Goal: Task Accomplishment & Management: Manage account settings

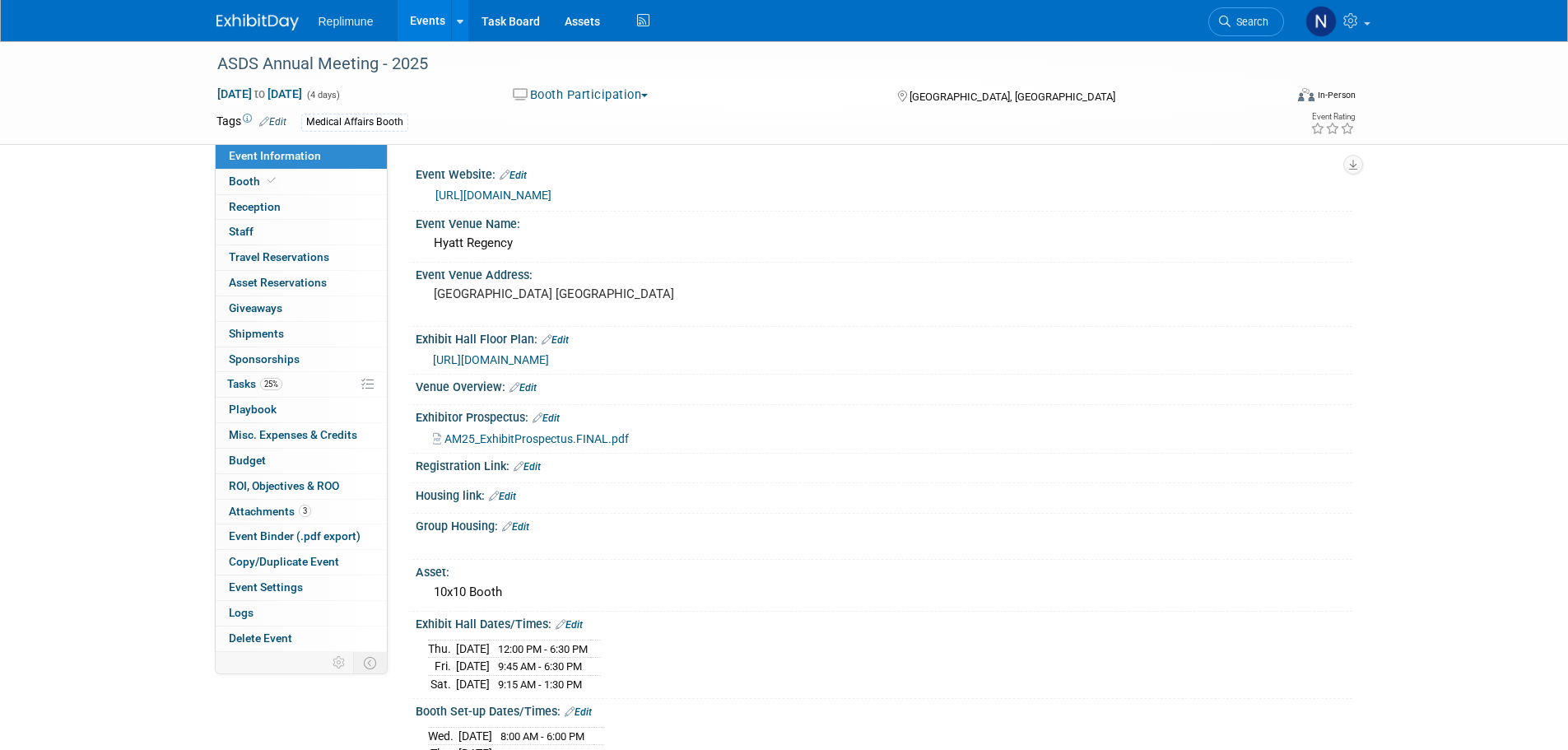
click at [1228, 19] on icon at bounding box center [1224, 22] width 11 height 11
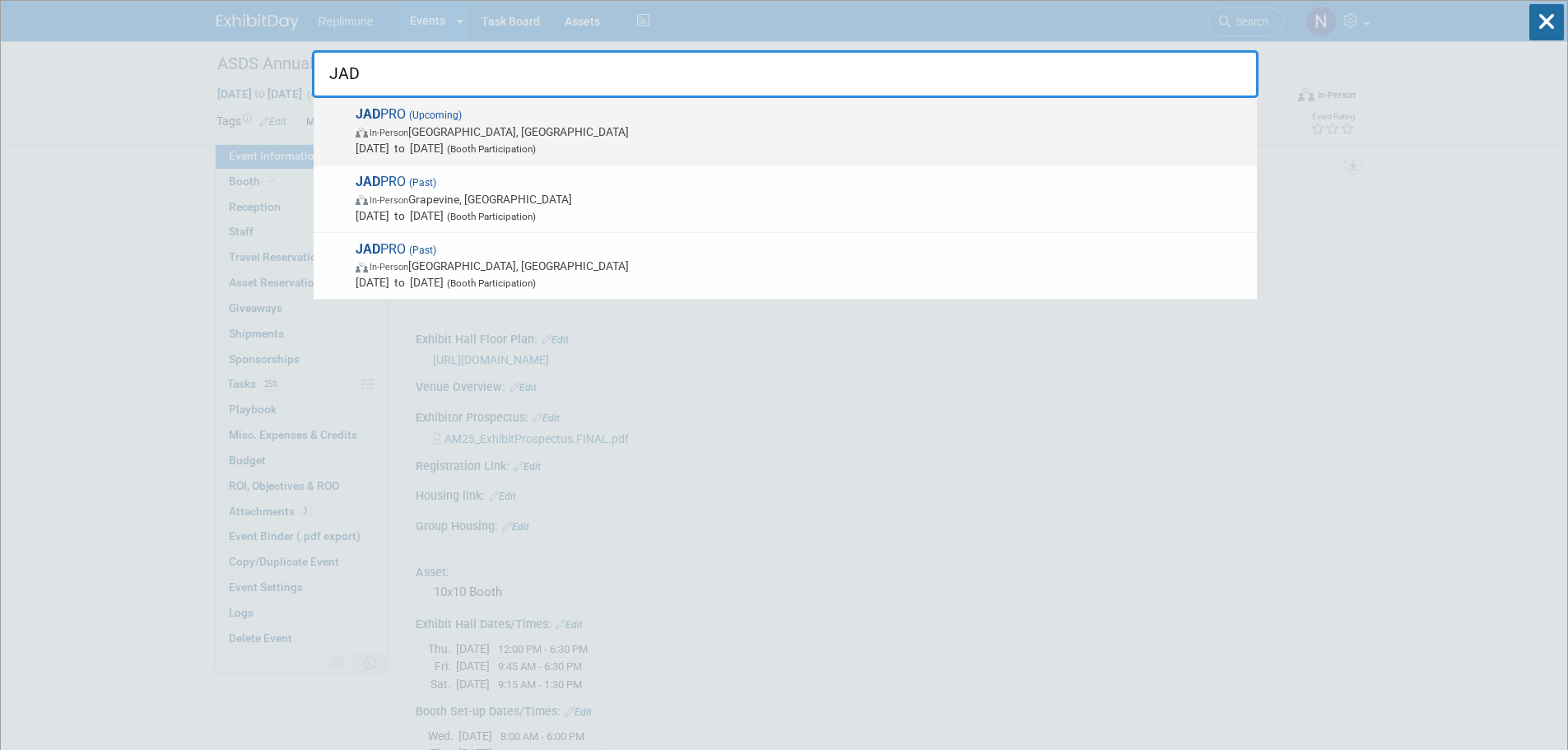
type input "JAD"
click at [439, 133] on span "In-Person Forest Heights, MD" at bounding box center [801, 132] width 893 height 17
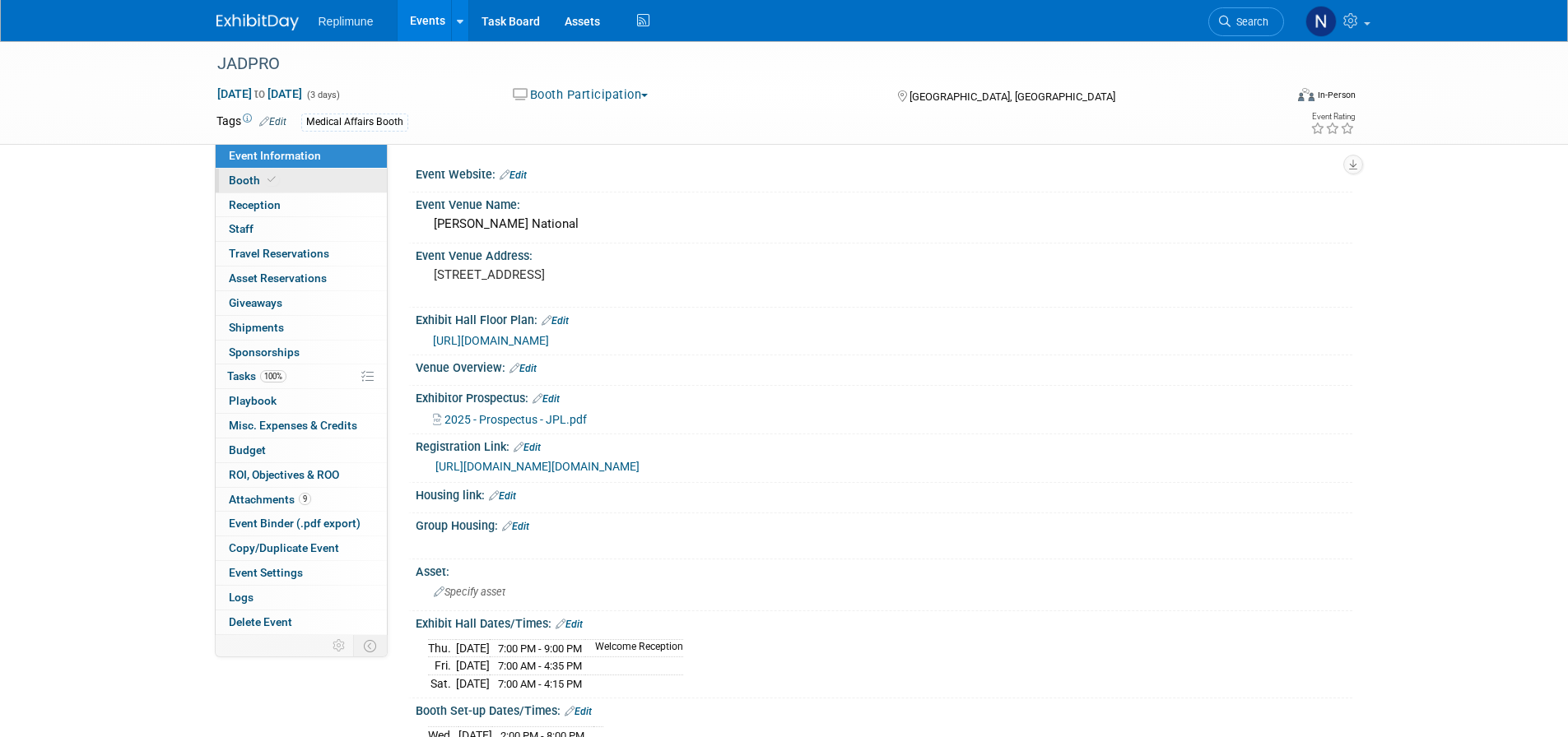
click at [250, 189] on link "Booth" at bounding box center [302, 180] width 171 height 23
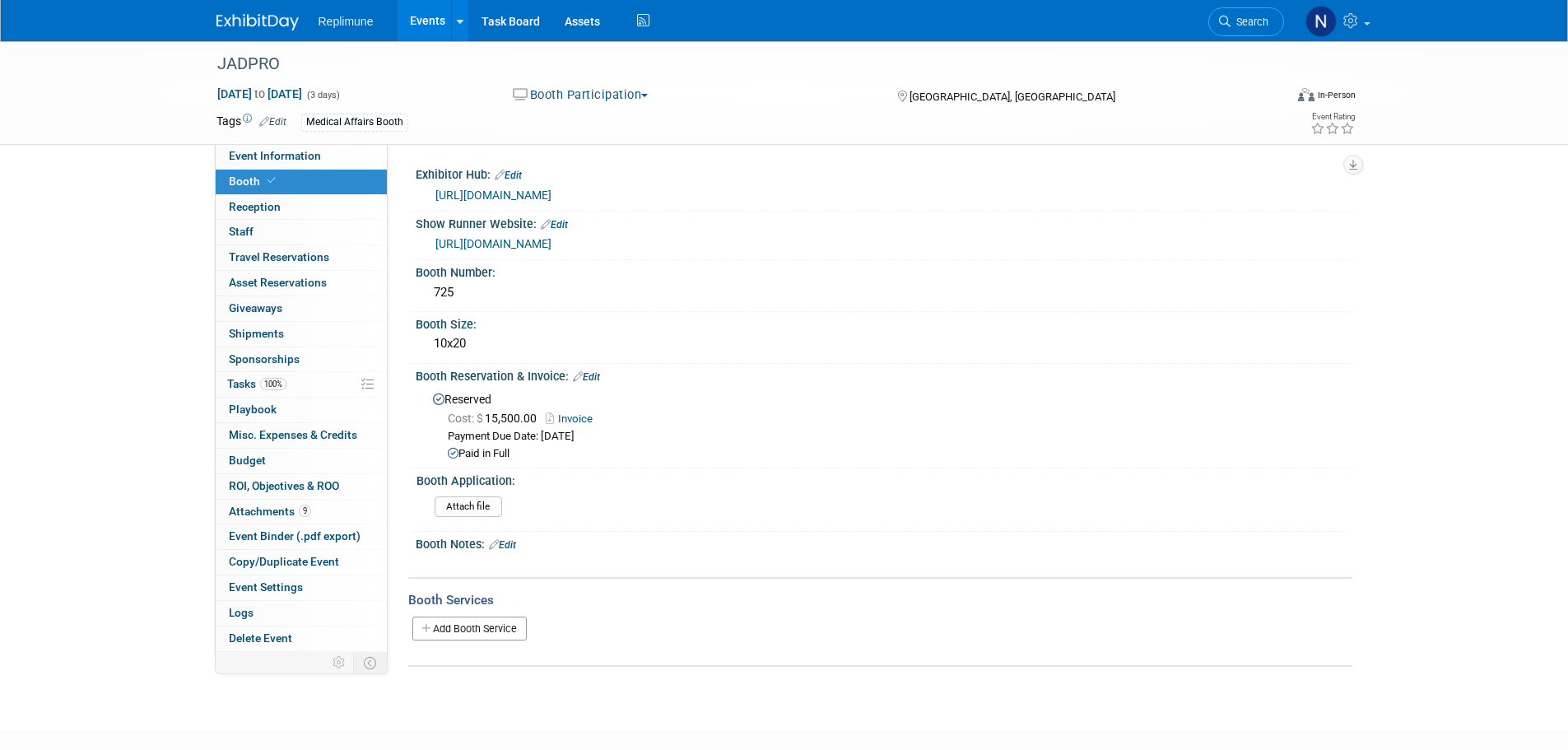
click at [551, 193] on link "https://www.conferenceharvester.com/harvester2expw/login.asp?EventKey=ANWWFYTA" at bounding box center [493, 195] width 116 height 13
click at [249, 378] on span "Tasks 100%" at bounding box center [256, 383] width 59 height 13
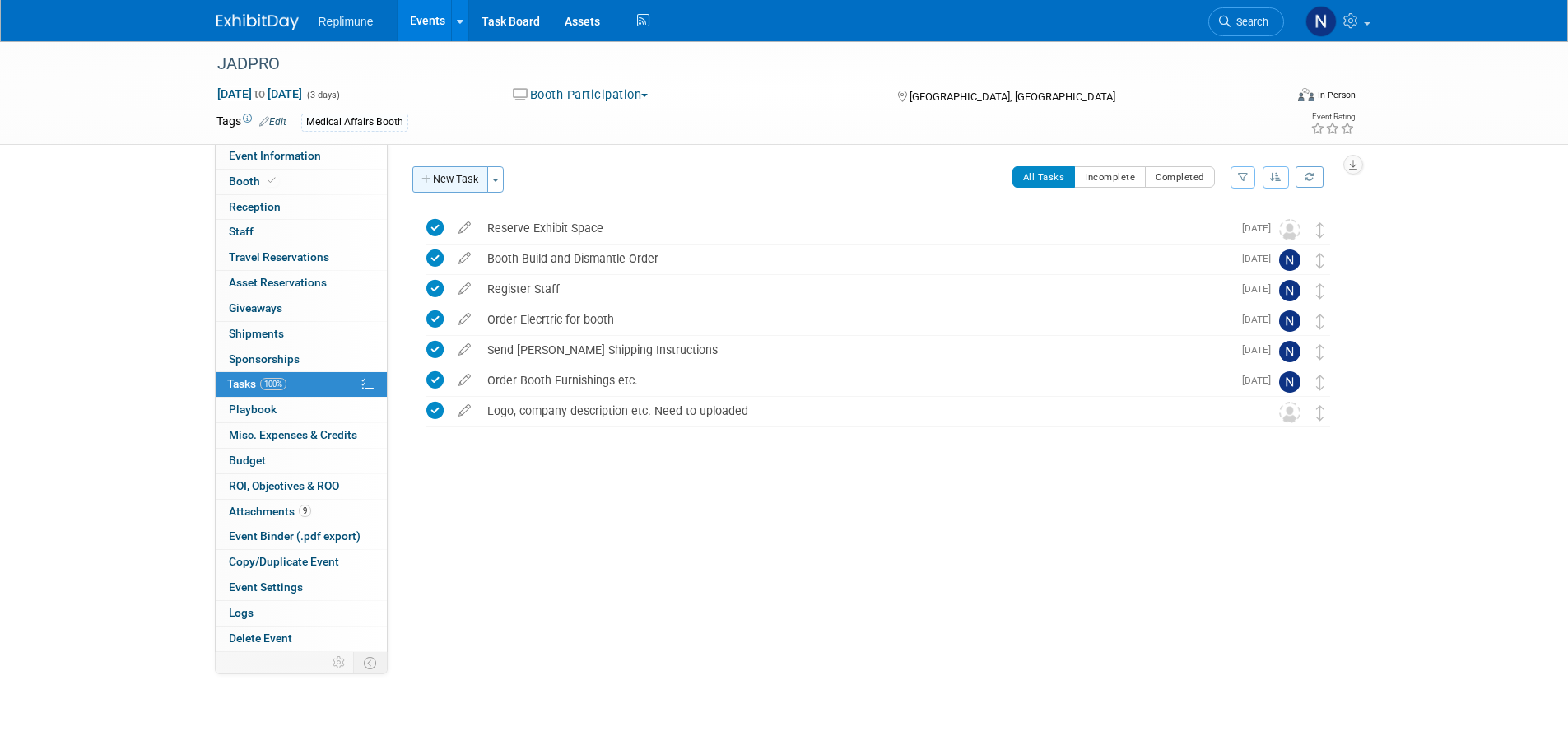
click at [430, 175] on icon "button" at bounding box center [427, 180] width 11 height 10
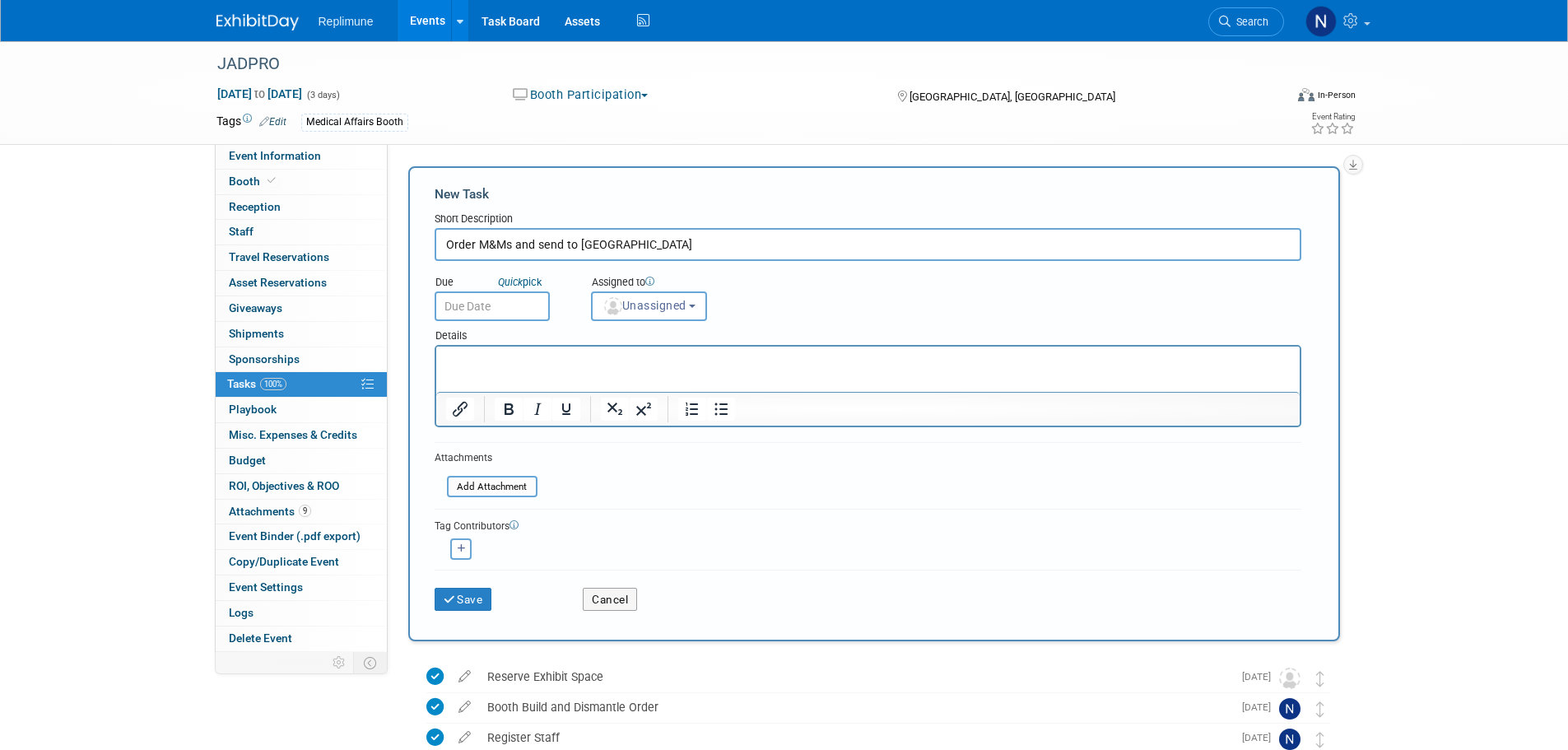
type input "Order M&Ms and send to Convention Center"
click at [519, 308] on input "text" at bounding box center [492, 306] width 116 height 30
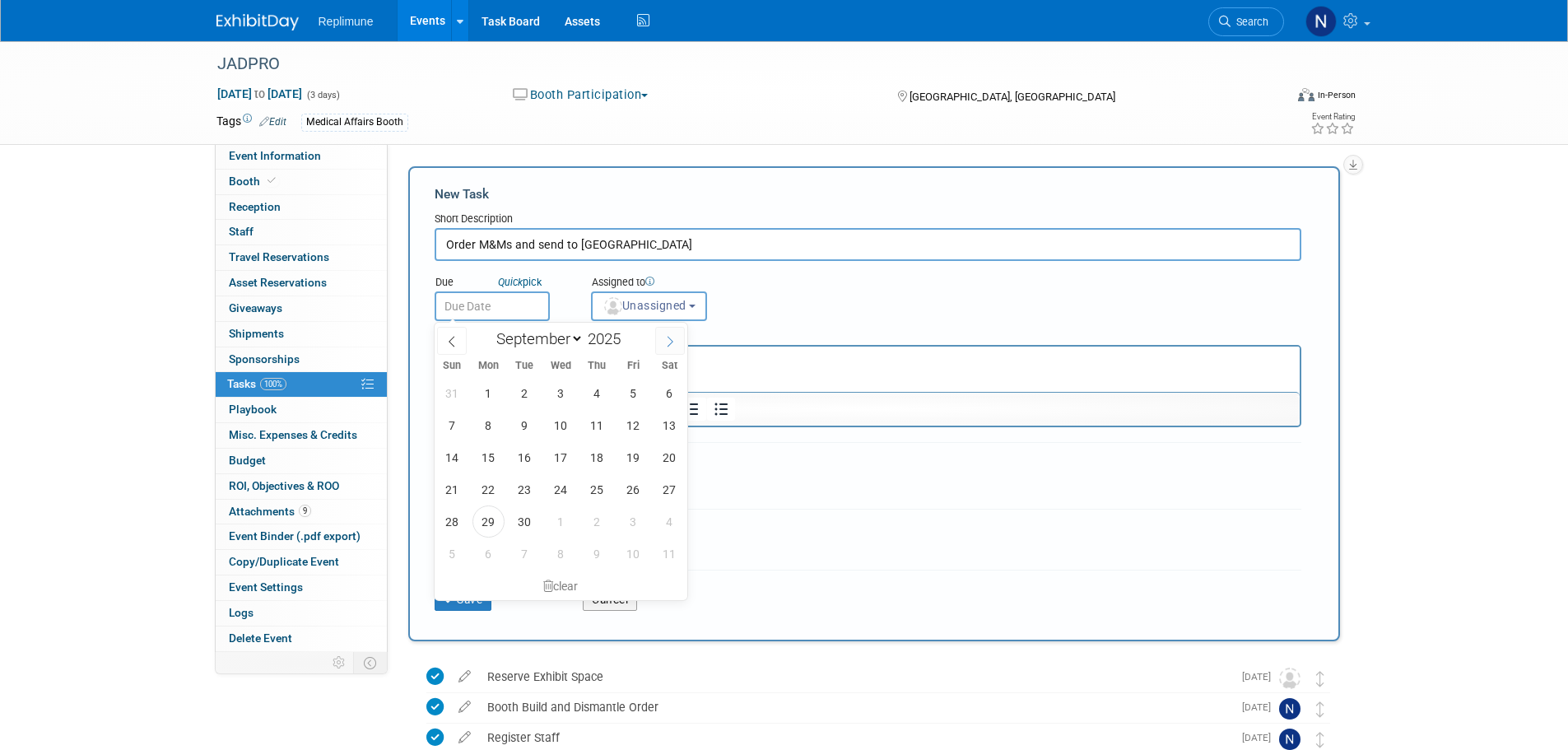
click at [670, 336] on icon at bounding box center [670, 341] width 11 height 11
select select "9"
click at [488, 458] on span "13" at bounding box center [489, 458] width 32 height 32
type input "Oct 13, 2025"
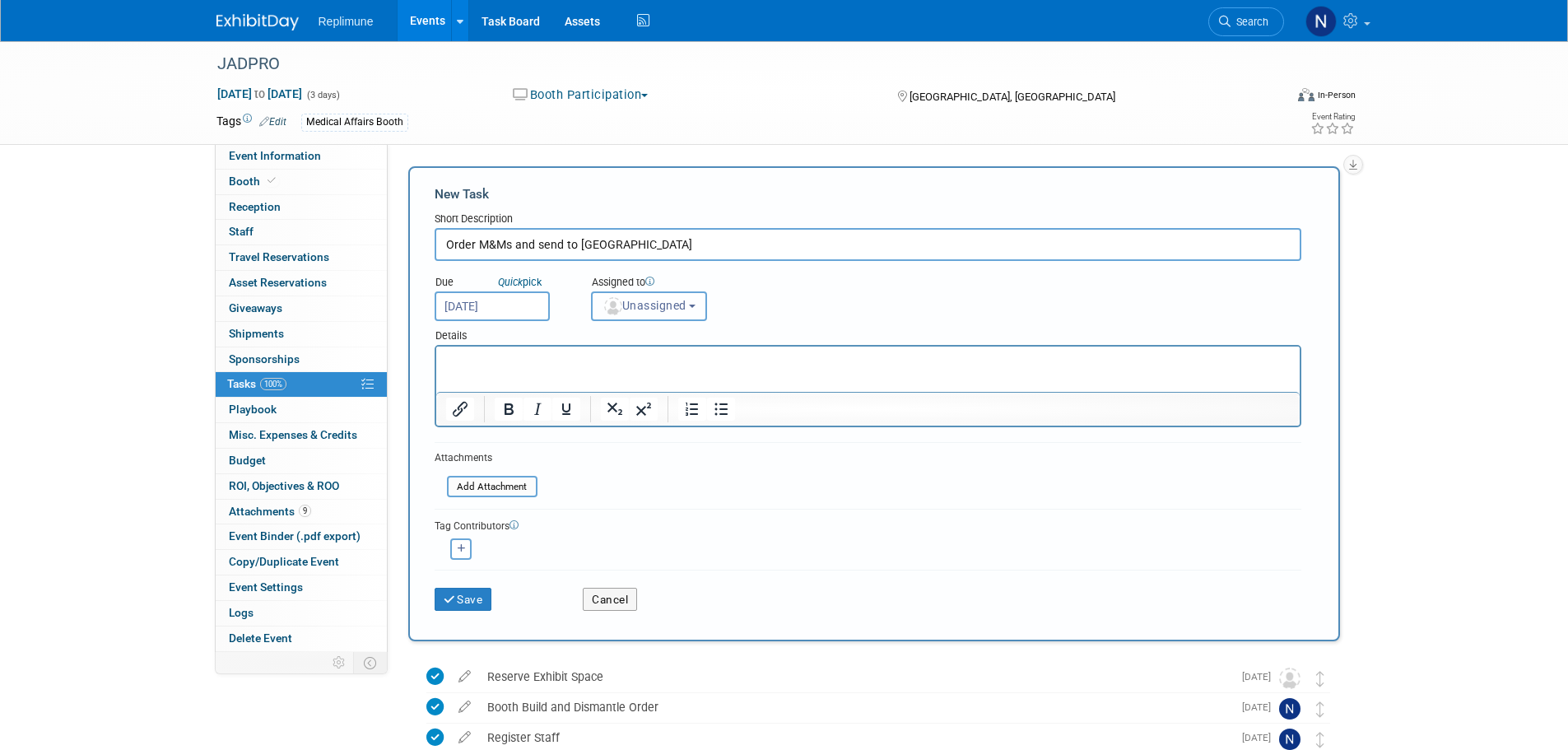
click at [660, 302] on span "Unassigned" at bounding box center [644, 305] width 84 height 13
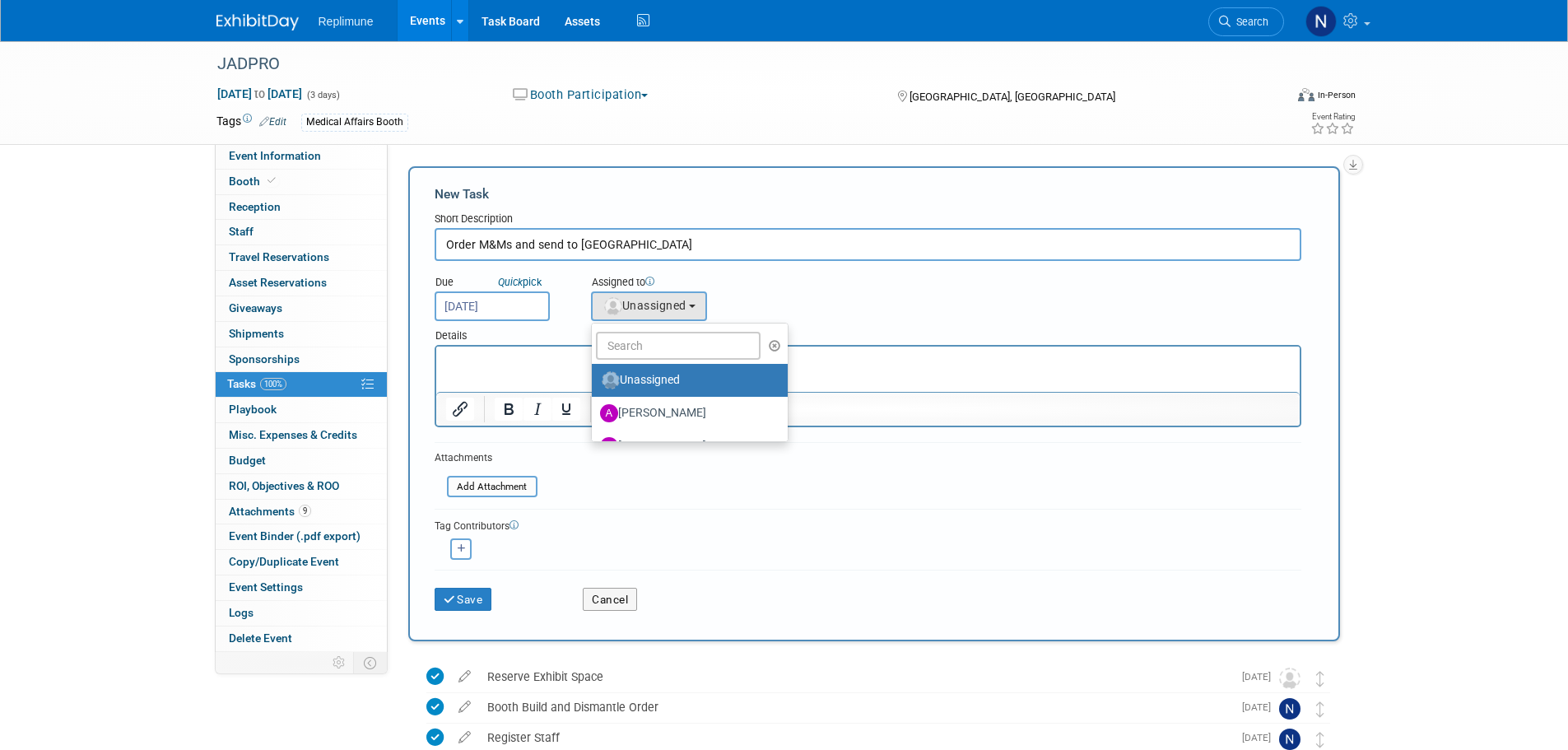
click at [855, 287] on div "Due Quick pick Oct 13, 2025 Assigned to <img src="https://www.exhibitday.com/Im…" at bounding box center [867, 291] width 892 height 60
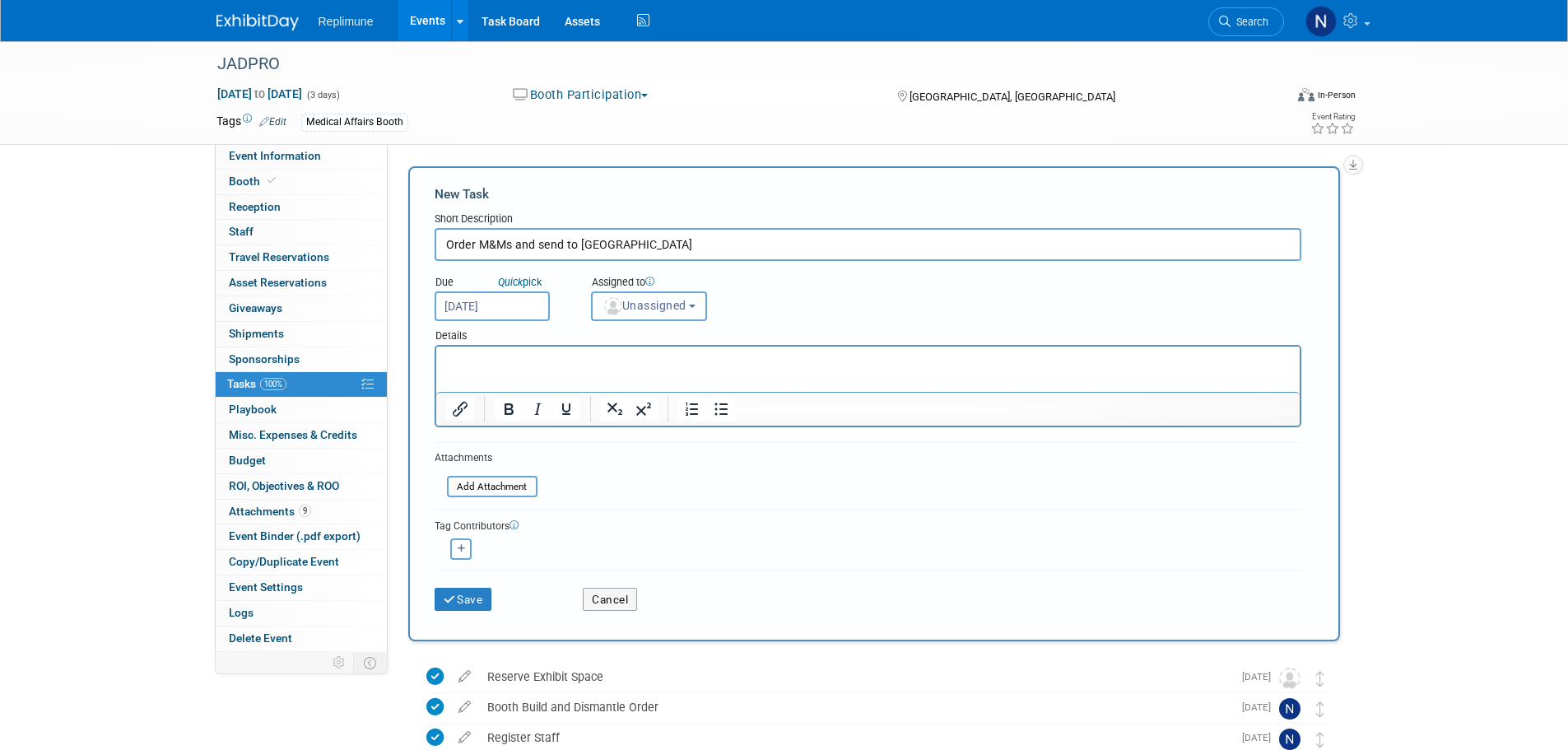
click at [687, 309] on span "Unassigned" at bounding box center [644, 305] width 84 height 13
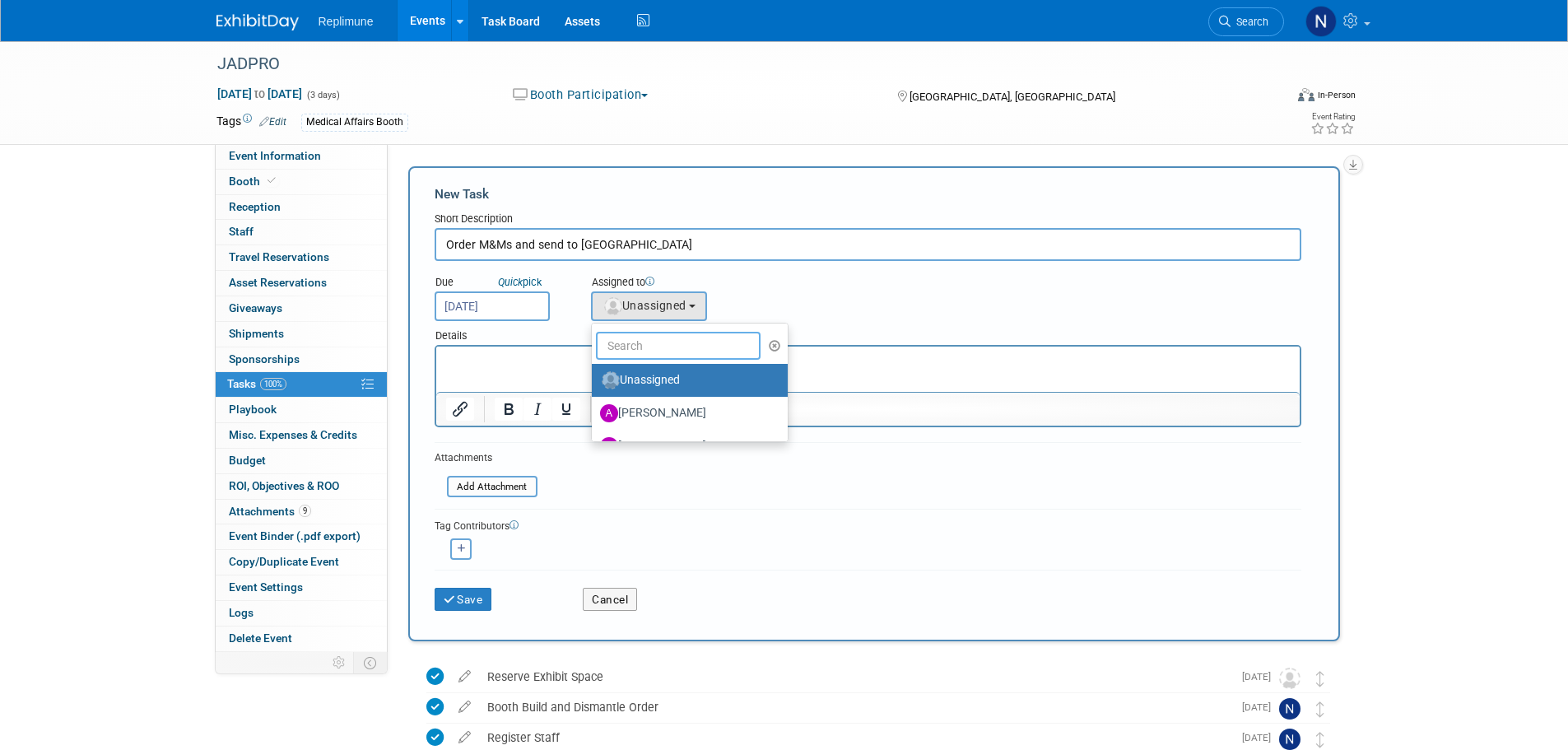
click at [678, 346] on input "text" at bounding box center [677, 346] width 164 height 28
type input "Nicole"
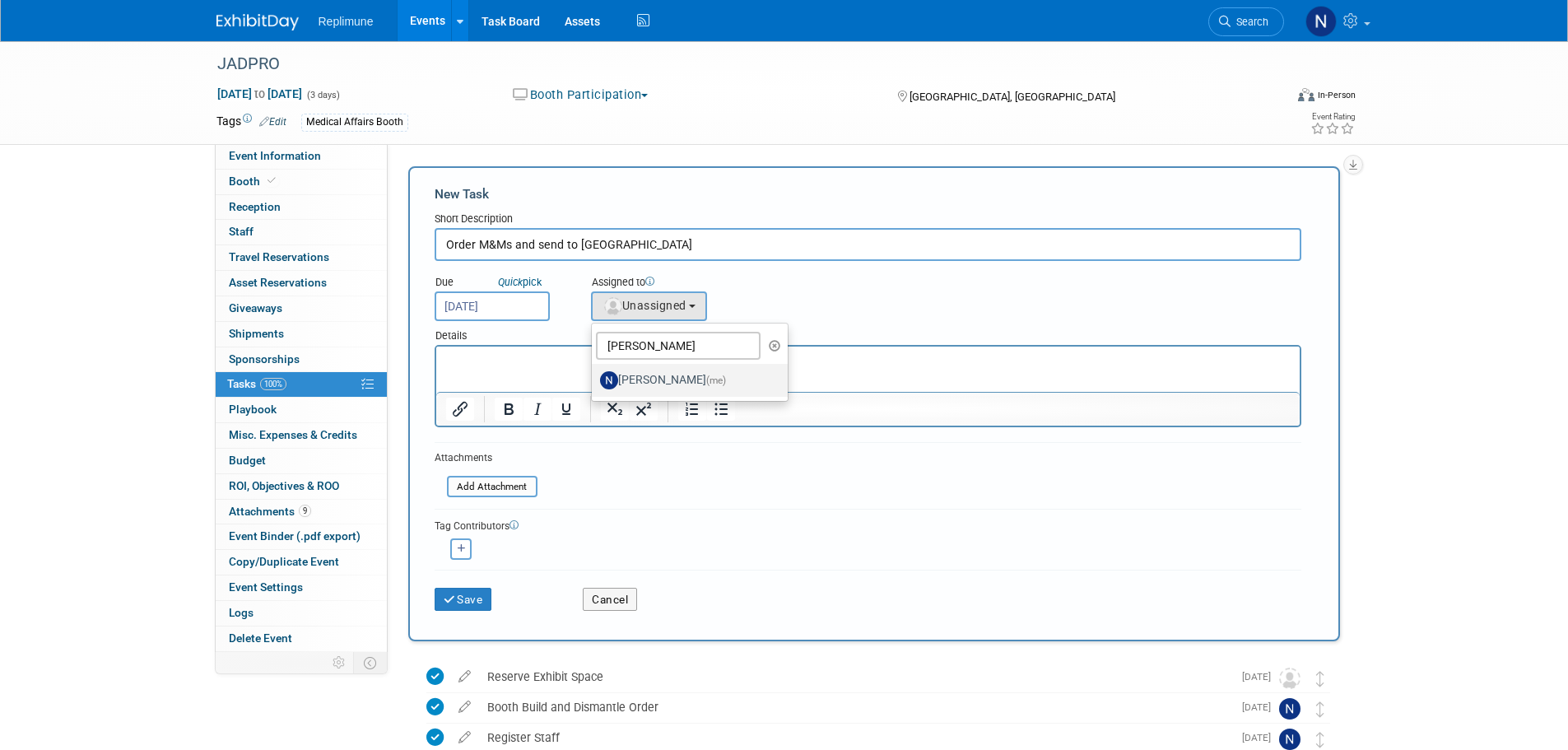
click at [682, 384] on label "Nicole Schaeffner (me)" at bounding box center [686, 381] width 172 height 26
click at [594, 383] on input "Nicole Schaeffner (me)" at bounding box center [588, 378] width 10 height 10
select select "ac887367-ed62-4216-a2e2-0a03cef3d40b"
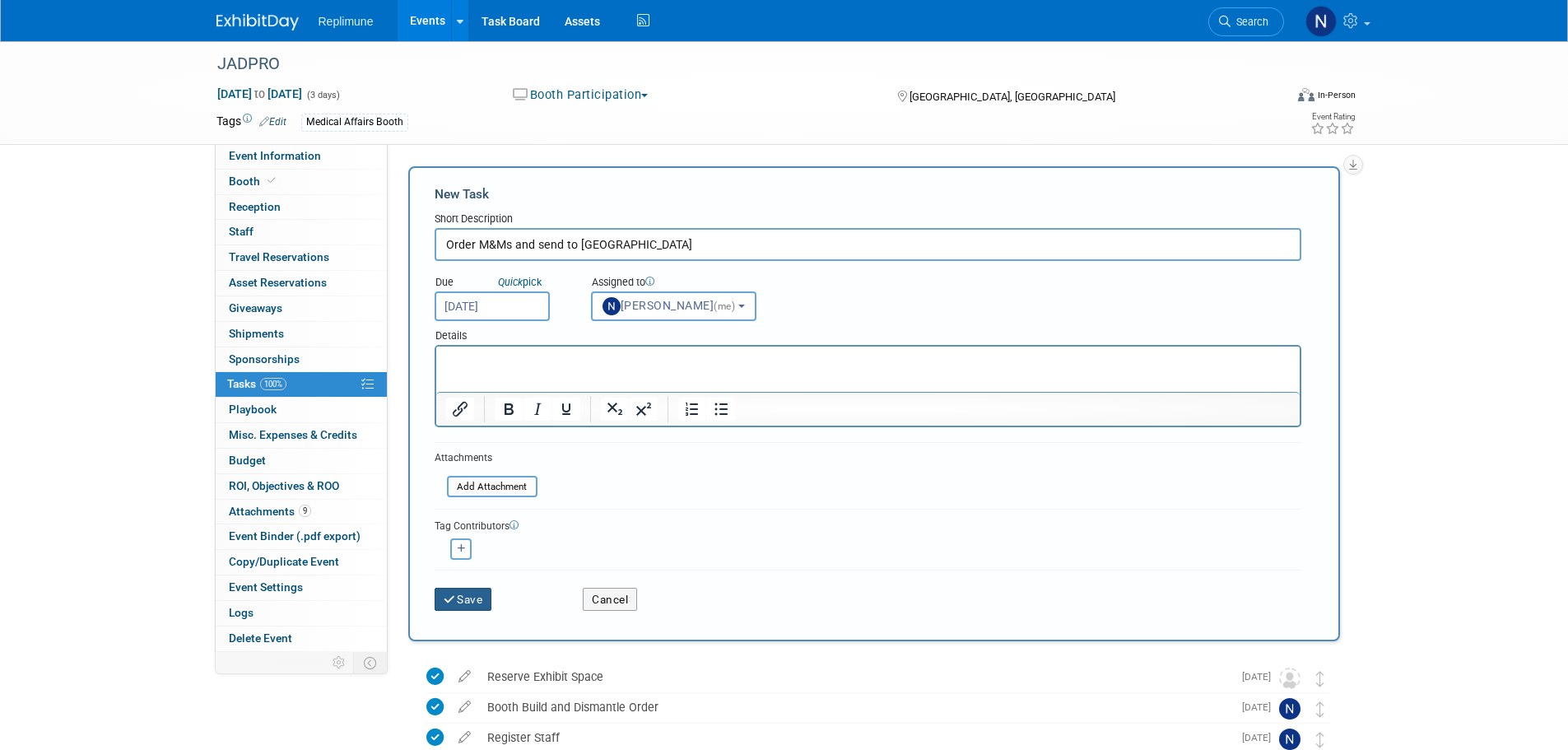
click at [455, 602] on icon "submit" at bounding box center [450, 600] width 14 height 11
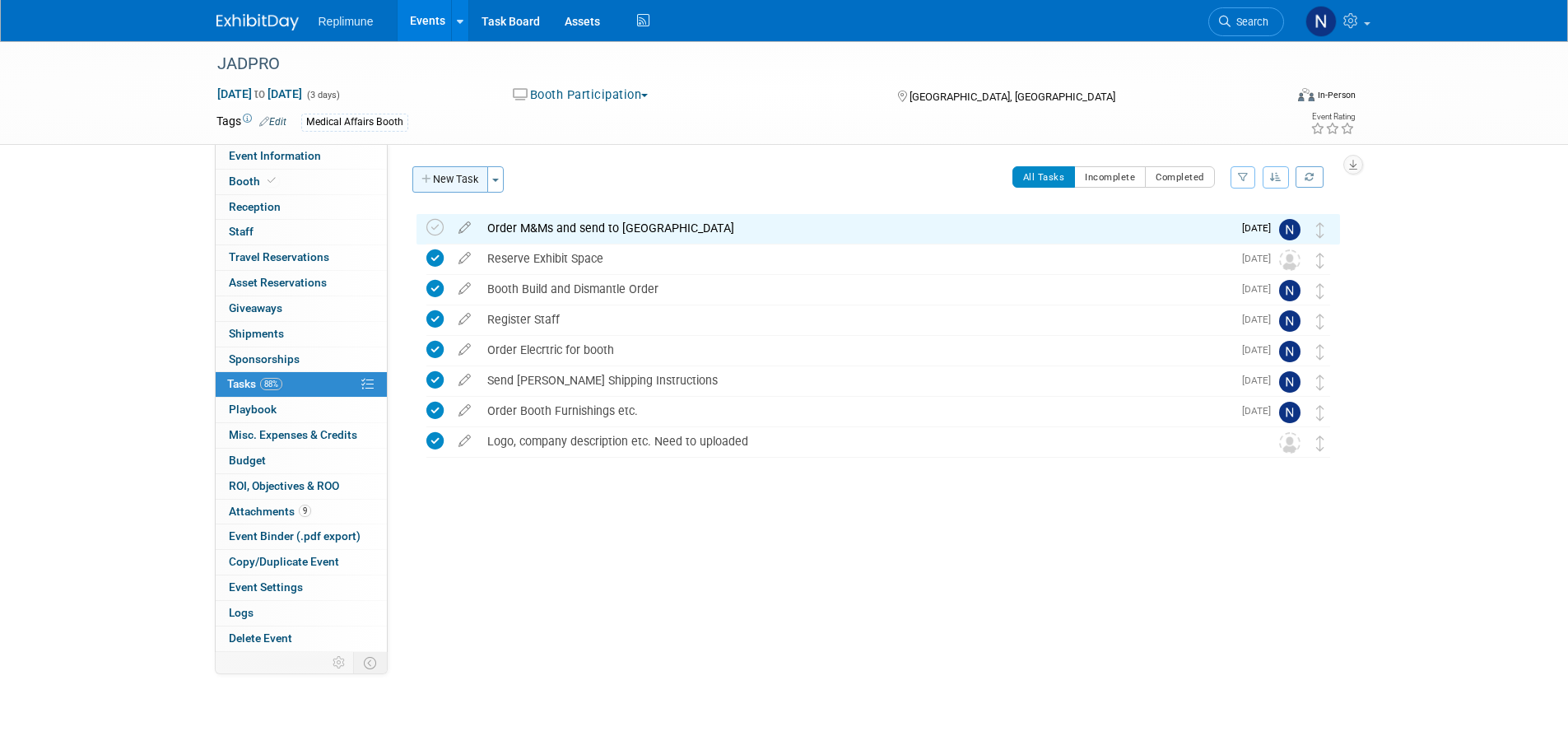
click at [453, 185] on button "New Task" at bounding box center [450, 180] width 76 height 26
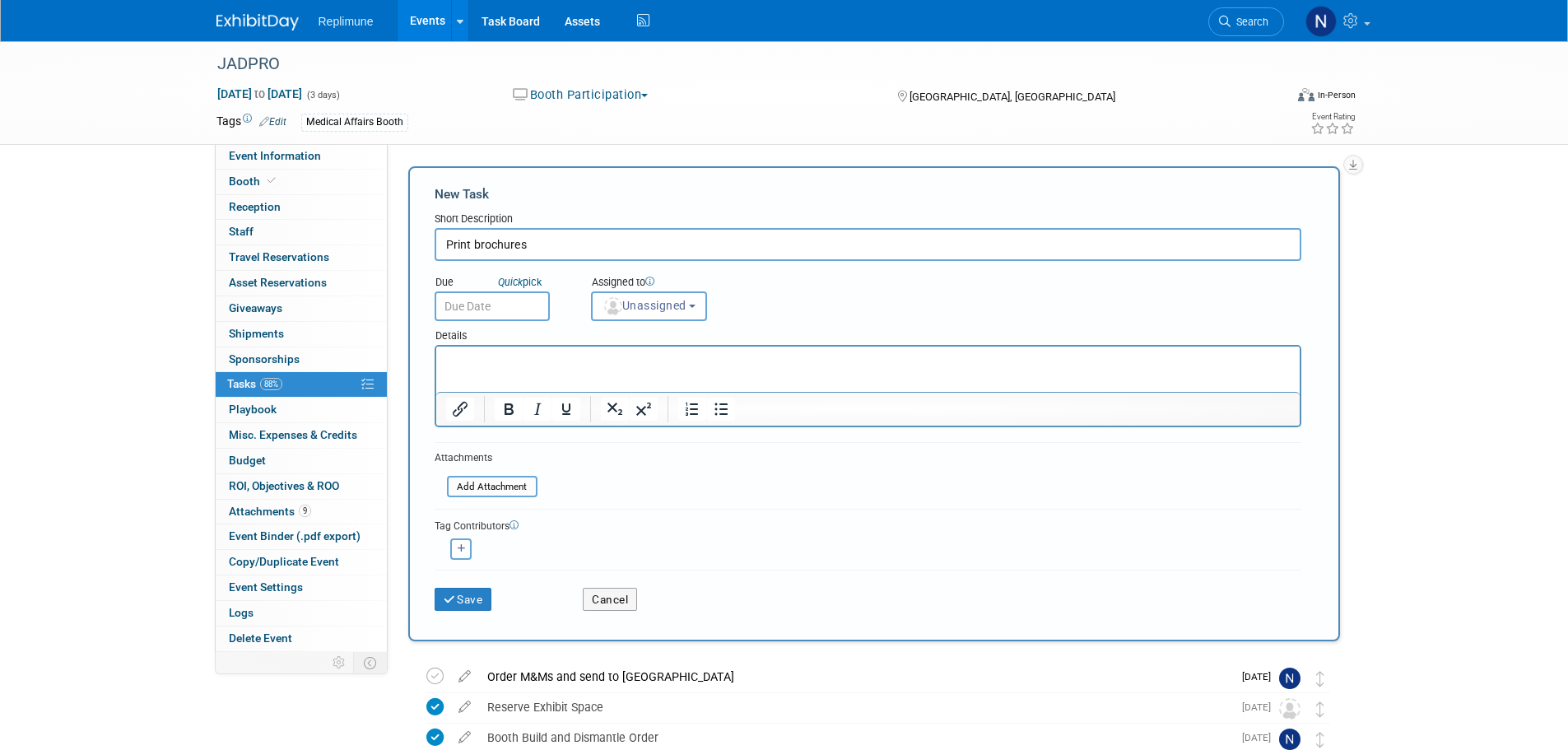
type input "Print brochures"
click at [530, 369] on html at bounding box center [866, 358] width 863 height 23
drag, startPoint x: 528, startPoint y: 372, endPoint x: 476, endPoint y: 368, distance: 52.2
drag, startPoint x: 476, startPoint y: 368, endPoint x: 805, endPoint y: 352, distance: 329.4
click at [806, 362] on p "Rich Text Area. Press ALT-0 for help." at bounding box center [867, 362] width 845 height 17
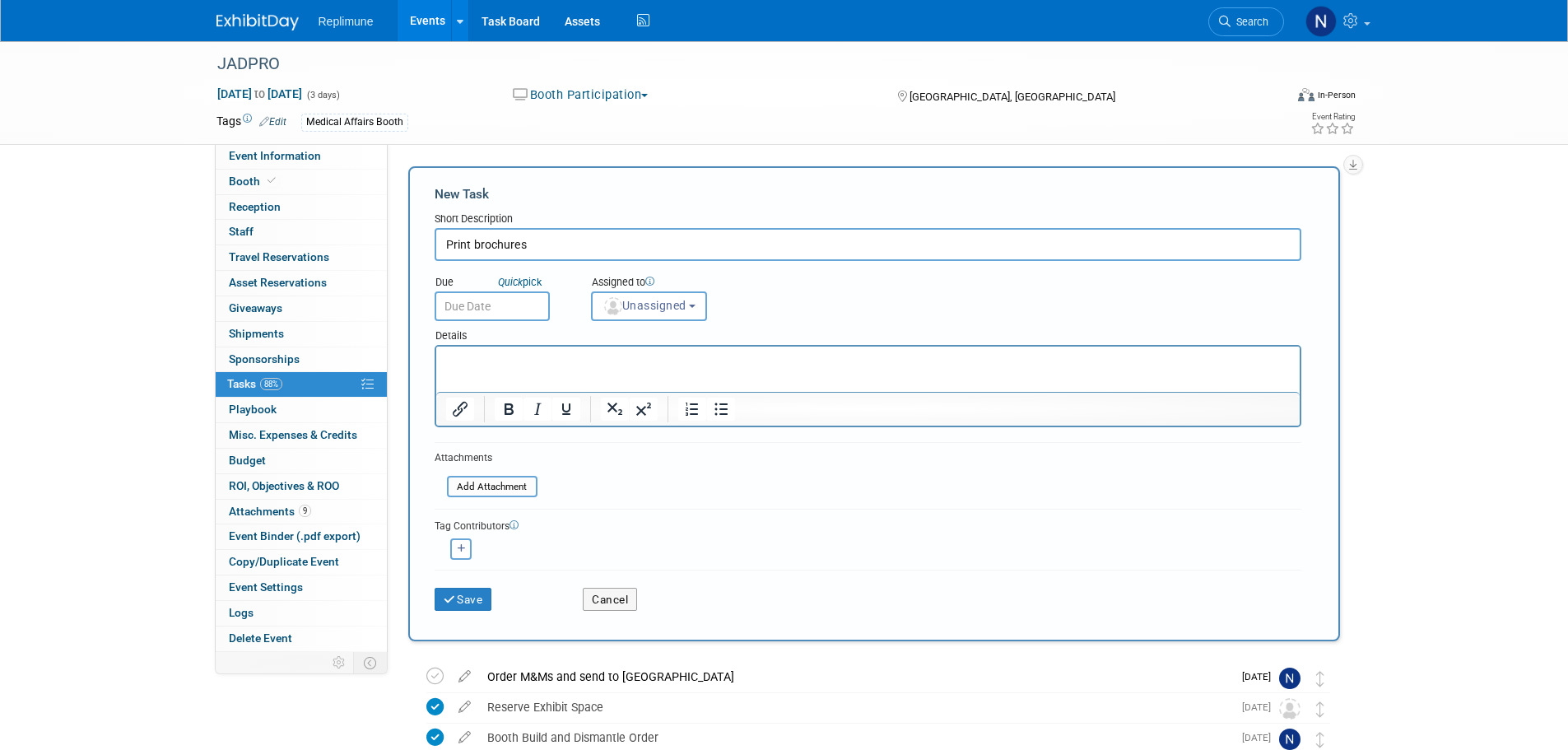
click at [478, 365] on p "Rich Text Area. Press ALT-0 for help." at bounding box center [867, 362] width 845 height 17
click at [494, 306] on input "text" at bounding box center [492, 306] width 116 height 30
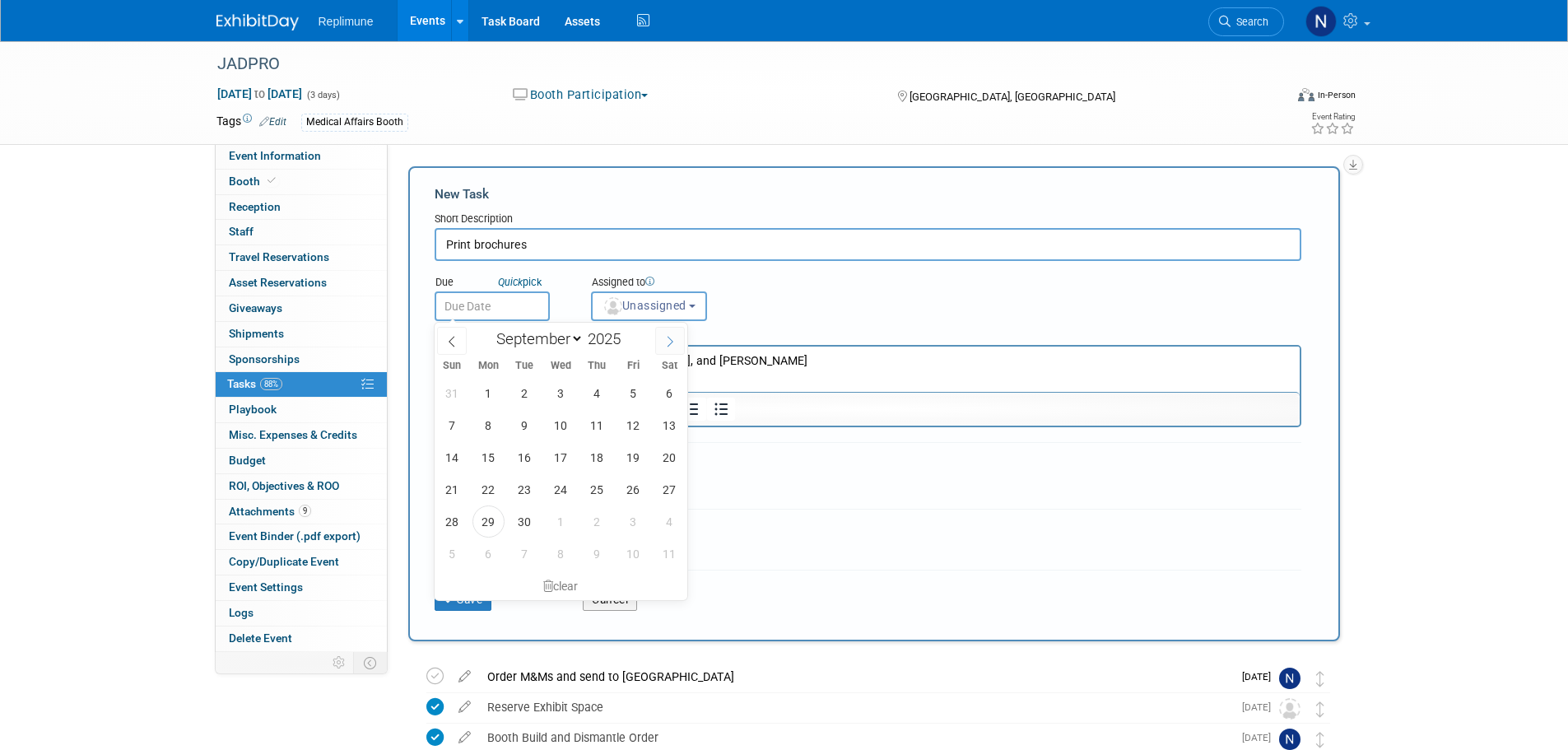
click at [669, 342] on icon at bounding box center [670, 341] width 11 height 11
select select "9"
click at [631, 453] on span "17" at bounding box center [633, 458] width 32 height 32
type input "Oct 17, 2025"
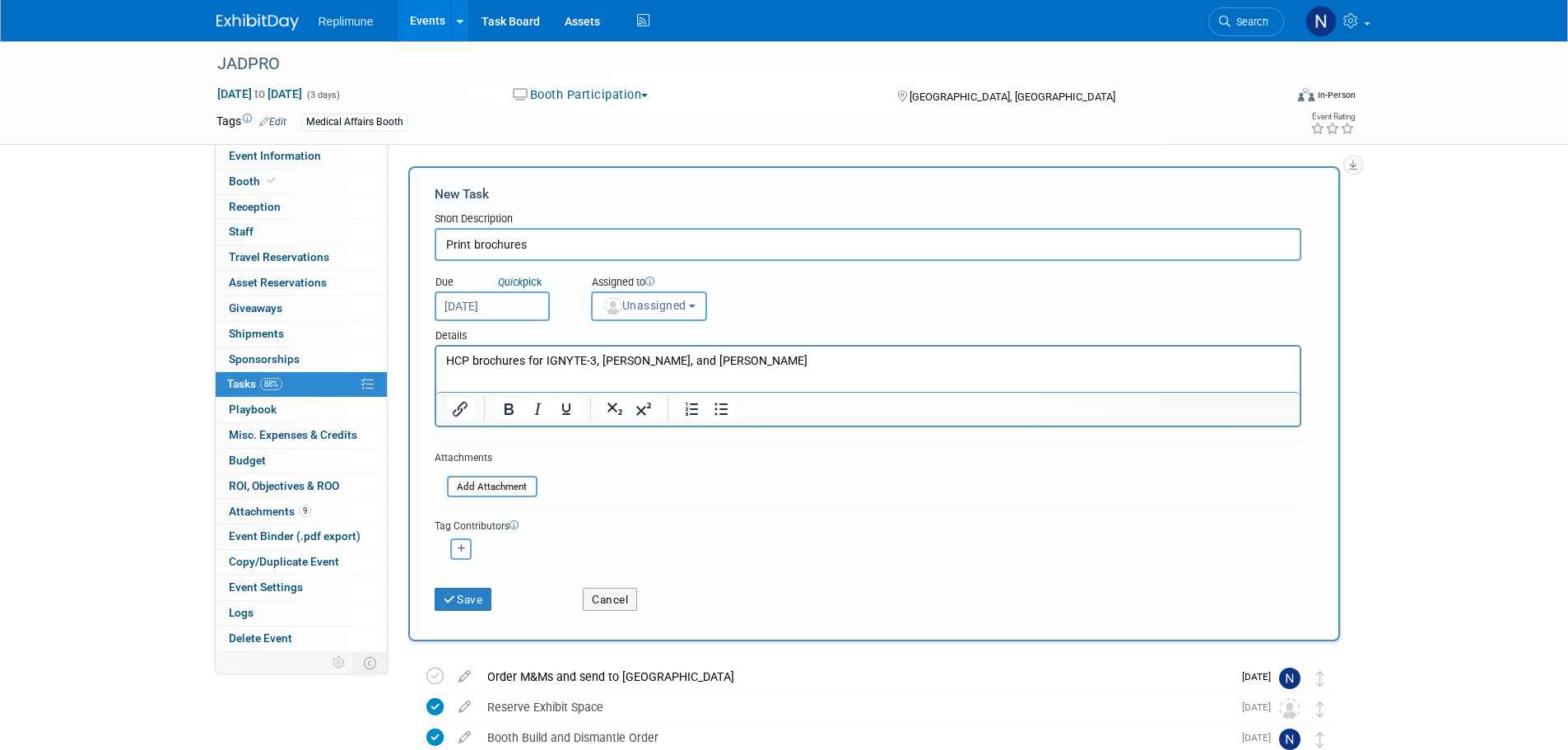
click at [656, 305] on span "Unassigned" at bounding box center [644, 305] width 84 height 13
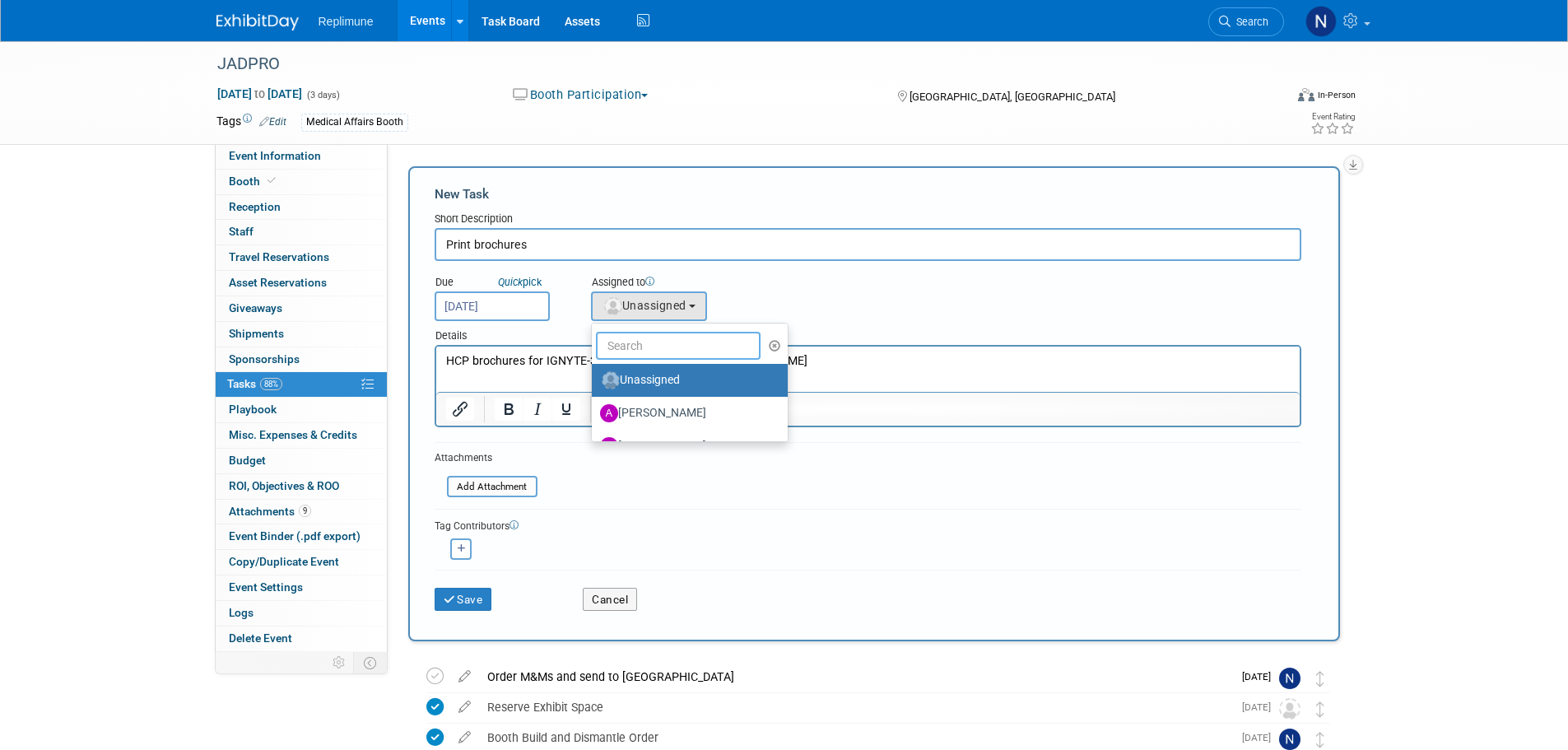
click at [671, 337] on input "text" at bounding box center [677, 346] width 164 height 28
type input "Nicole"
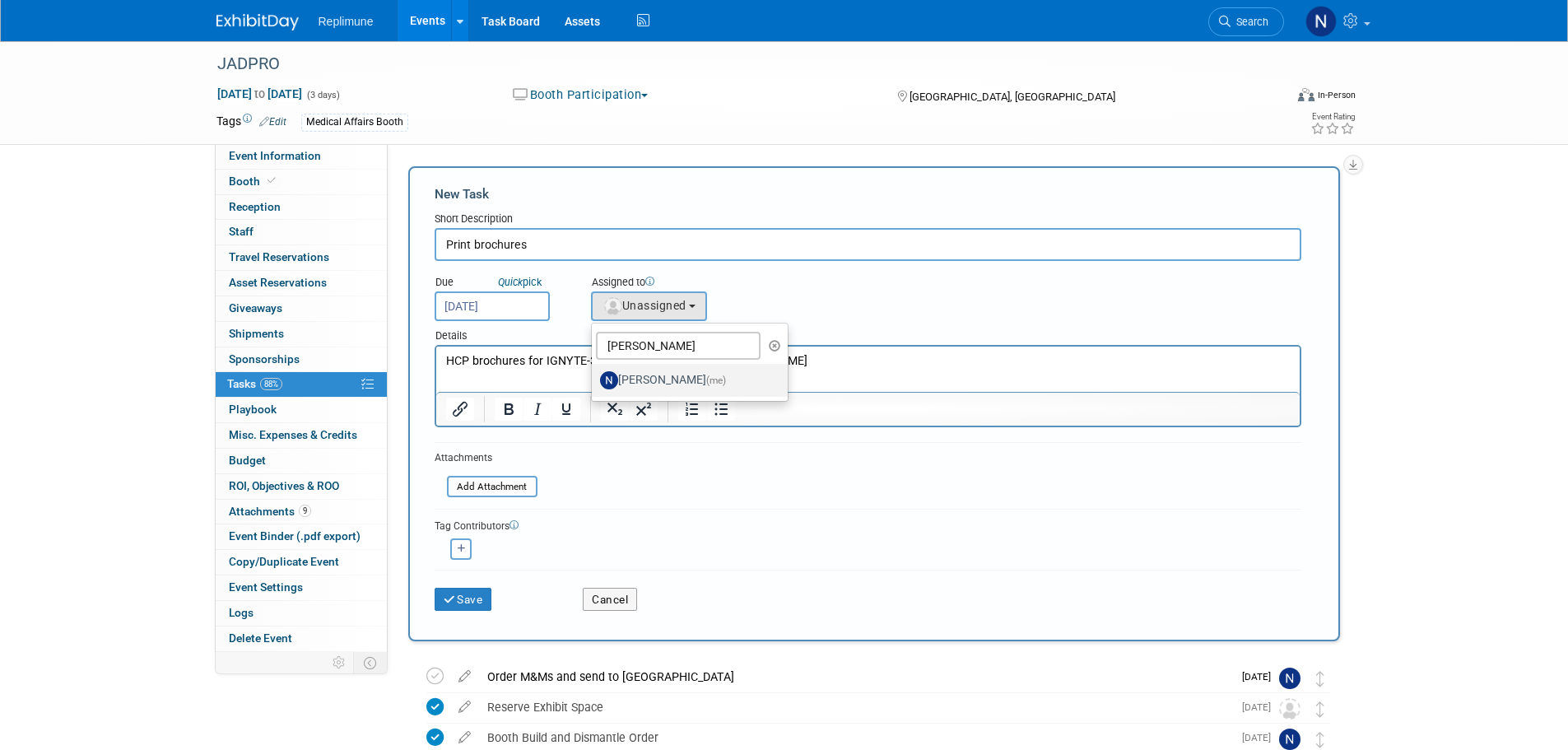
click at [688, 376] on label "Nicole Schaeffner (me)" at bounding box center [686, 381] width 172 height 26
click at [594, 376] on input "Nicole Schaeffner (me)" at bounding box center [588, 378] width 10 height 10
select select "ac887367-ed62-4216-a2e2-0a03cef3d40b"
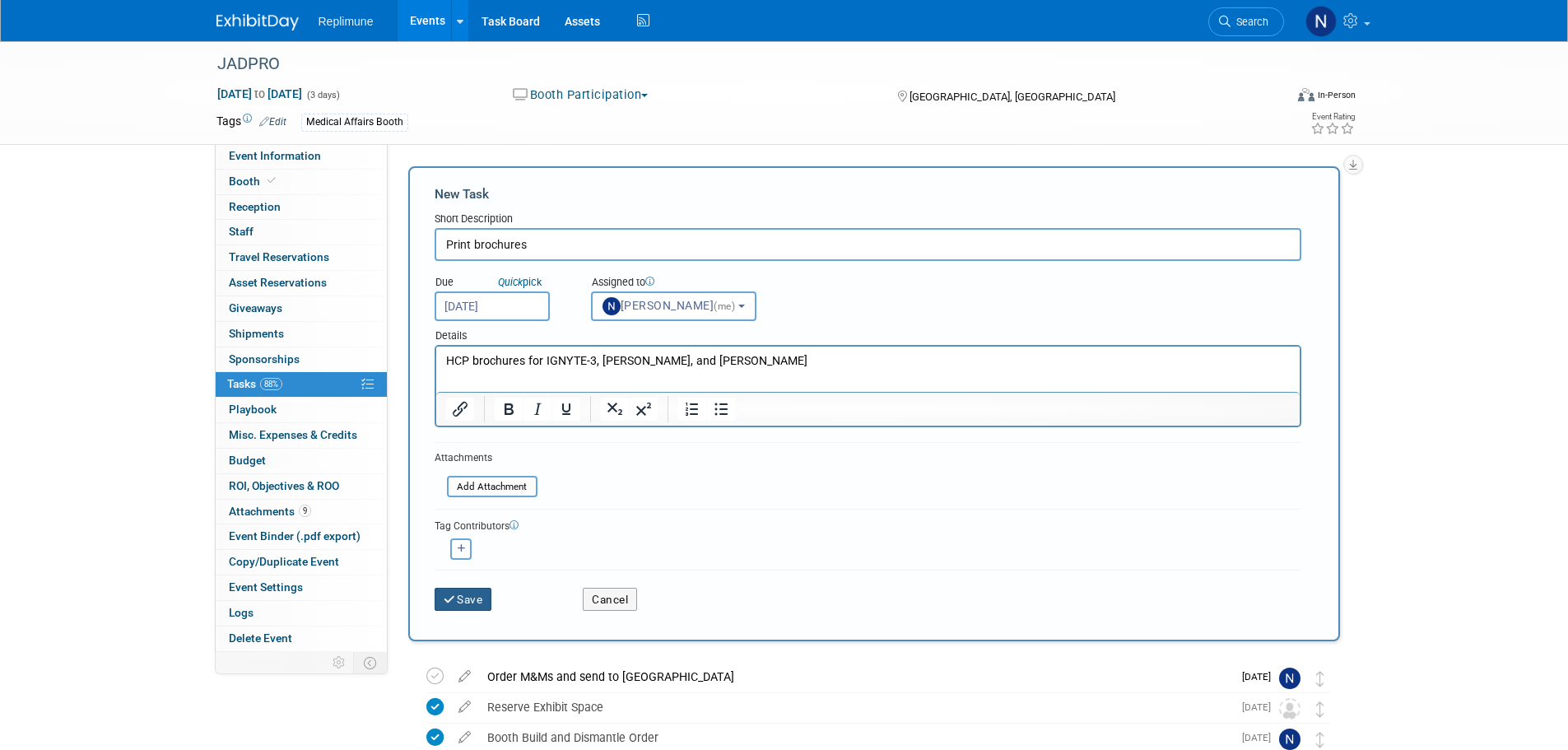
click at [454, 602] on icon "submit" at bounding box center [450, 600] width 14 height 11
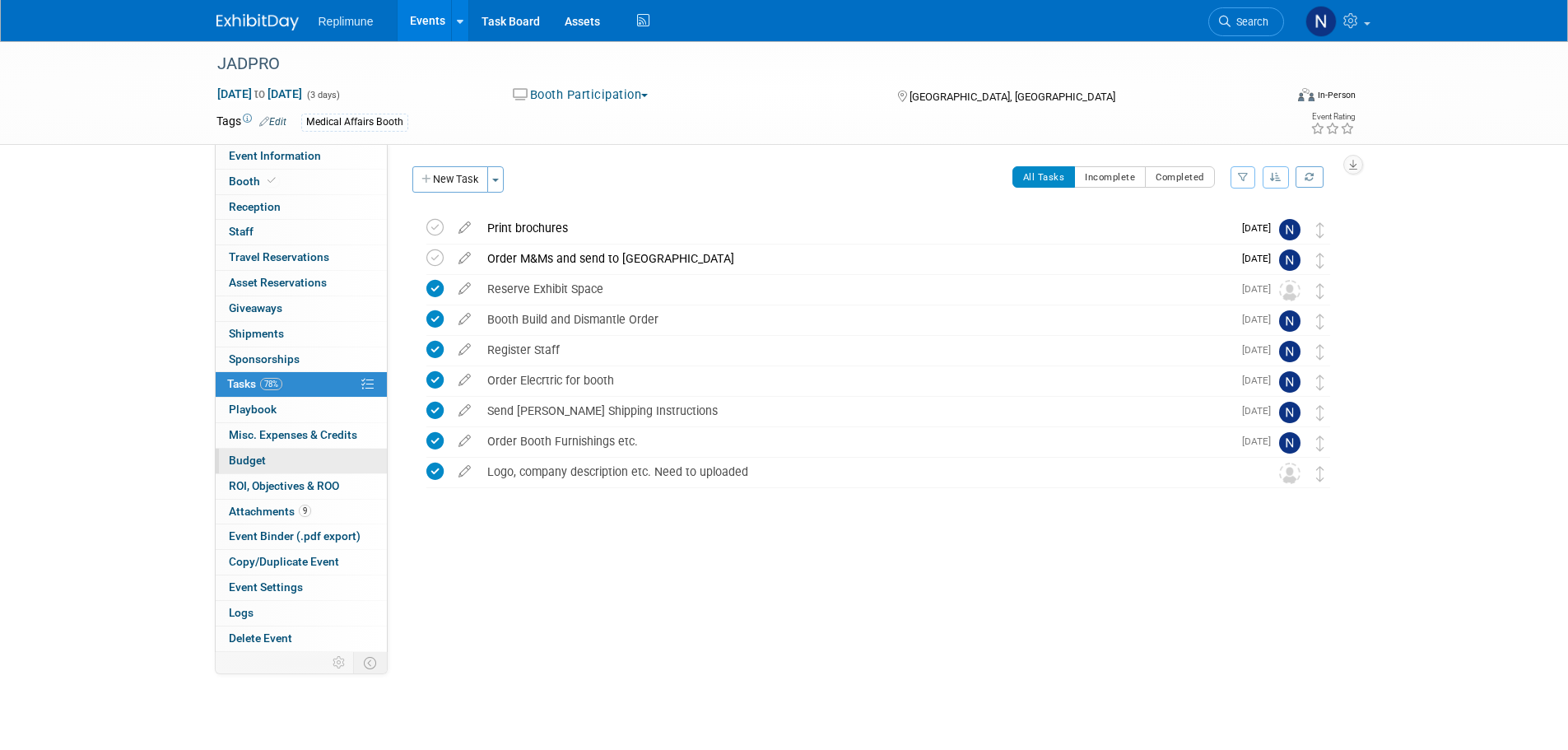
click at [255, 458] on span "Budget" at bounding box center [247, 461] width 37 height 13
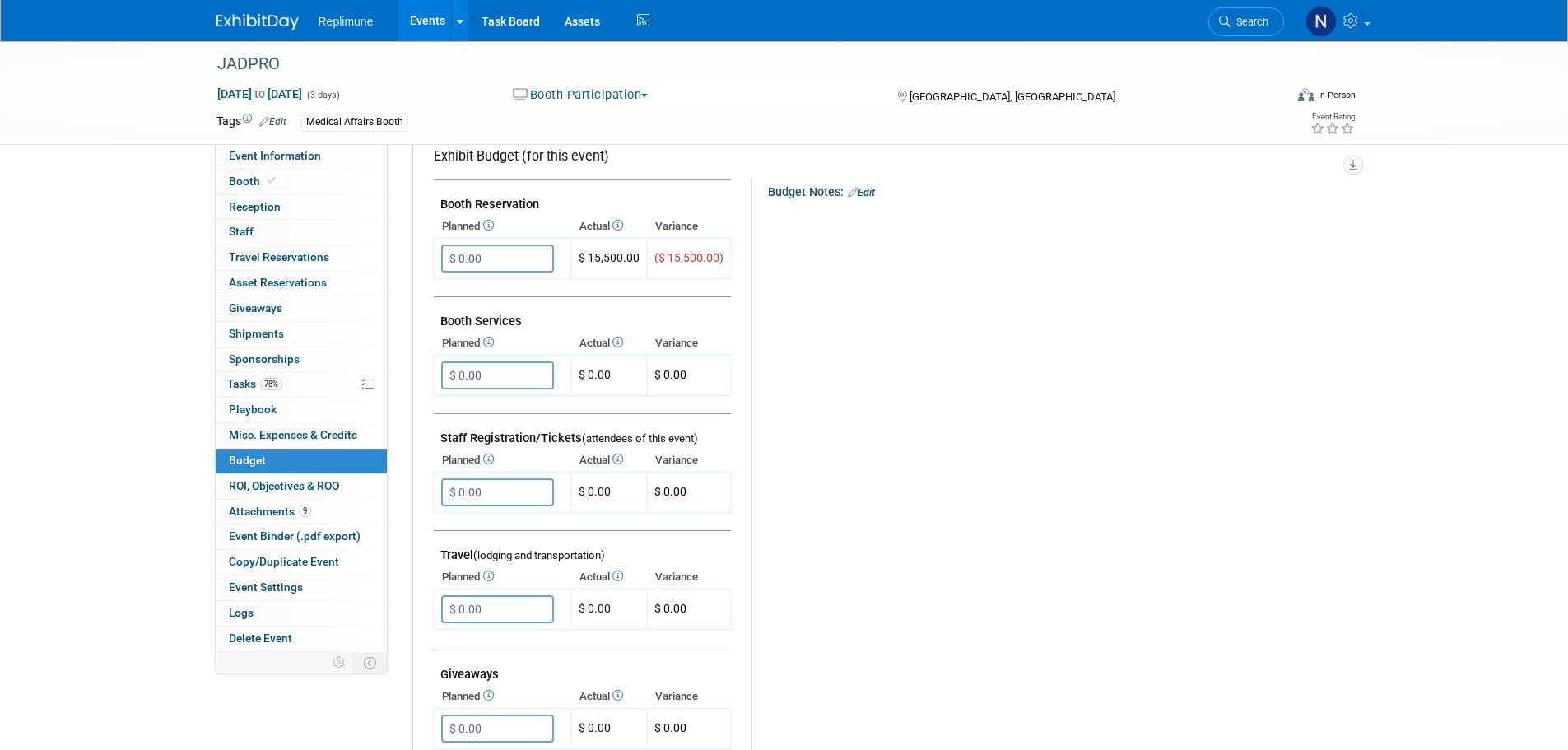
scroll to position [247, 0]
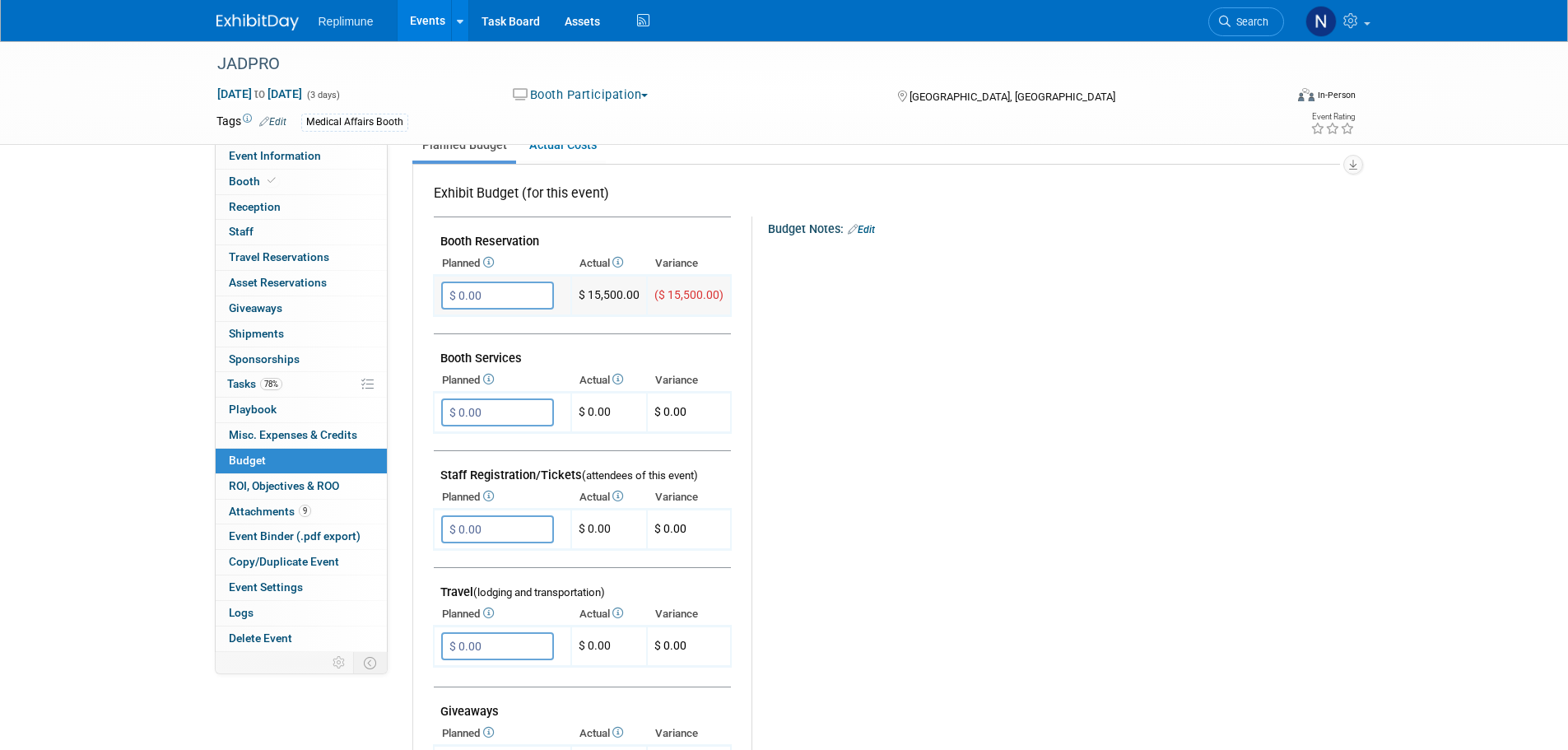
click at [508, 296] on input "$ 0.00" at bounding box center [498, 296] width 113 height 28
click at [245, 183] on span "Booth" at bounding box center [254, 181] width 50 height 13
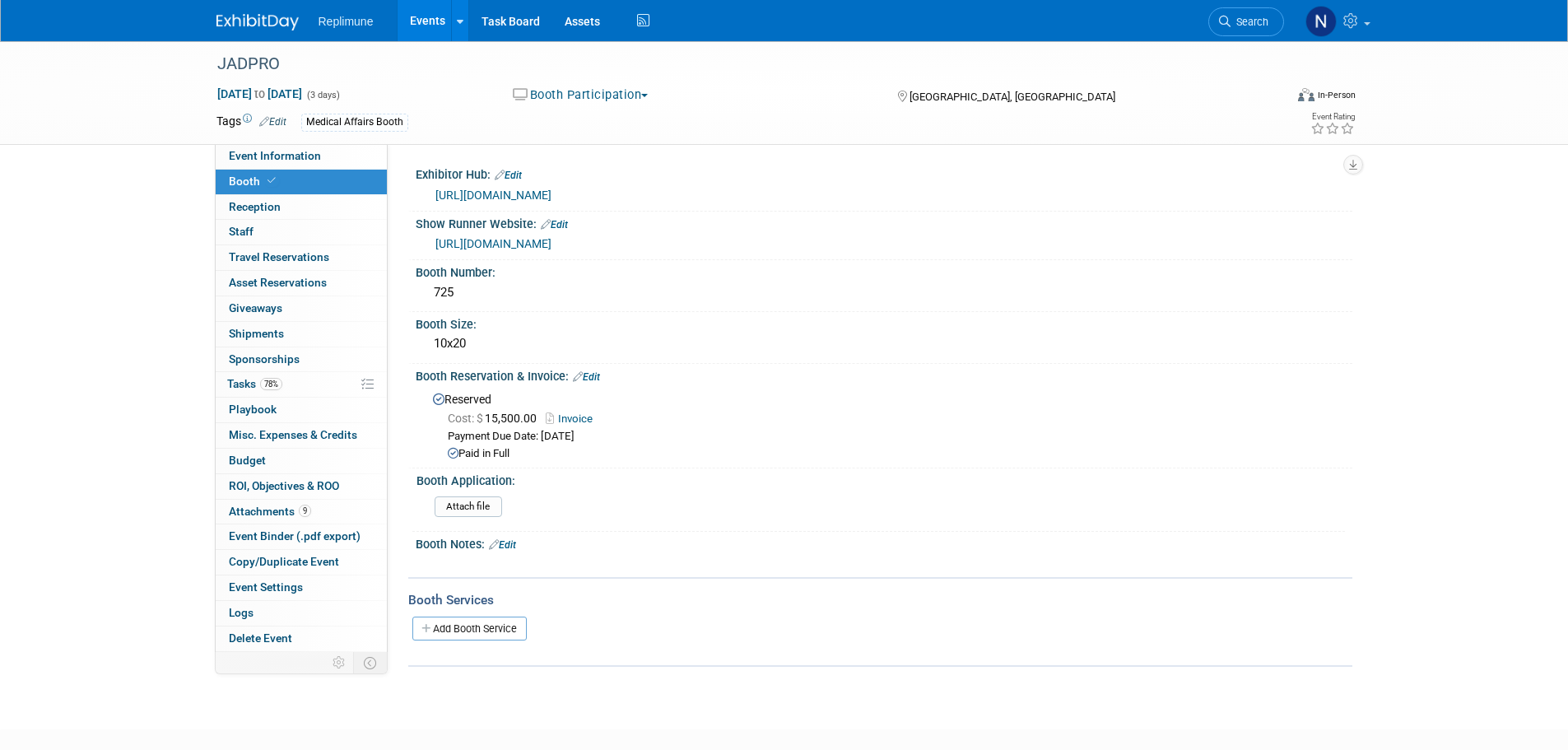
click at [563, 416] on link "Invoice" at bounding box center [573, 418] width 55 height 12
click at [275, 480] on span "ROI, Objectives & ROO 0" at bounding box center [284, 486] width 110 height 13
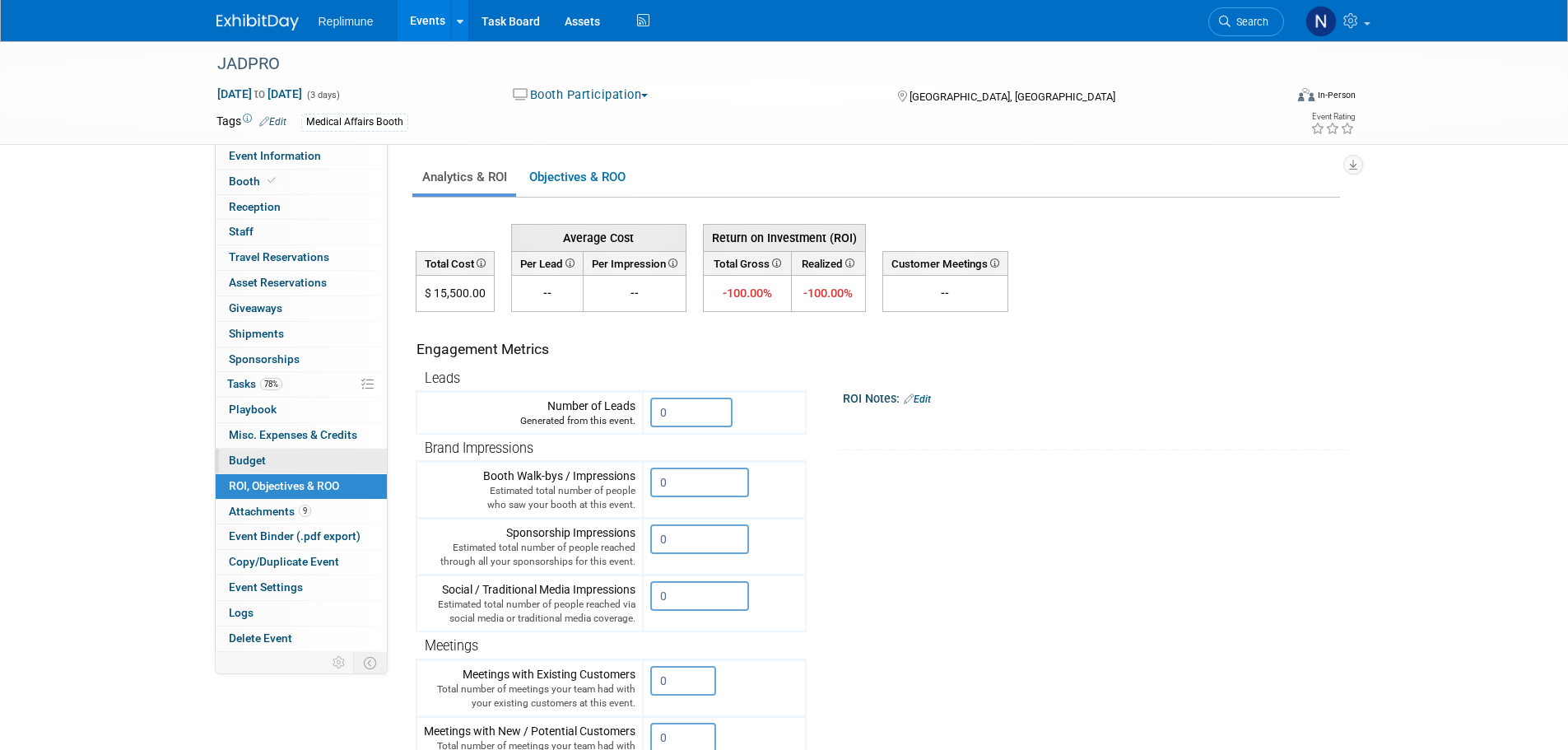
click at [235, 456] on span "Budget" at bounding box center [247, 461] width 37 height 13
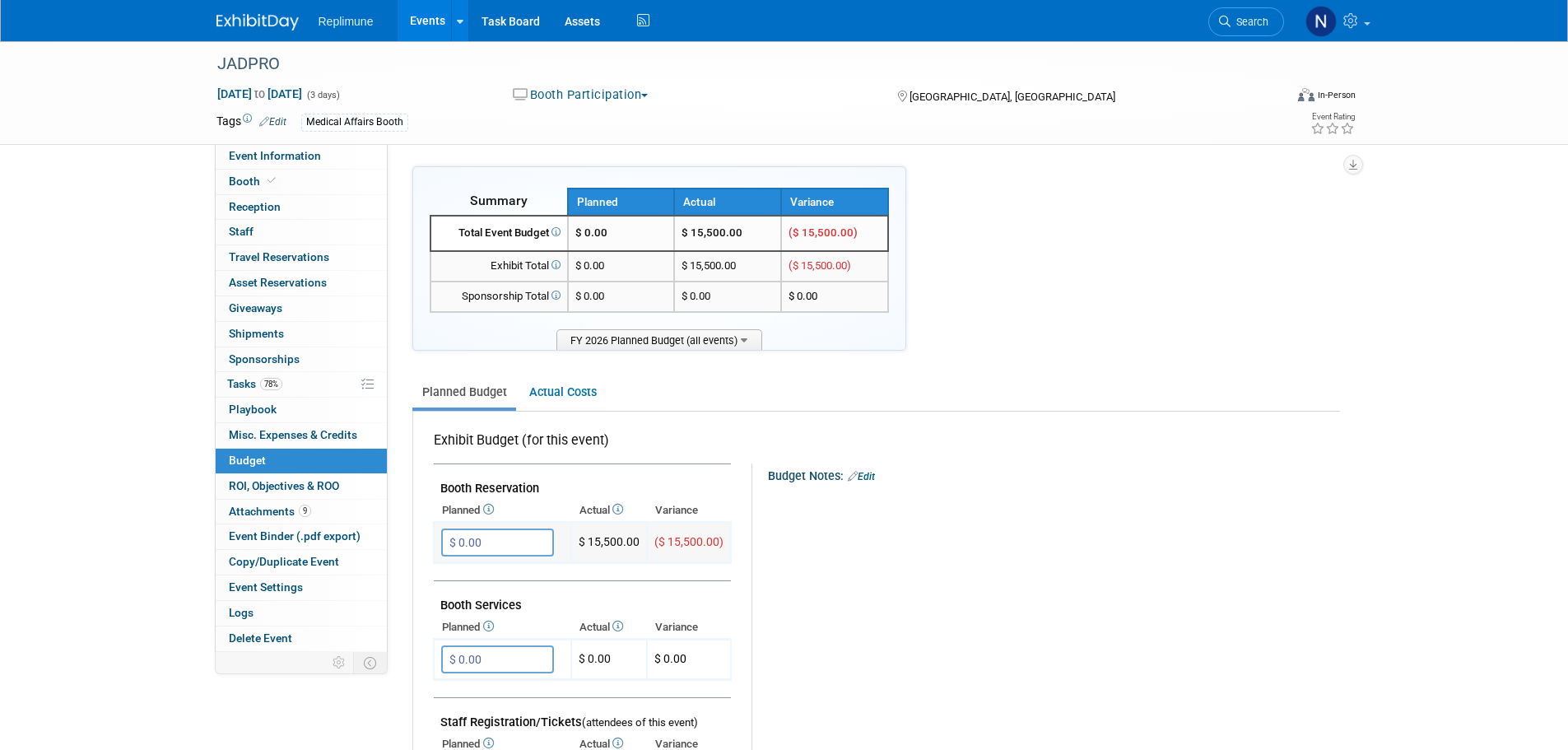
click at [499, 541] on input "$ 0.00" at bounding box center [498, 542] width 113 height 28
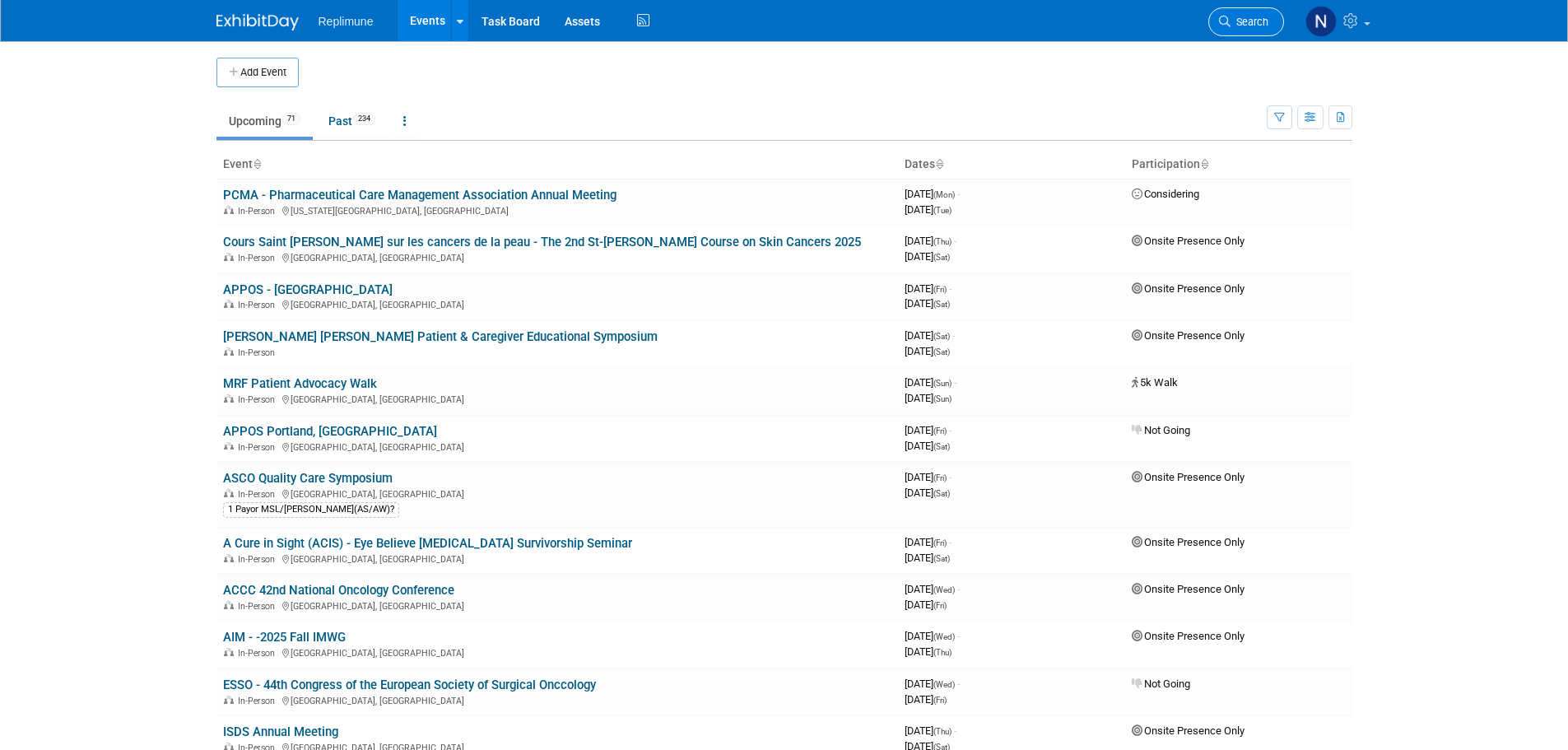
click at [1243, 23] on span "Search" at bounding box center [1250, 22] width 38 height 12
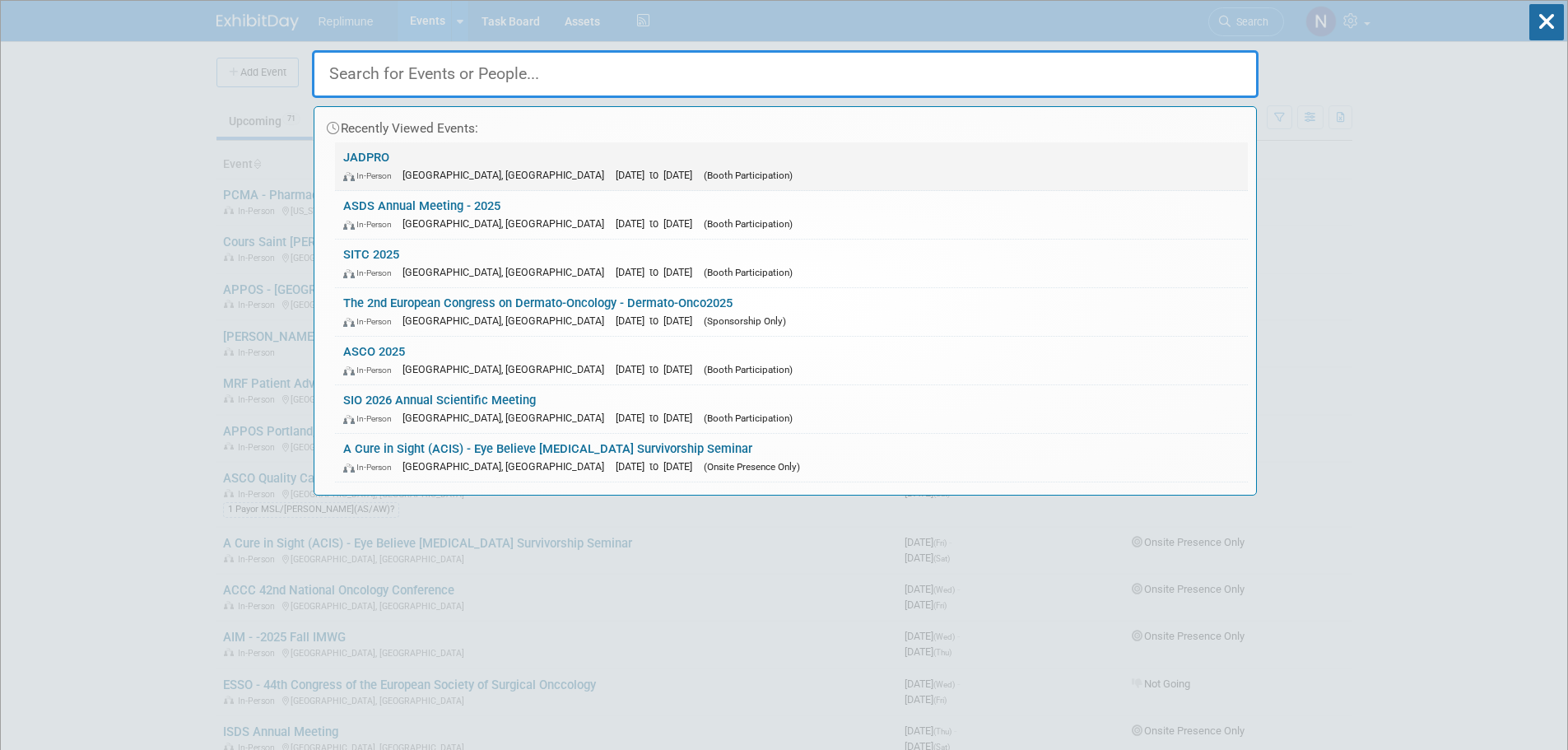
click at [384, 152] on link "JADPRO In-Person Forest Heights, MD Oct 23, 2025 to Oct 25, 2025 (Booth Partici…" at bounding box center [792, 166] width 913 height 48
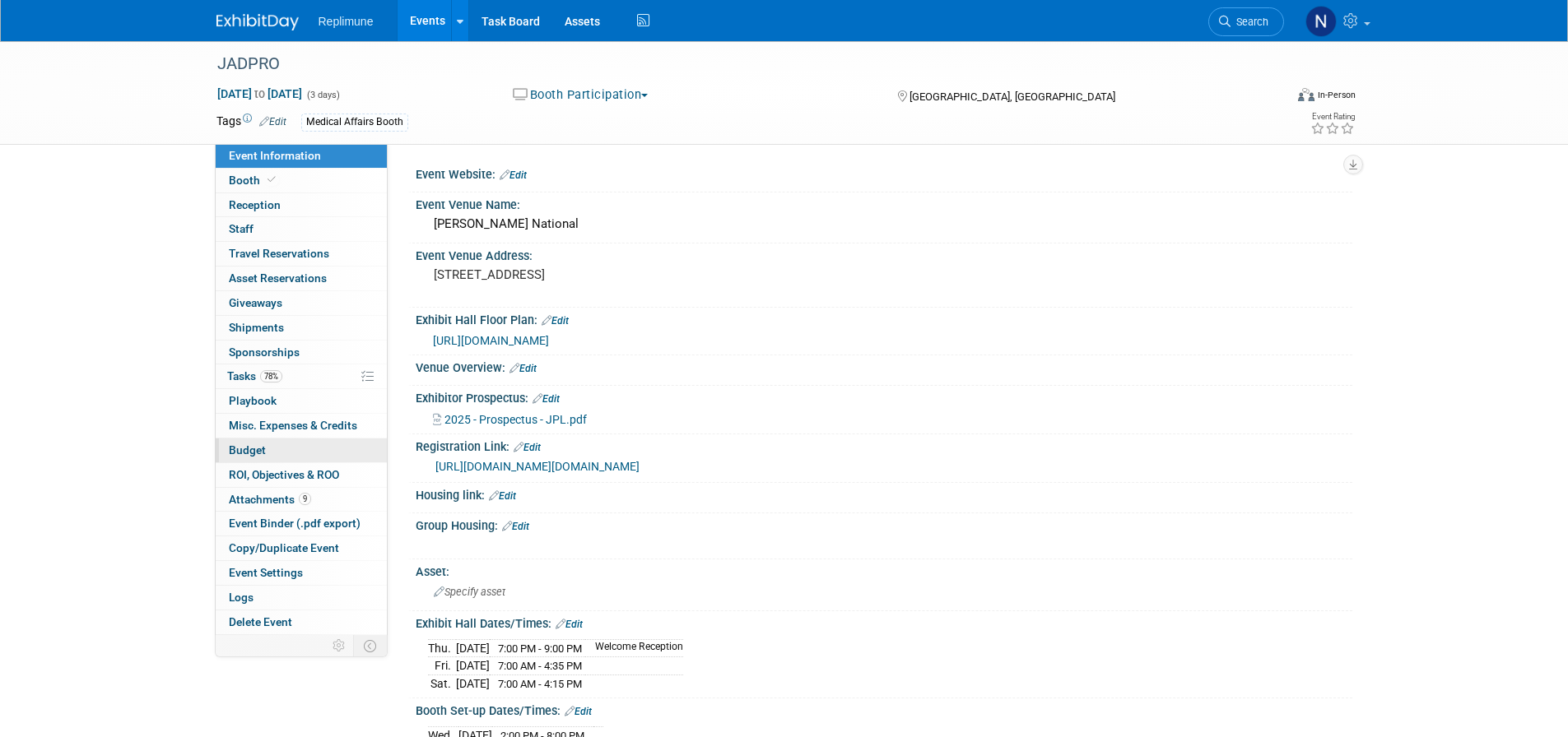
click at [256, 456] on span "Budget" at bounding box center [247, 450] width 37 height 13
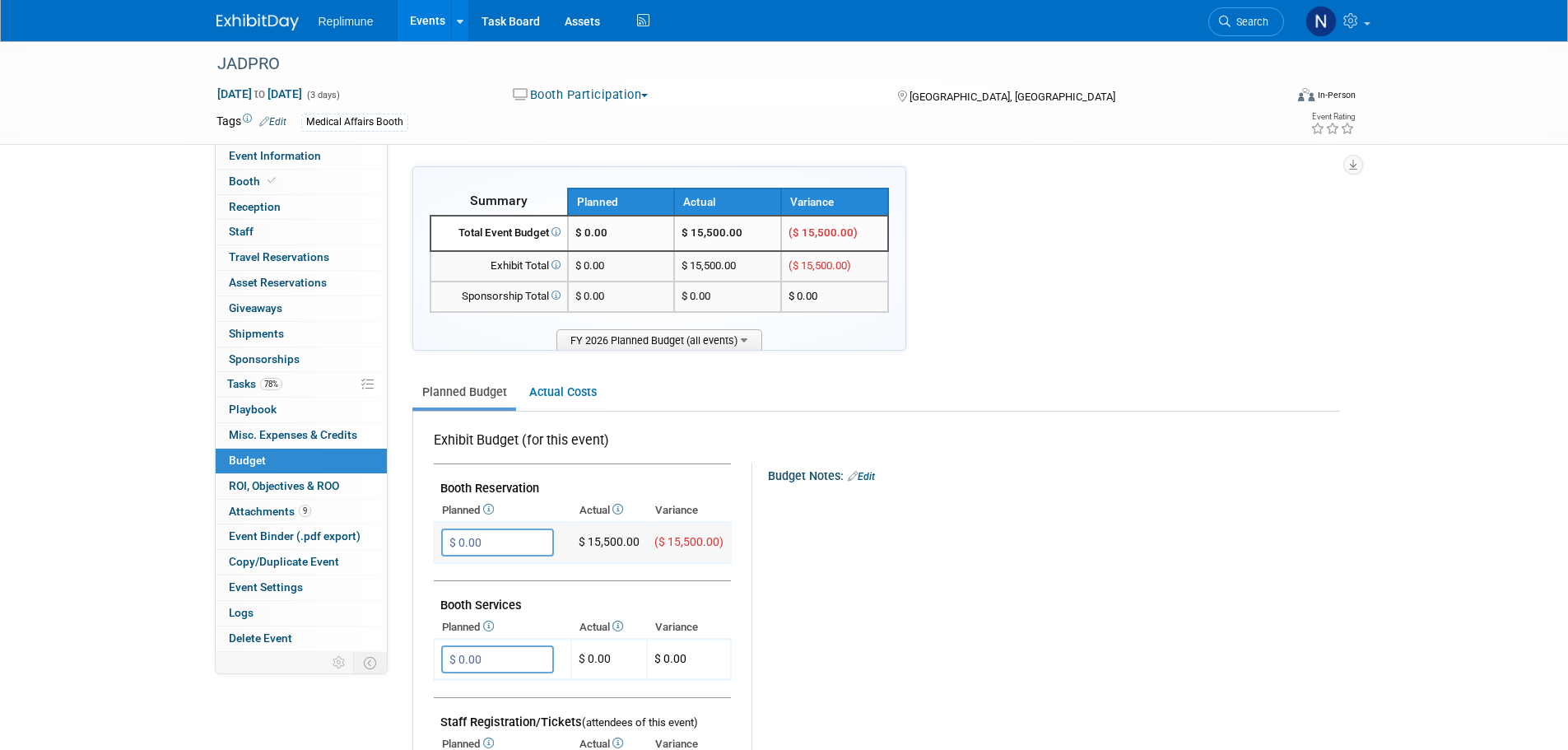
click at [483, 540] on input "$ 0.00" at bounding box center [498, 542] width 113 height 28
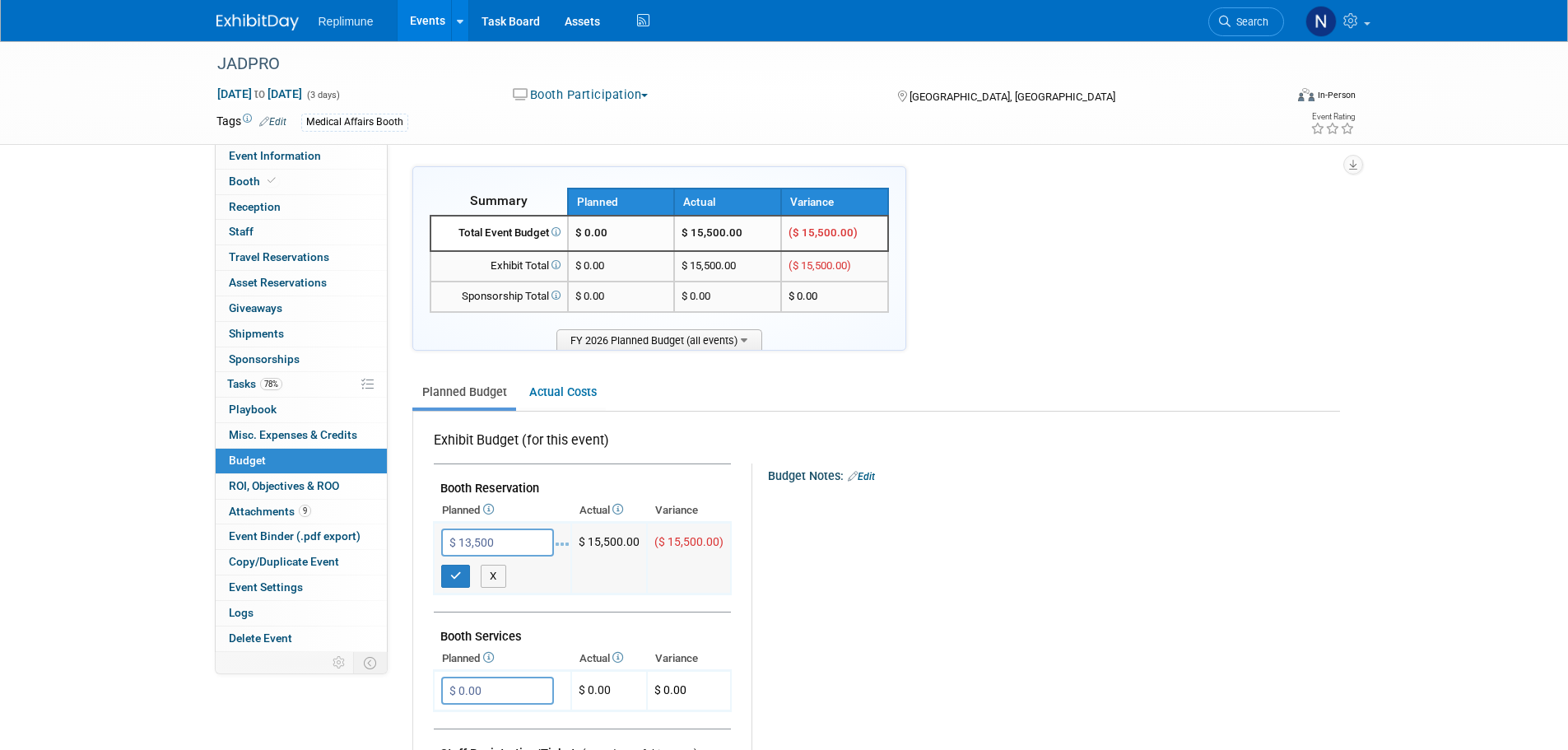
type input "$ 13,500.00"
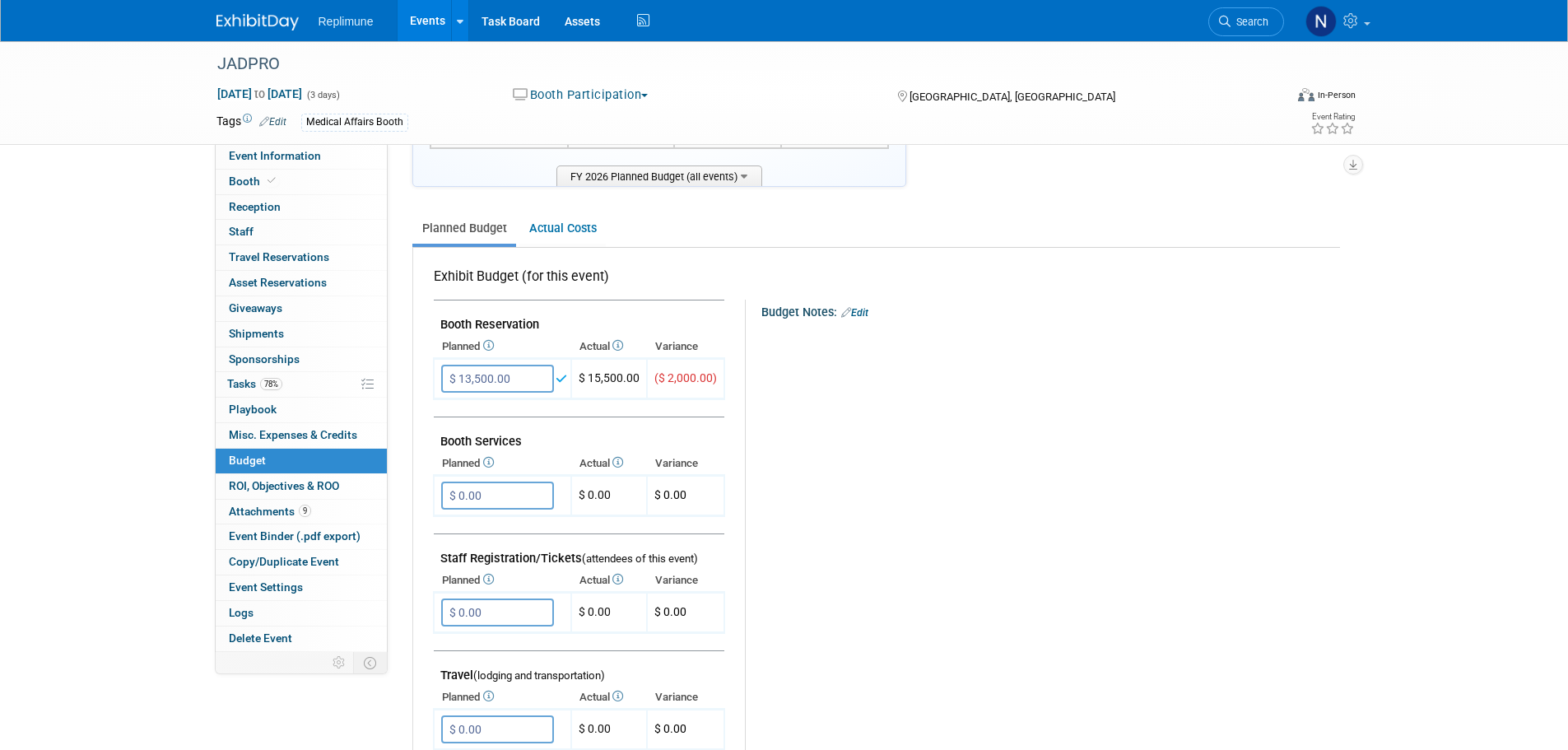
scroll to position [164, 0]
click at [514, 495] on input "$ 0.00" at bounding box center [498, 495] width 113 height 28
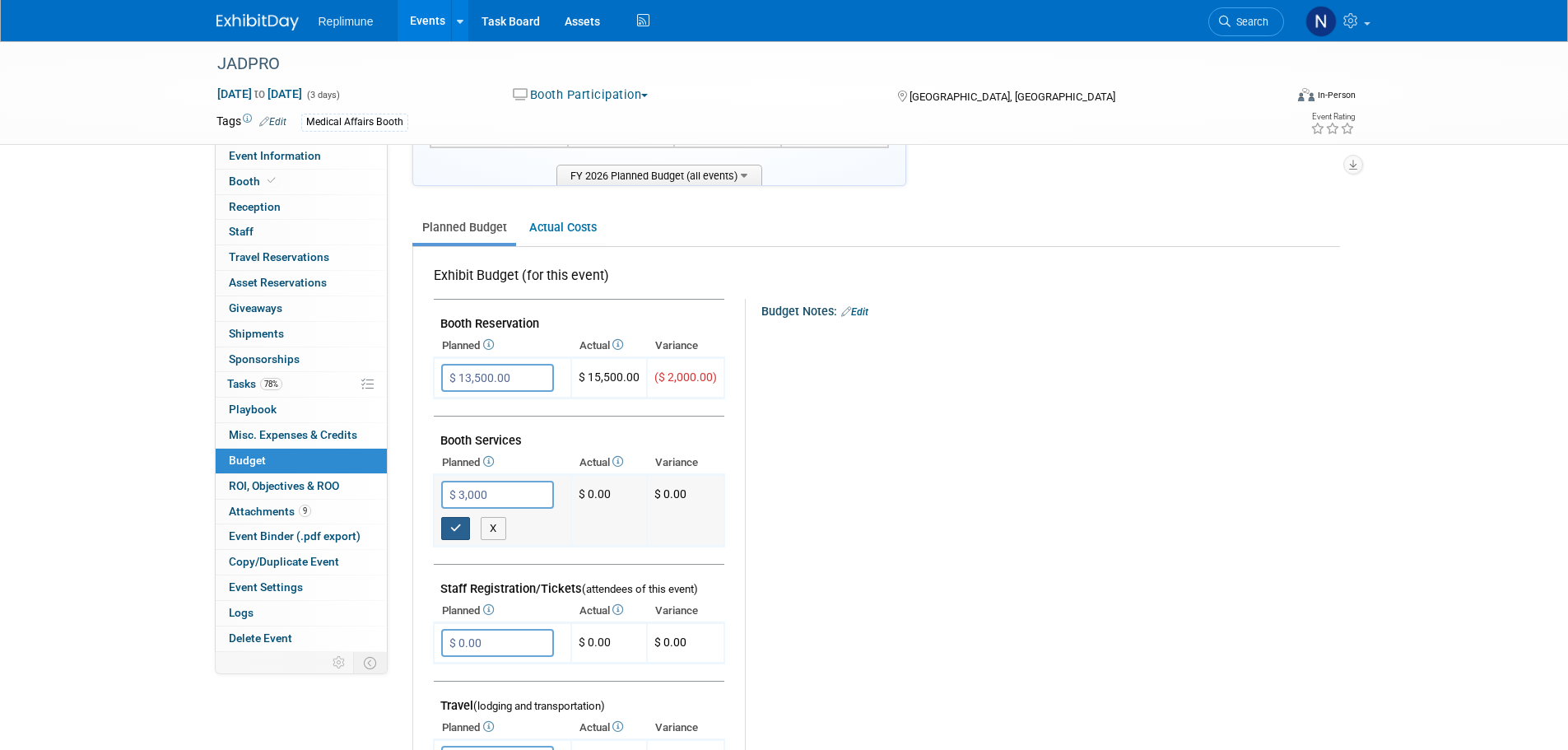
type input "$ 3,000.00"
click at [453, 523] on icon "button" at bounding box center [456, 527] width 11 height 10
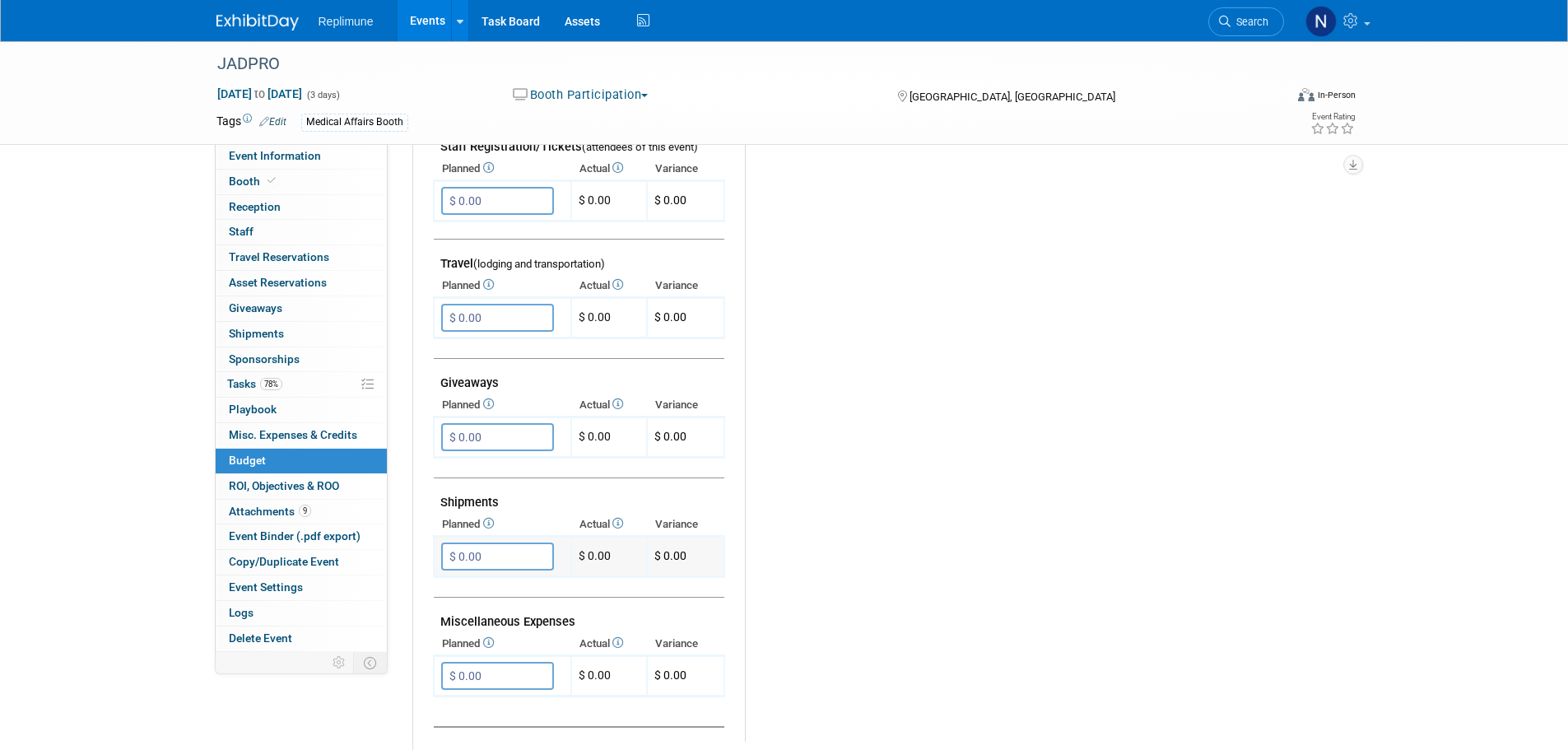
scroll to position [576, 0]
click at [487, 551] on input "$ 0.00" at bounding box center [498, 555] width 113 height 28
type input "$ 2,000.00"
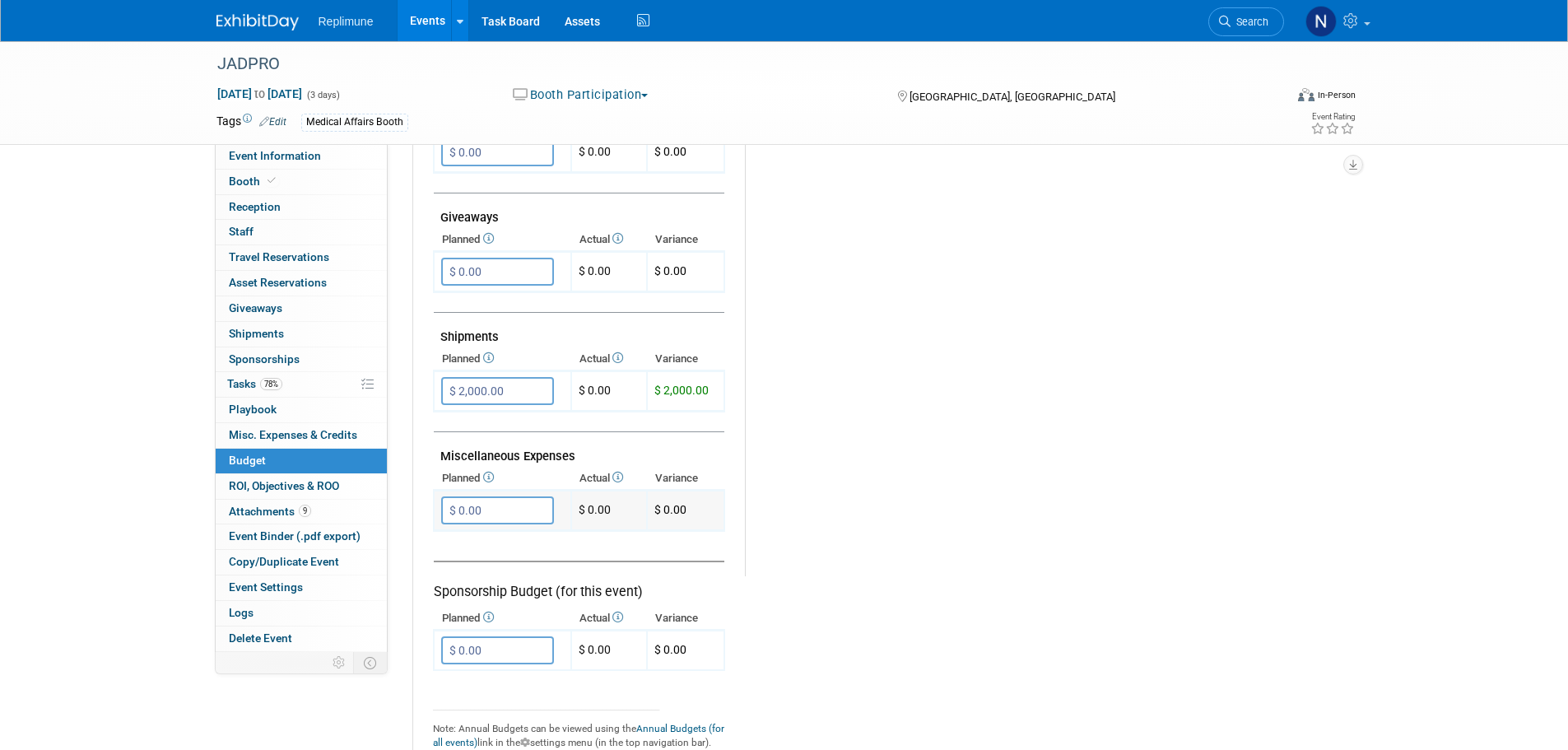
click at [508, 516] on input "$ 0.00" at bounding box center [498, 510] width 113 height 28
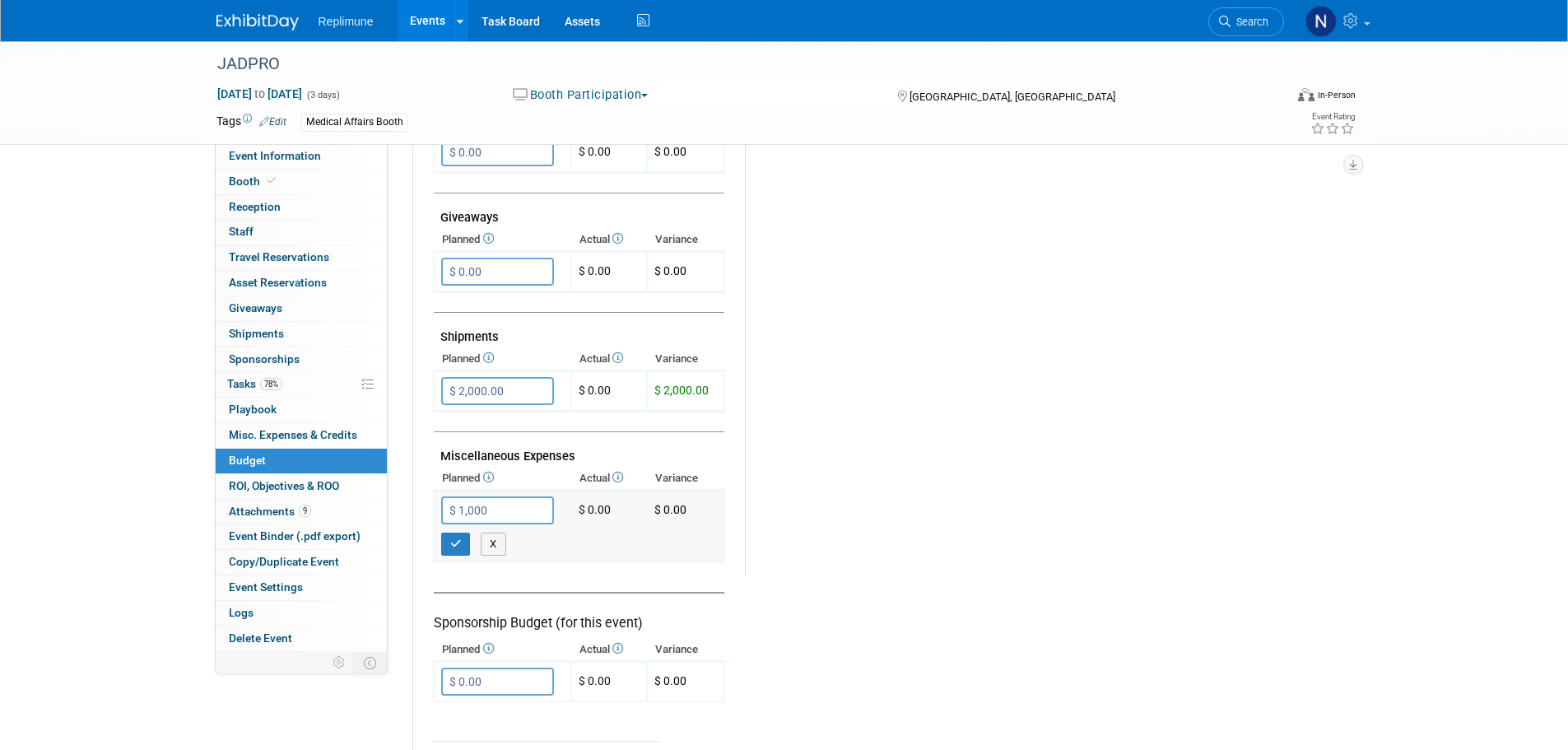
type input "$ 1,000.00"
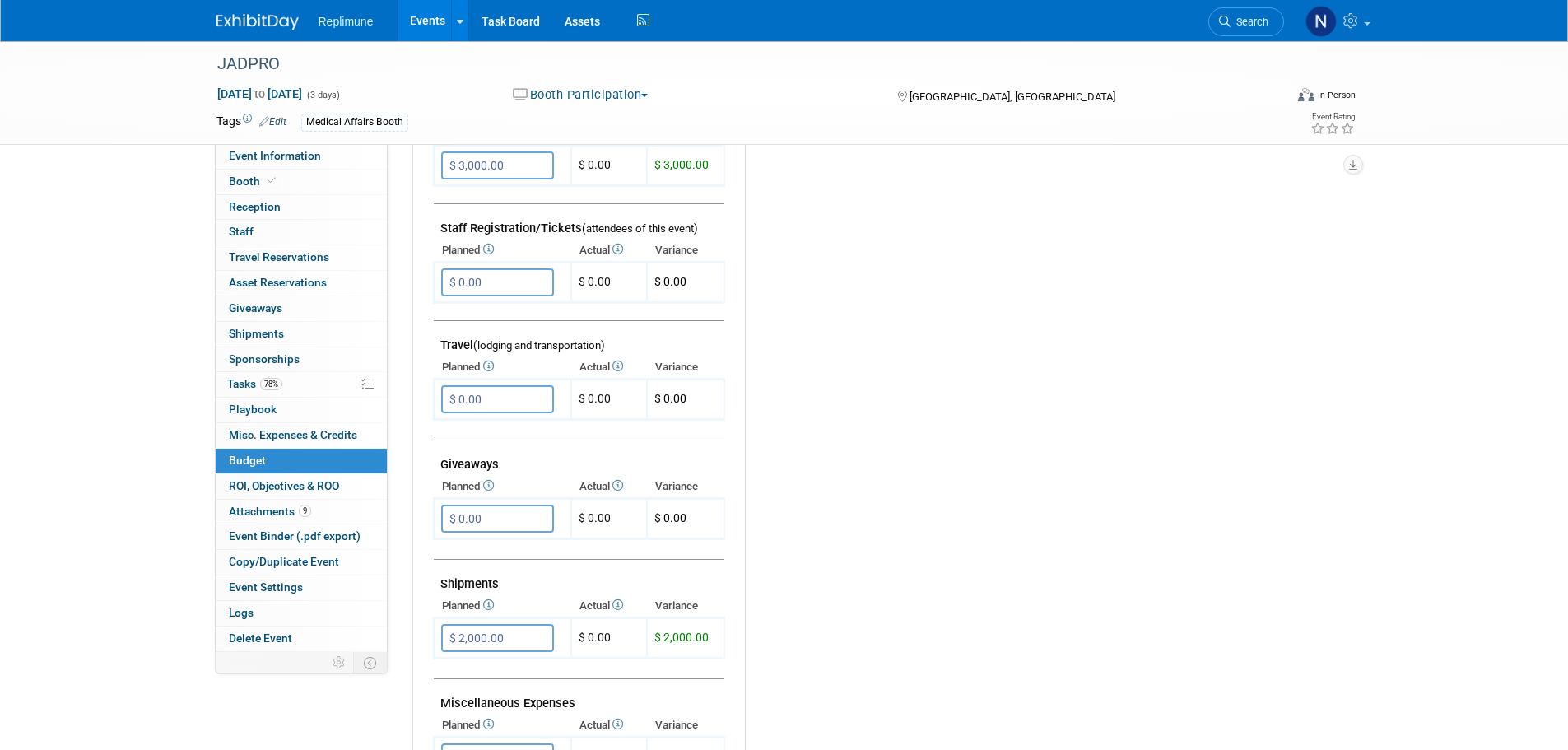
scroll to position [0, 0]
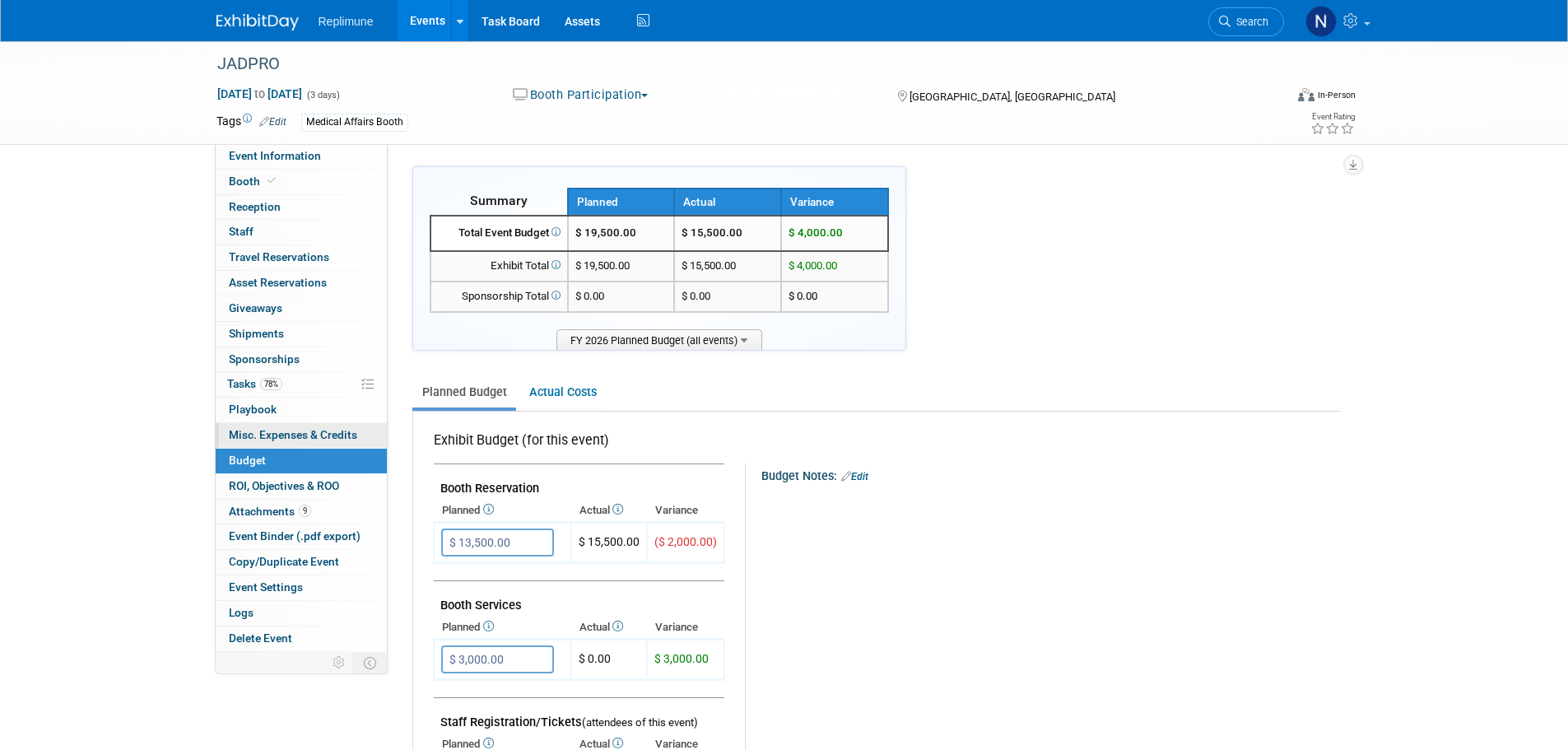
click at [253, 437] on span "Misc. Expenses & Credits 0" at bounding box center [293, 435] width 129 height 13
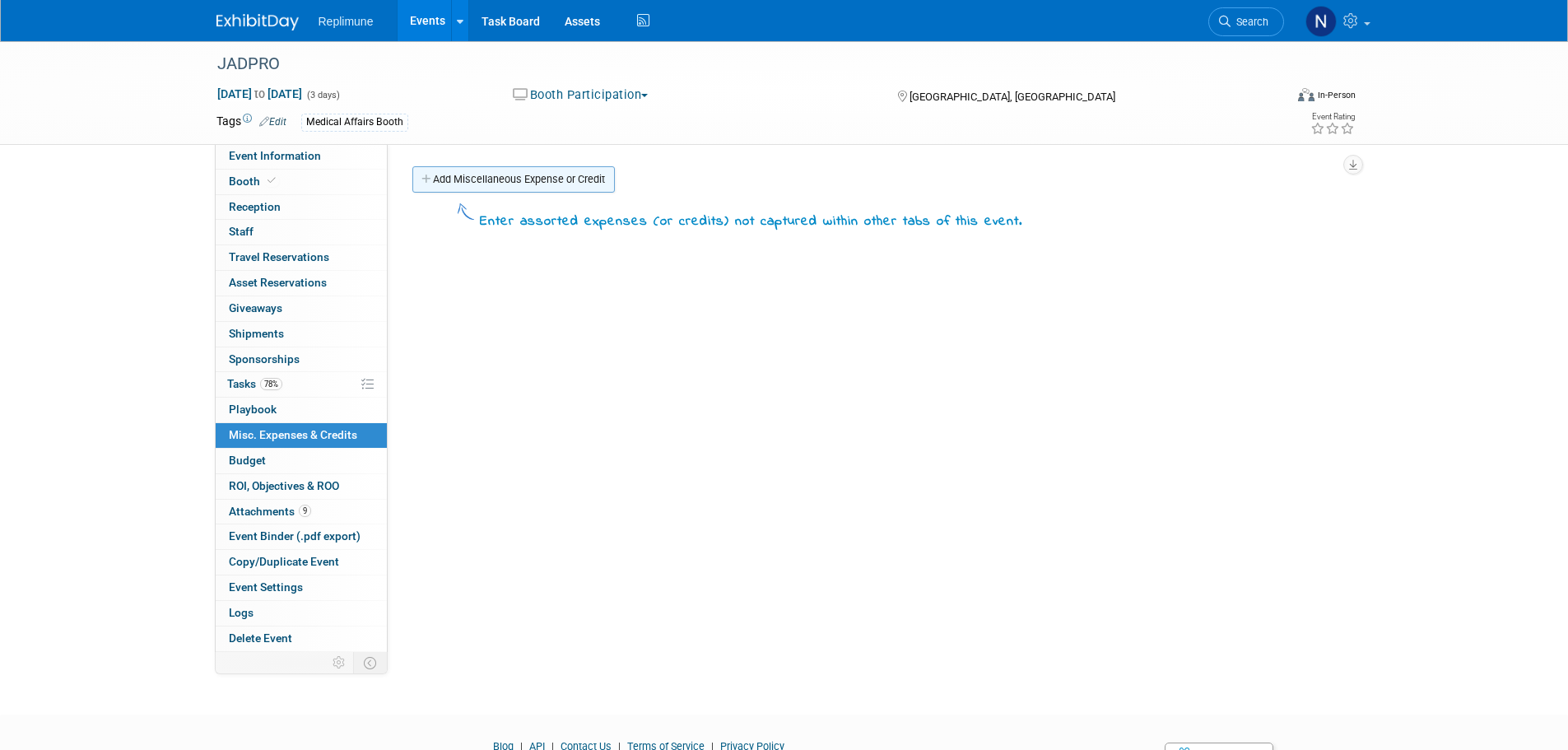
click at [551, 179] on link "Add Miscellaneous Expense or Credit" at bounding box center [514, 180] width 203 height 26
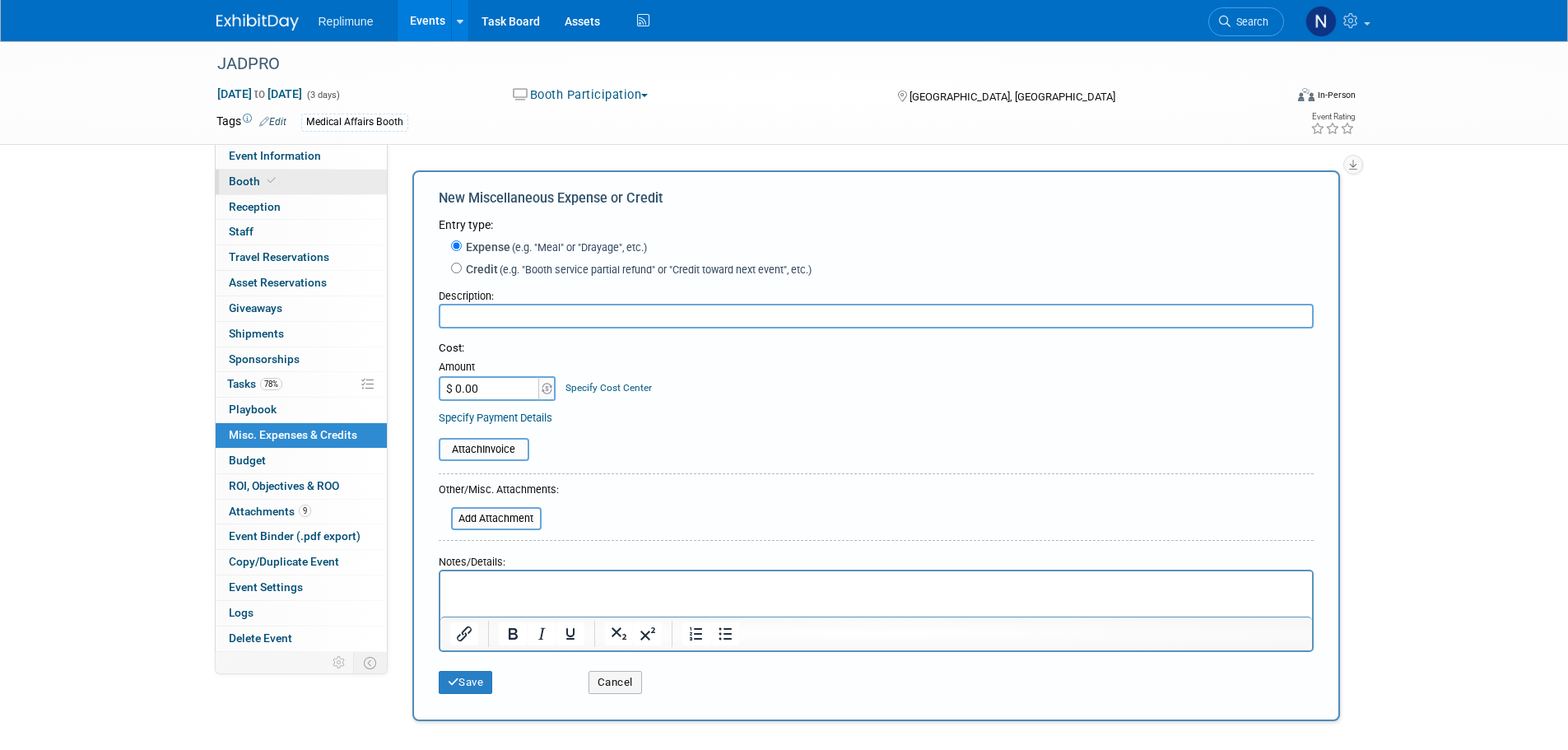
click at [255, 182] on span "Booth" at bounding box center [254, 181] width 50 height 13
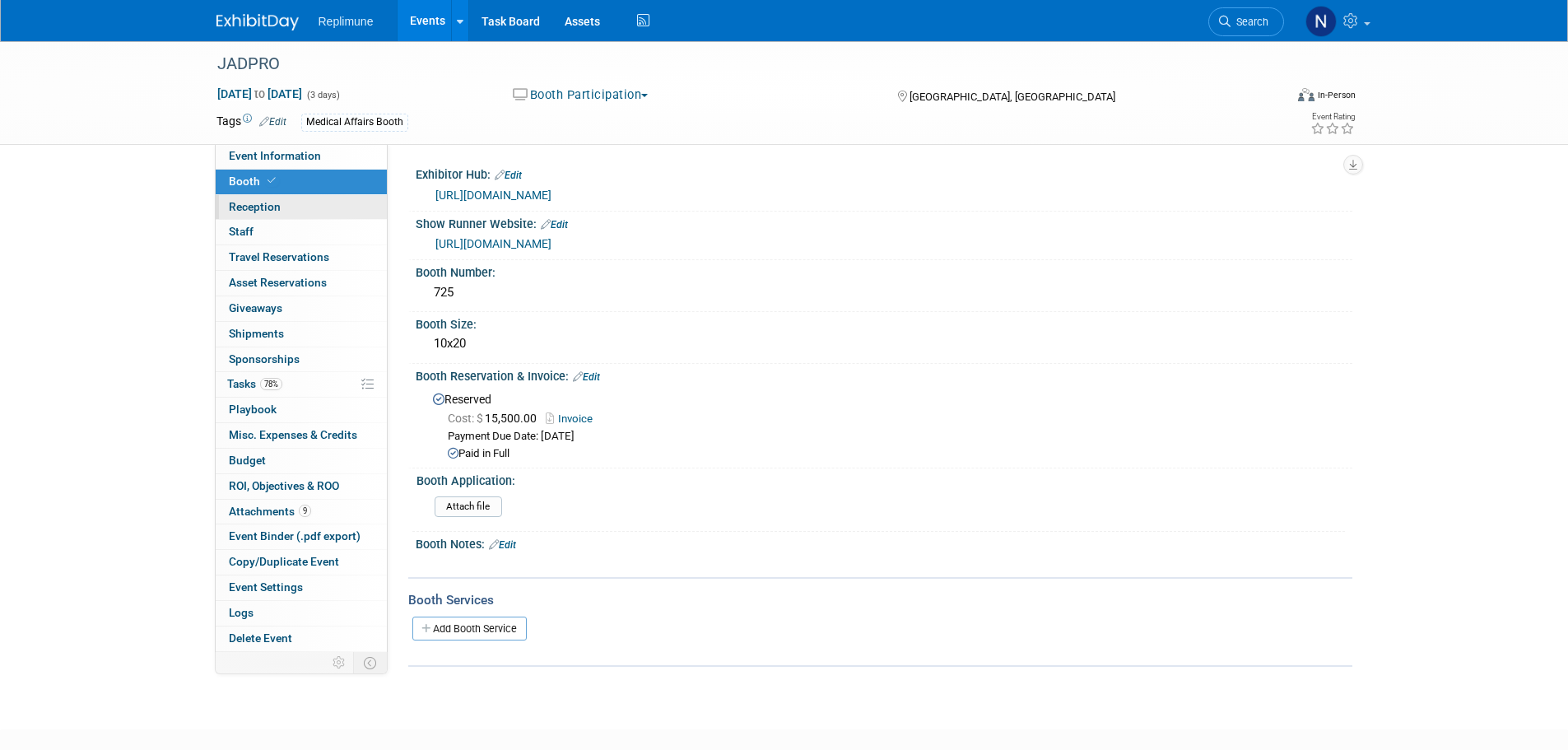
click at [233, 207] on span "Reception" at bounding box center [255, 207] width 52 height 13
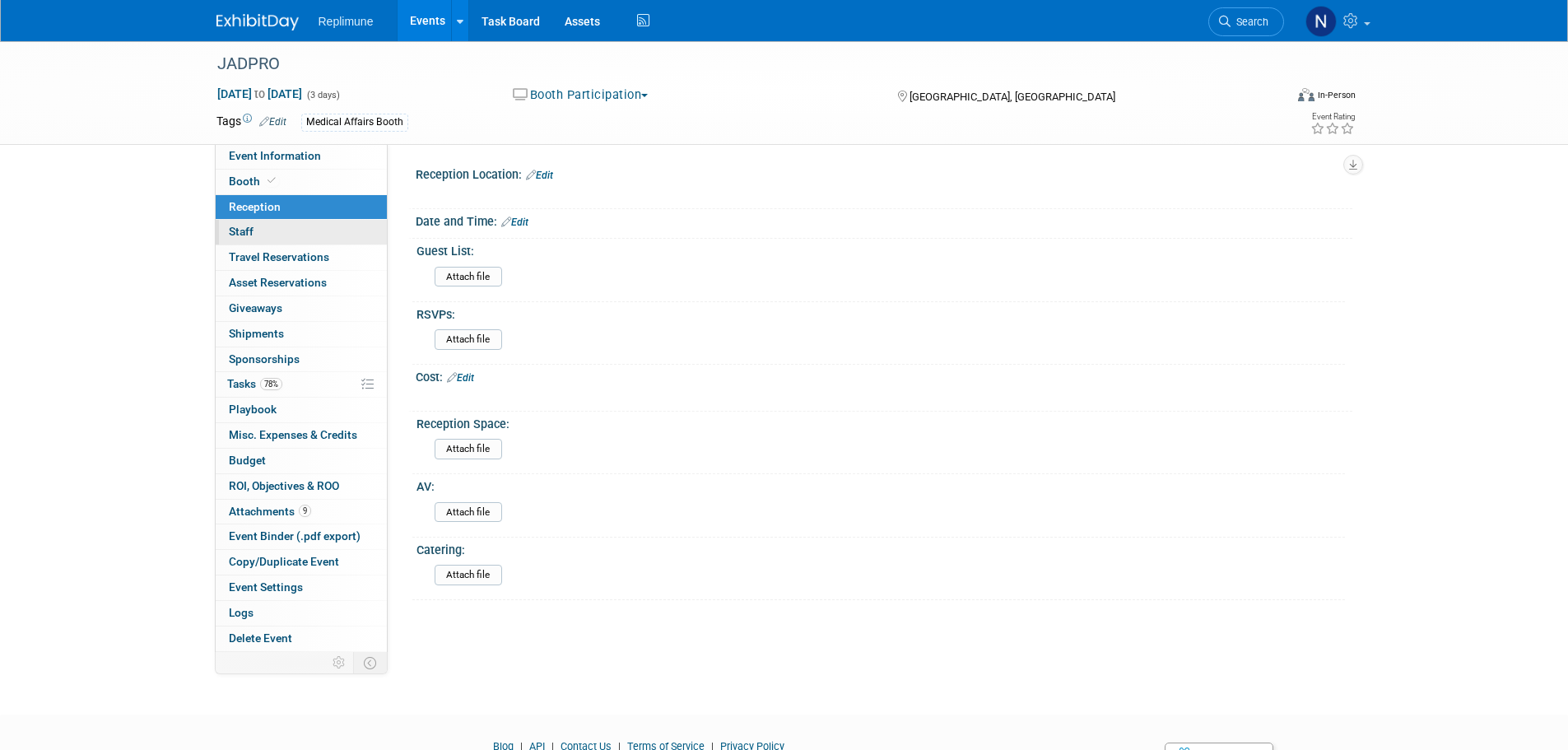
click at [238, 226] on span "Staff 0" at bounding box center [241, 231] width 24 height 13
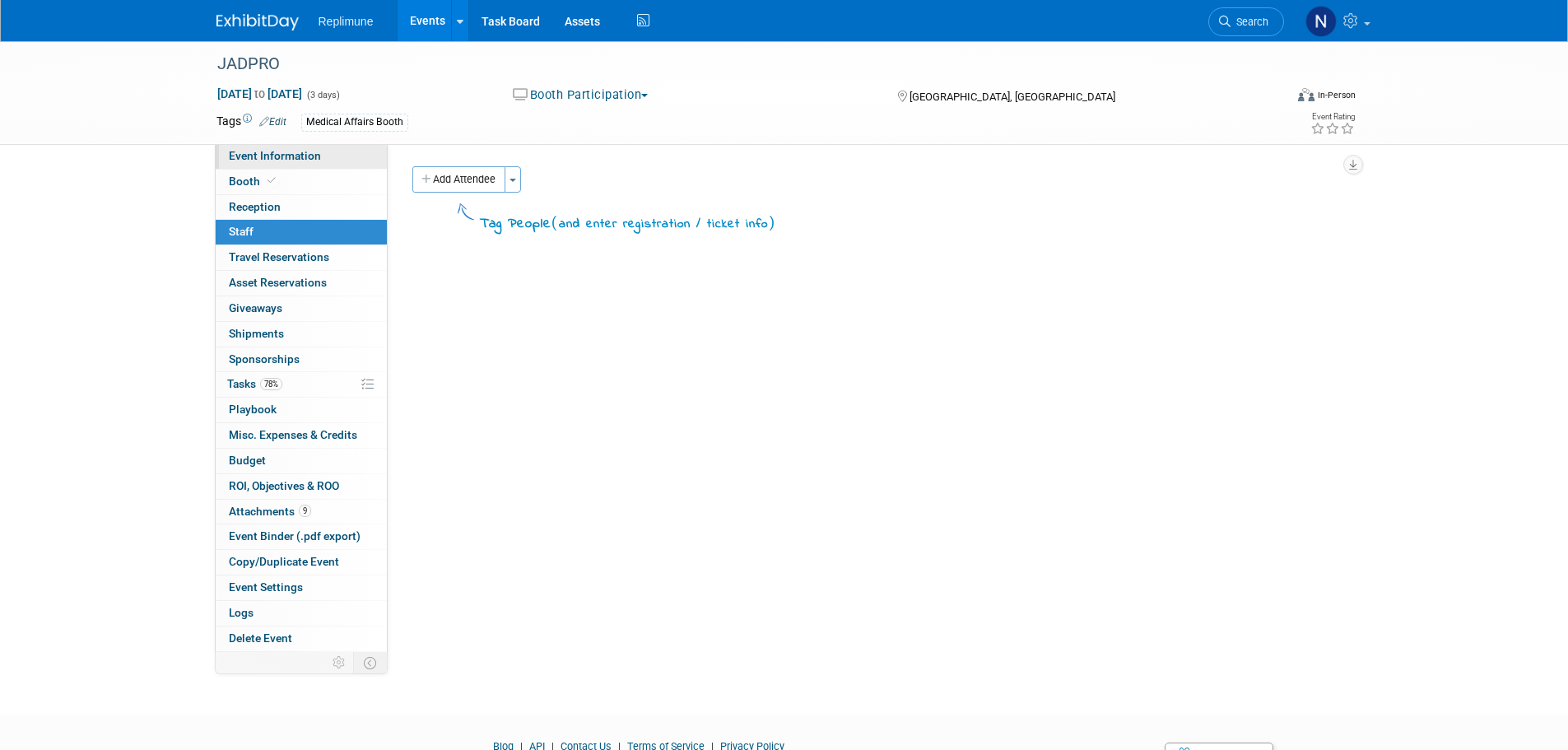
click at [265, 156] on span "Event Information" at bounding box center [275, 156] width 92 height 13
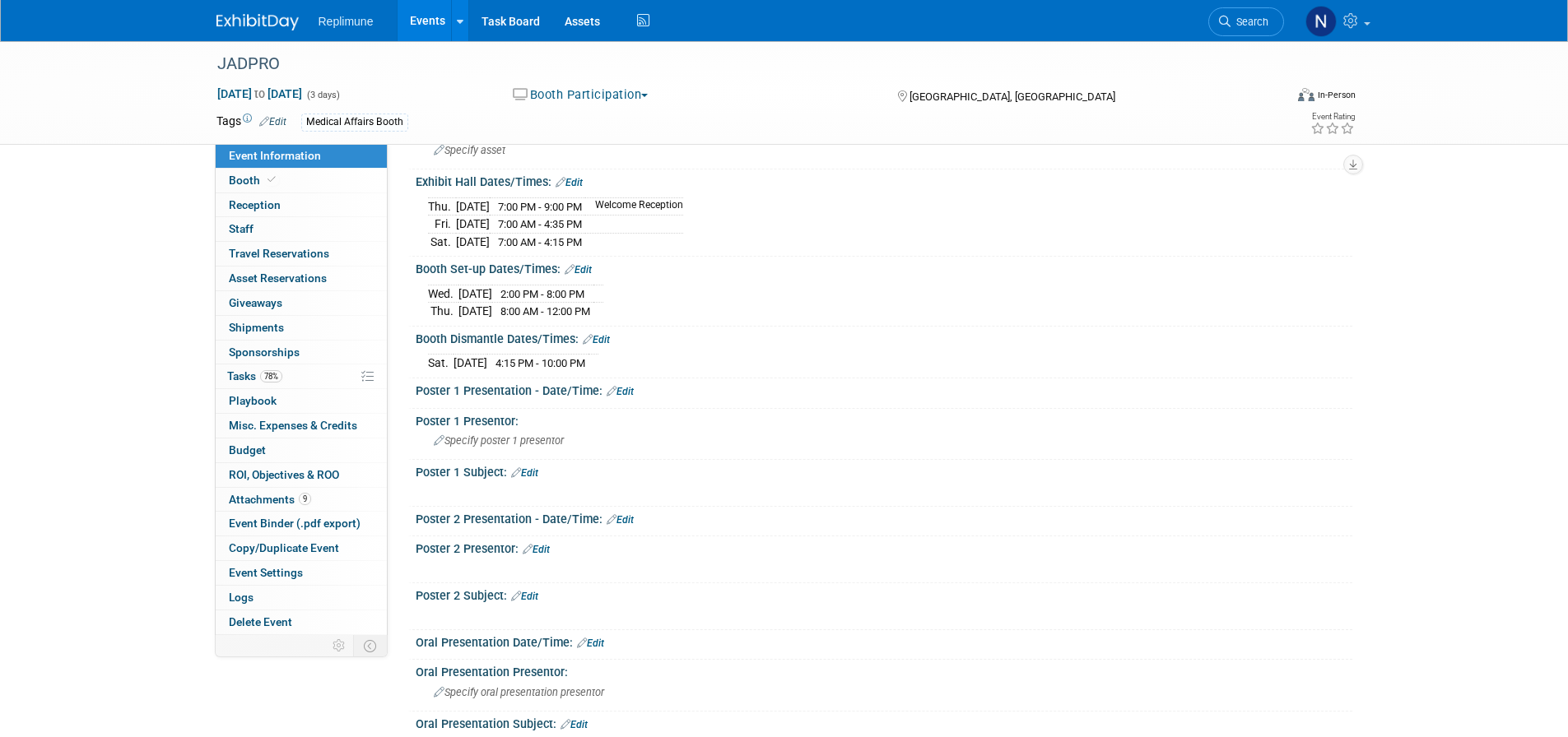
scroll to position [494, 0]
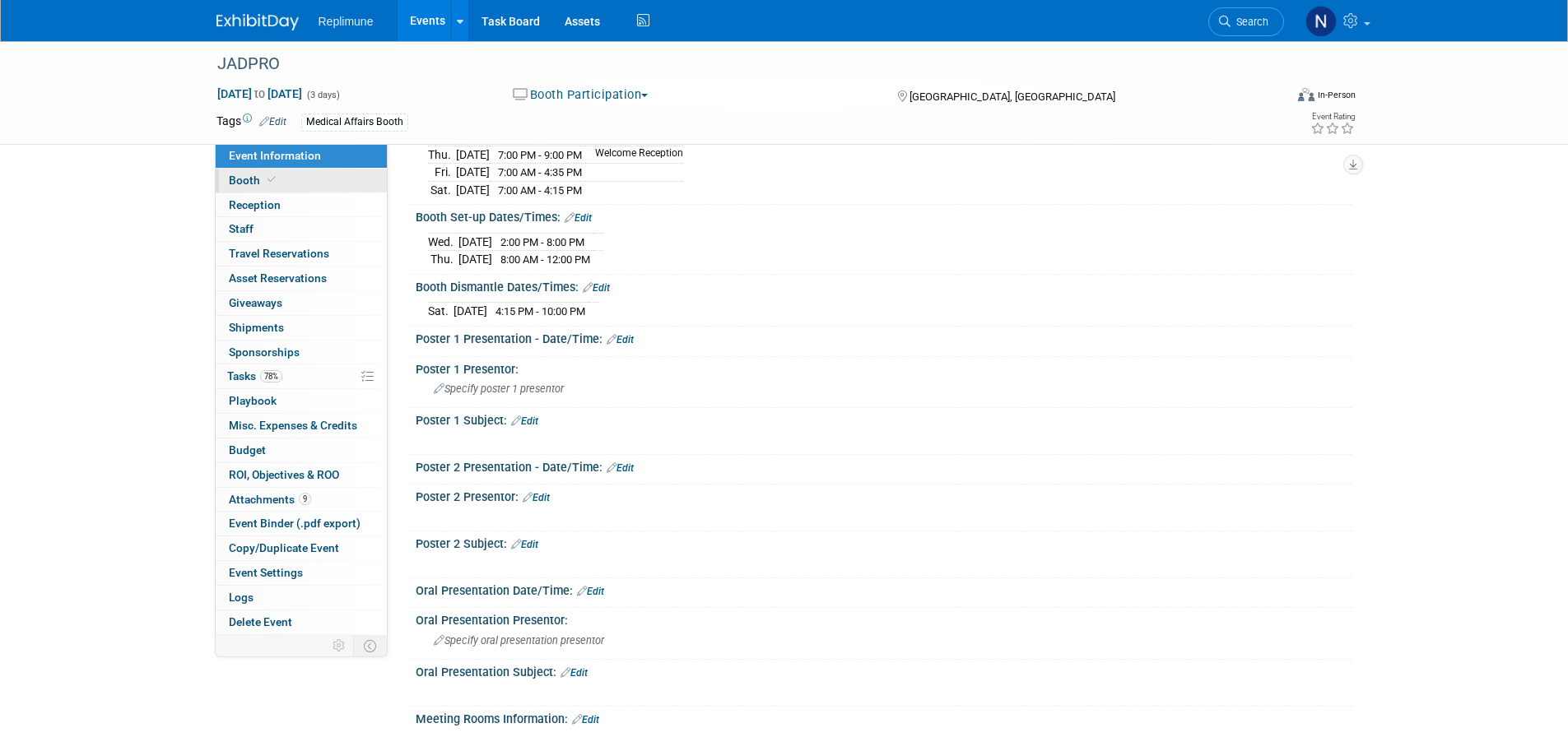
click at [242, 182] on span "Booth" at bounding box center [254, 180] width 50 height 13
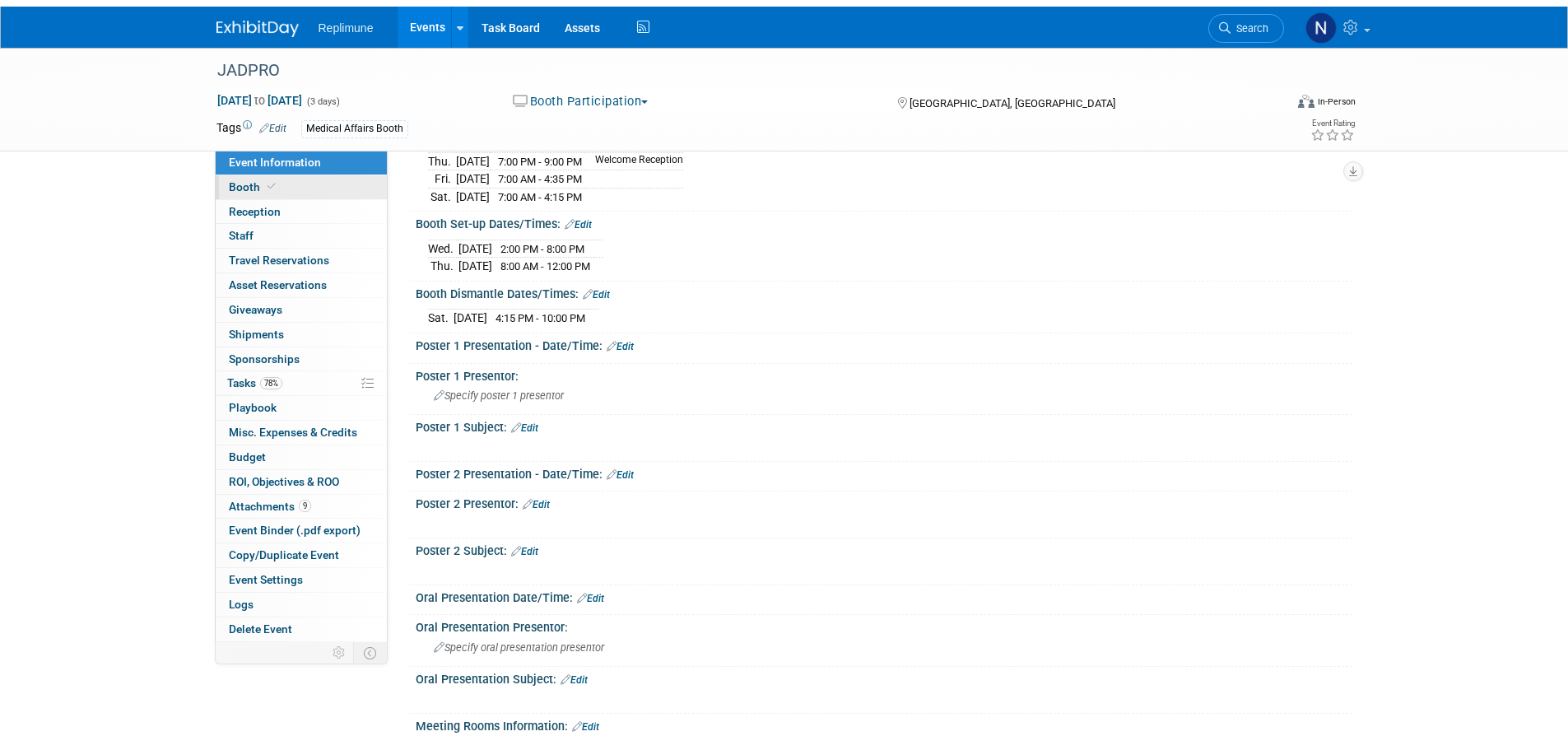
scroll to position [0, 0]
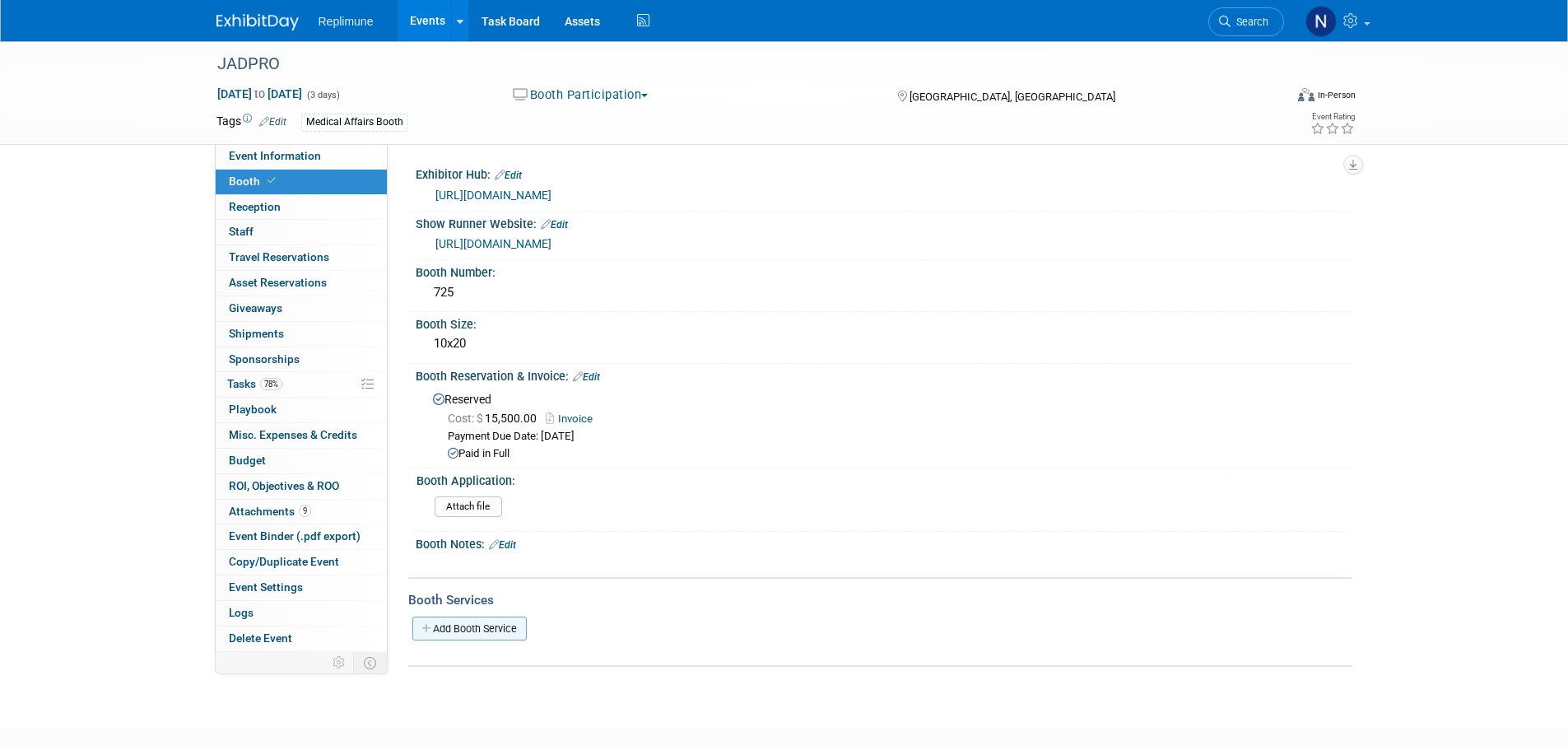
click at [488, 627] on link "Add Booth Service" at bounding box center [470, 628] width 115 height 23
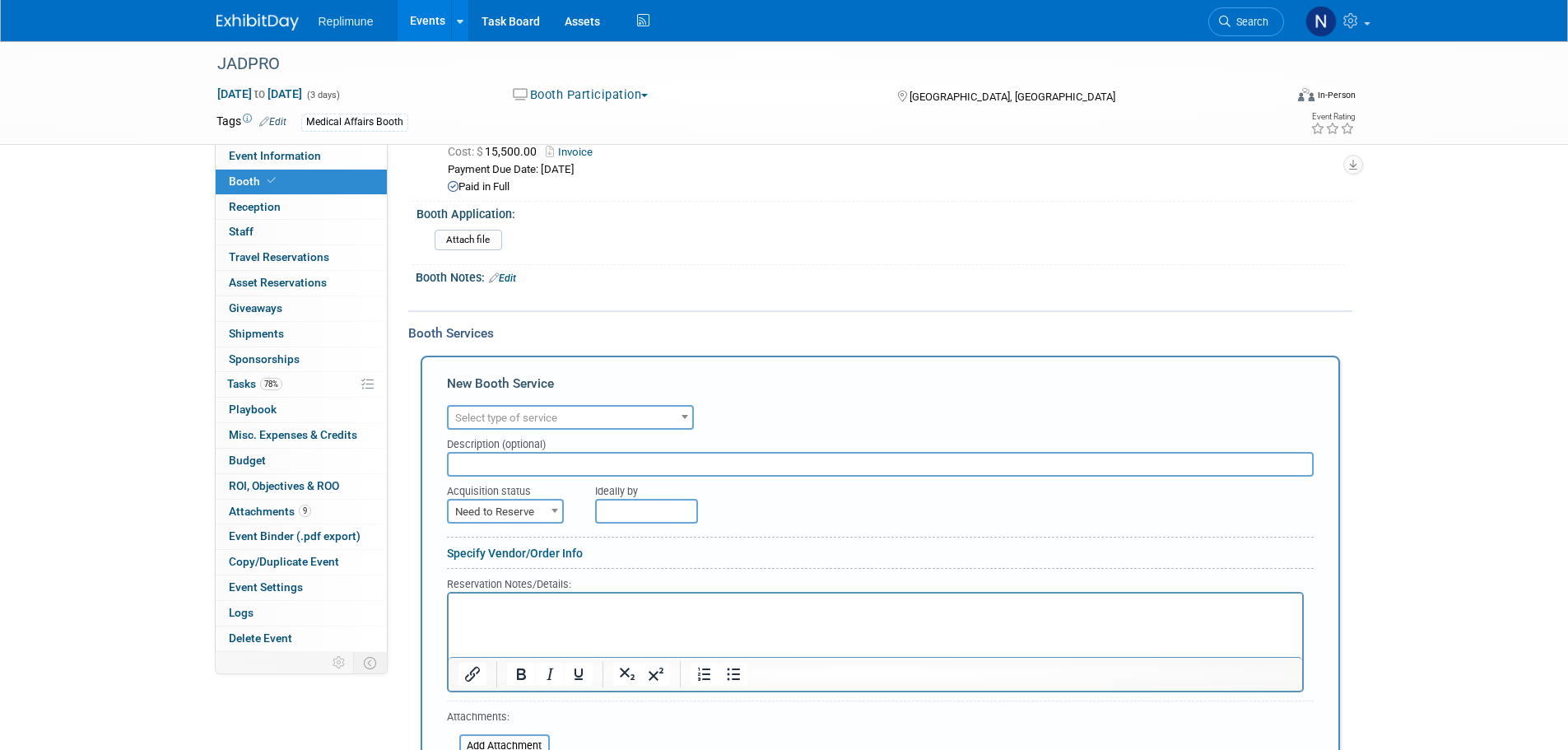
scroll to position [329, 0]
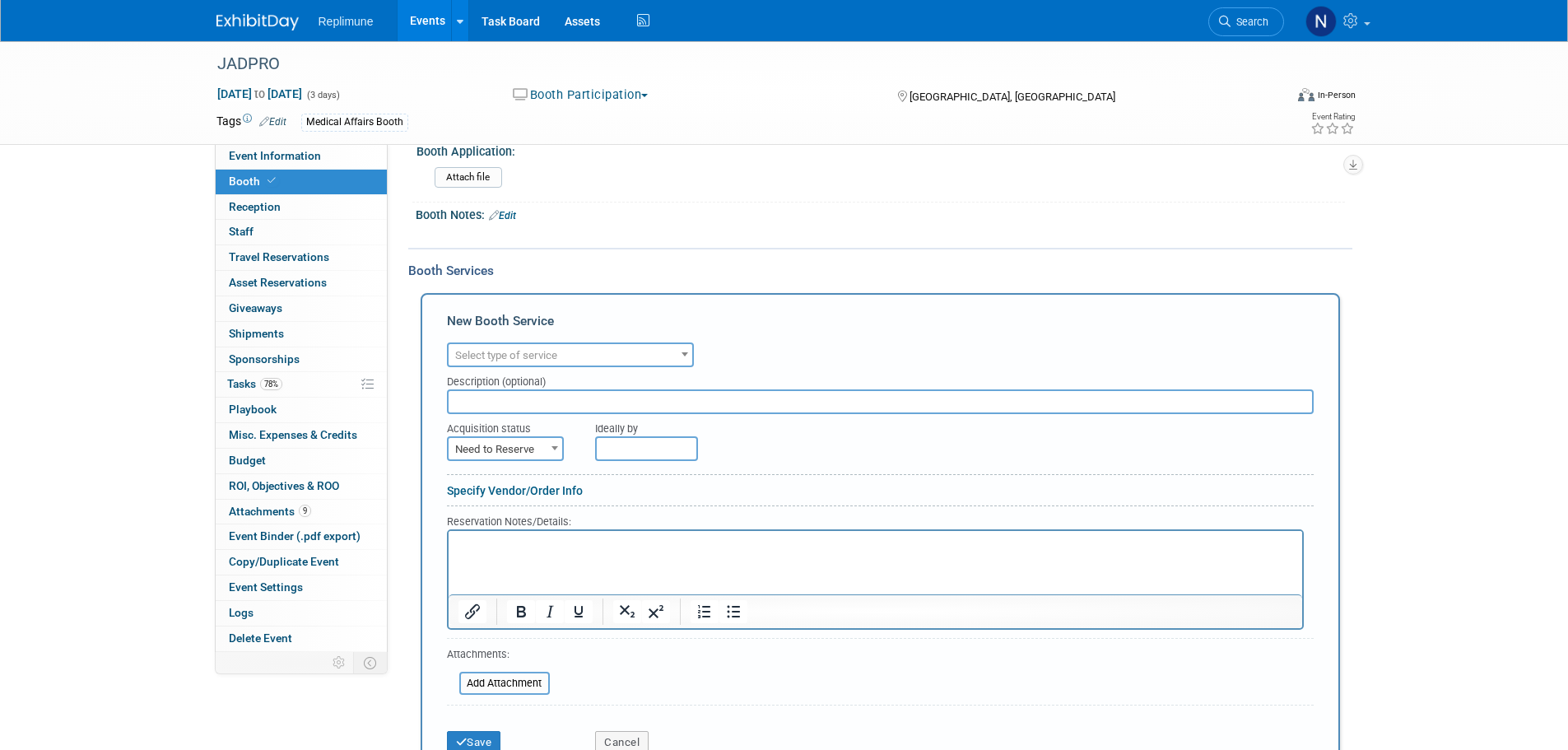
click at [598, 353] on span "Select type of service" at bounding box center [569, 355] width 243 height 23
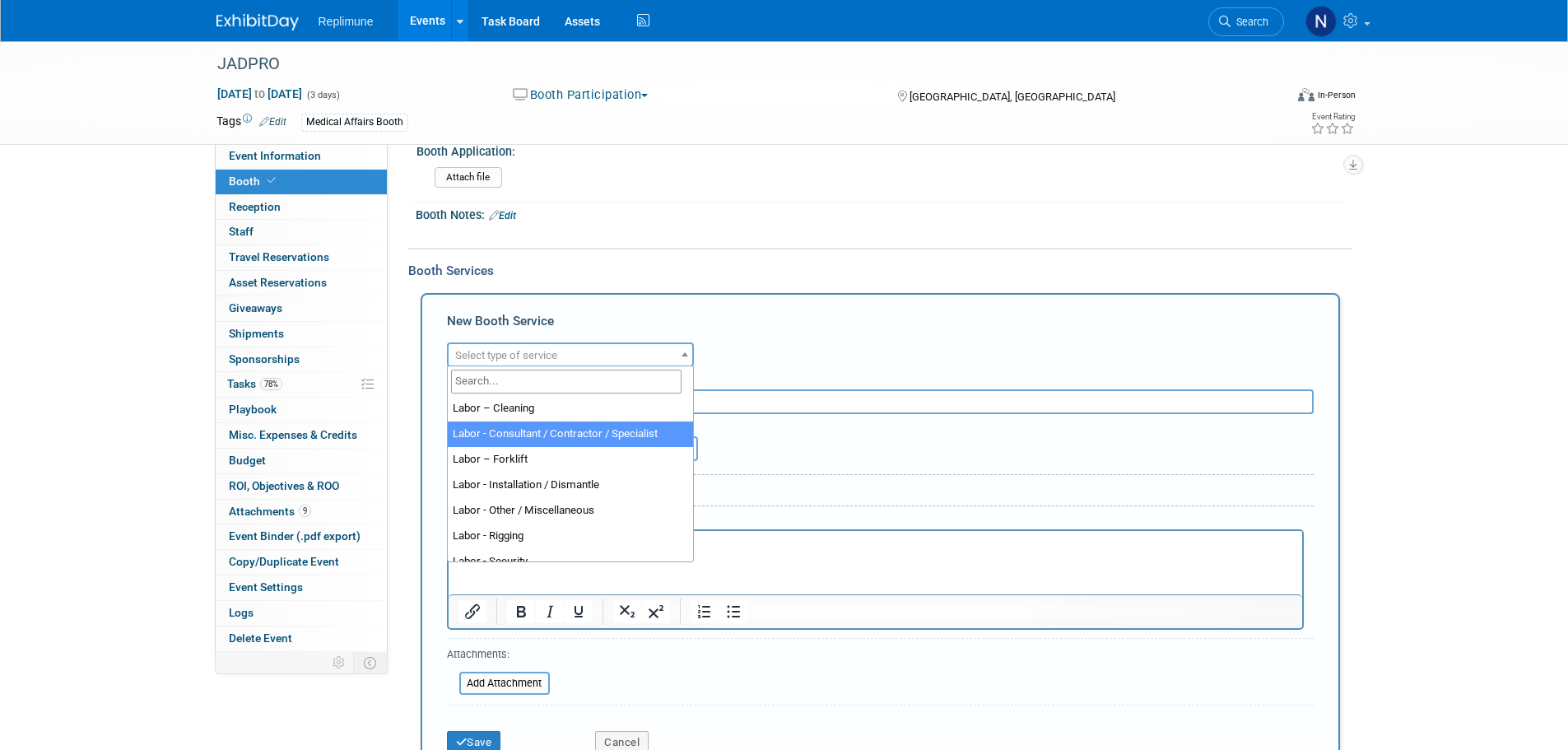
scroll to position [164, 0]
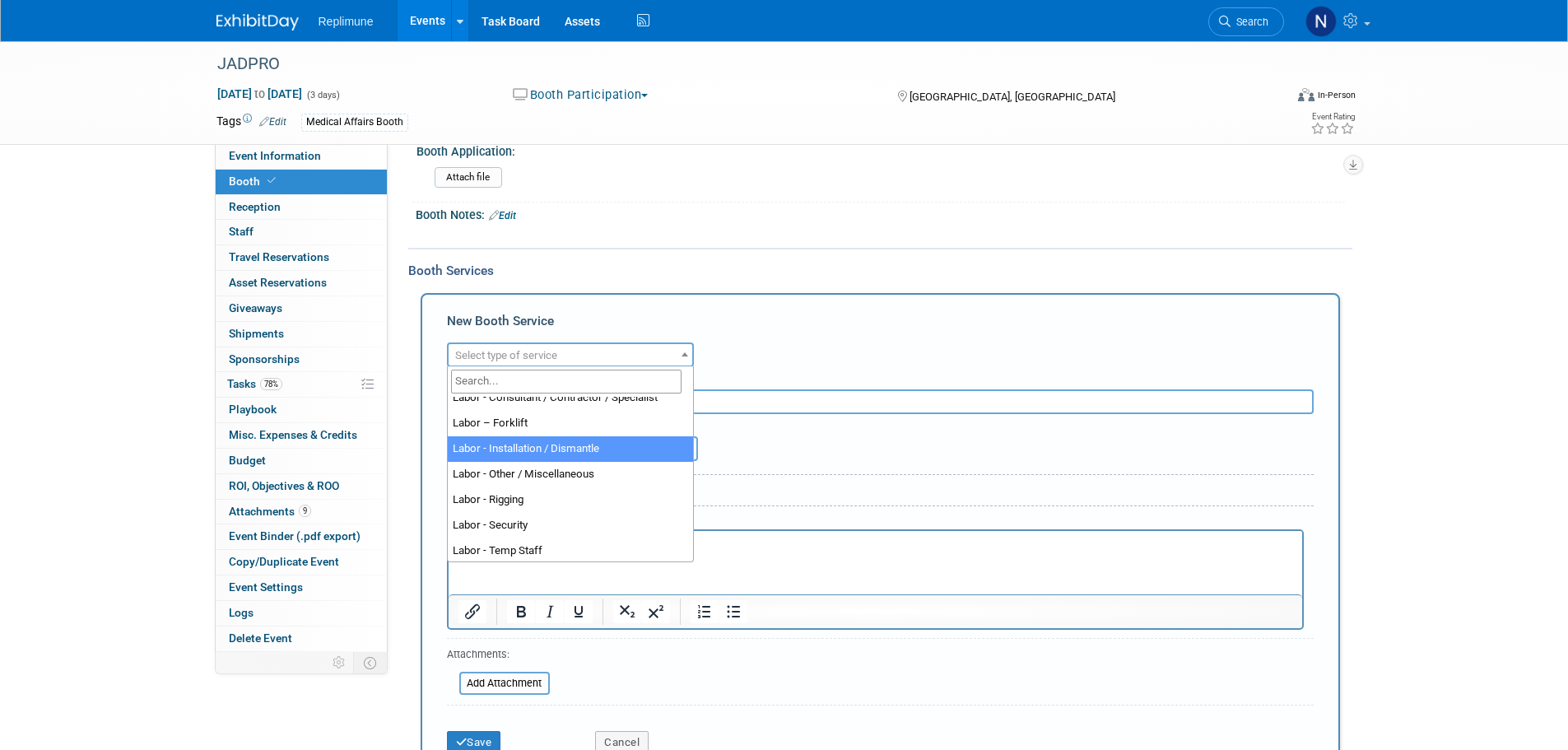
select select "11"
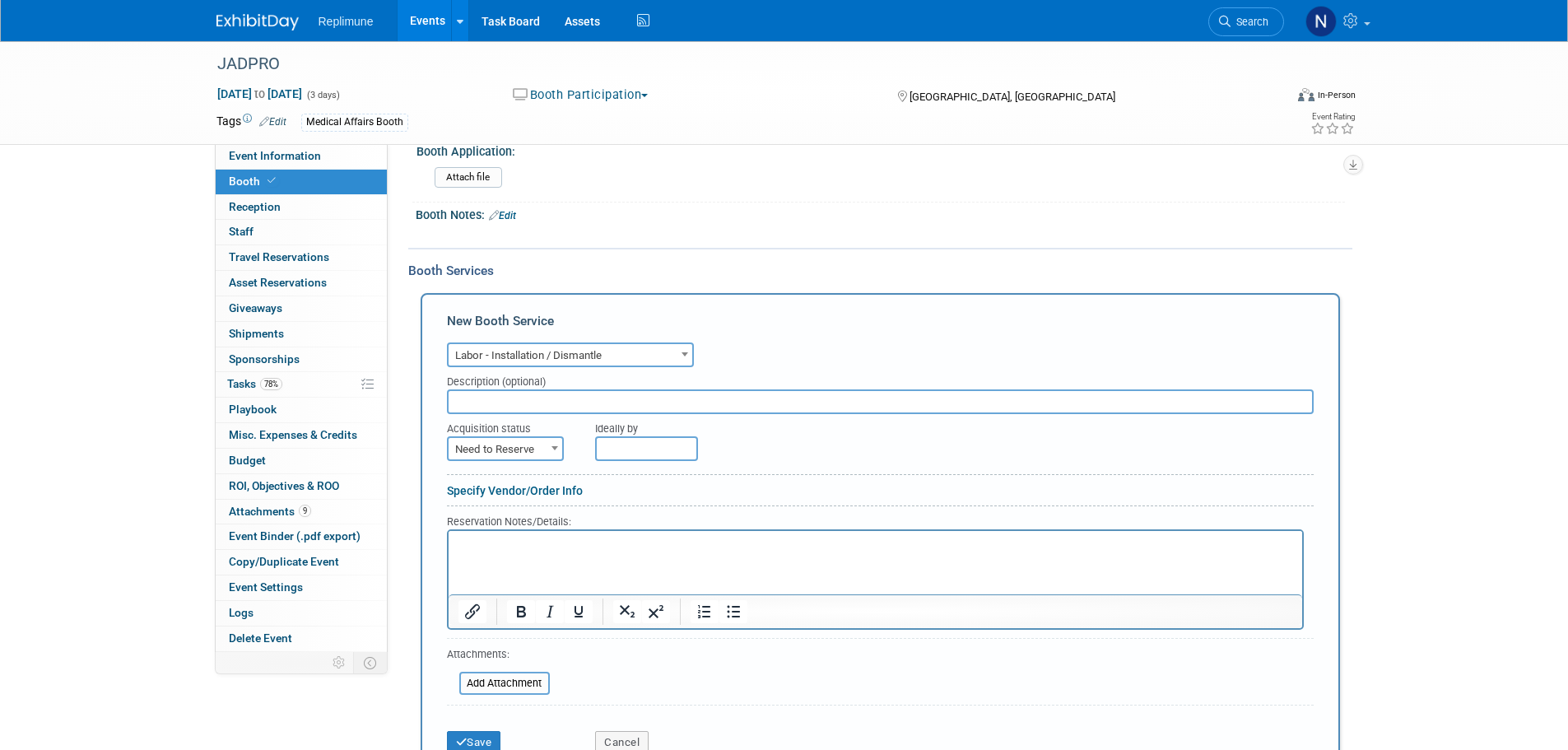
click at [596, 402] on input "text" at bounding box center [880, 401] width 866 height 24
type input "Labor"
click at [521, 448] on span "Need to Reserve" at bounding box center [505, 449] width 114 height 23
select select "2"
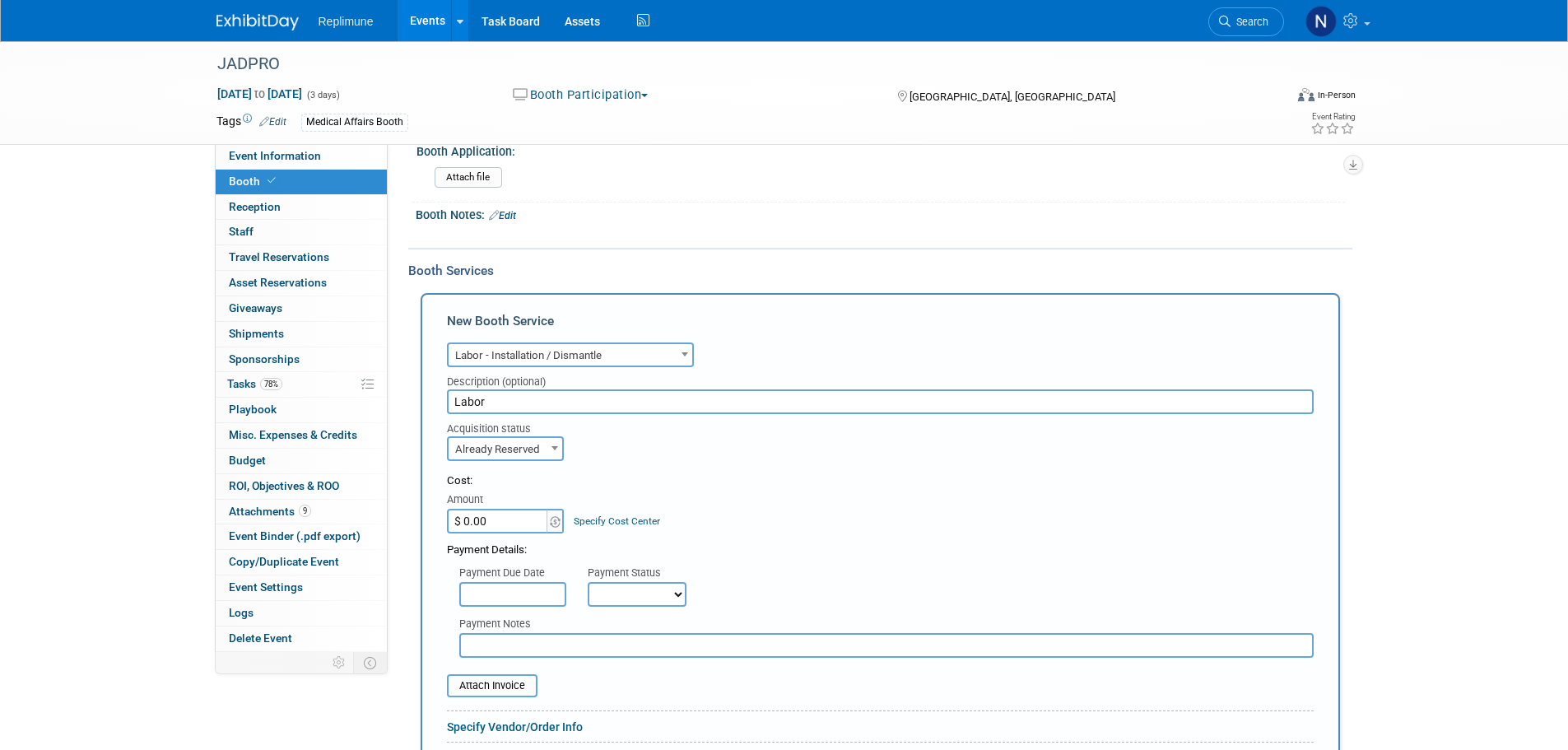
click at [513, 519] on input "$ 0.00" at bounding box center [499, 521] width 103 height 24
type input "$ 900.00"
click at [721, 501] on div "Cost: Amount $ 900.00 Specify Cost Center Cost Center -- Not Specified -- Biome…" at bounding box center [880, 504] width 866 height 60
click at [512, 599] on input "text" at bounding box center [513, 594] width 107 height 24
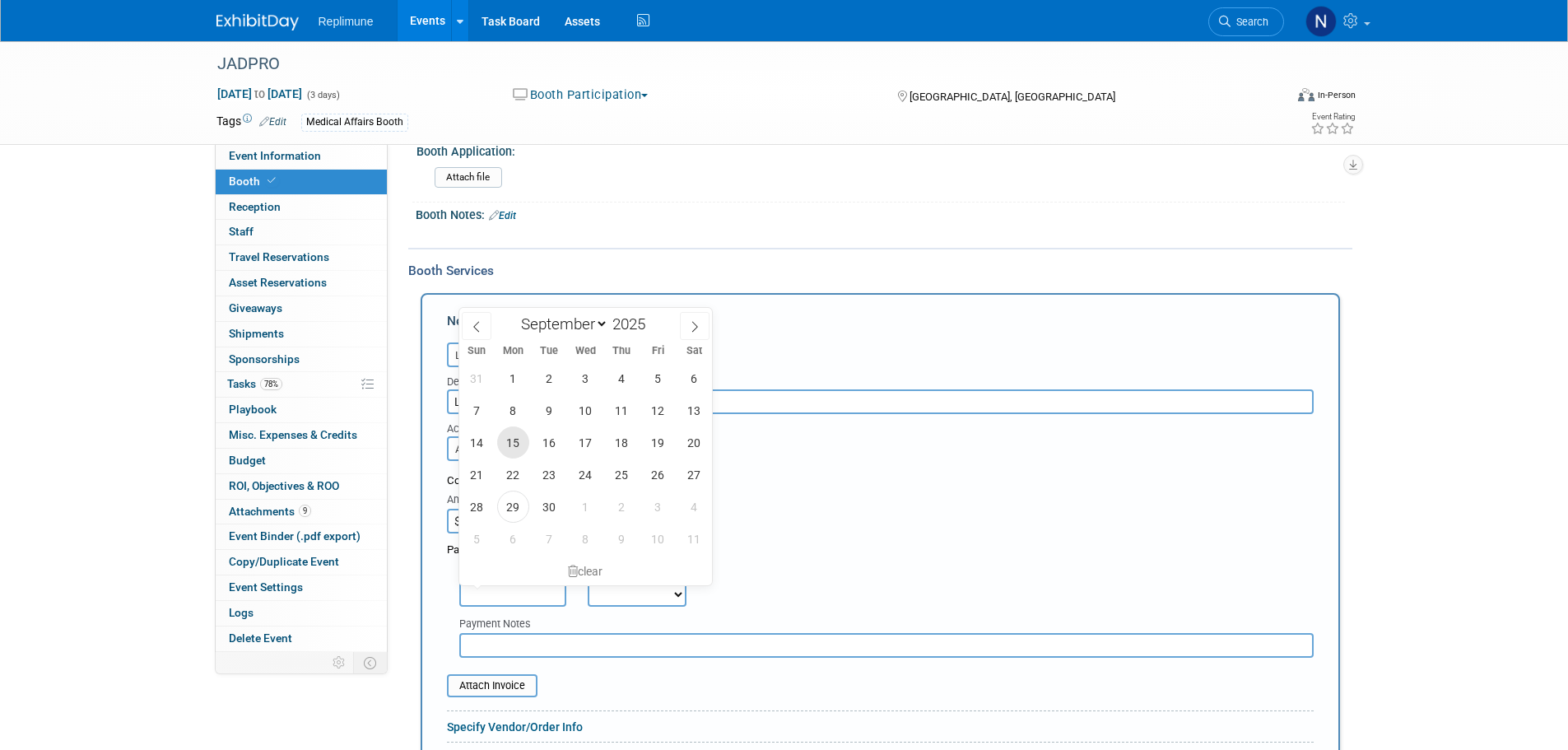
click at [515, 448] on span "15" at bounding box center [513, 443] width 32 height 32
type input "Sep 15, 2025"
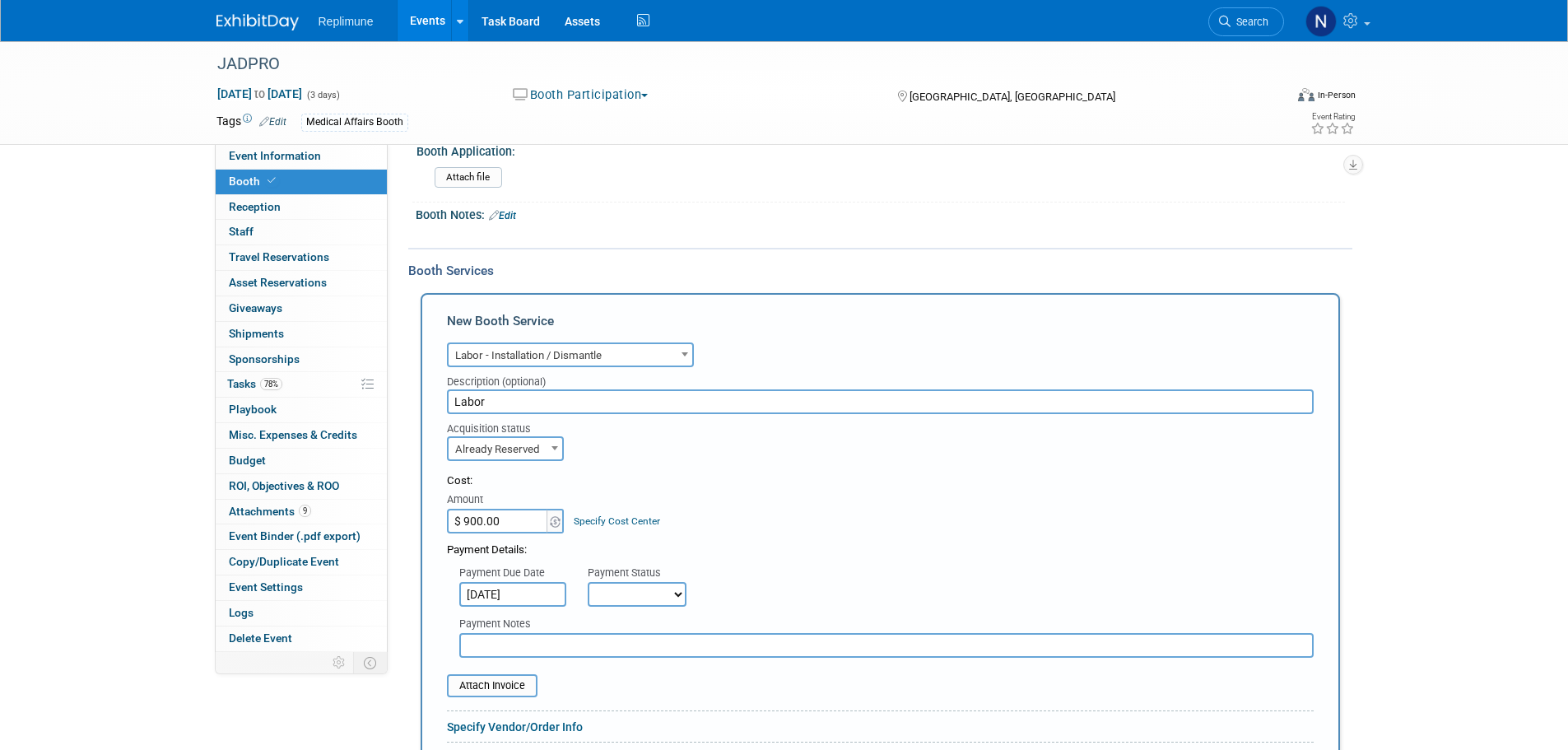
click at [625, 594] on select "Not Paid Yet Partially Paid Paid in Full" at bounding box center [636, 594] width 99 height 24
select select "1"
click at [587, 582] on select "Not Paid Yet Partially Paid Paid in Full" at bounding box center [636, 594] width 99 height 24
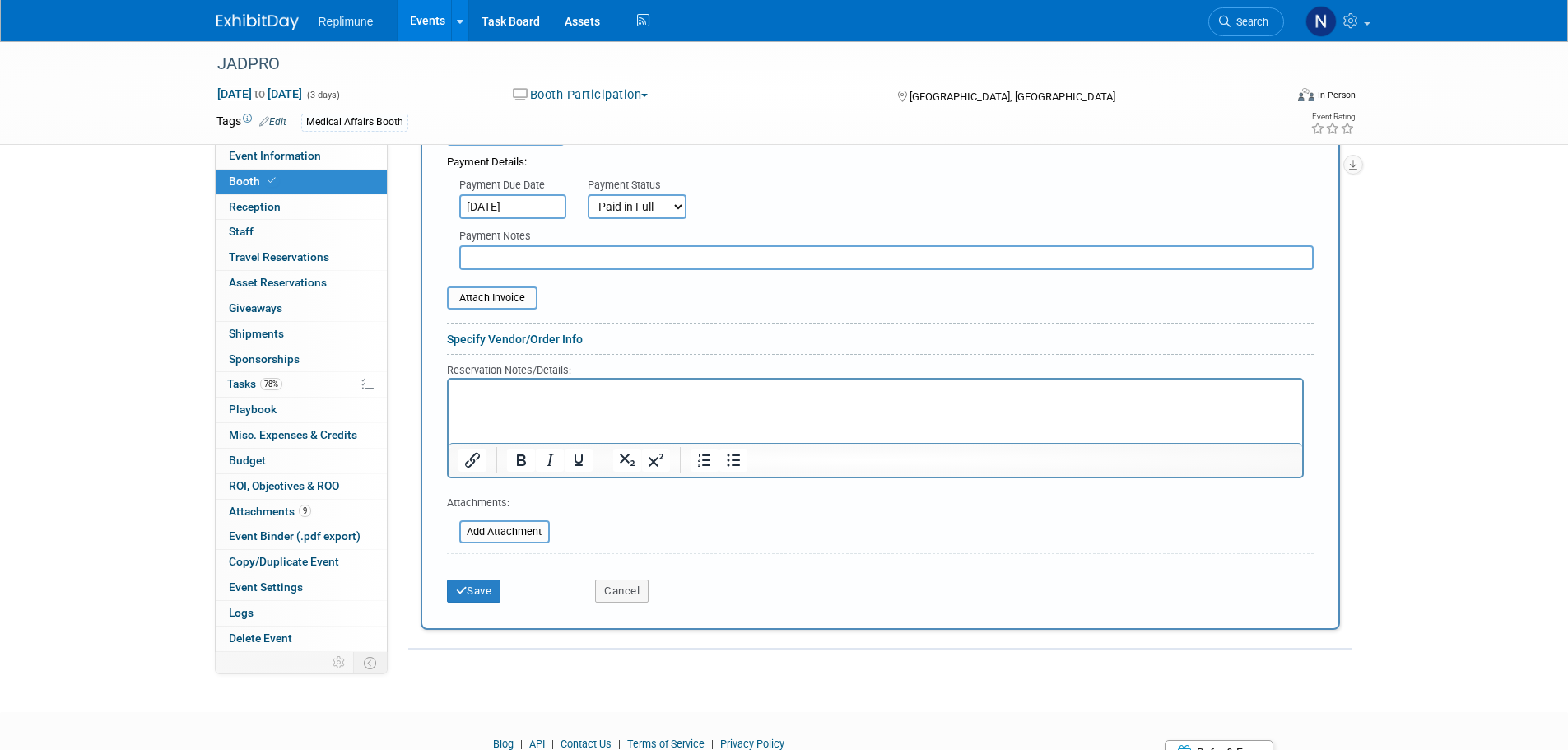
scroll to position [741, 0]
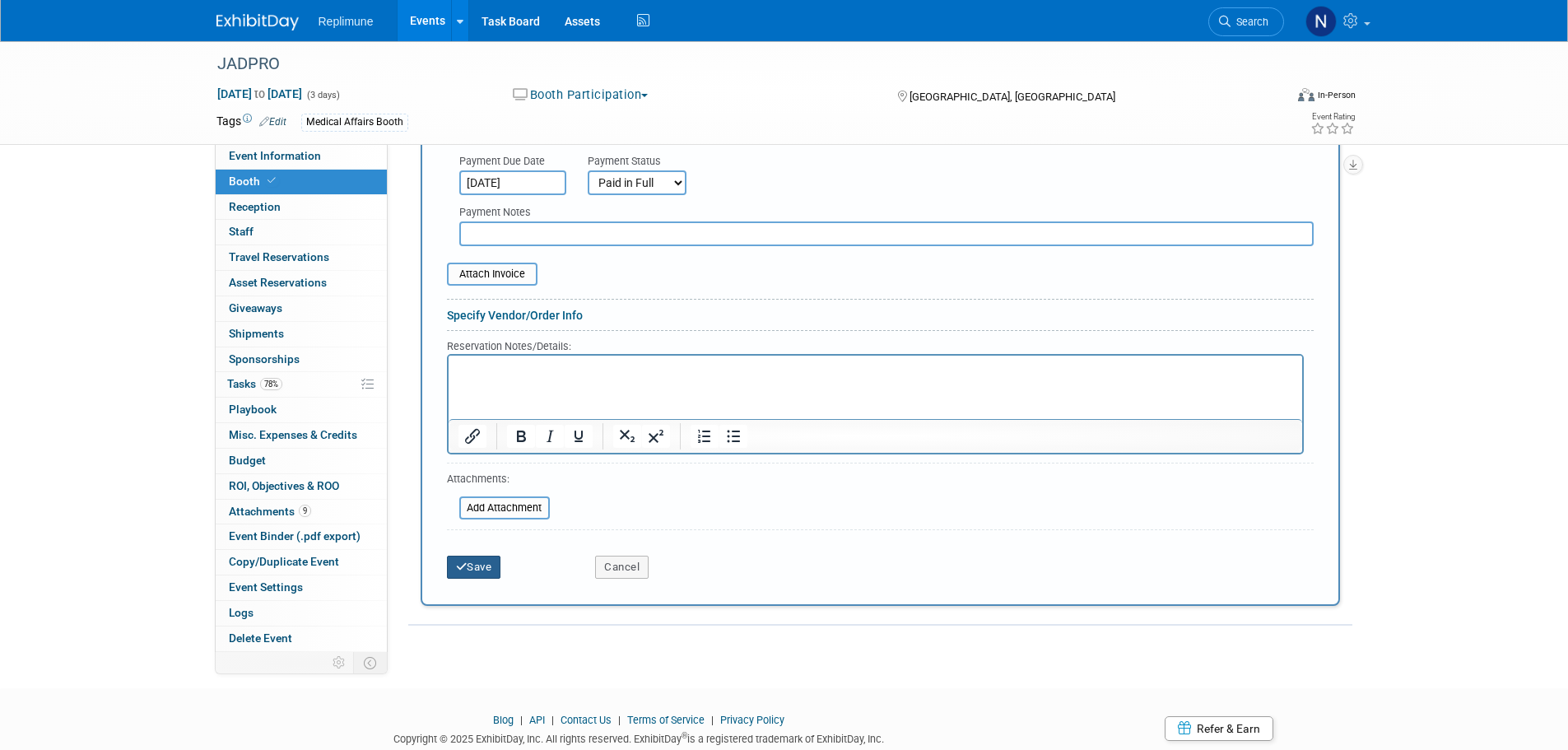
click at [473, 567] on button "Save" at bounding box center [474, 567] width 54 height 23
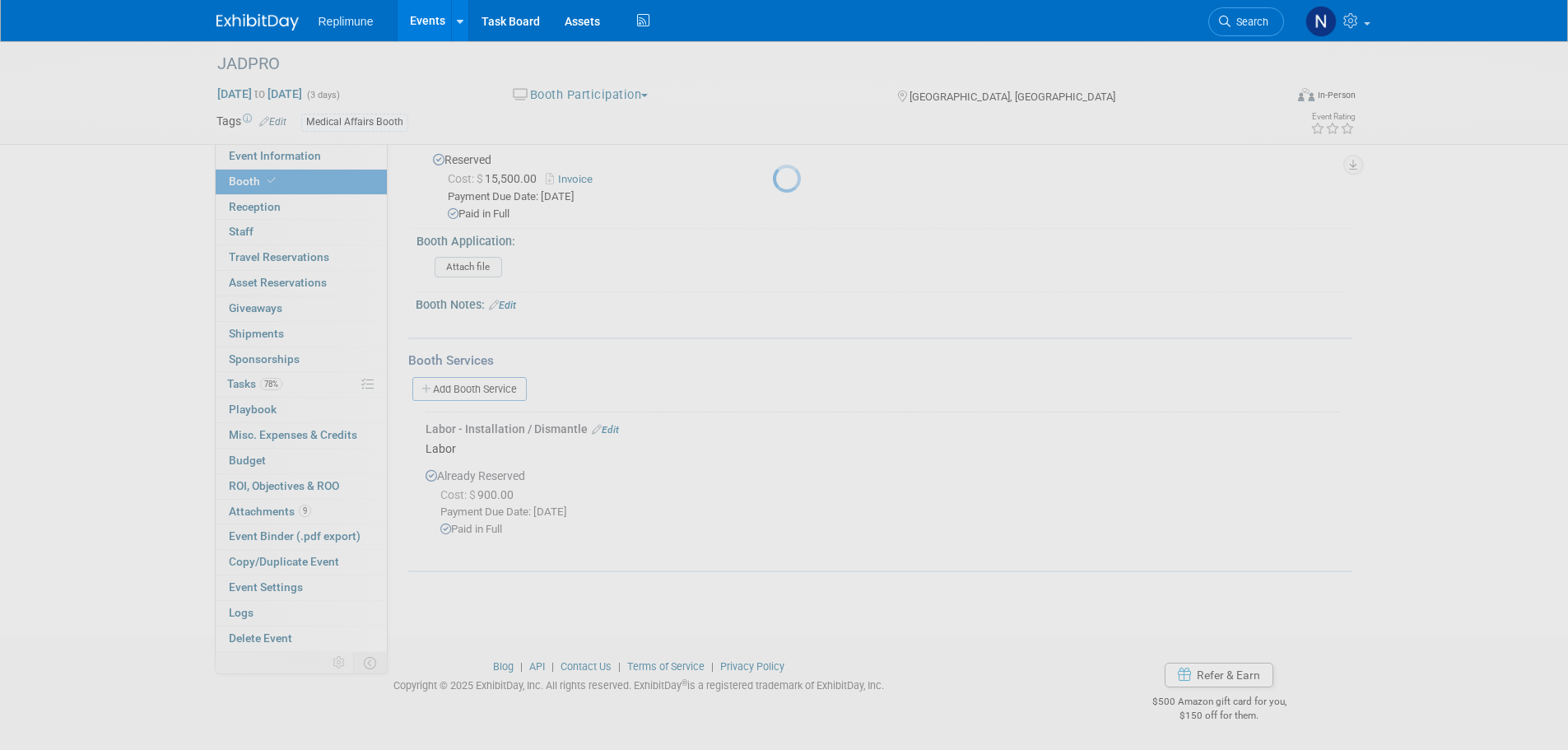
scroll to position [239, 0]
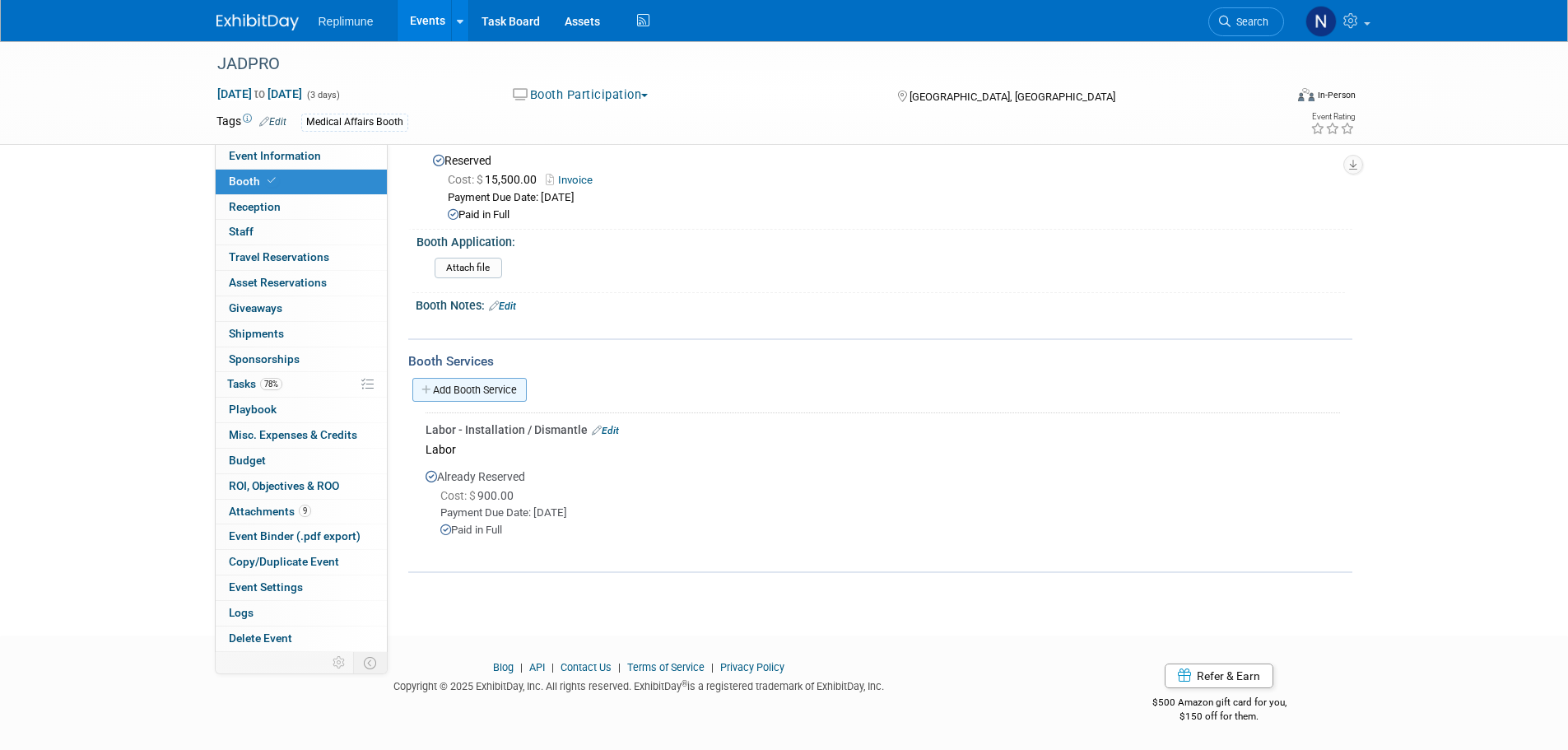
click at [479, 387] on link "Add Booth Service" at bounding box center [470, 389] width 115 height 23
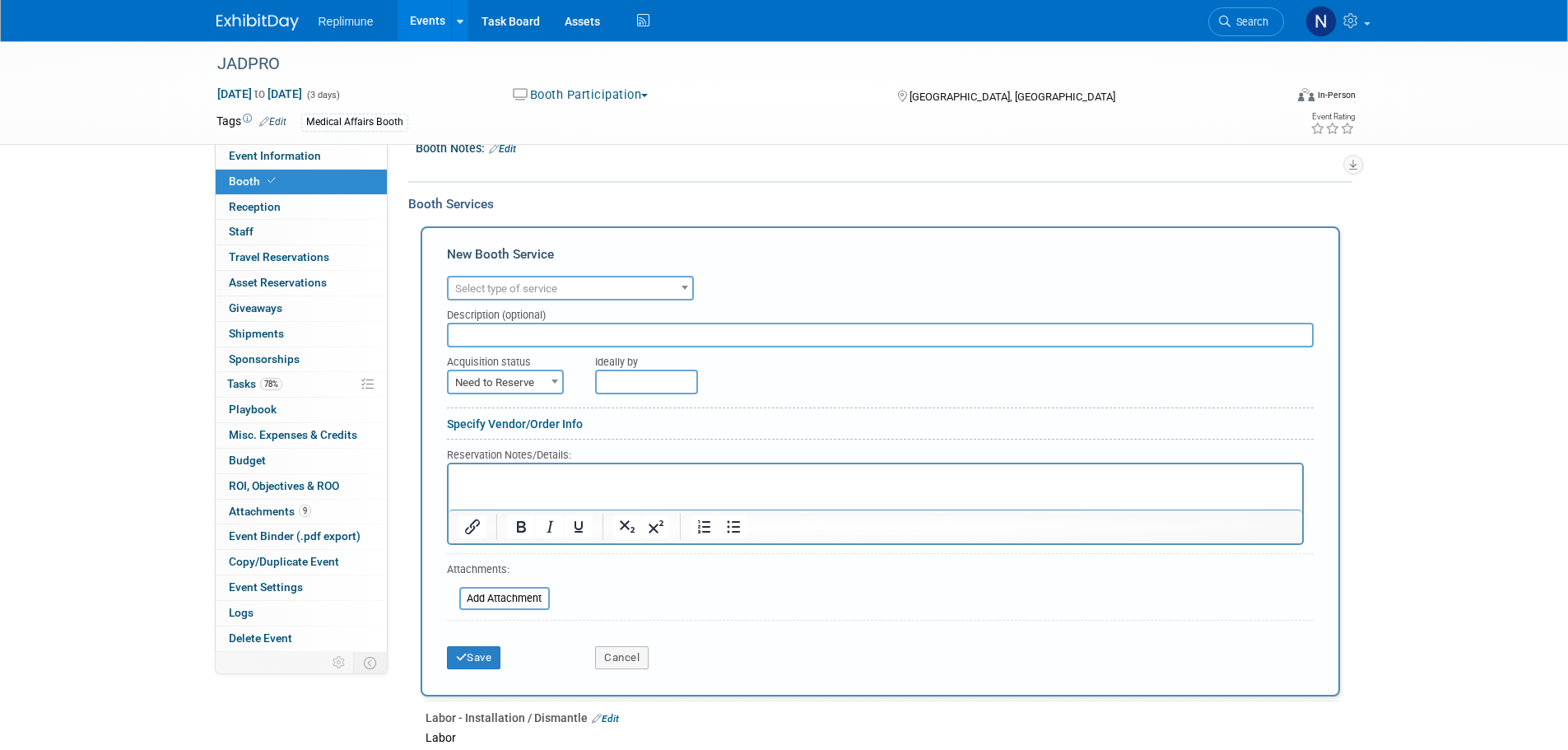
scroll to position [403, 0]
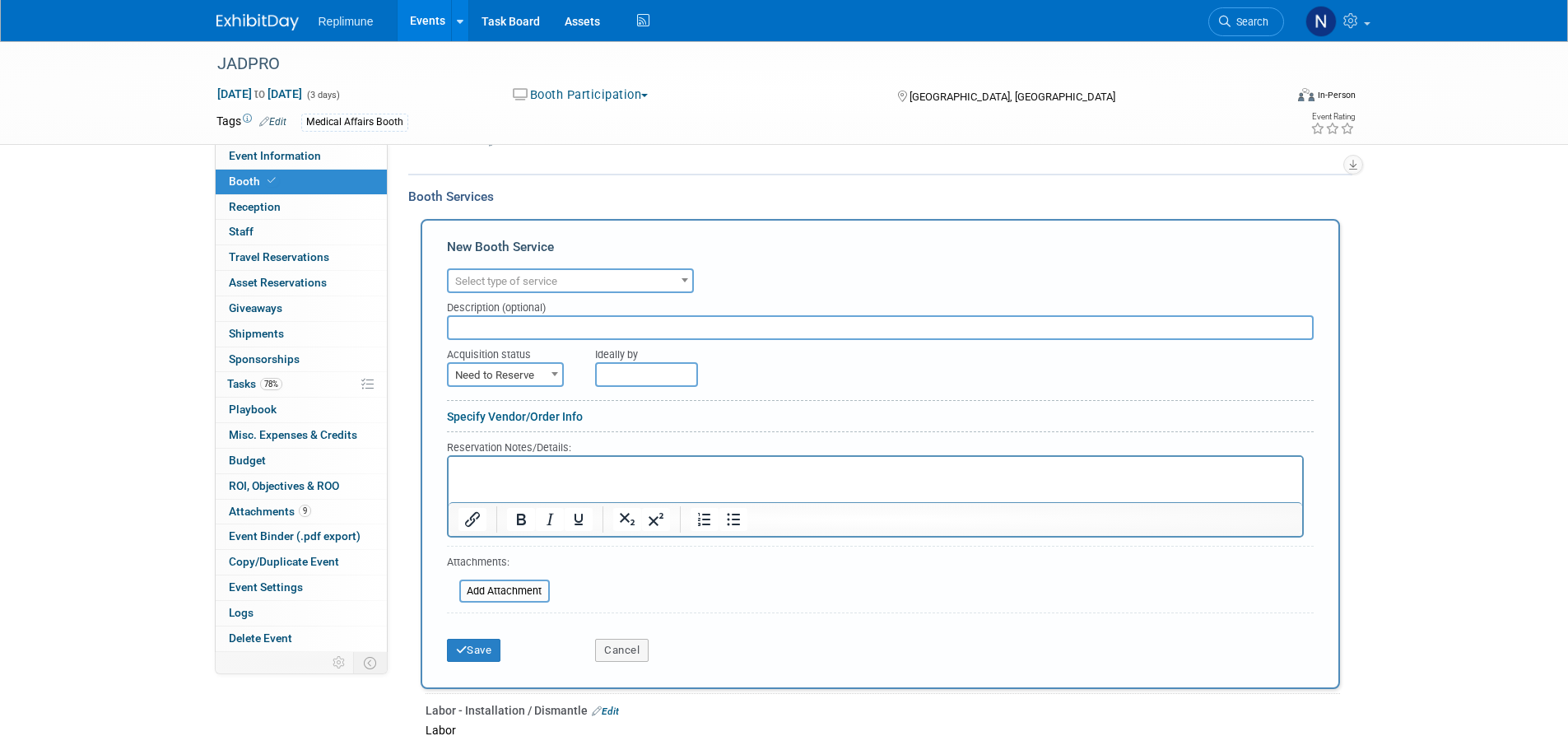
click at [631, 275] on span "Select type of service" at bounding box center [569, 281] width 243 height 23
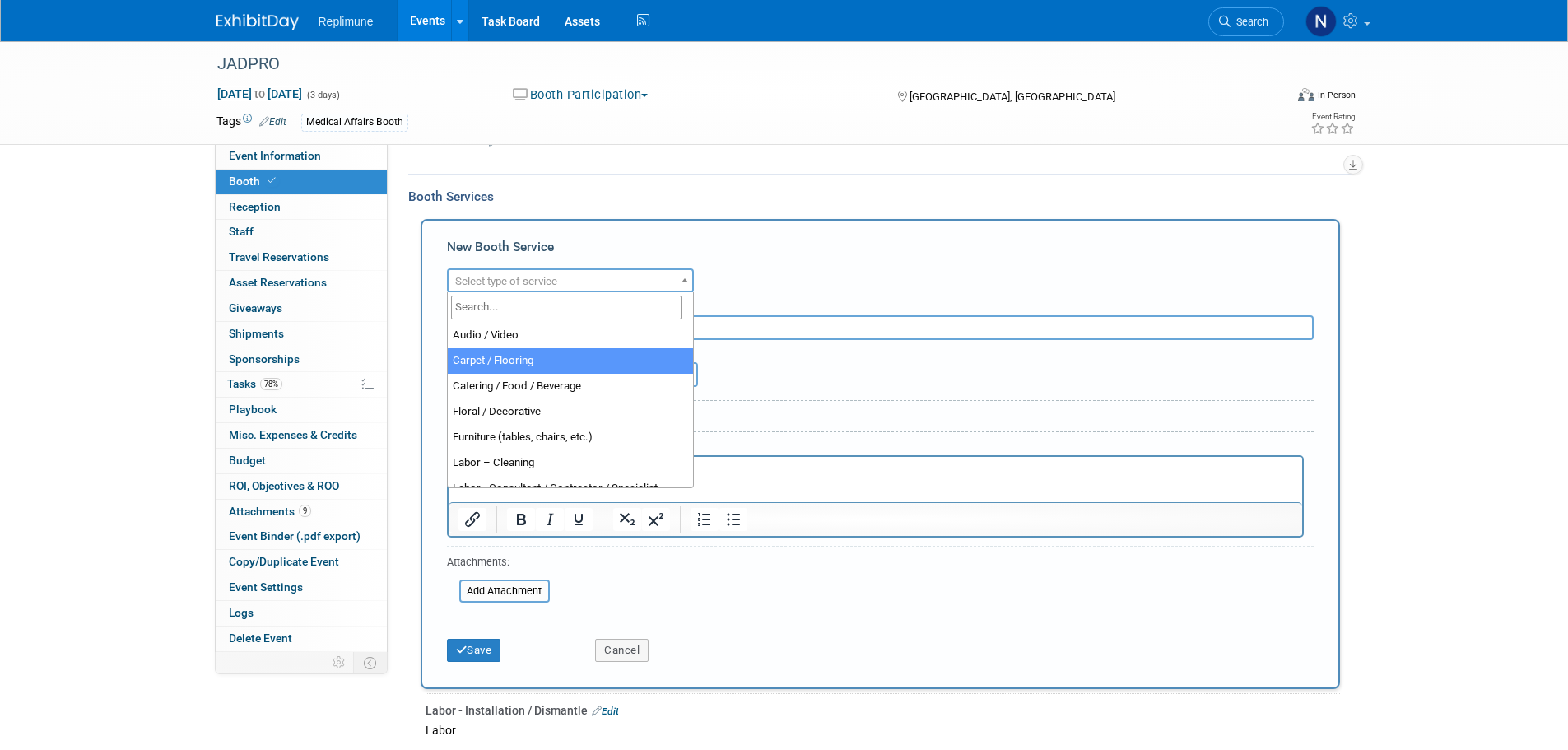
select select "4"
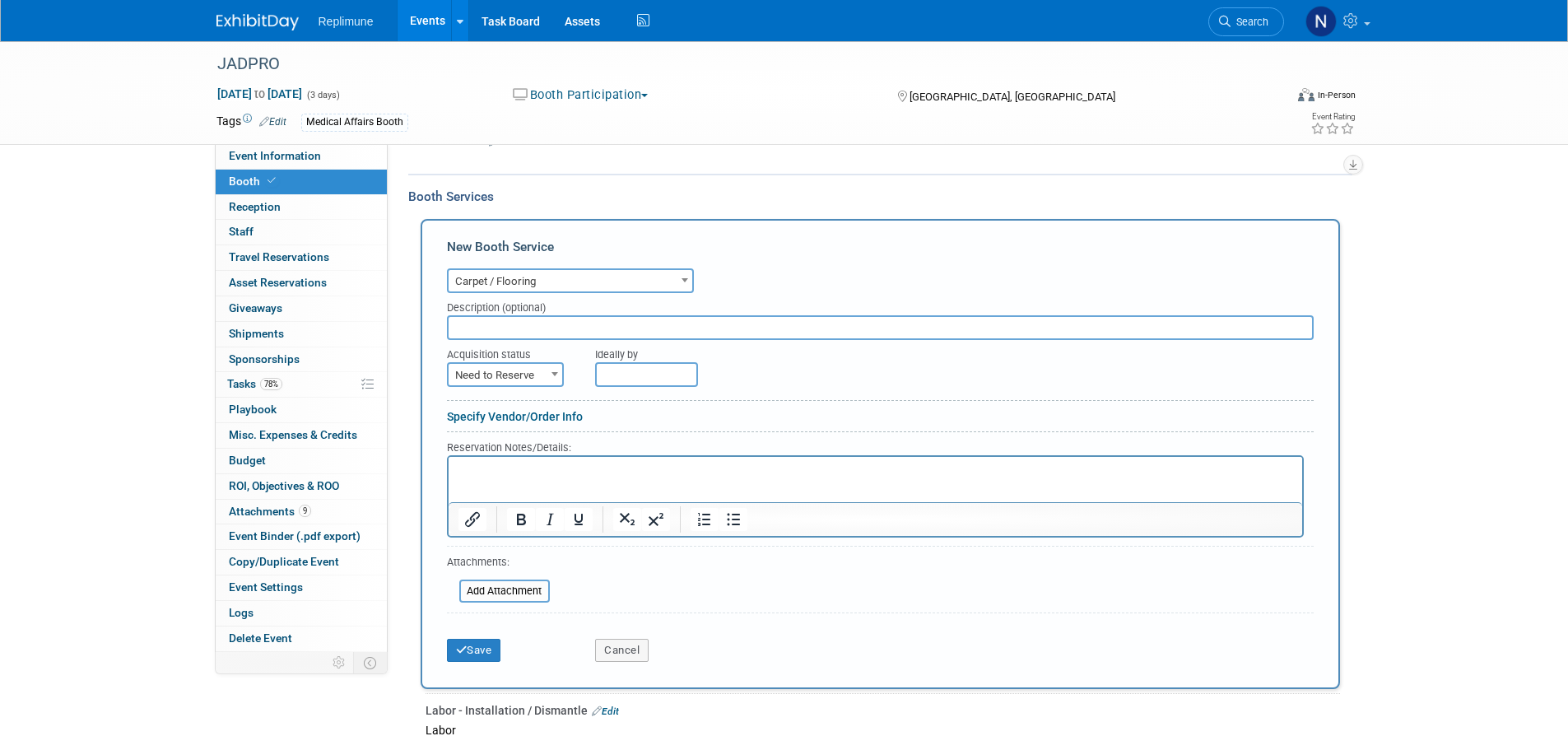
click at [474, 371] on span "Need to Reserve" at bounding box center [505, 375] width 114 height 23
select select "2"
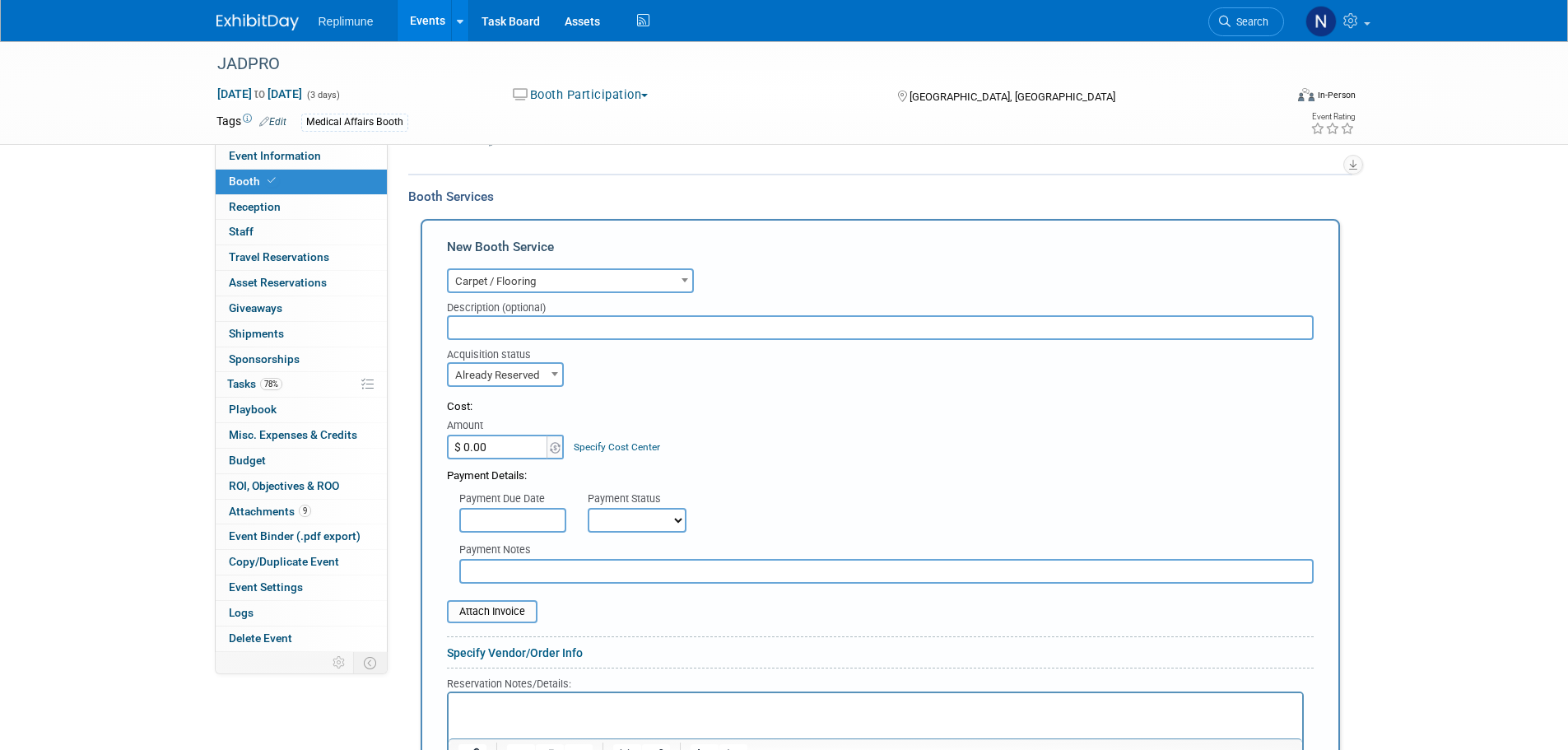
click at [496, 448] on input "$ 0.00" at bounding box center [499, 447] width 103 height 24
type input "$ 680.00"
click at [755, 402] on div "Cost:" at bounding box center [880, 407] width 866 height 16
click at [482, 520] on input "text" at bounding box center [513, 521] width 107 height 24
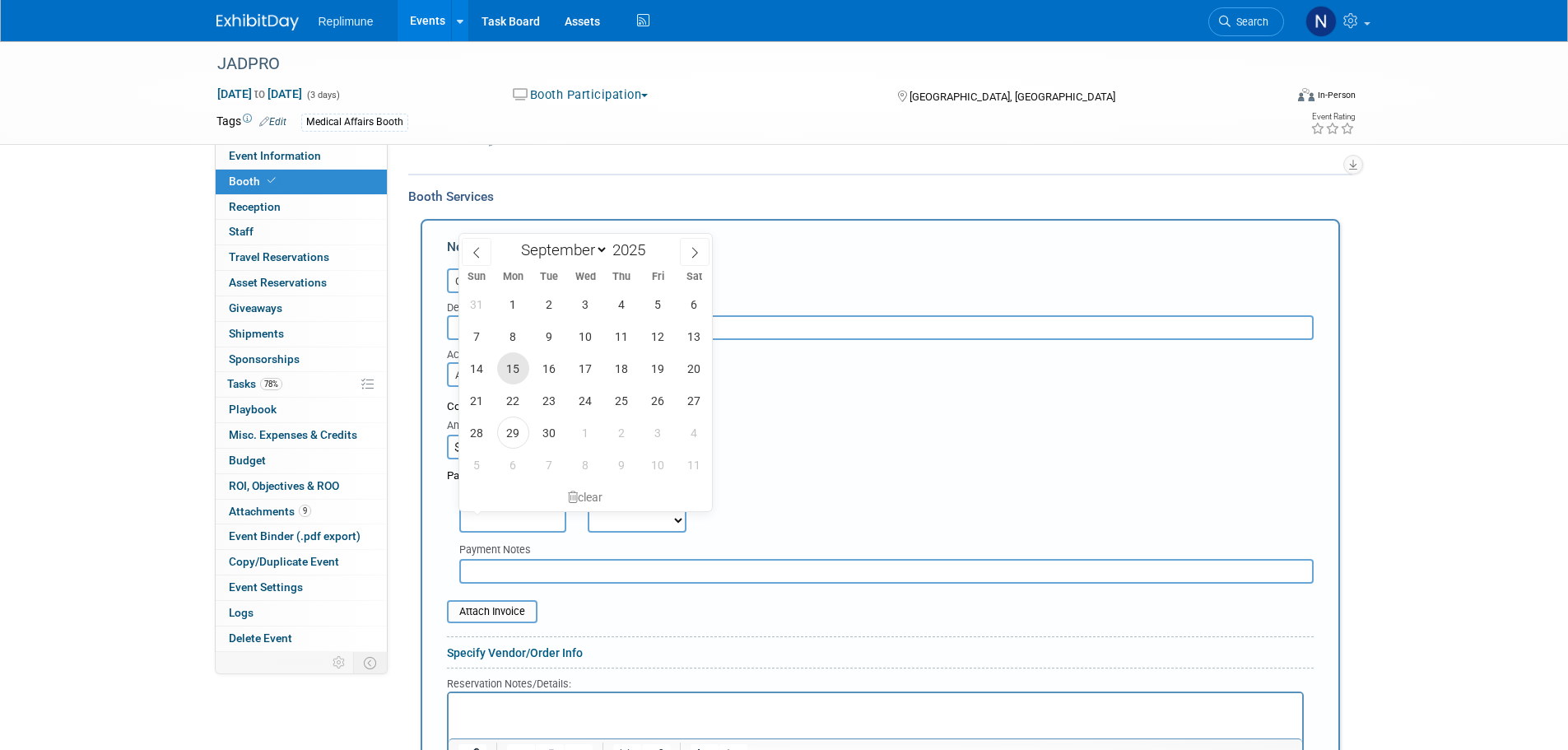
click at [512, 364] on span "15" at bounding box center [513, 368] width 32 height 32
type input "Sep 15, 2025"
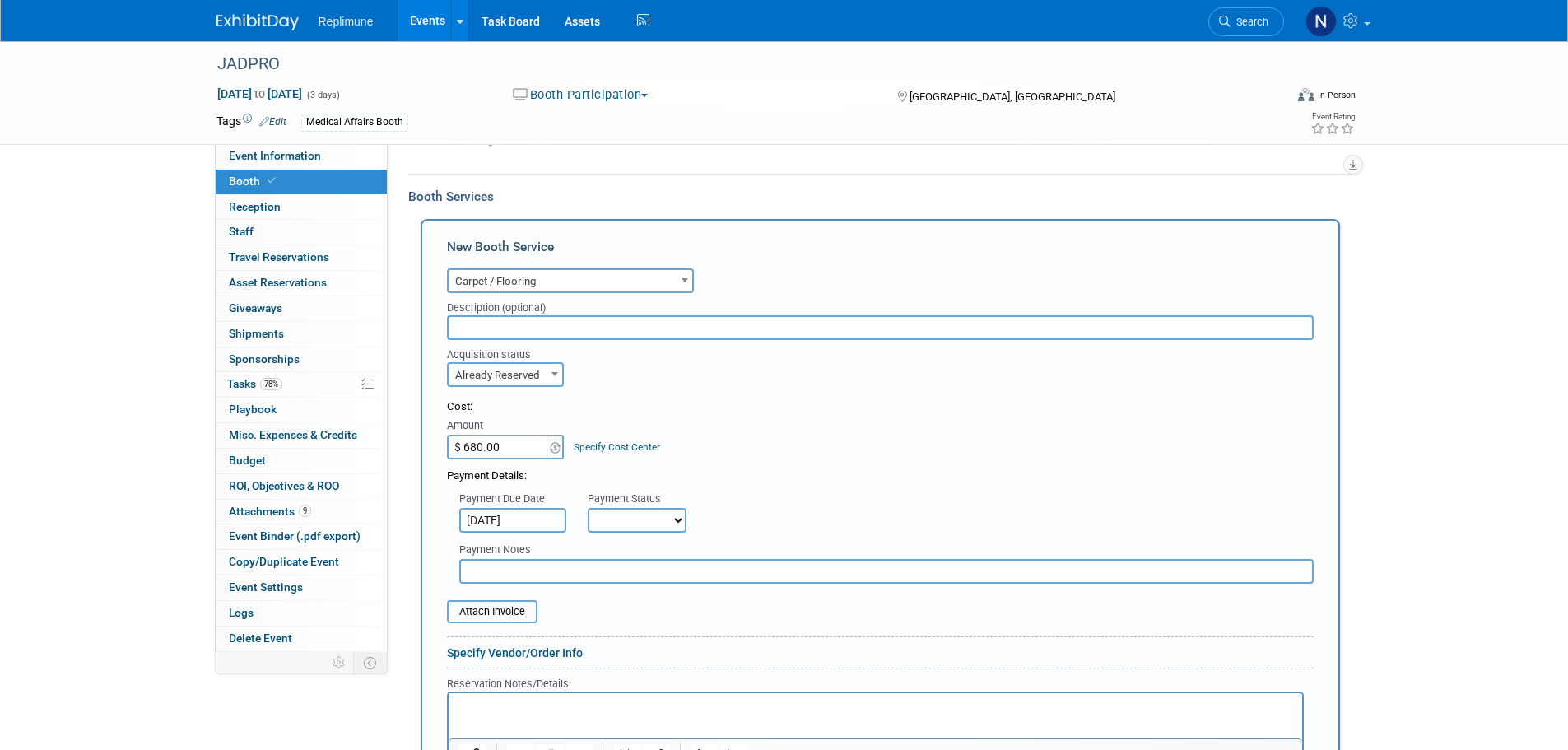
click at [634, 527] on select "Not Paid Yet Partially Paid Paid in Full" at bounding box center [636, 521] width 99 height 24
select select "1"
click at [587, 508] on select "Not Paid Yet Partially Paid Paid in Full" at bounding box center [636, 521] width 99 height 24
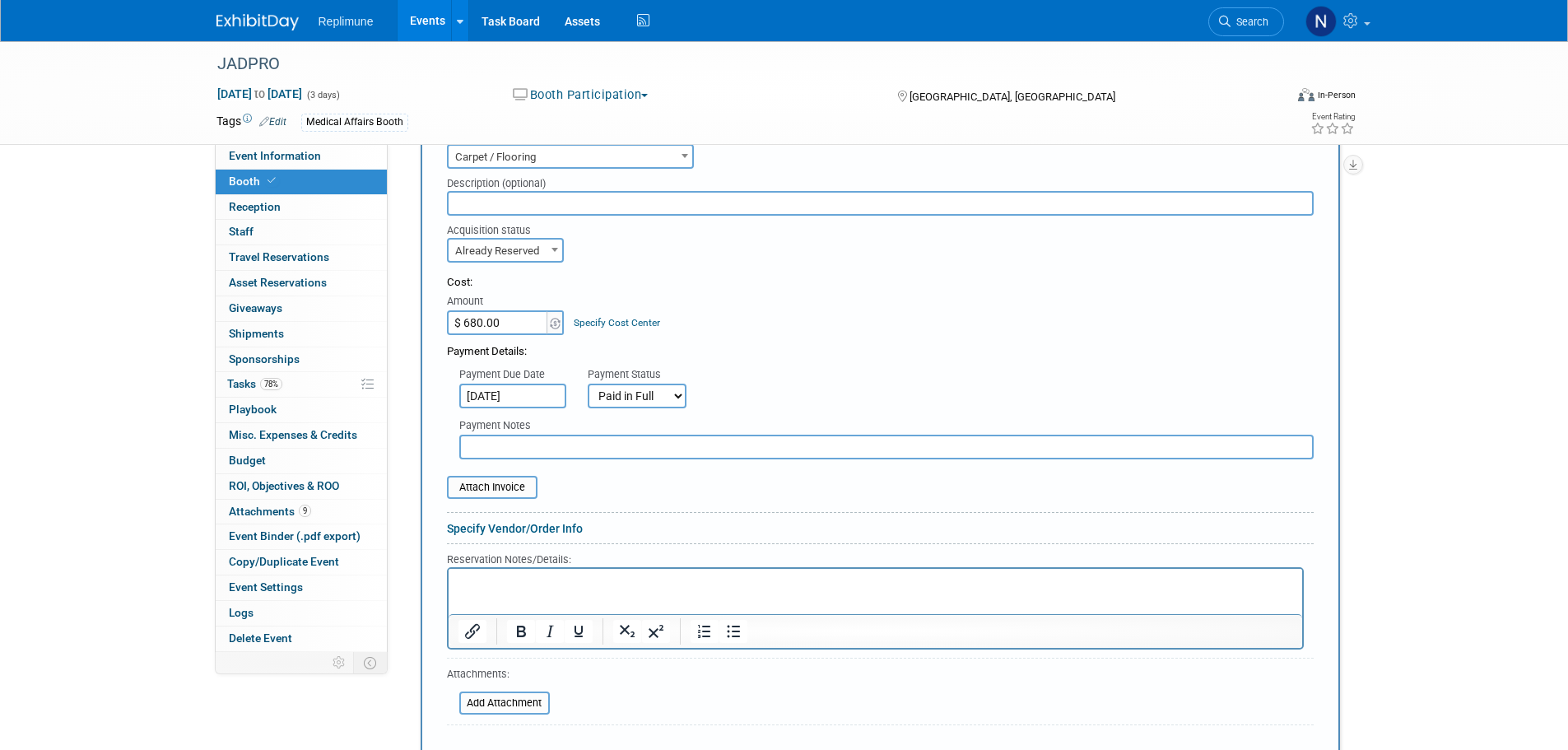
scroll to position [733, 0]
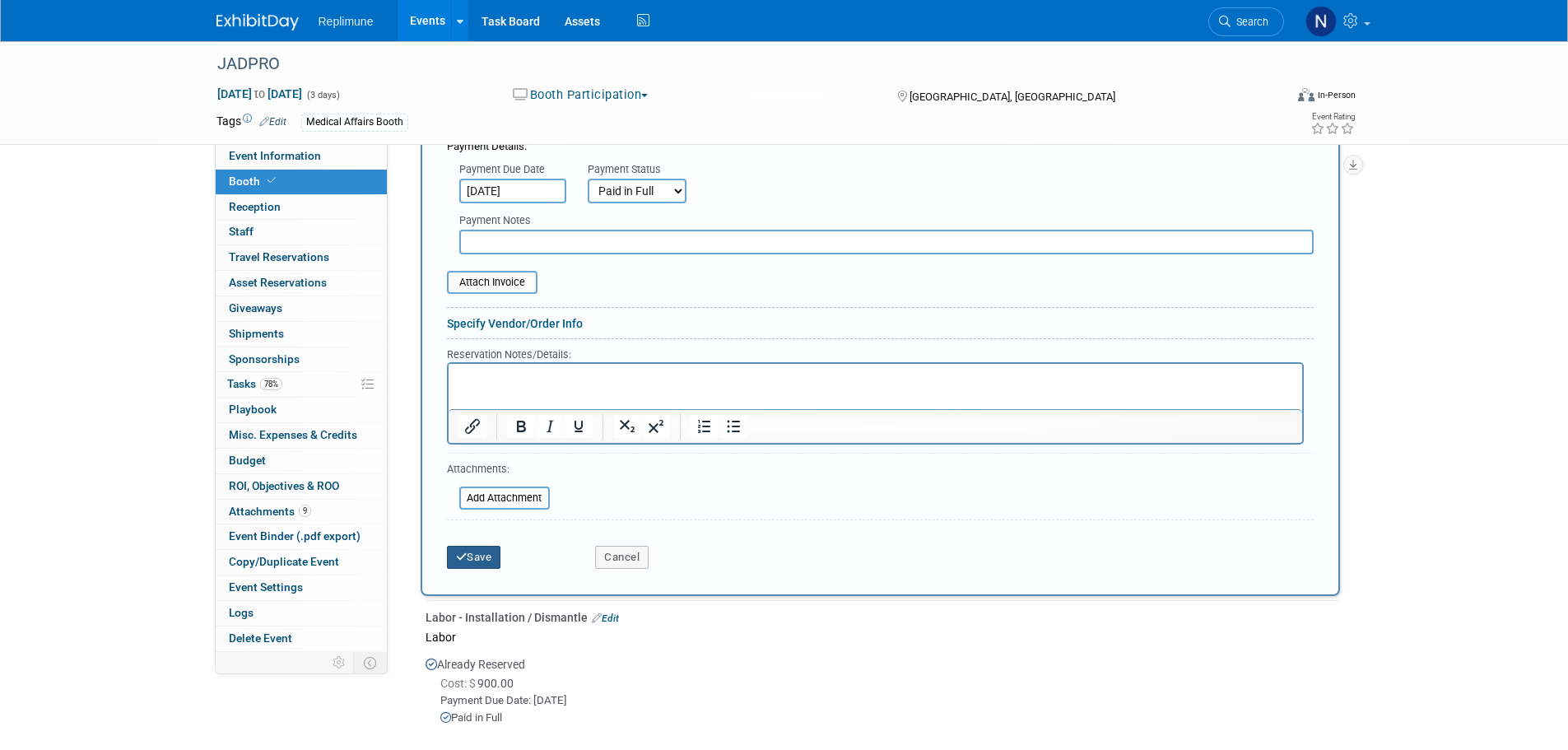
click at [483, 562] on button "Save" at bounding box center [474, 557] width 54 height 23
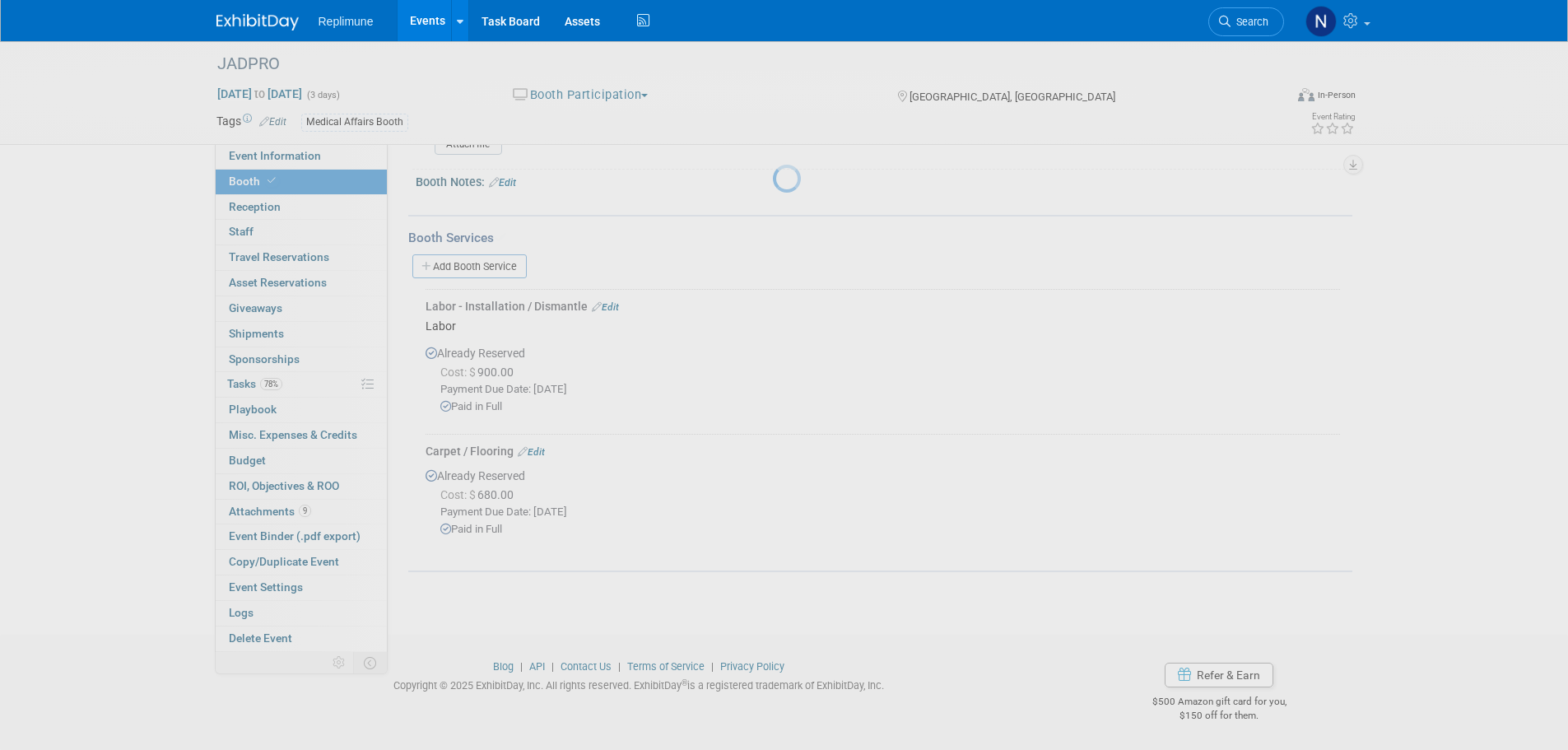
scroll to position [362, 0]
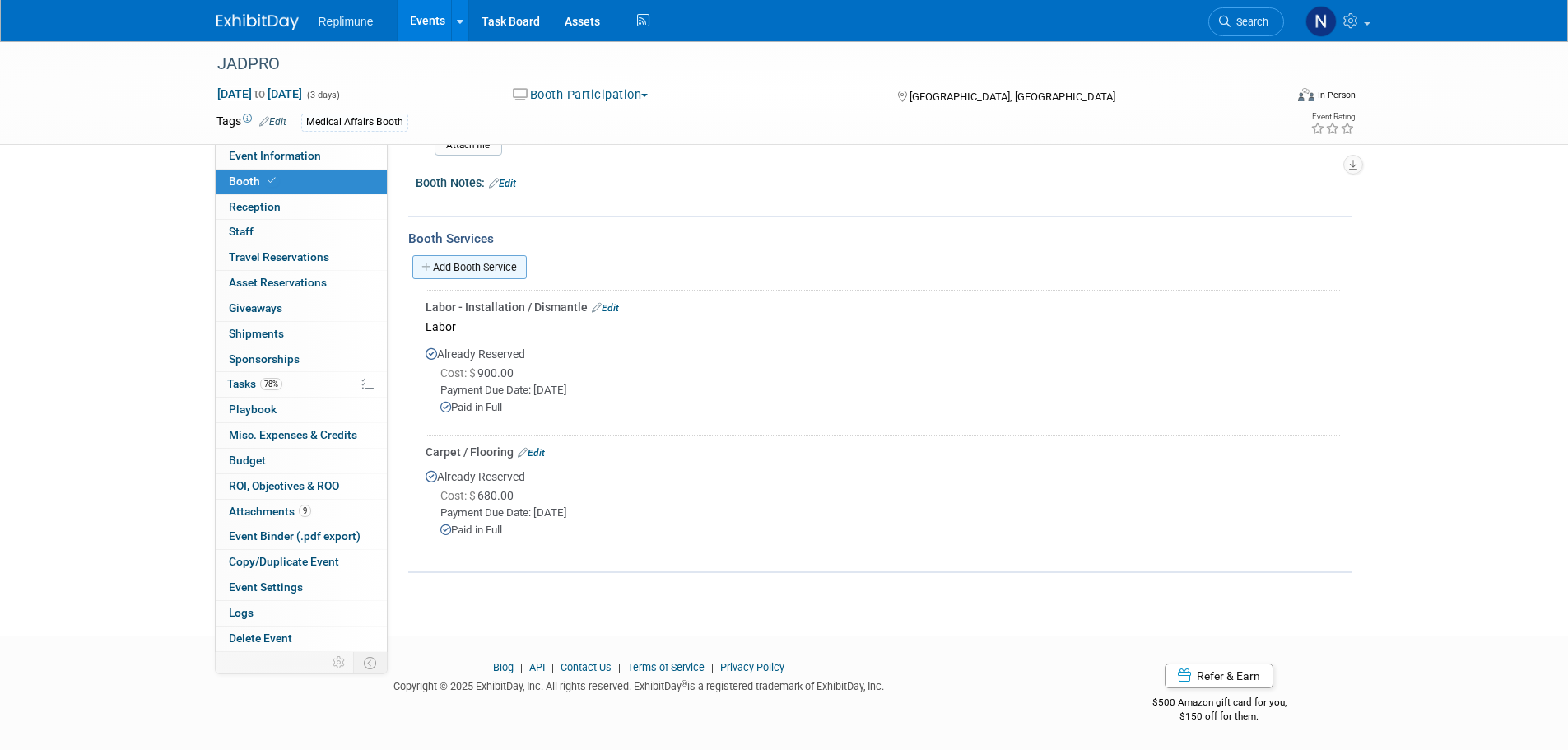
click at [499, 258] on link "Add Booth Service" at bounding box center [470, 267] width 115 height 23
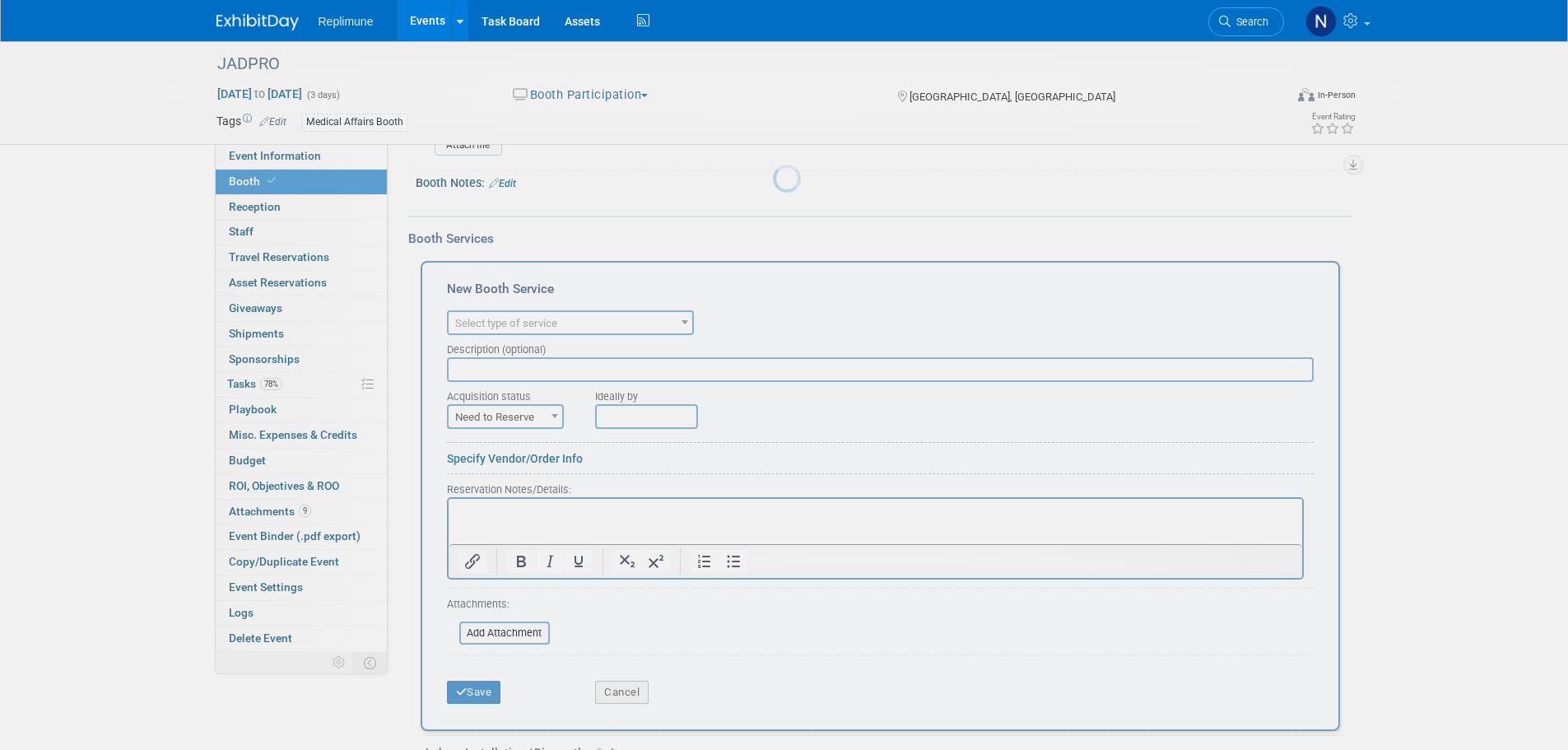
scroll to position [0, 0]
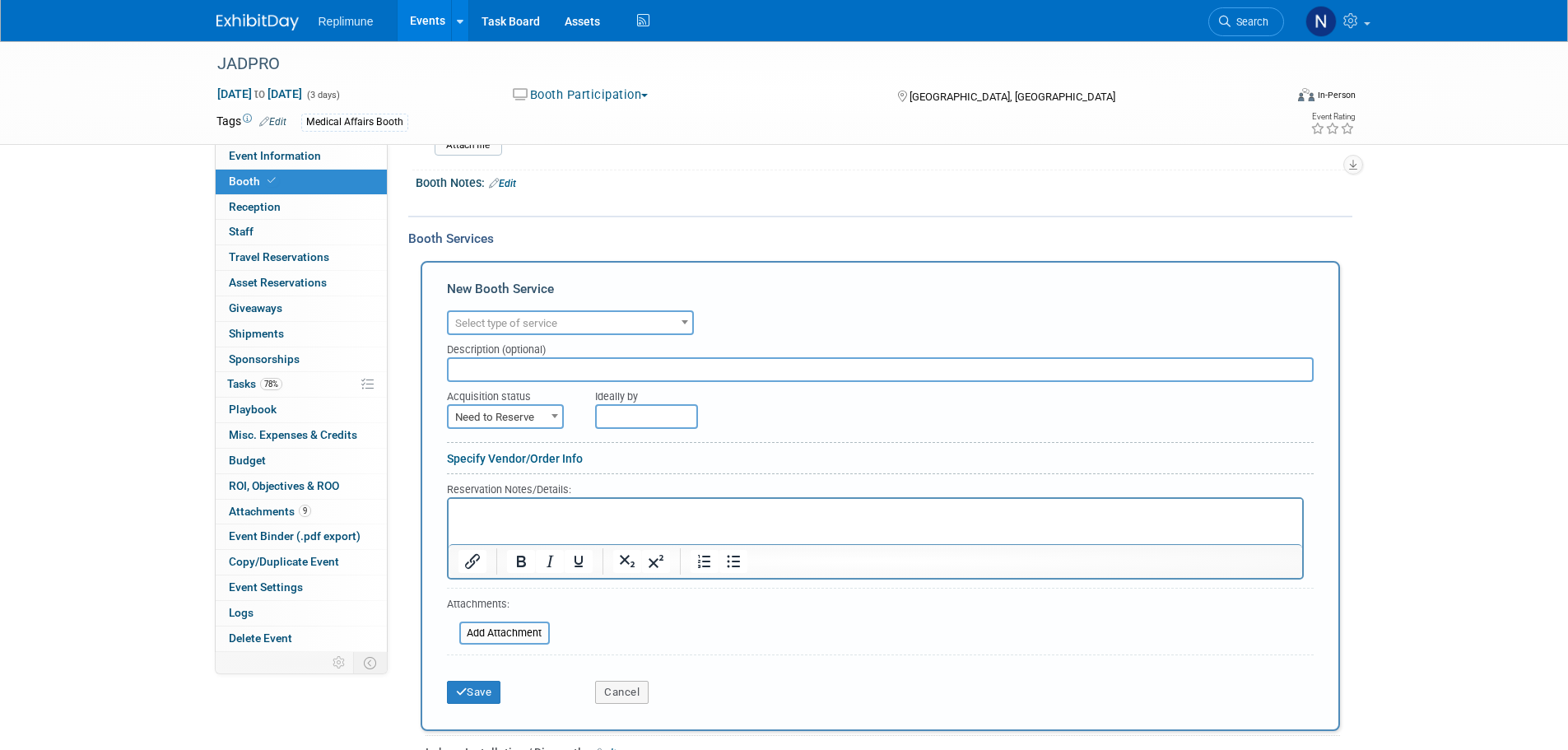
click at [541, 318] on span "Select type of service" at bounding box center [505, 322] width 102 height 12
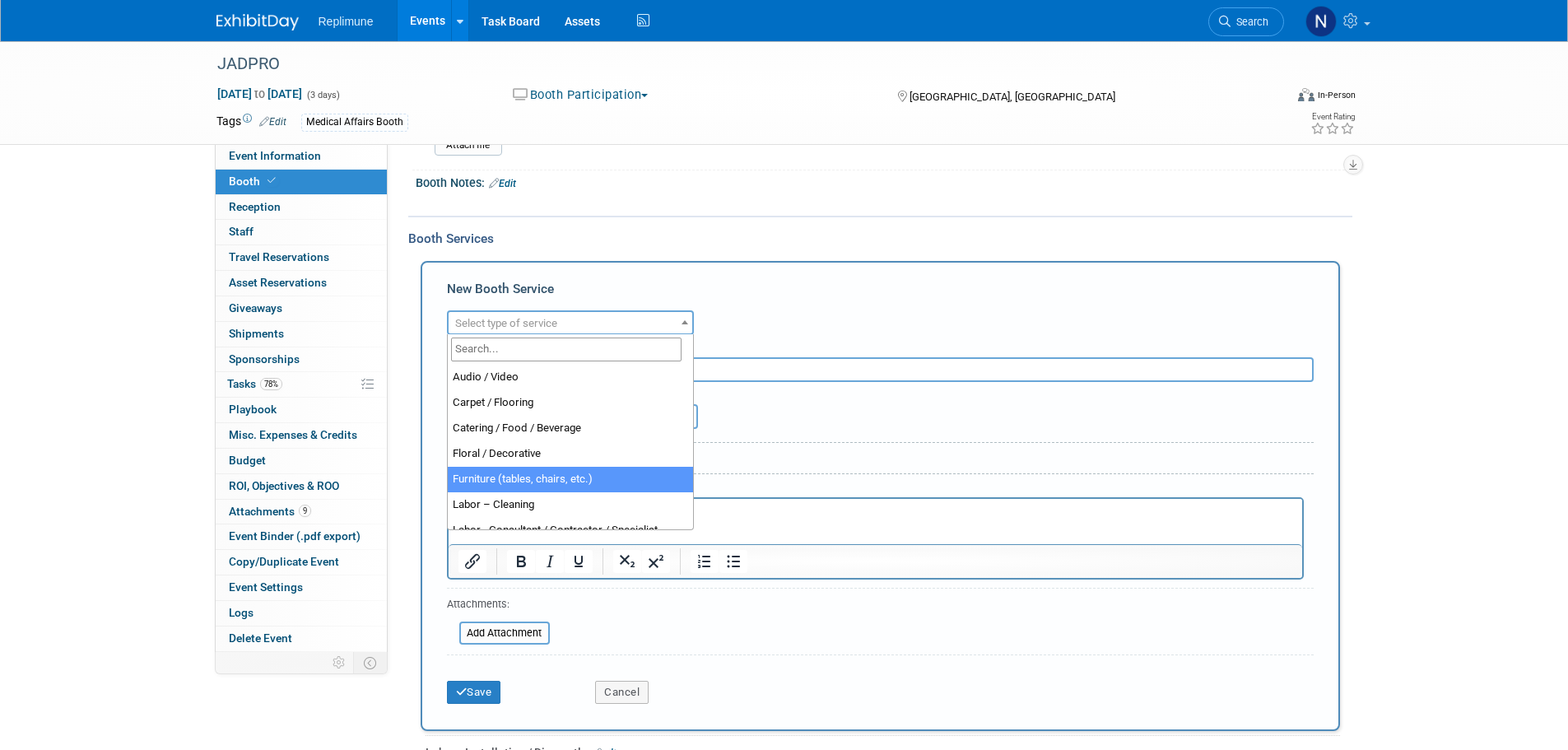
select select "6"
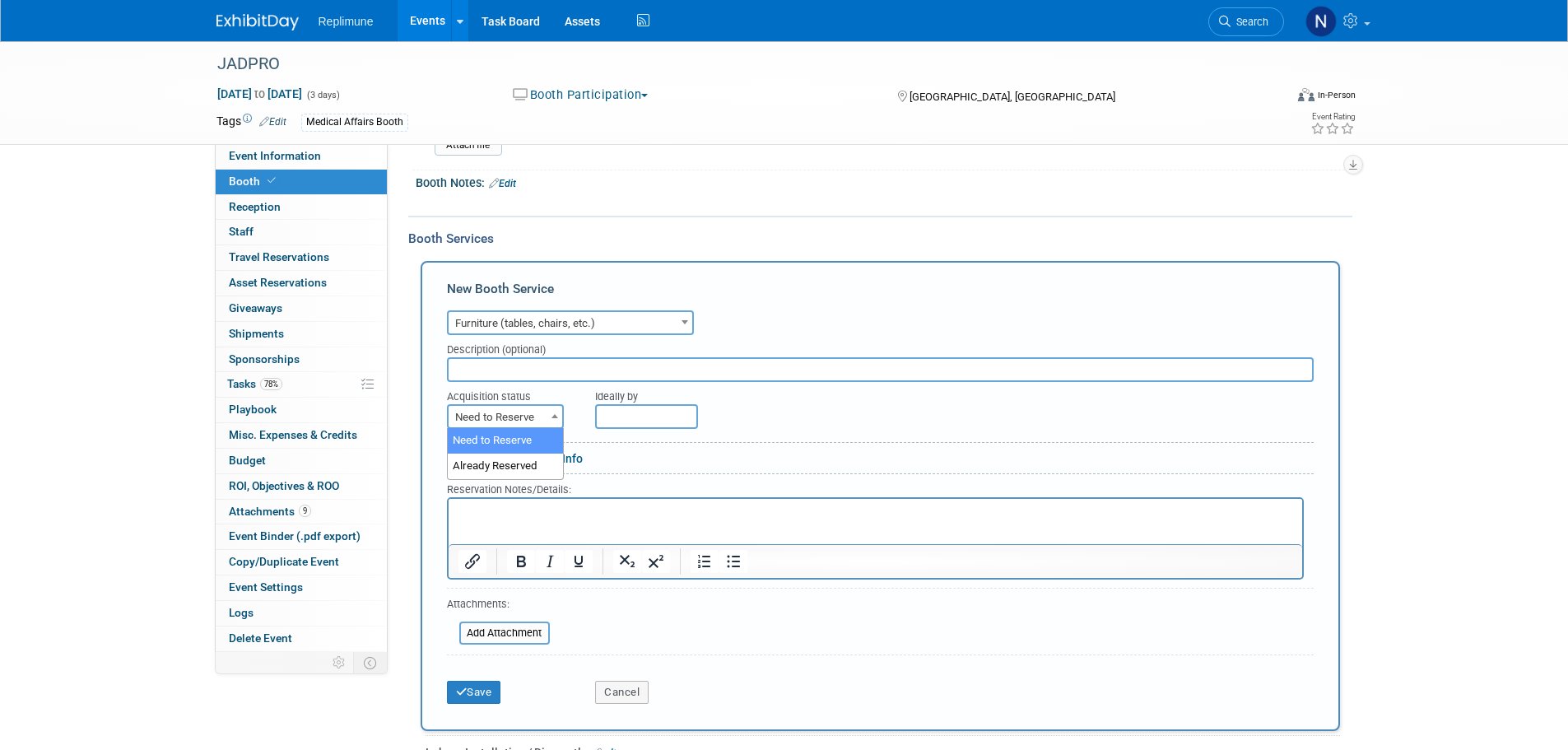
click at [505, 415] on span "Need to Reserve" at bounding box center [505, 417] width 114 height 23
select select "2"
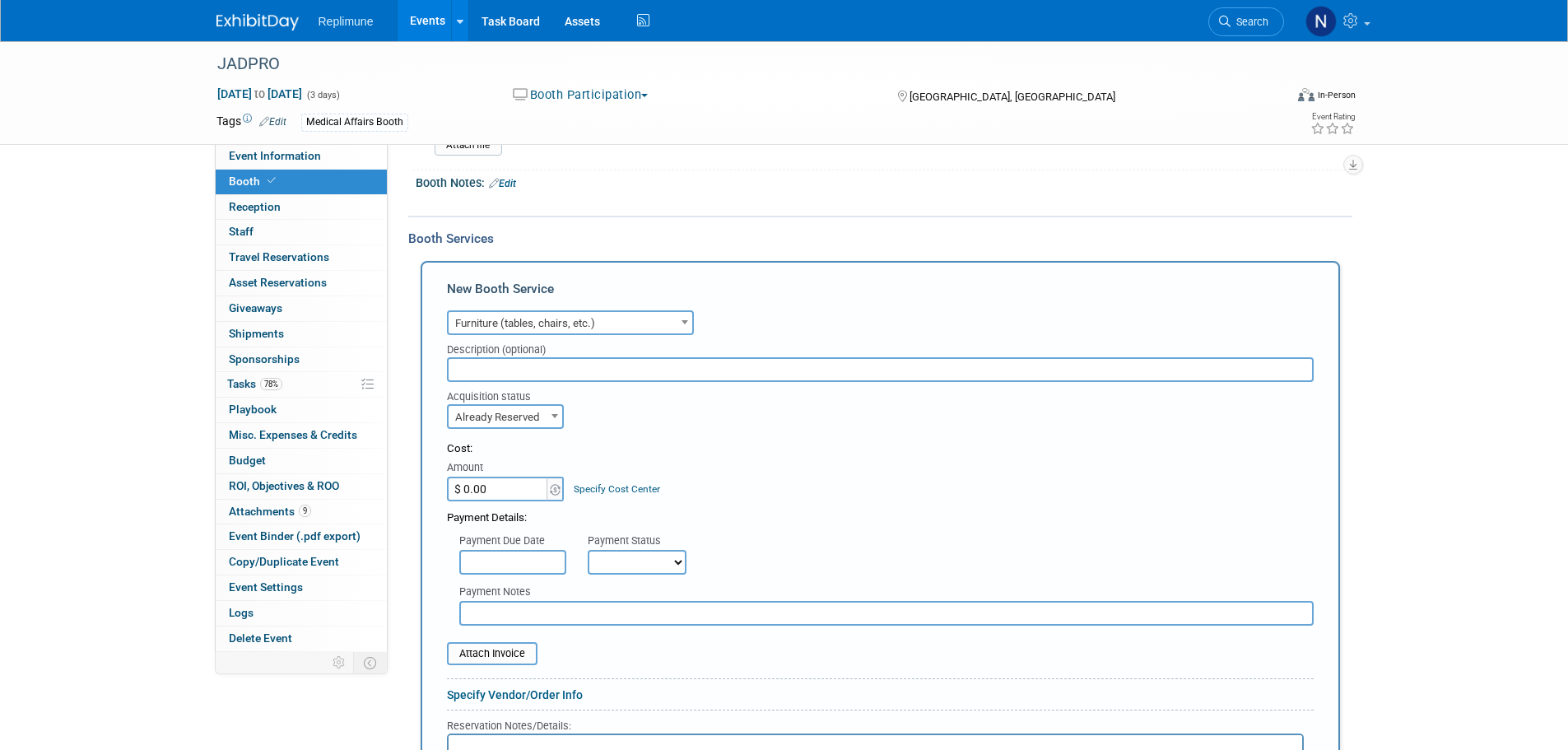
click at [506, 489] on input "$ 0.00" at bounding box center [499, 489] width 103 height 24
type input "$ 1,904.00"
click at [553, 550] on input "text" at bounding box center [513, 562] width 107 height 24
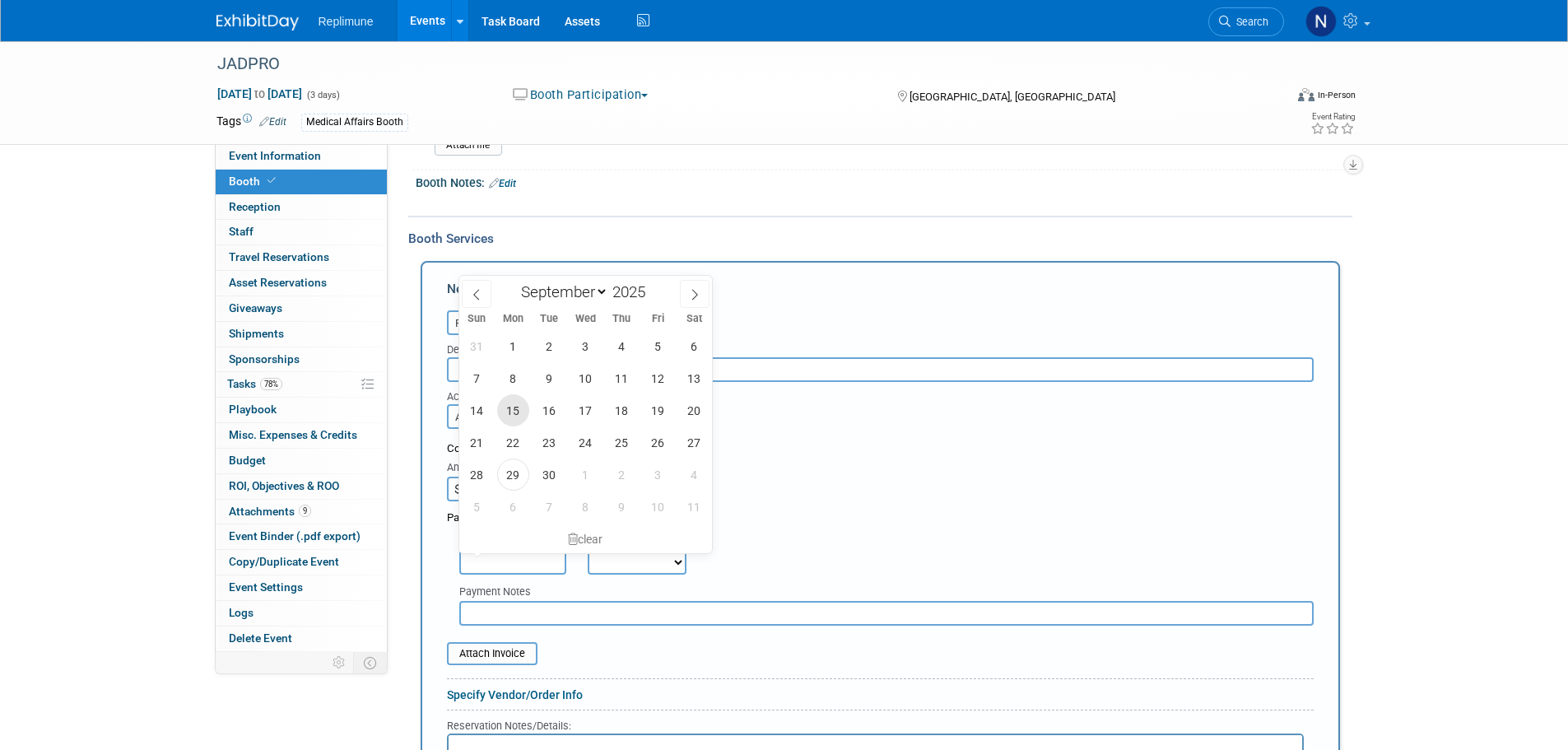
click at [518, 402] on span "15" at bounding box center [513, 411] width 32 height 32
type input "Sep 15, 2025"
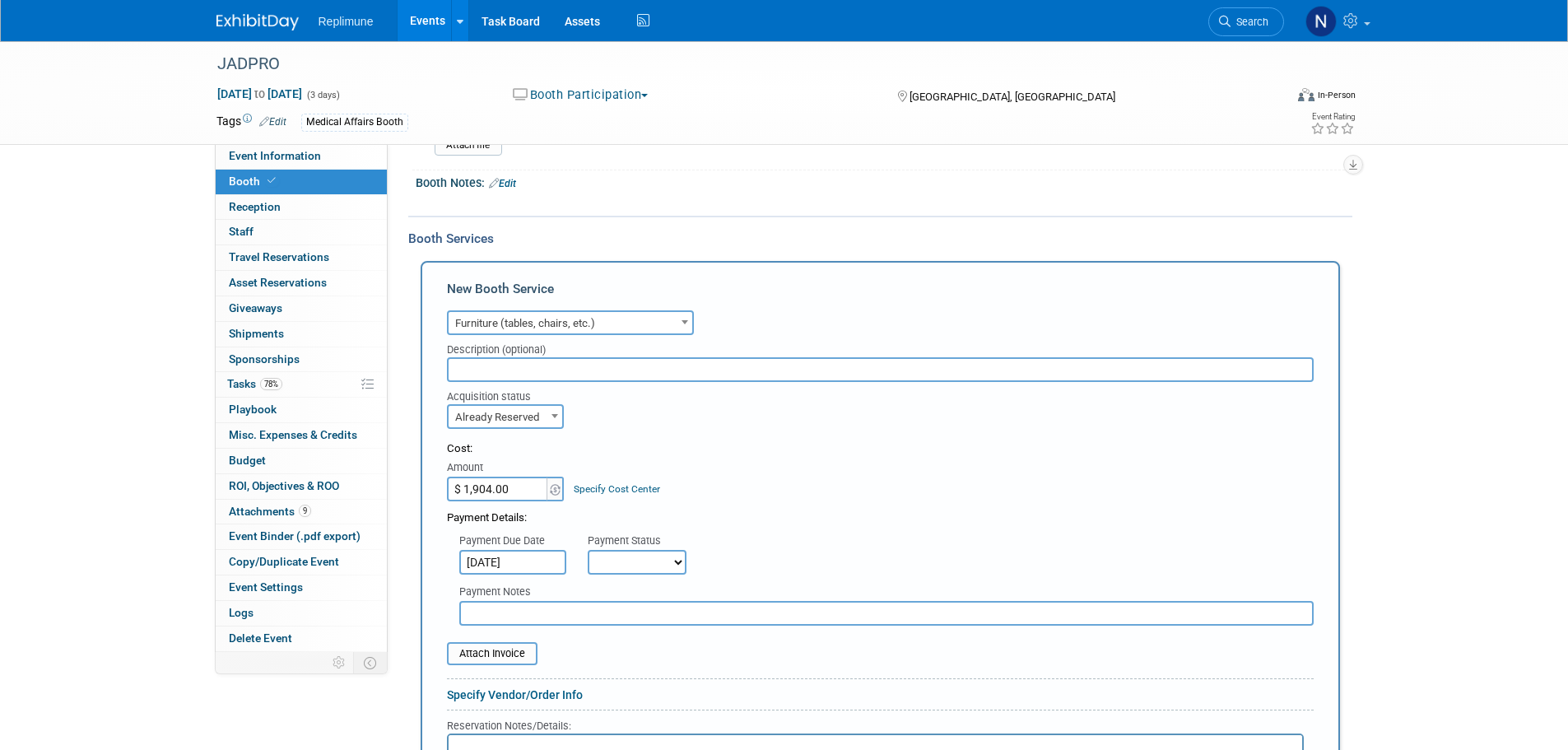
click at [625, 544] on div "Payment Status" at bounding box center [642, 542] width 110 height 17
click at [626, 561] on select "Not Paid Yet Partially Paid Paid in Full" at bounding box center [636, 562] width 99 height 24
select select "1"
click at [587, 550] on select "Not Paid Yet Partially Paid Paid in Full" at bounding box center [636, 562] width 99 height 24
click at [644, 621] on input "text" at bounding box center [886, 613] width 854 height 24
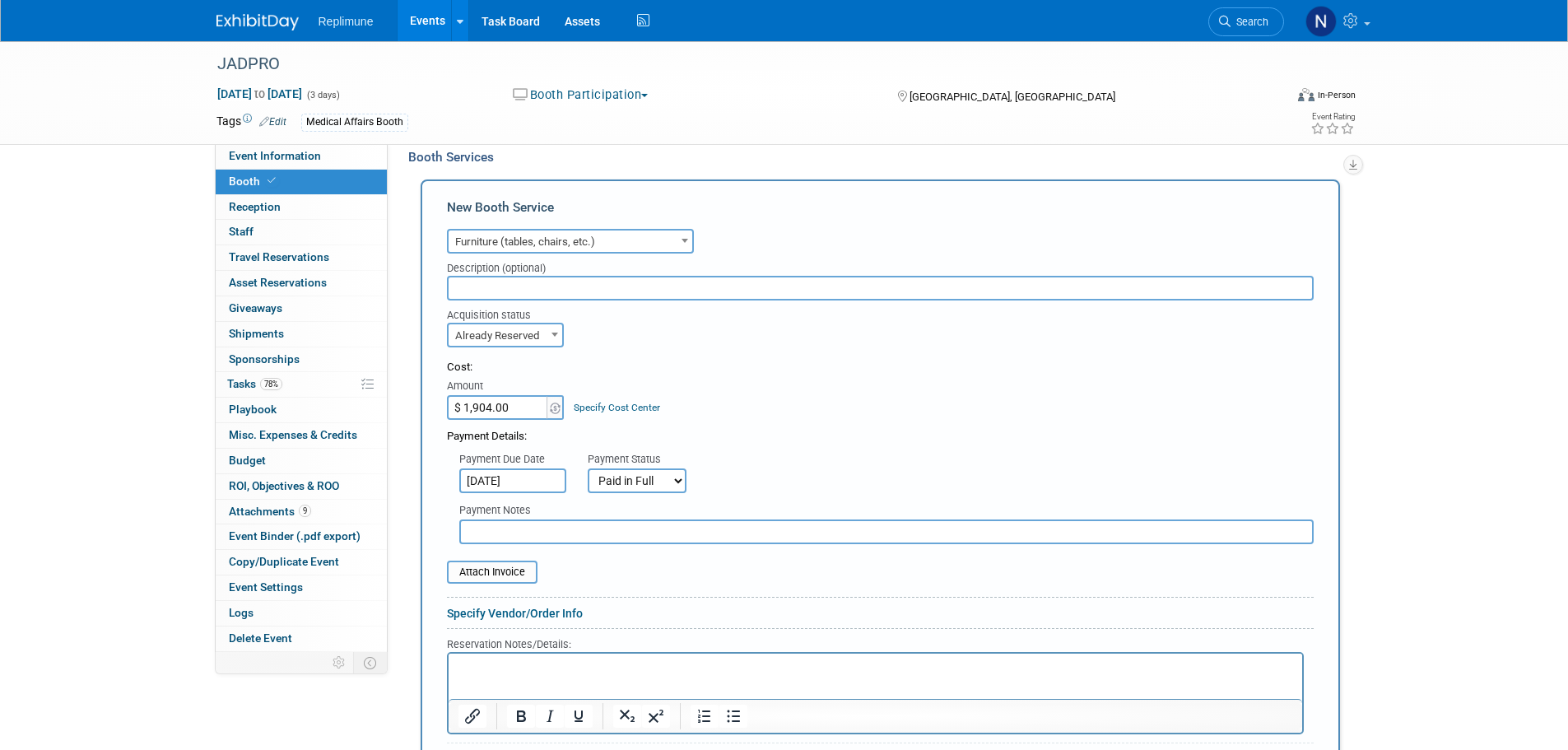
scroll to position [691, 0]
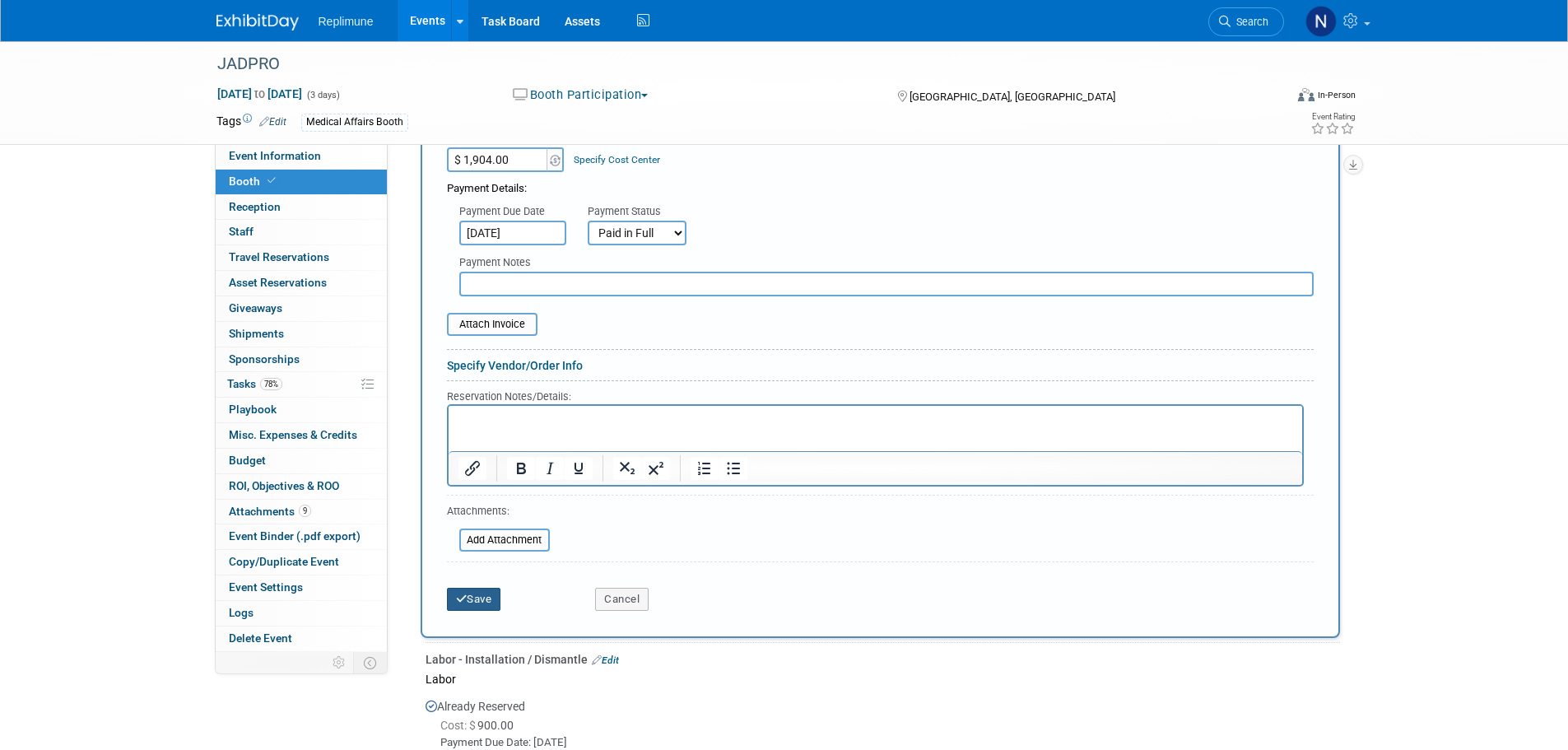
click at [472, 602] on button "Save" at bounding box center [474, 599] width 54 height 23
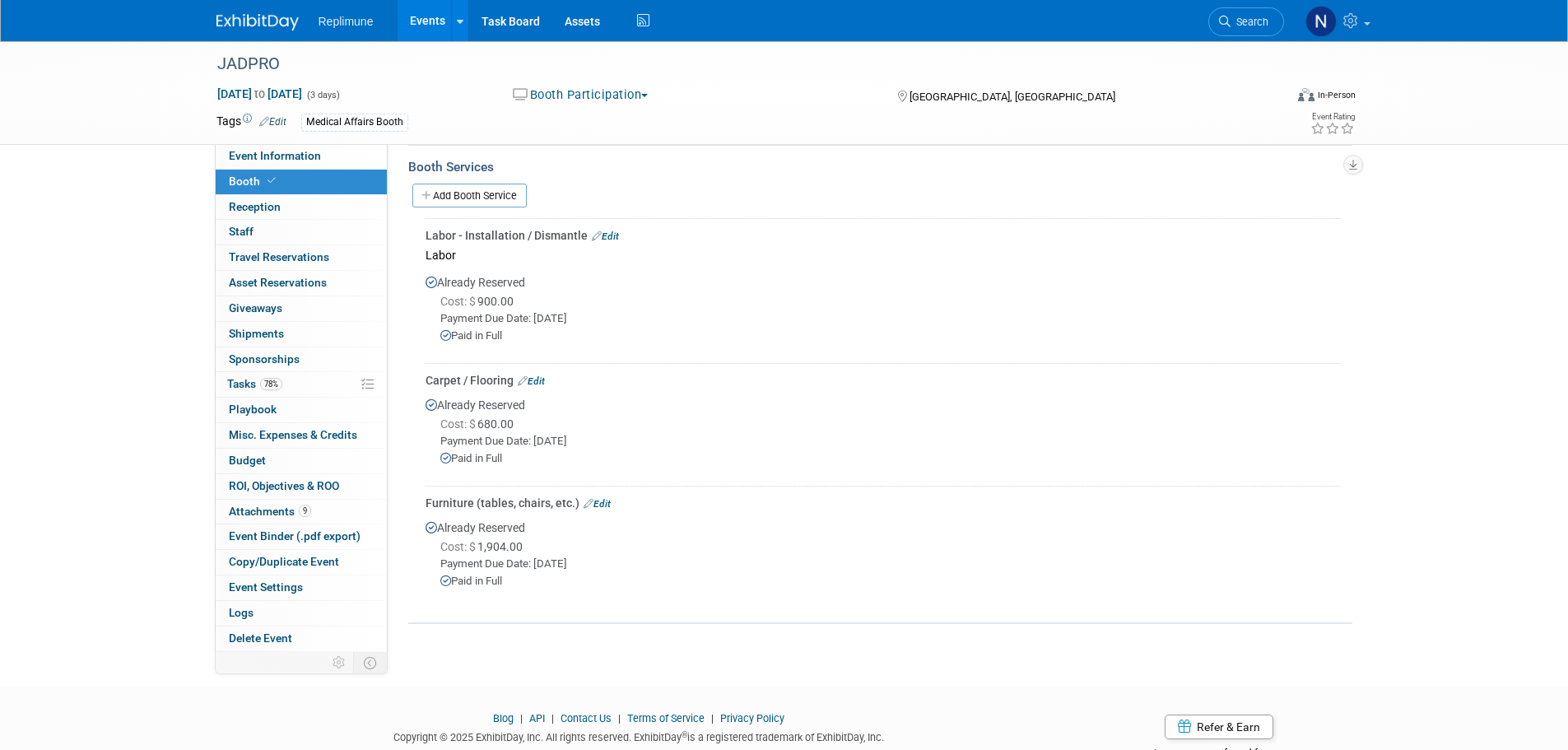
scroll to position [484, 0]
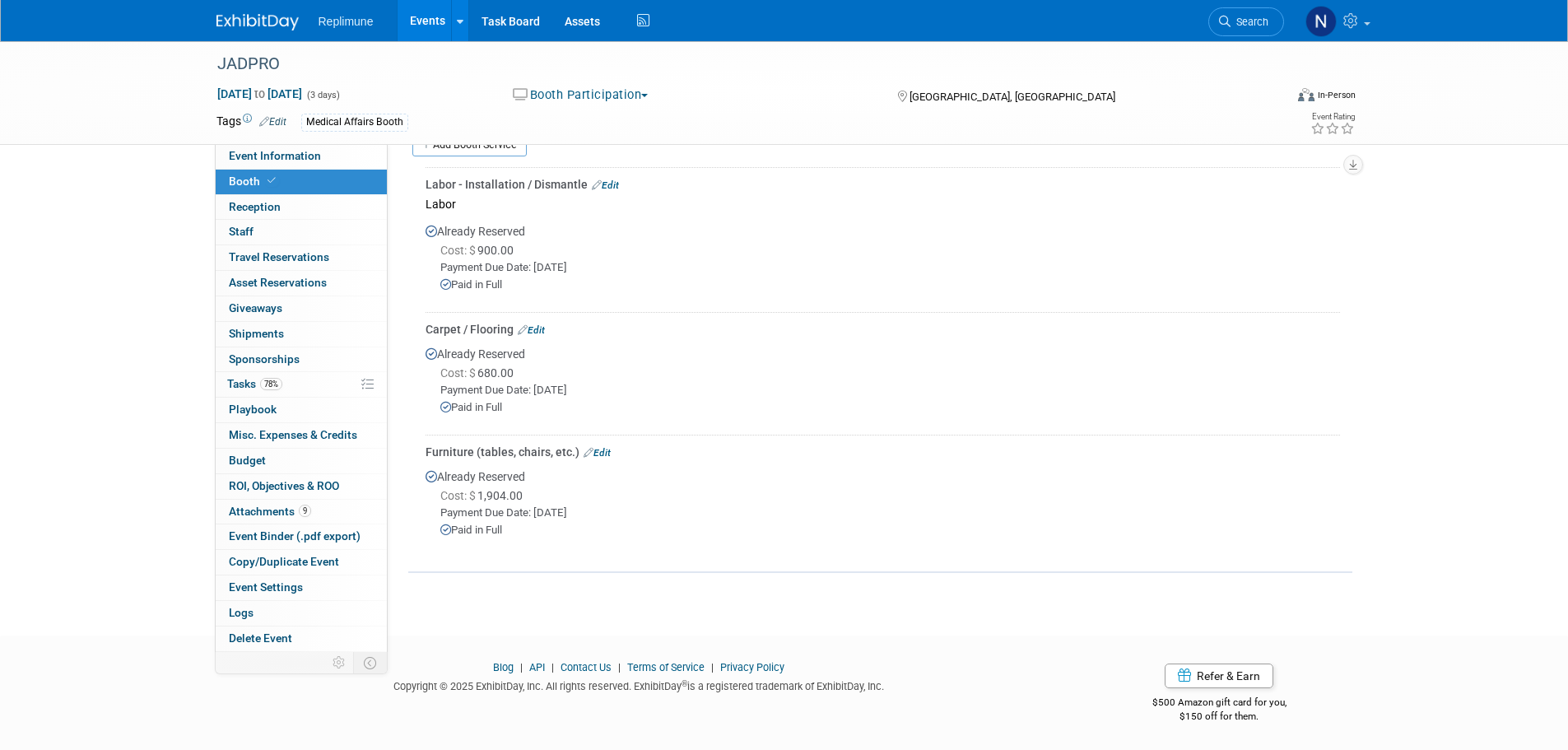
click at [600, 450] on link "Edit" at bounding box center [597, 453] width 27 height 11
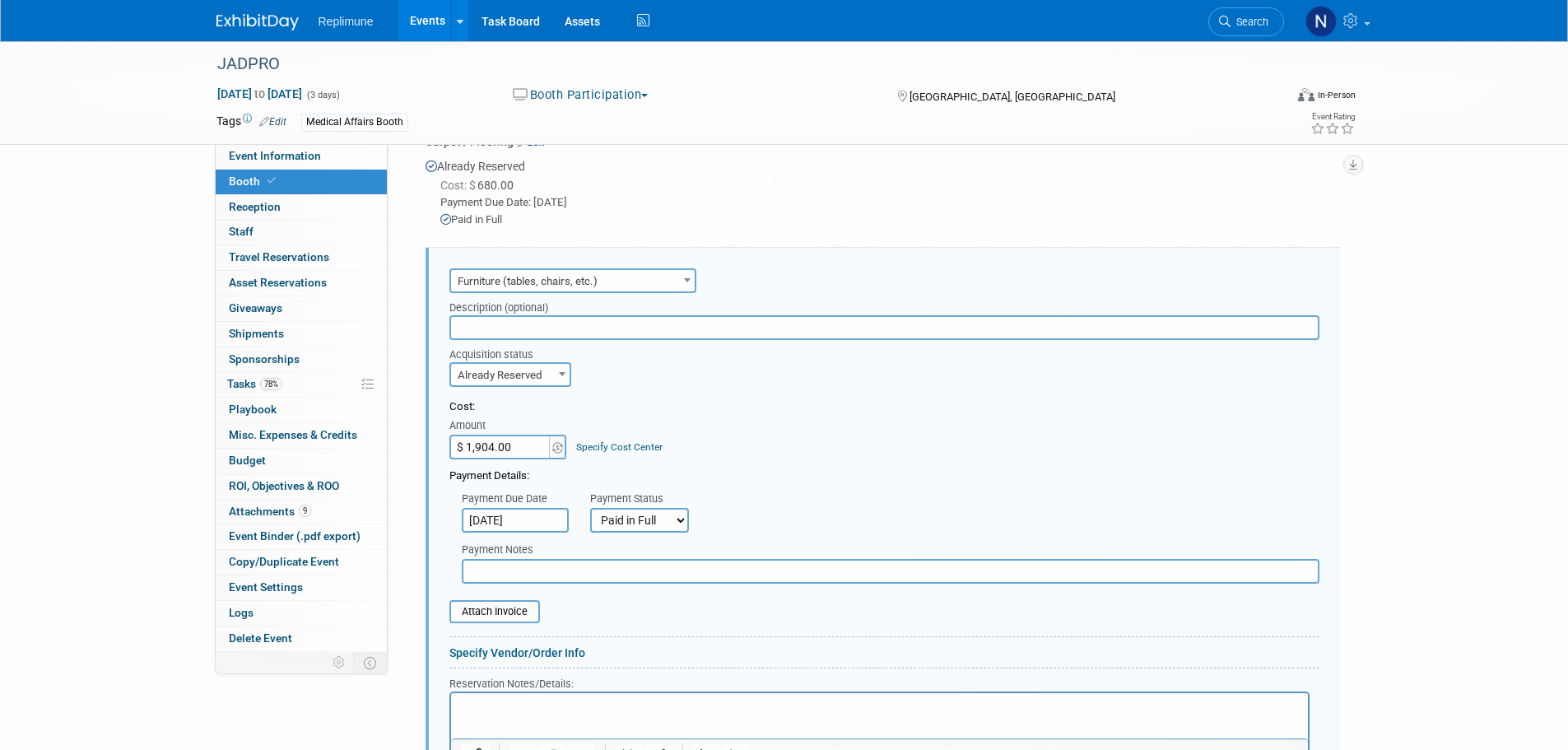
scroll to position [732, 0]
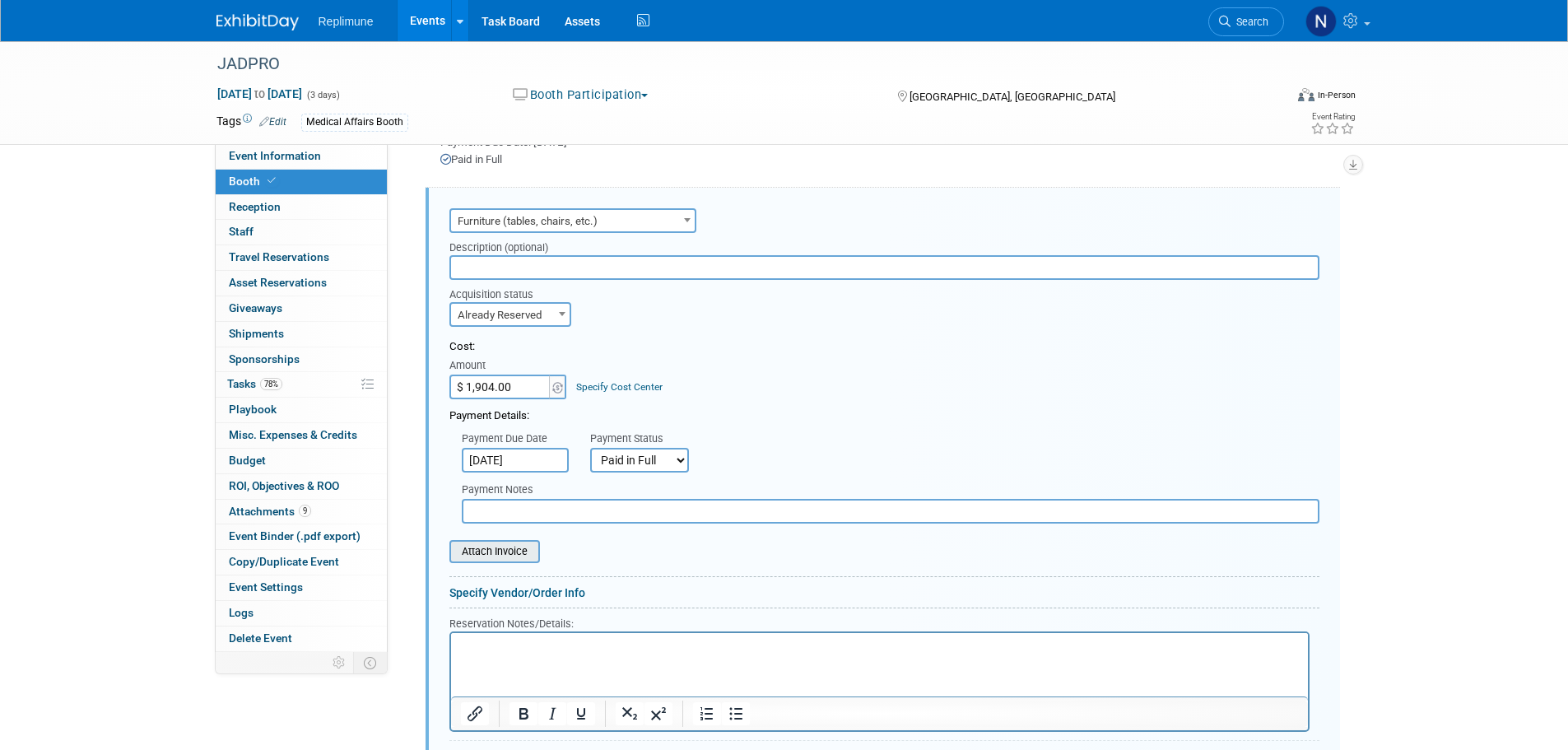
click at [518, 540] on div "Attach Invoice" at bounding box center [494, 552] width 90 height 23
click at [517, 550] on input "file" at bounding box center [440, 551] width 195 height 20
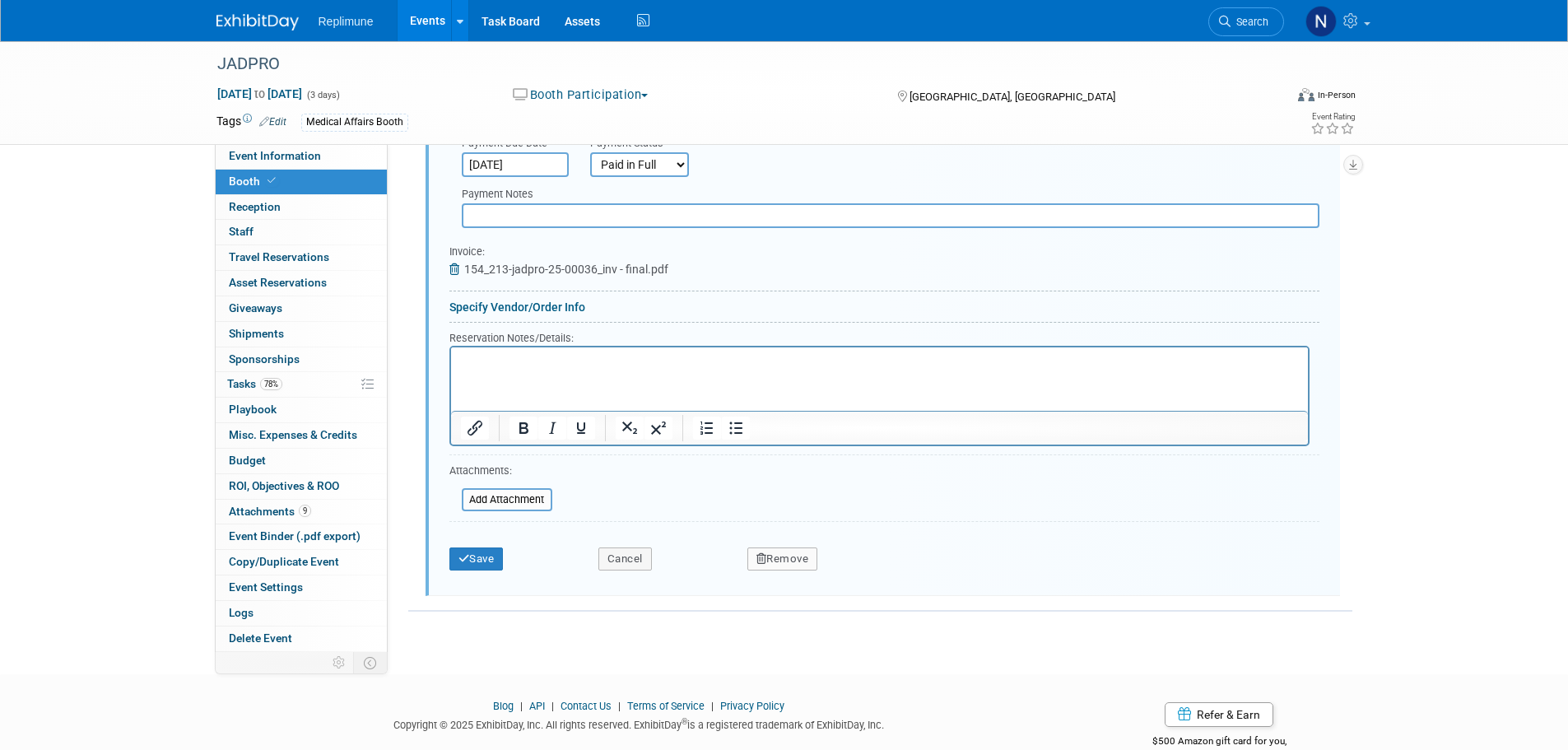
scroll to position [1061, 0]
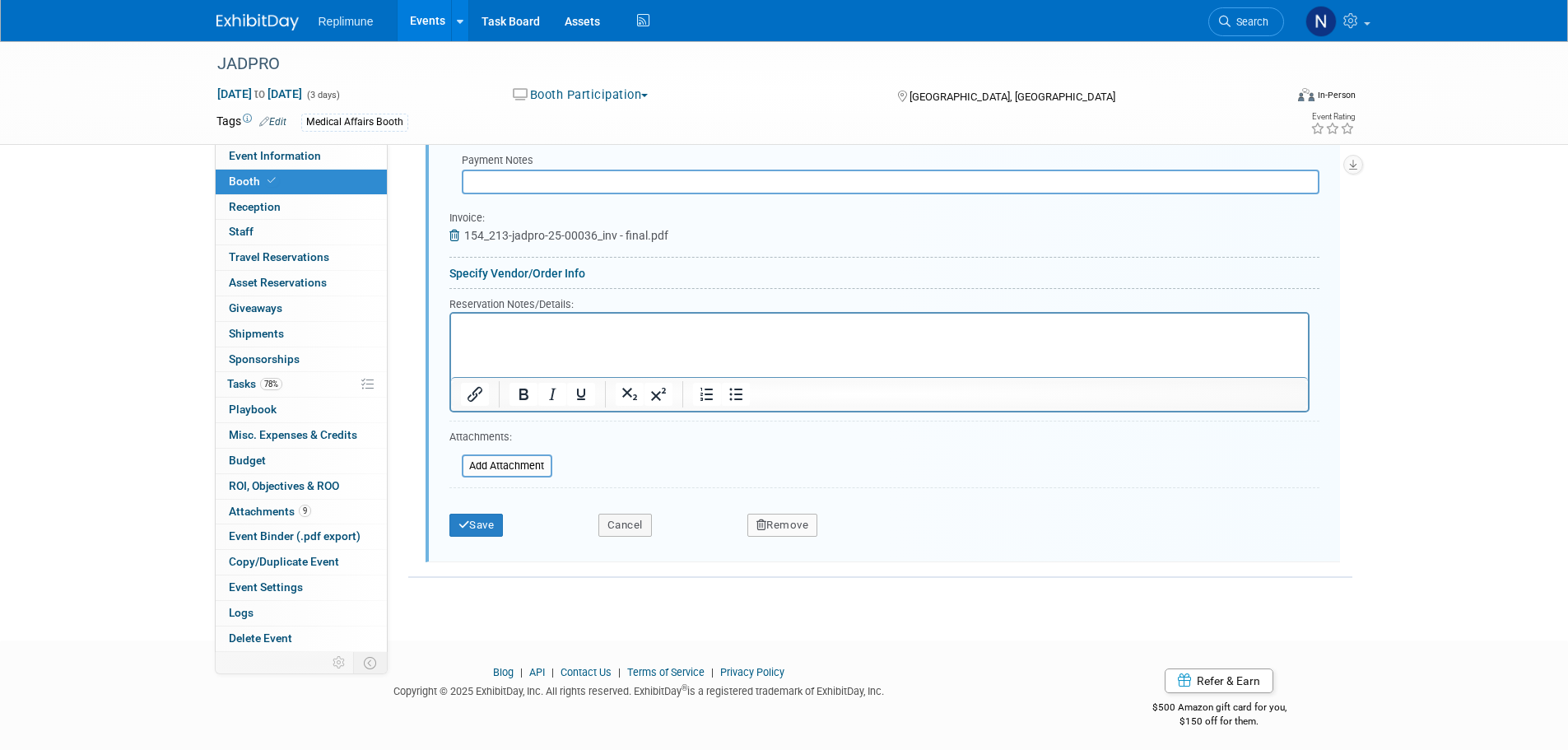
click at [488, 537] on div "Save Cancel Remove" at bounding box center [884, 519] width 870 height 50
click at [480, 523] on button "Save" at bounding box center [476, 525] width 54 height 23
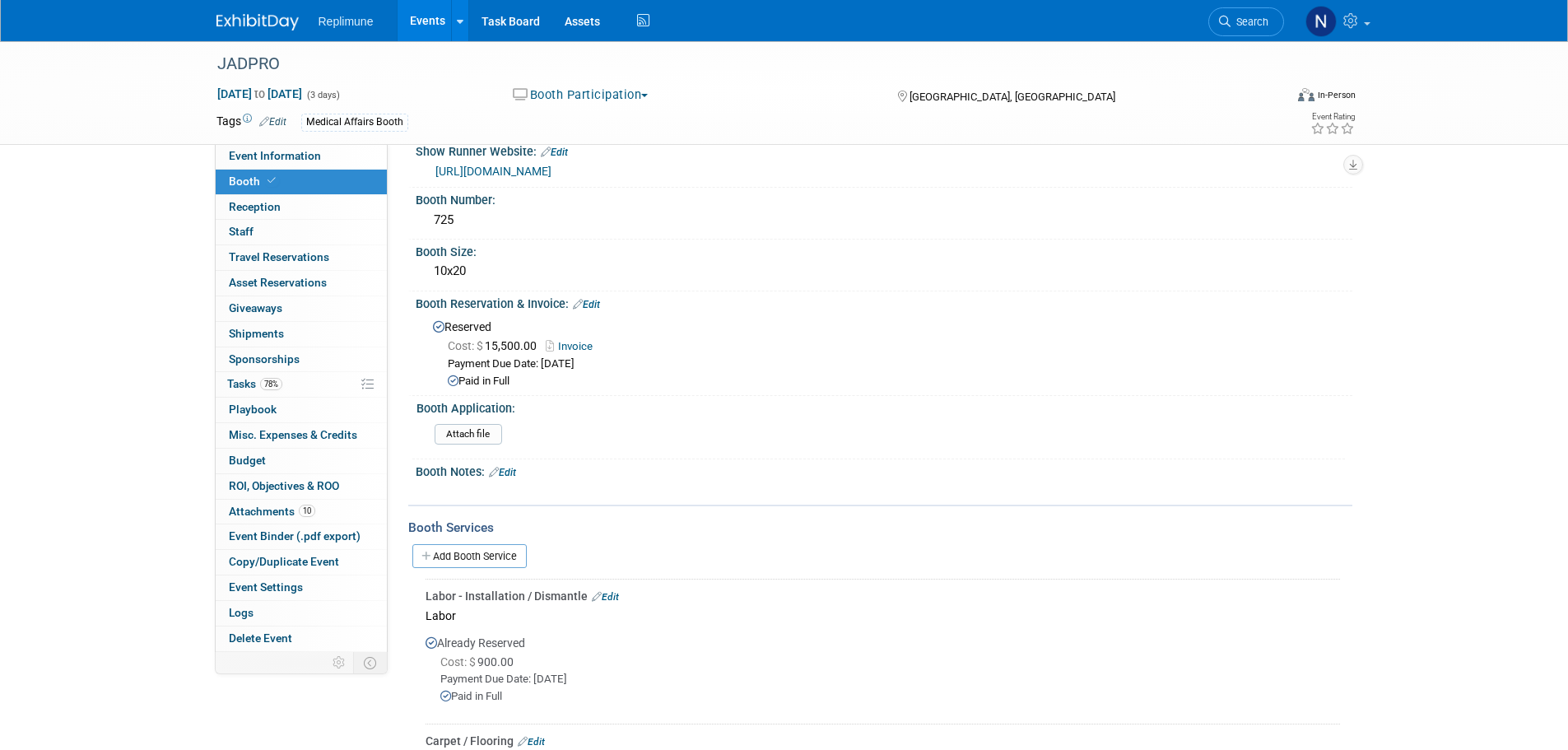
scroll to position [0, 0]
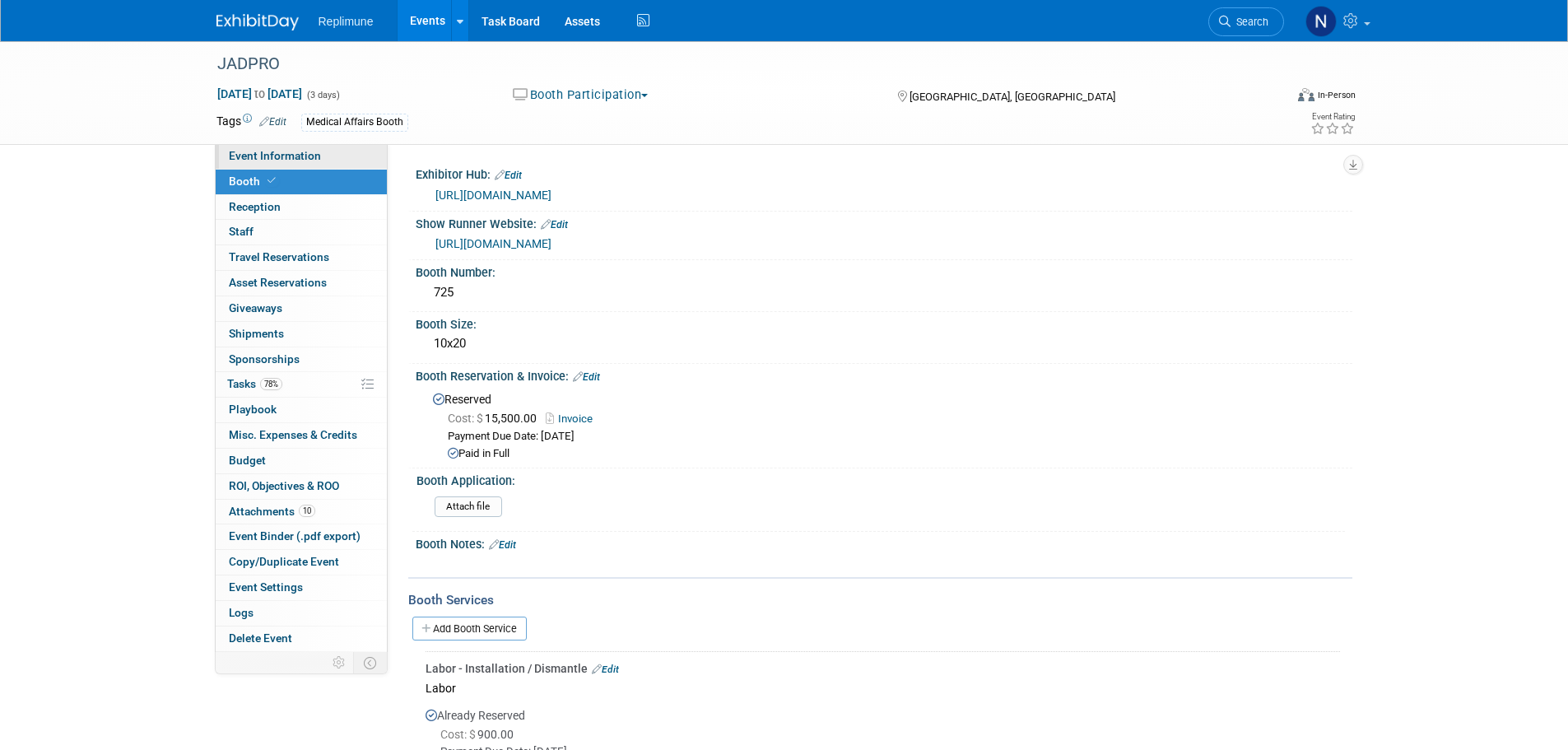
click at [290, 150] on span "Event Information" at bounding box center [275, 156] width 92 height 13
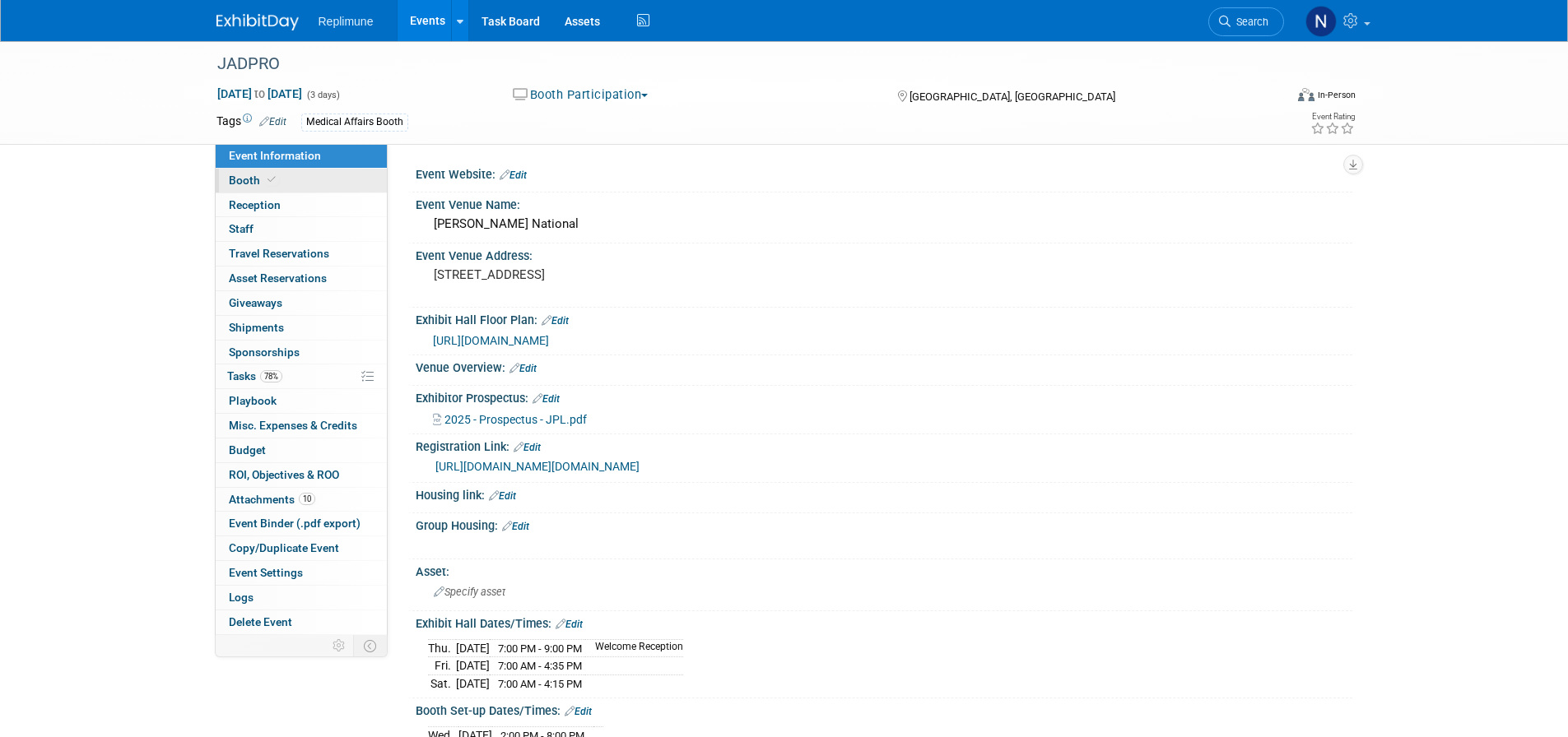
click at [247, 180] on span "Booth" at bounding box center [254, 180] width 50 height 13
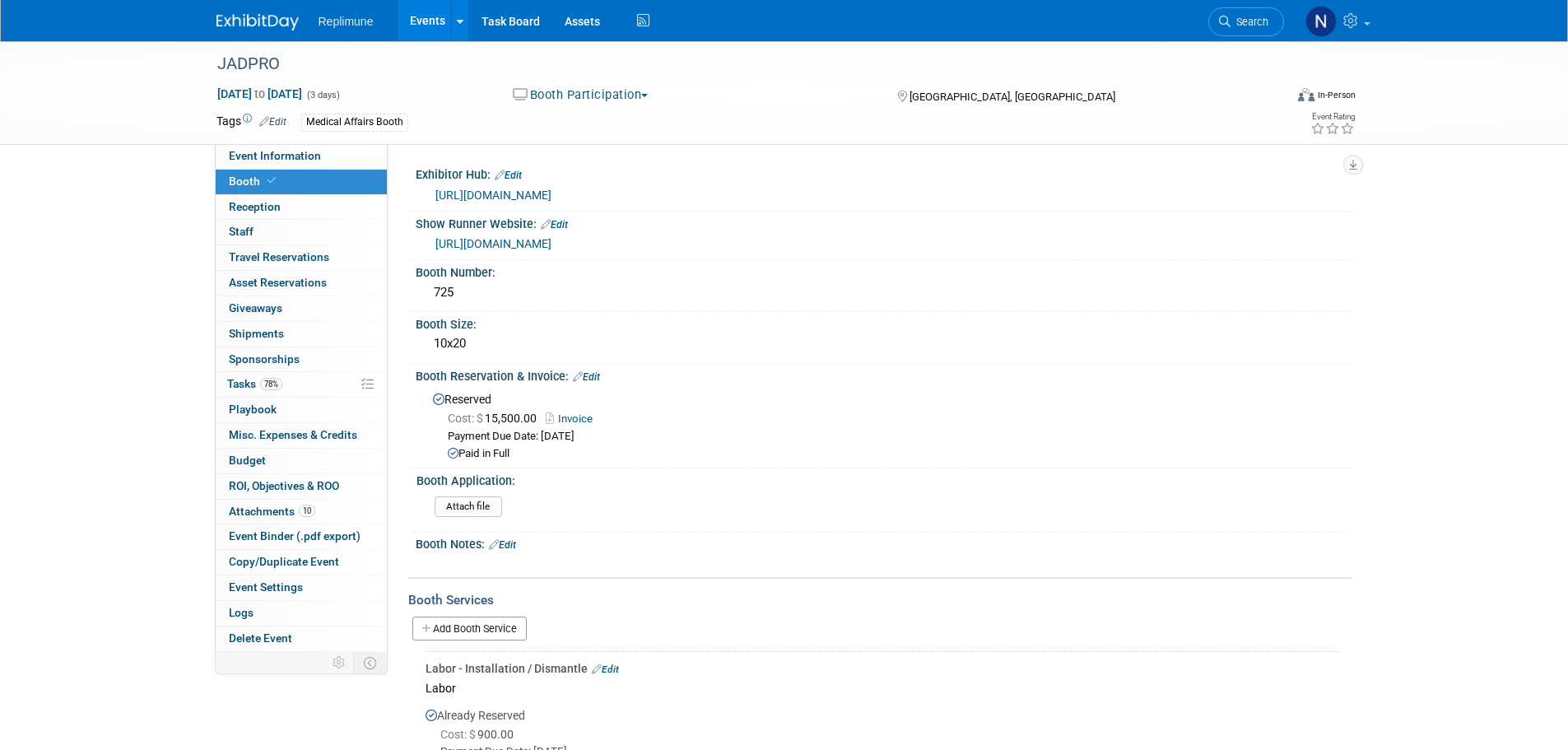
click at [551, 195] on link "https://www.conferenceharvester.com/harvester2expw/login.asp?EventKey=ANWWFYTA" at bounding box center [493, 195] width 116 height 13
click at [551, 242] on link "https://www.expotoolkit.com/expotools/WebForms/Welcome.aspx" at bounding box center [493, 243] width 116 height 13
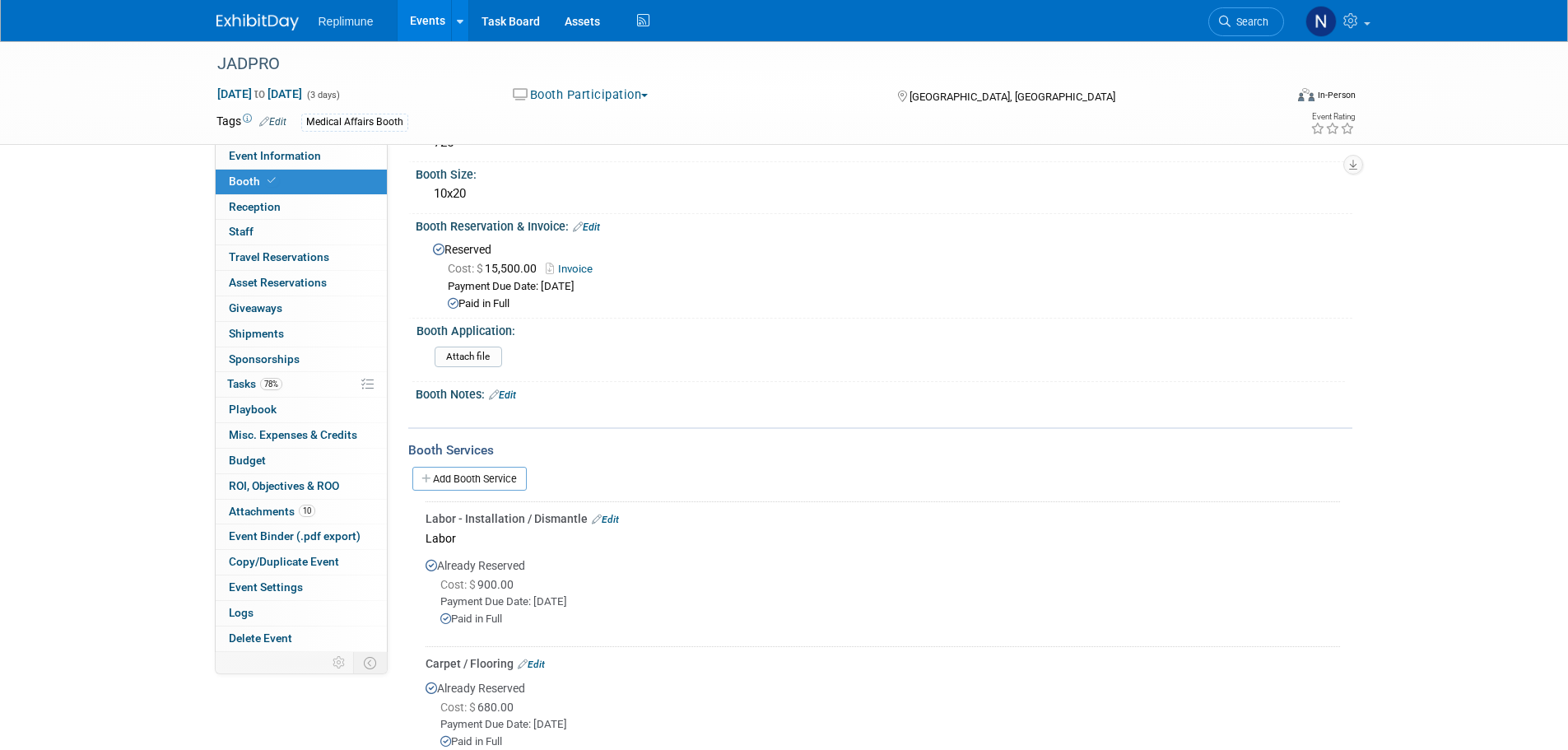
scroll to position [164, 0]
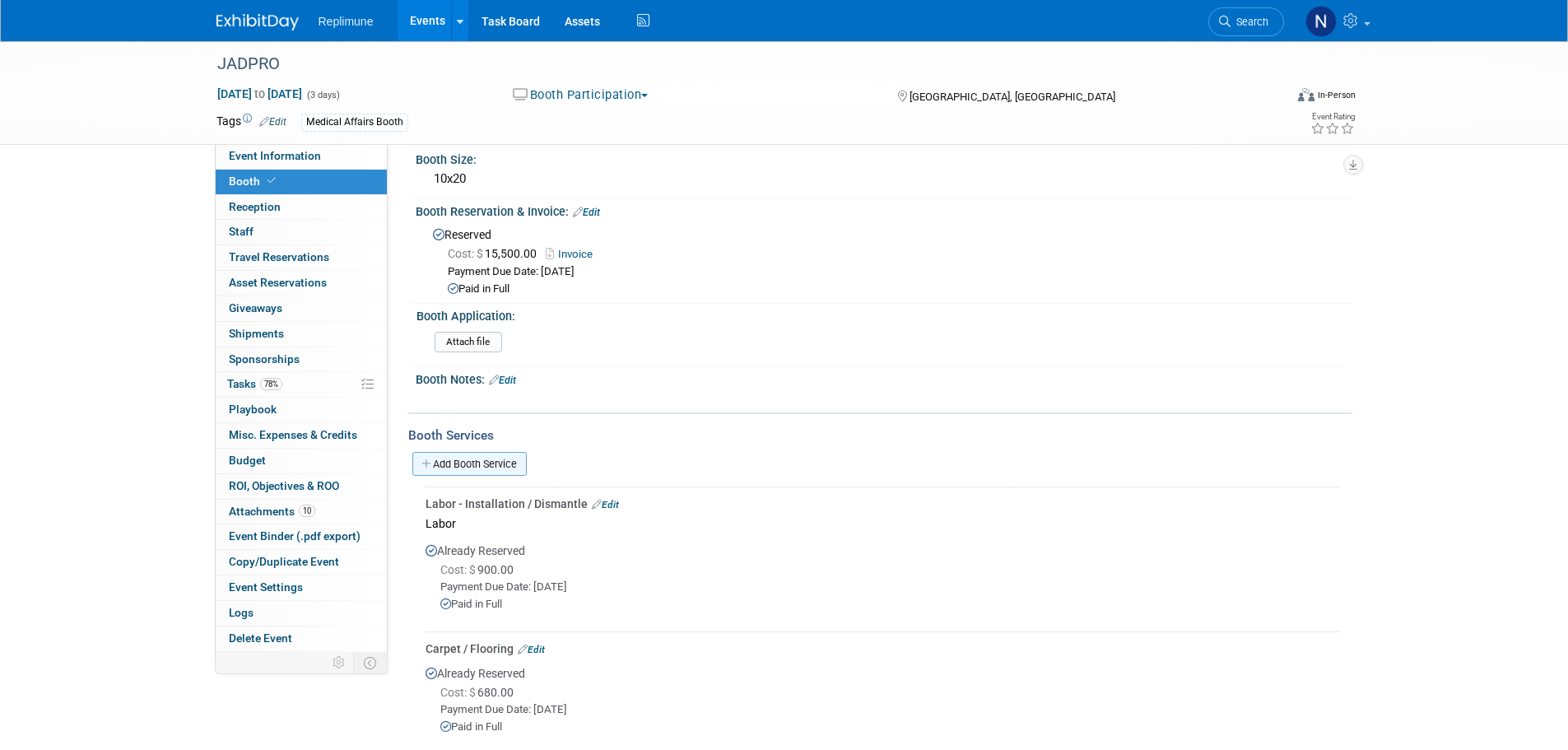
click at [506, 461] on link "Add Booth Service" at bounding box center [470, 463] width 115 height 23
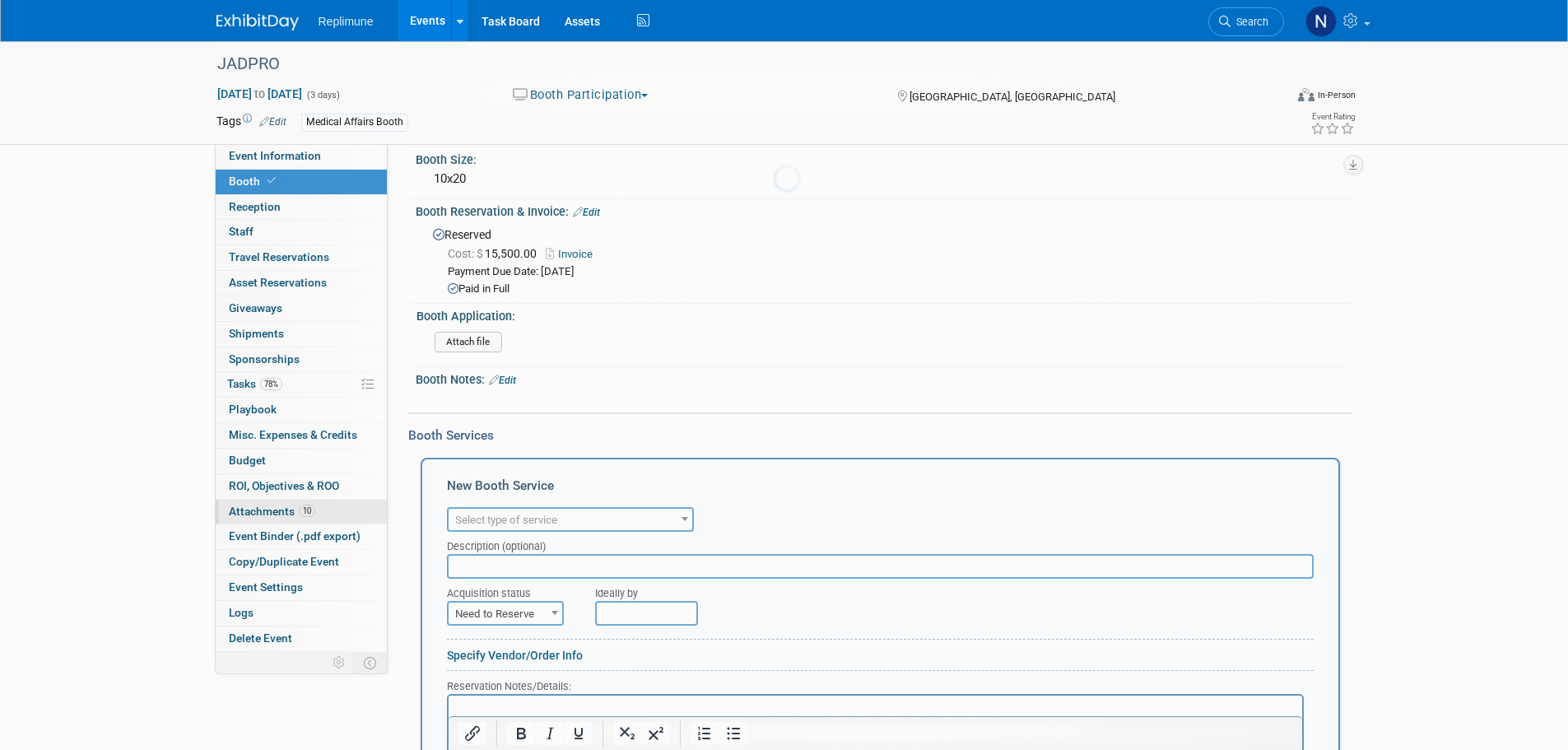
scroll to position [0, 0]
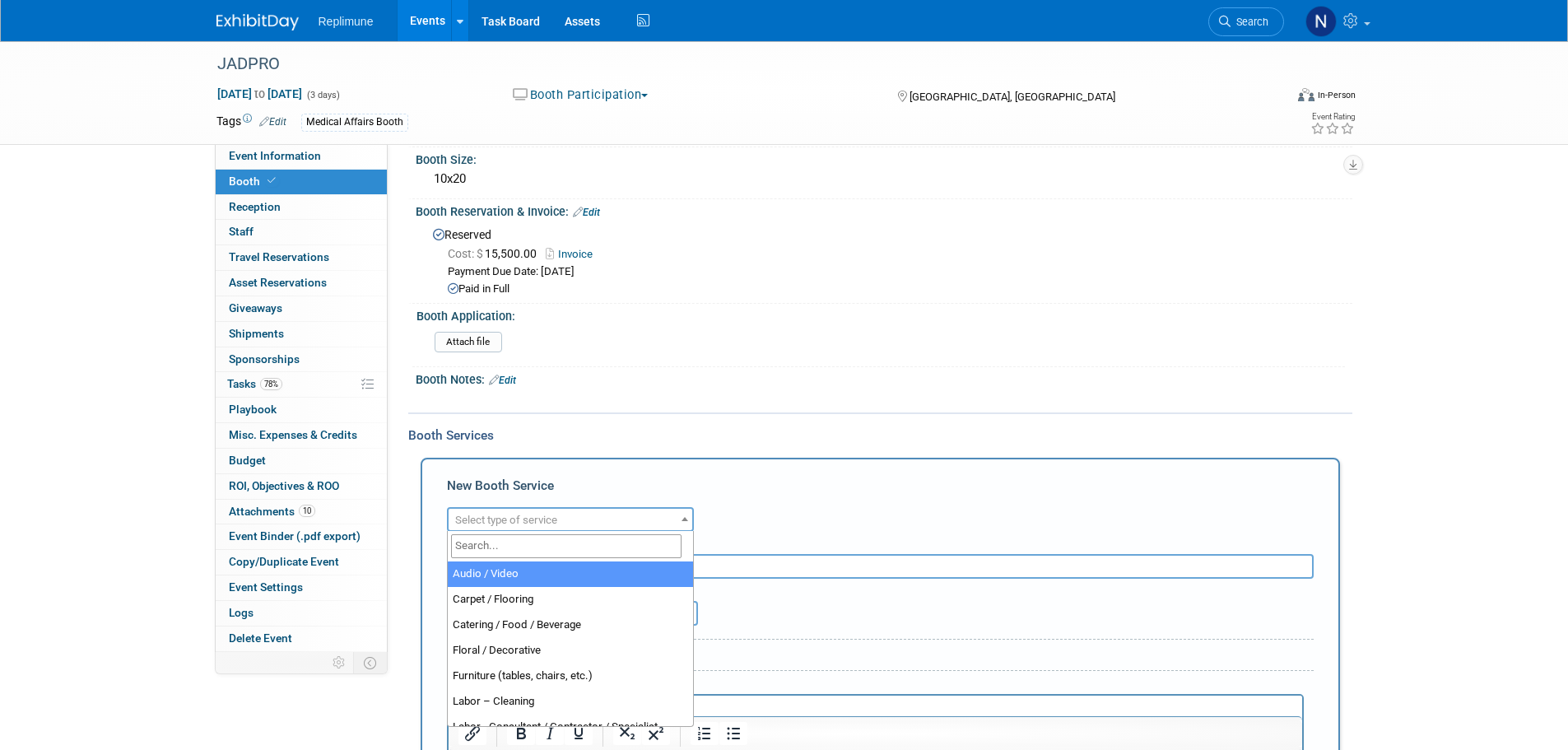
click at [622, 520] on span "Select type of service" at bounding box center [569, 520] width 243 height 23
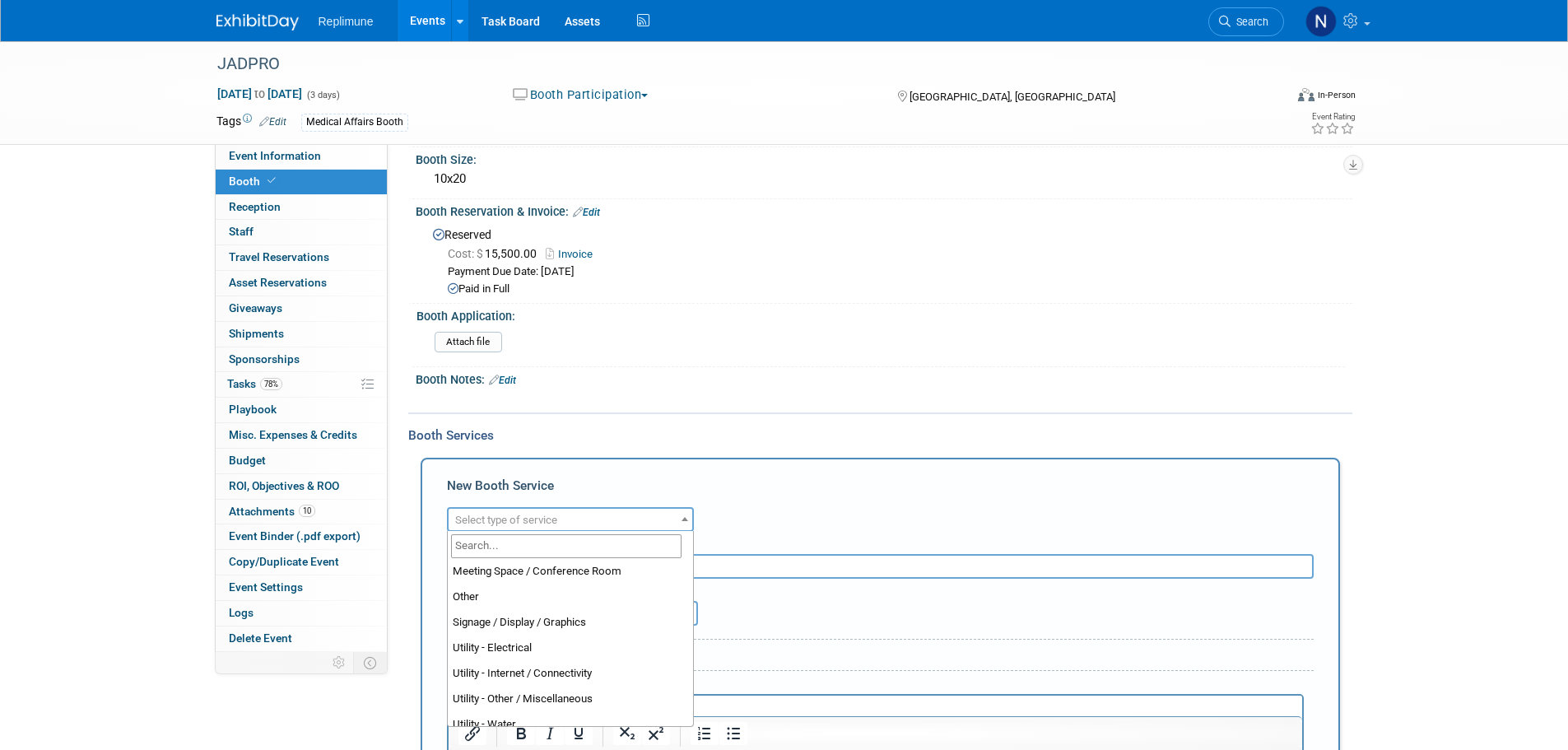
scroll to position [412, 0]
select select "8"
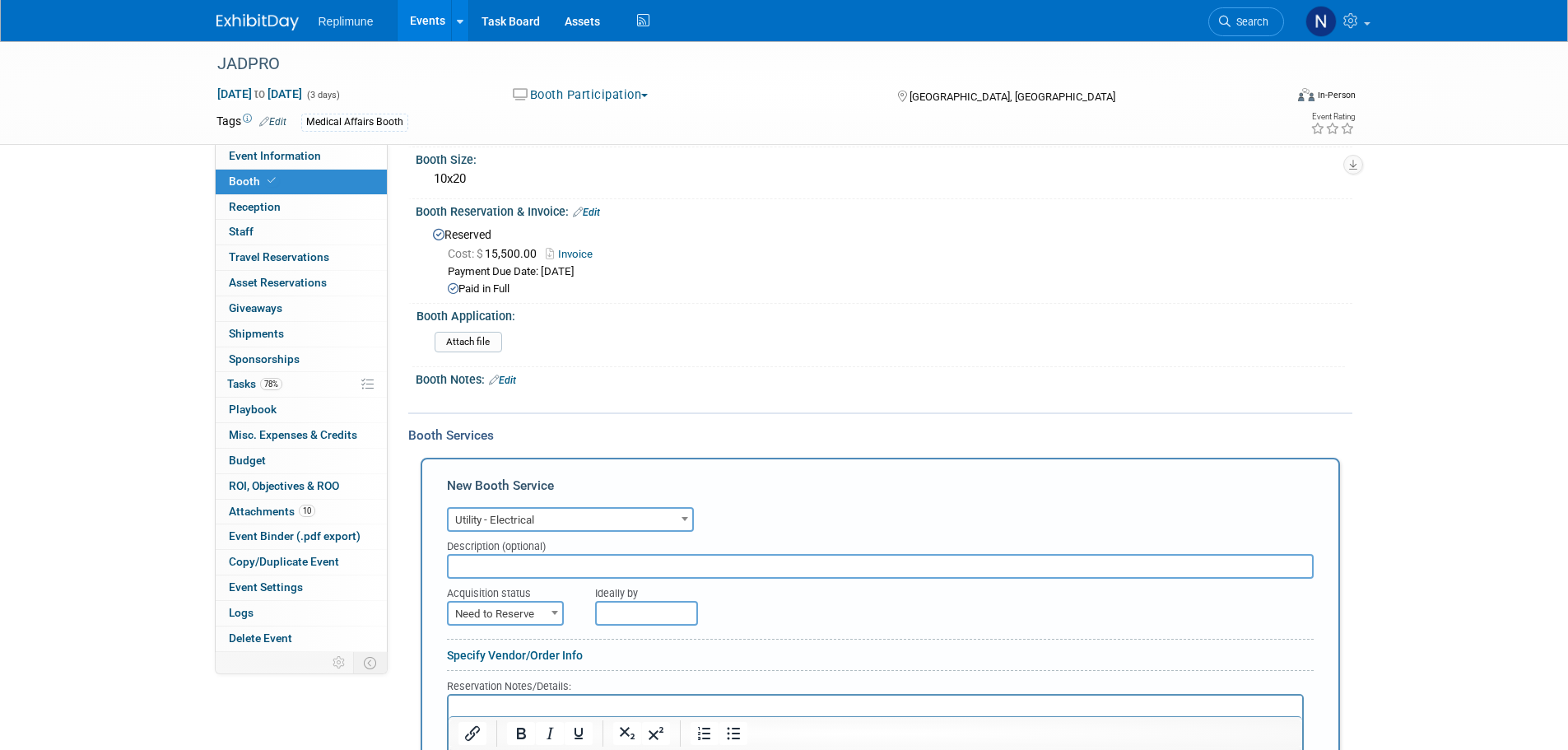
click at [536, 613] on span "Need to Reserve" at bounding box center [505, 614] width 114 height 23
select select "2"
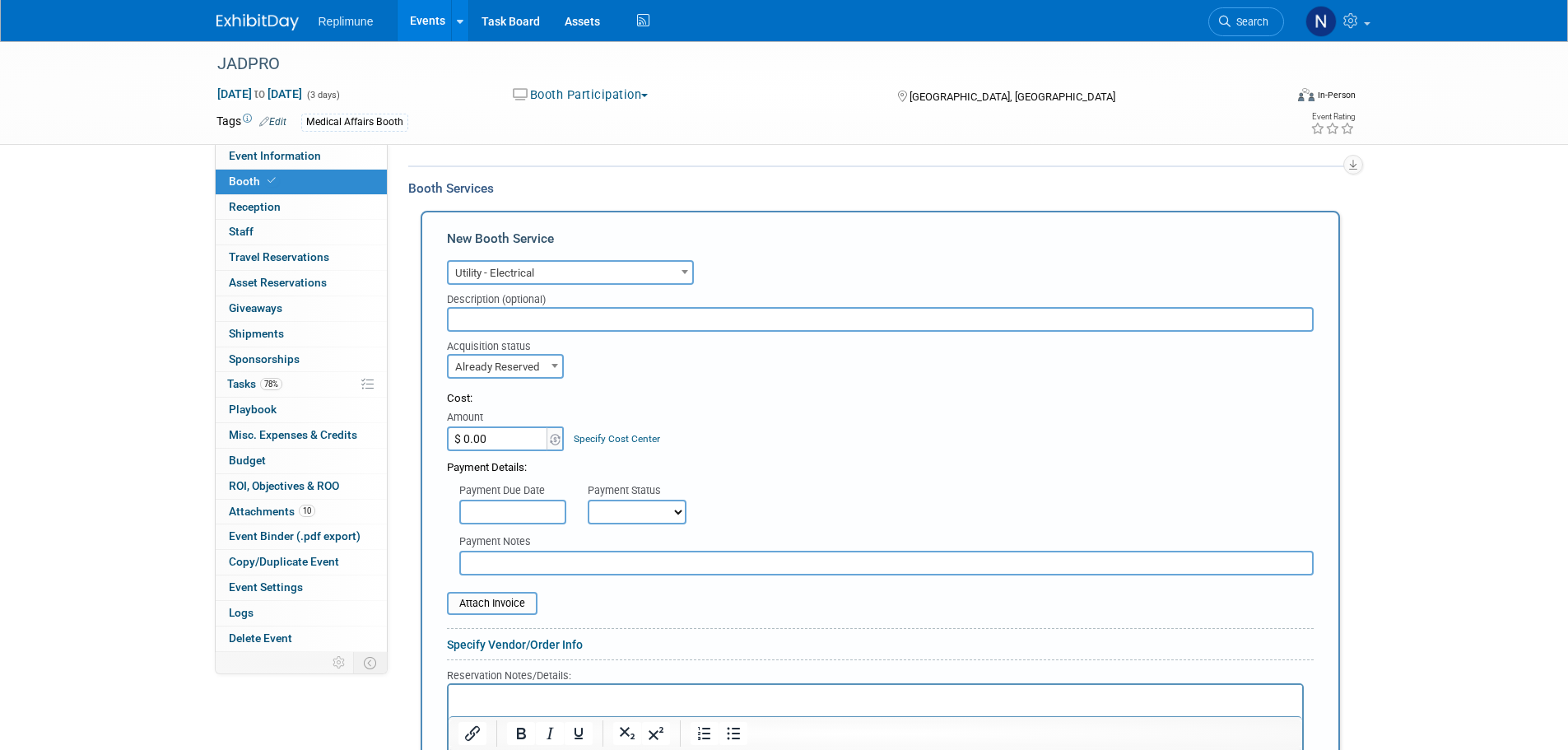
click at [509, 440] on input "$ 0.00" at bounding box center [499, 439] width 103 height 24
type input "$ 333.90"
click at [508, 509] on input "text" at bounding box center [513, 512] width 107 height 24
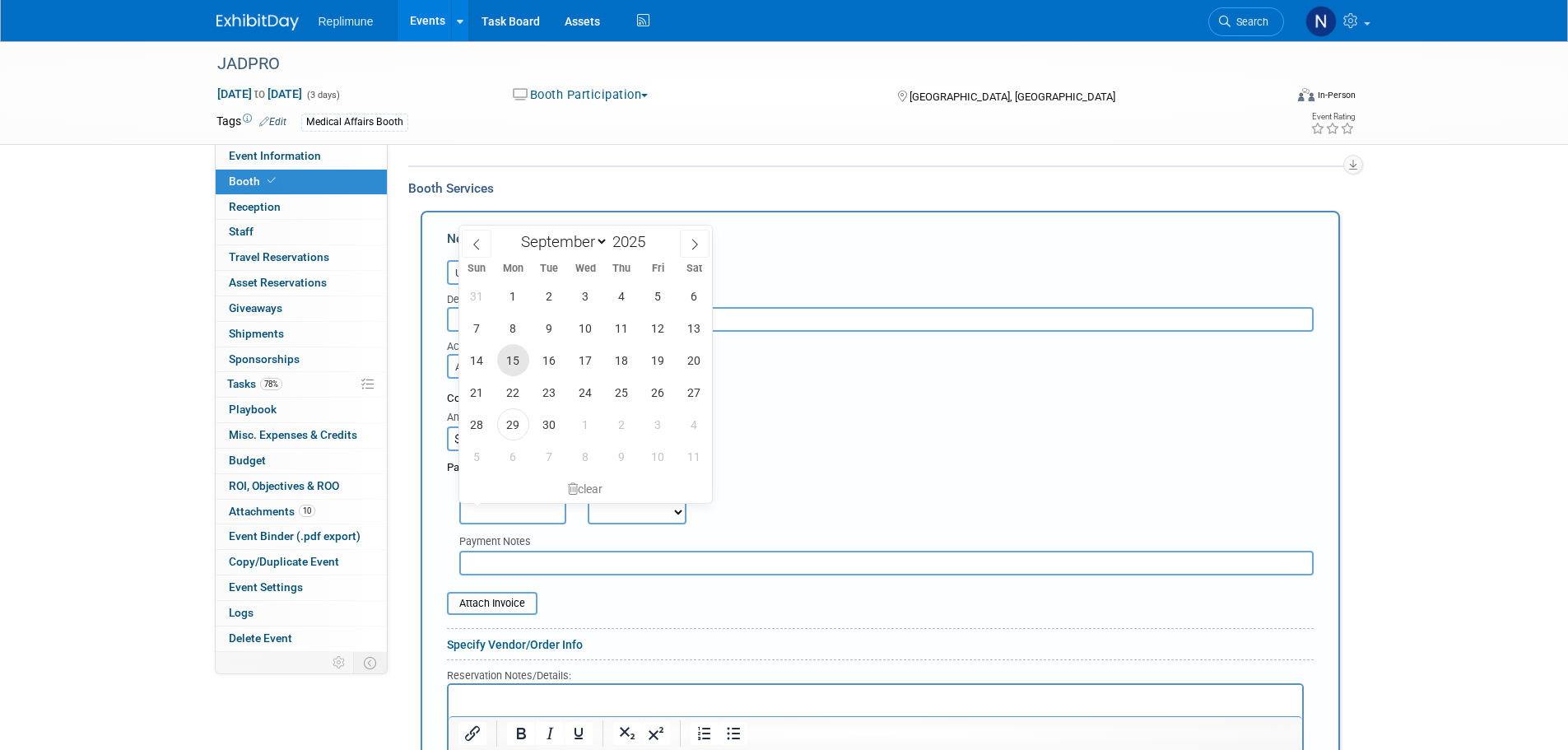
drag, startPoint x: 515, startPoint y: 358, endPoint x: 552, endPoint y: 343, distance: 39.9
click at [515, 358] on span "15" at bounding box center [513, 360] width 32 height 32
type input "Sep 15, 2025"
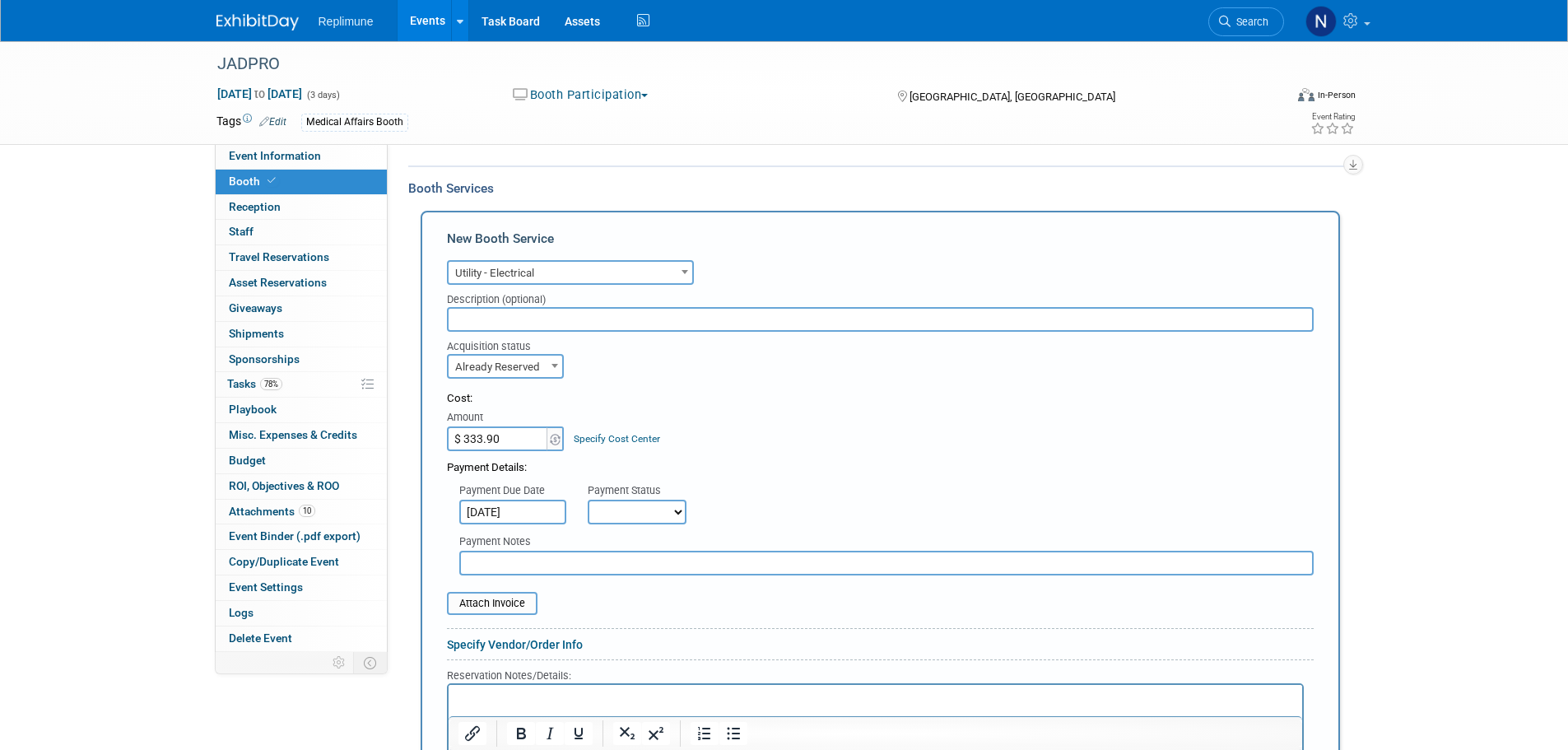
click at [639, 514] on select "Not Paid Yet Partially Paid Paid in Full" at bounding box center [636, 512] width 99 height 24
select select "1"
click at [587, 500] on select "Not Paid Yet Partially Paid Paid in Full" at bounding box center [636, 512] width 99 height 24
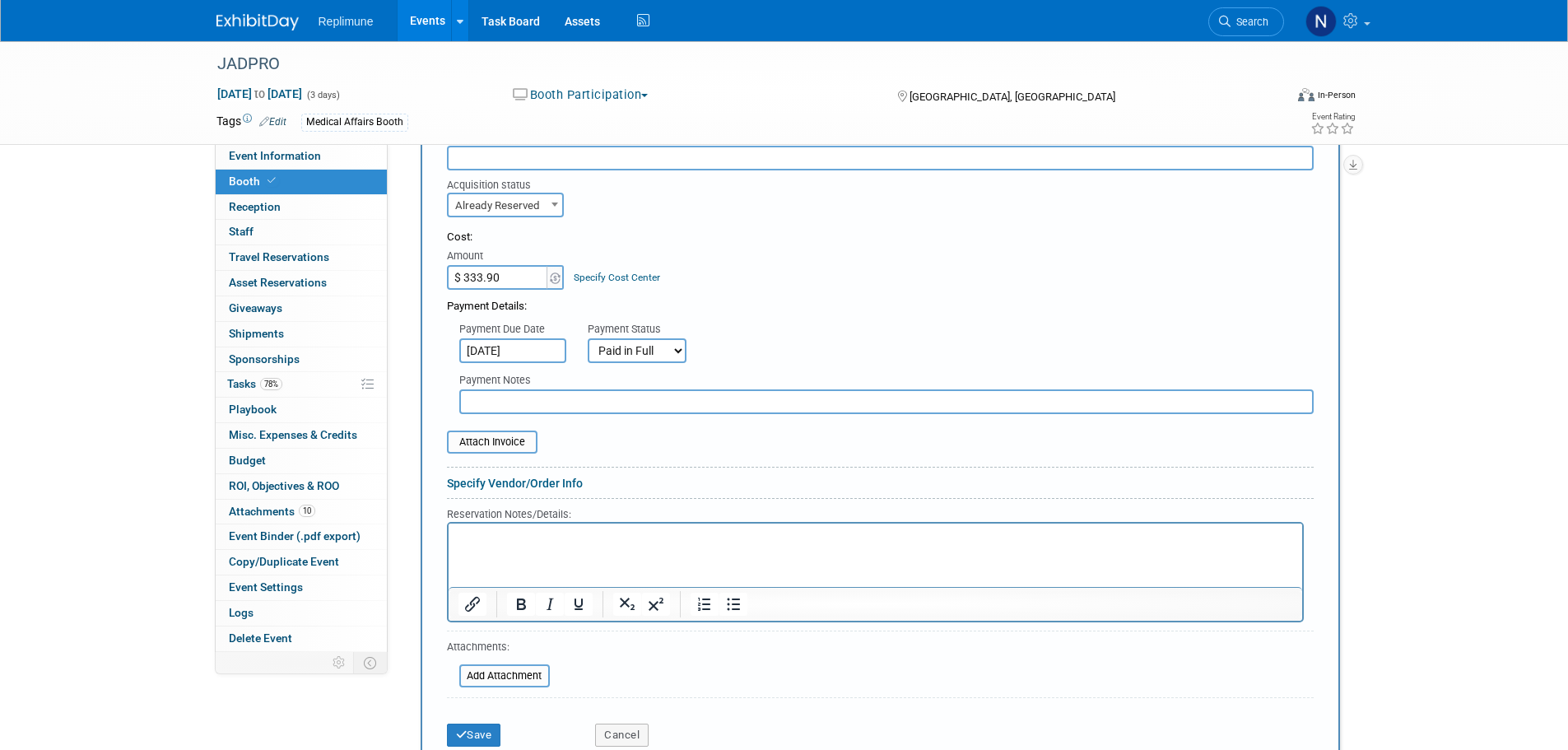
scroll to position [576, 0]
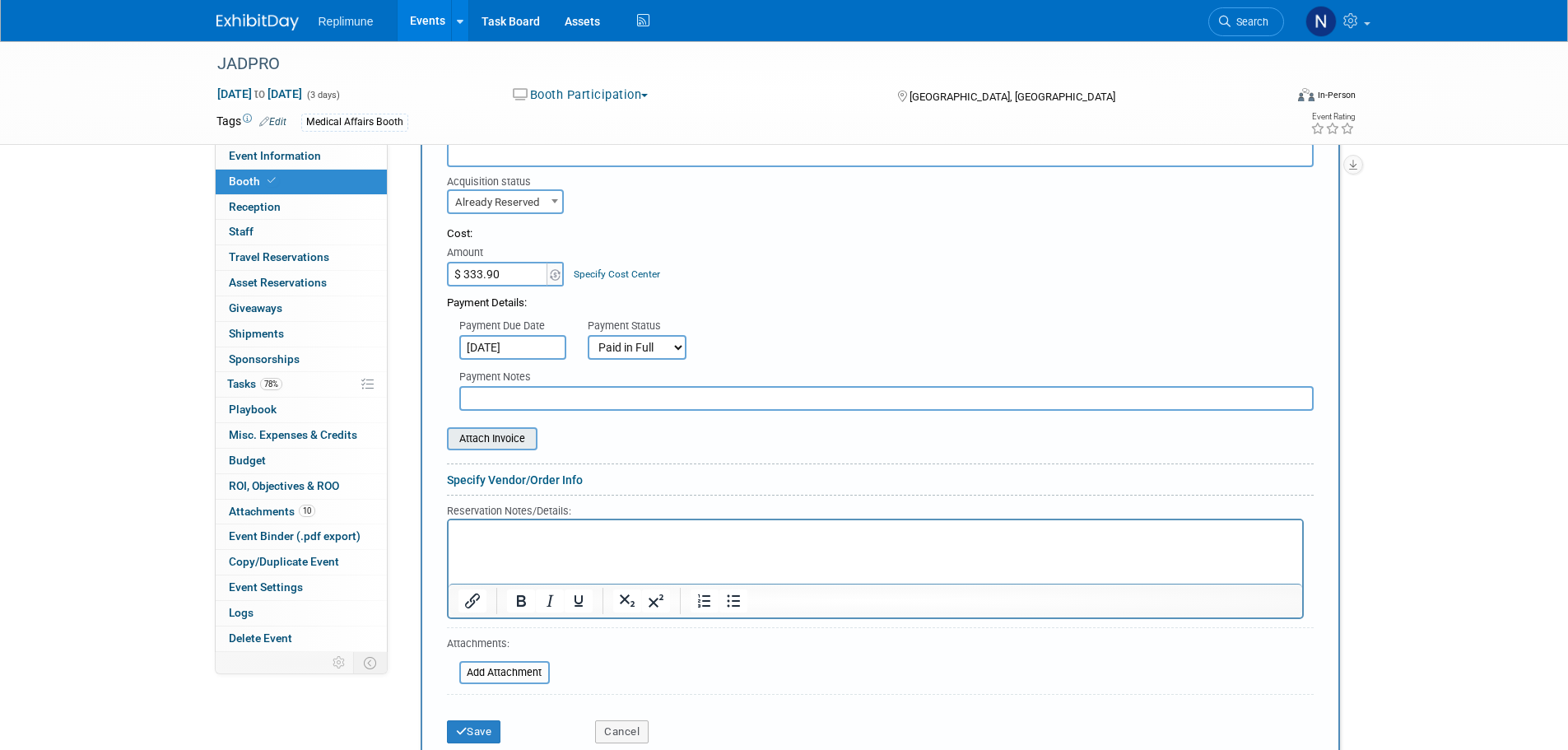
click at [482, 432] on input "file" at bounding box center [438, 438] width 195 height 20
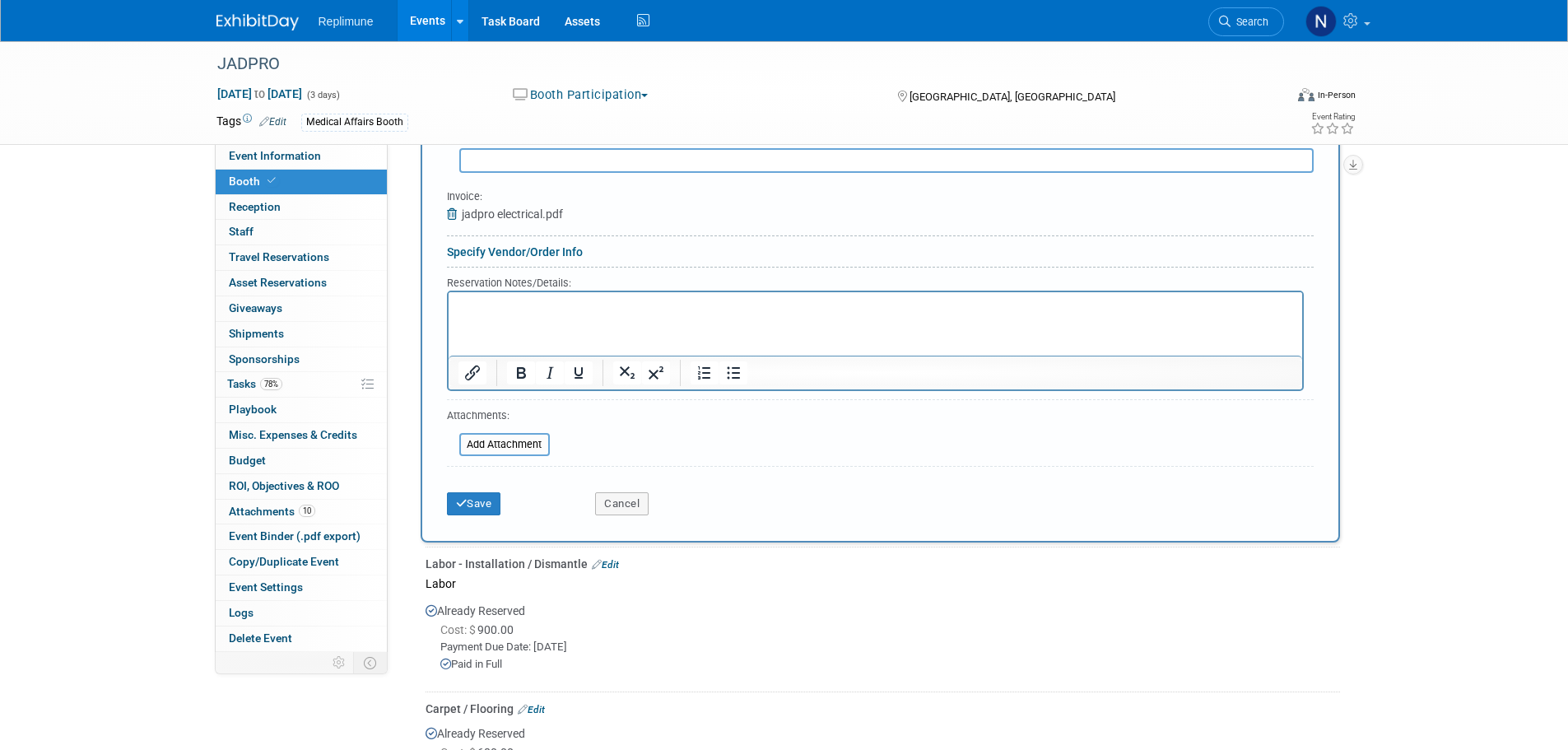
scroll to position [823, 0]
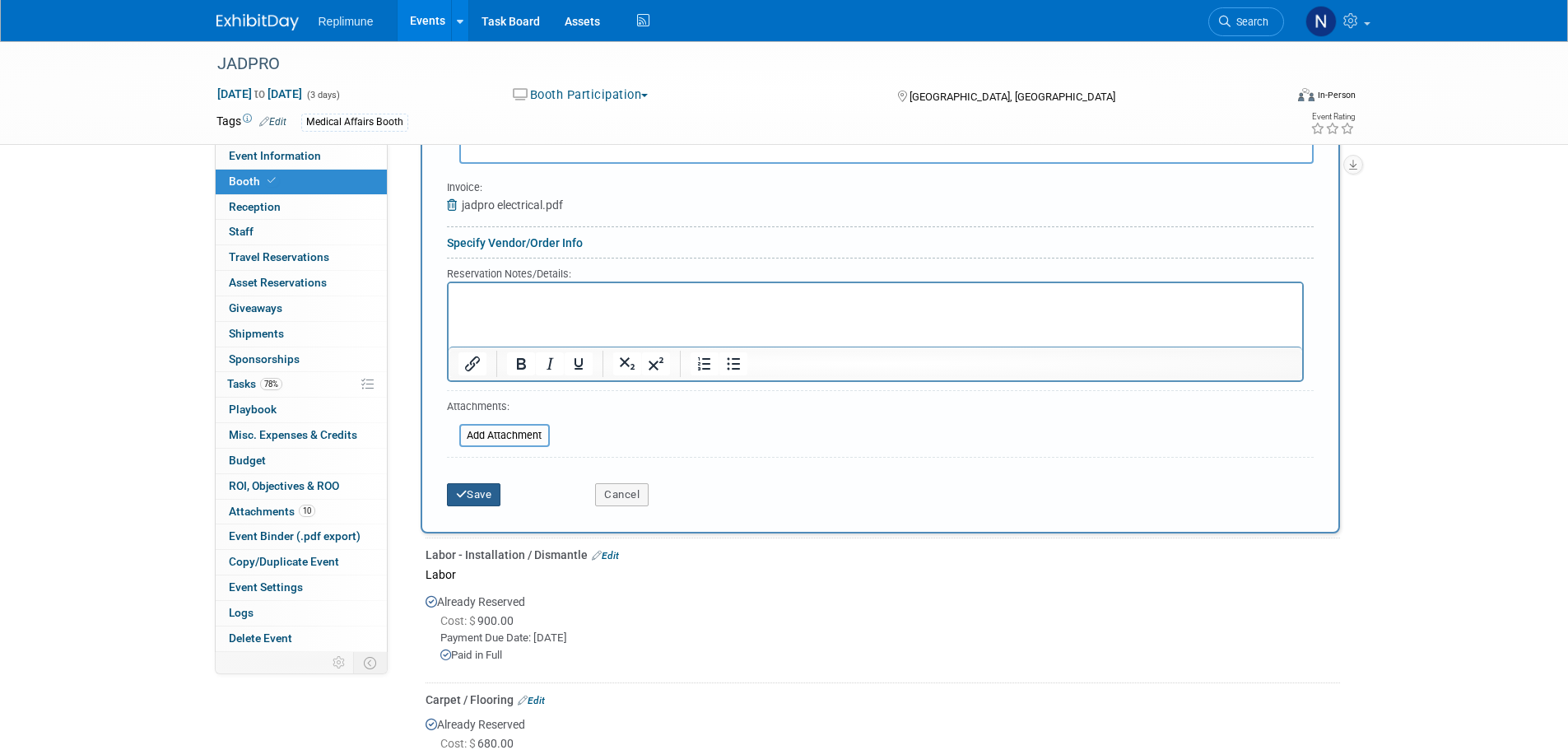
click at [472, 491] on button "Save" at bounding box center [474, 494] width 54 height 23
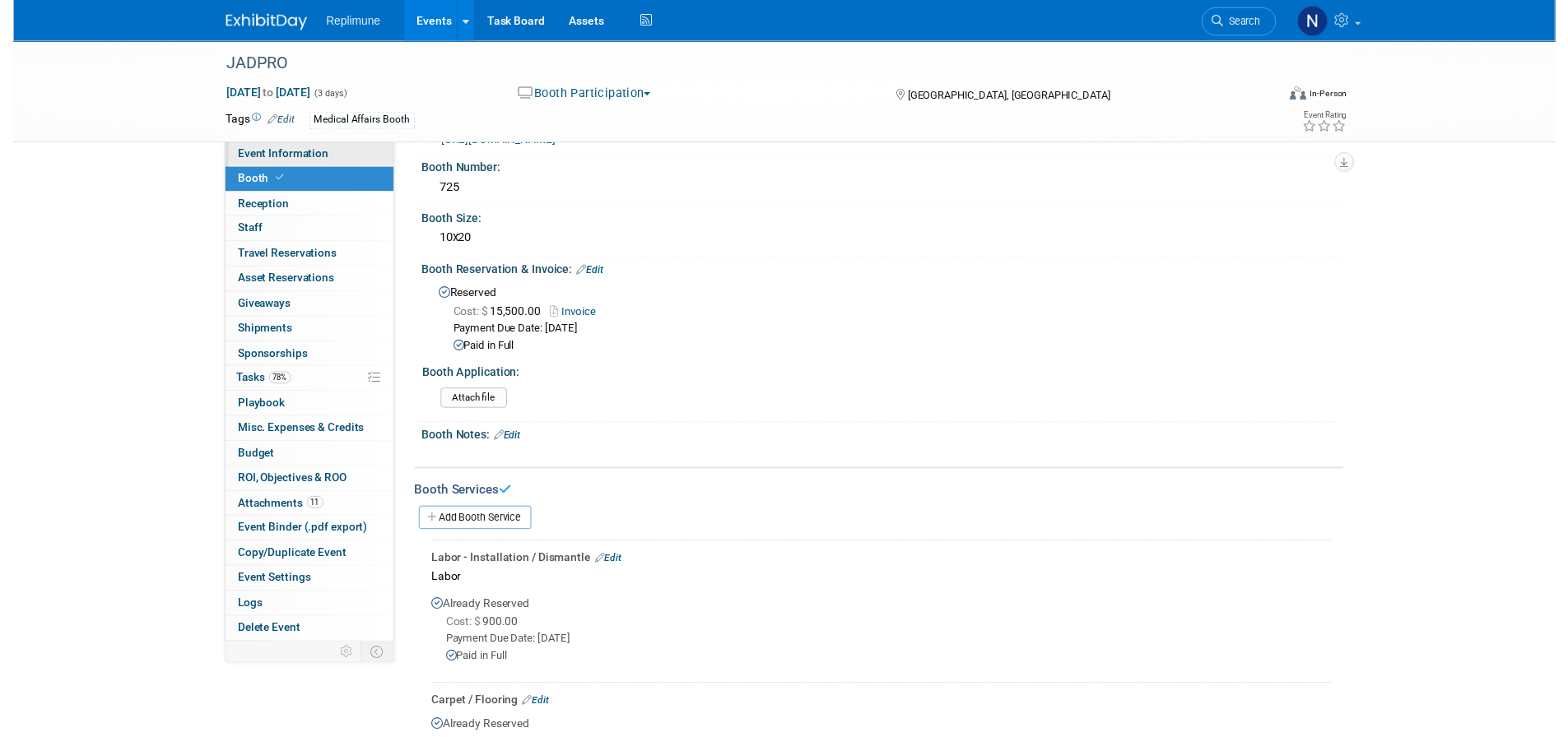
scroll to position [0, 0]
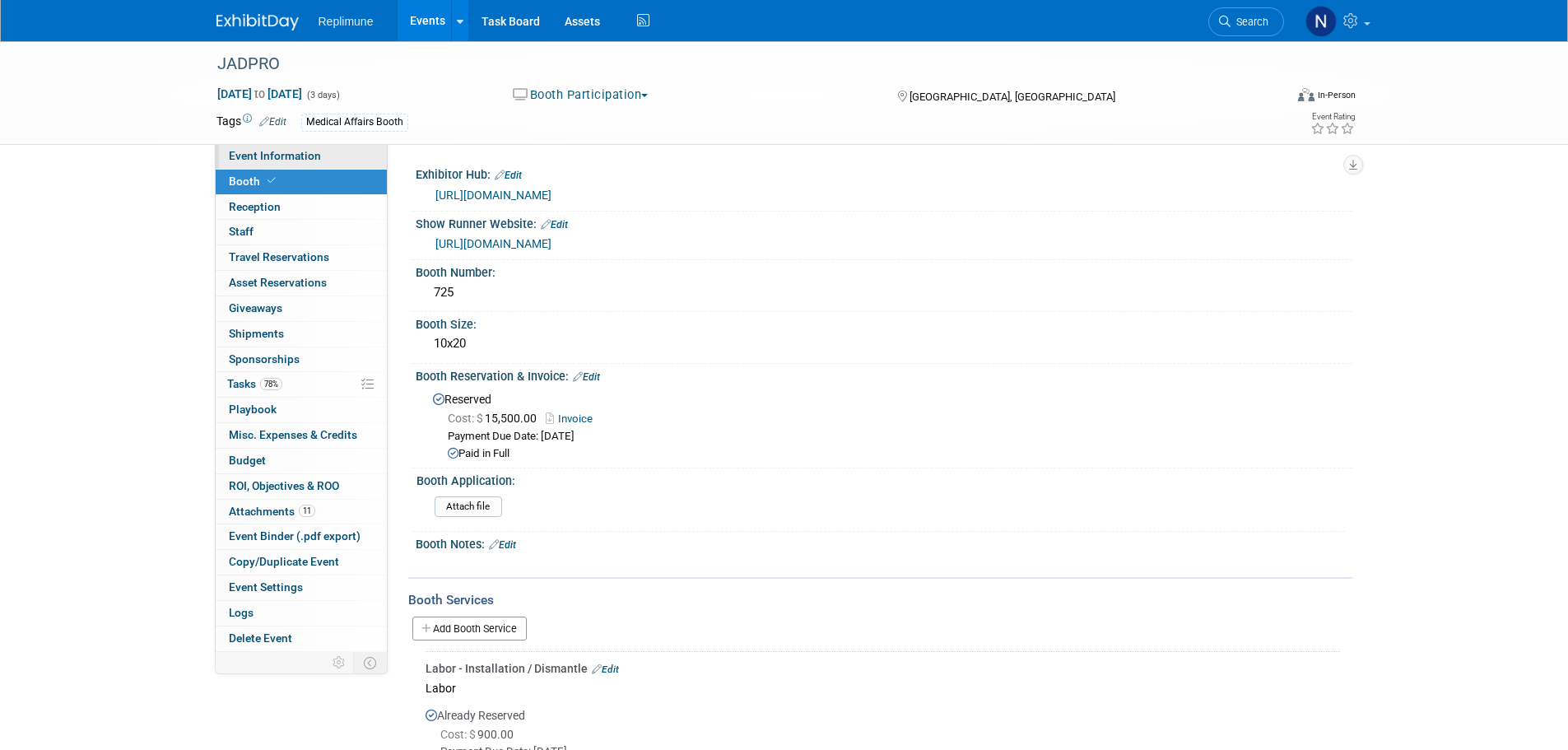
click at [271, 156] on span "Event Information" at bounding box center [275, 156] width 92 height 13
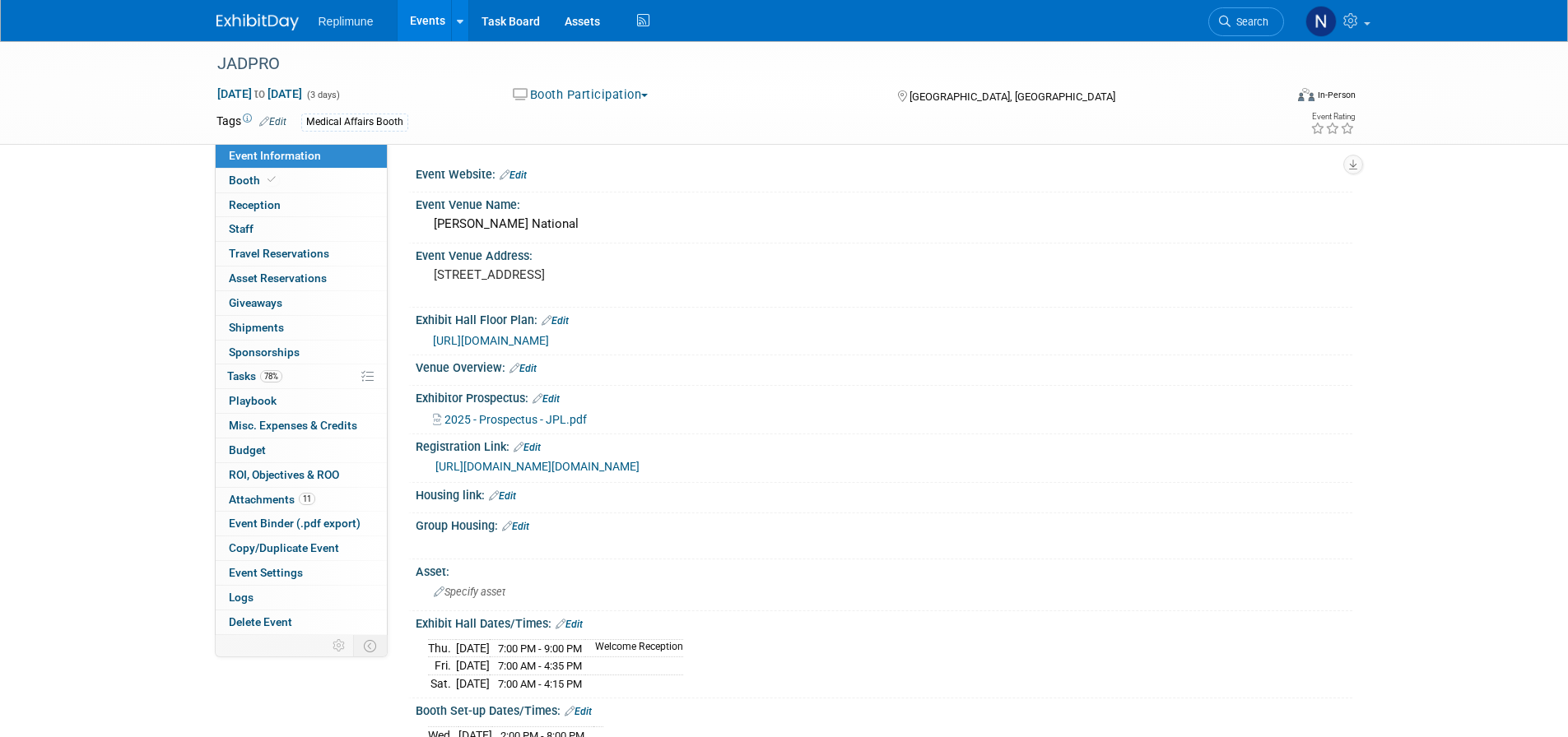
click at [429, 14] on link "Events" at bounding box center [427, 21] width 60 height 41
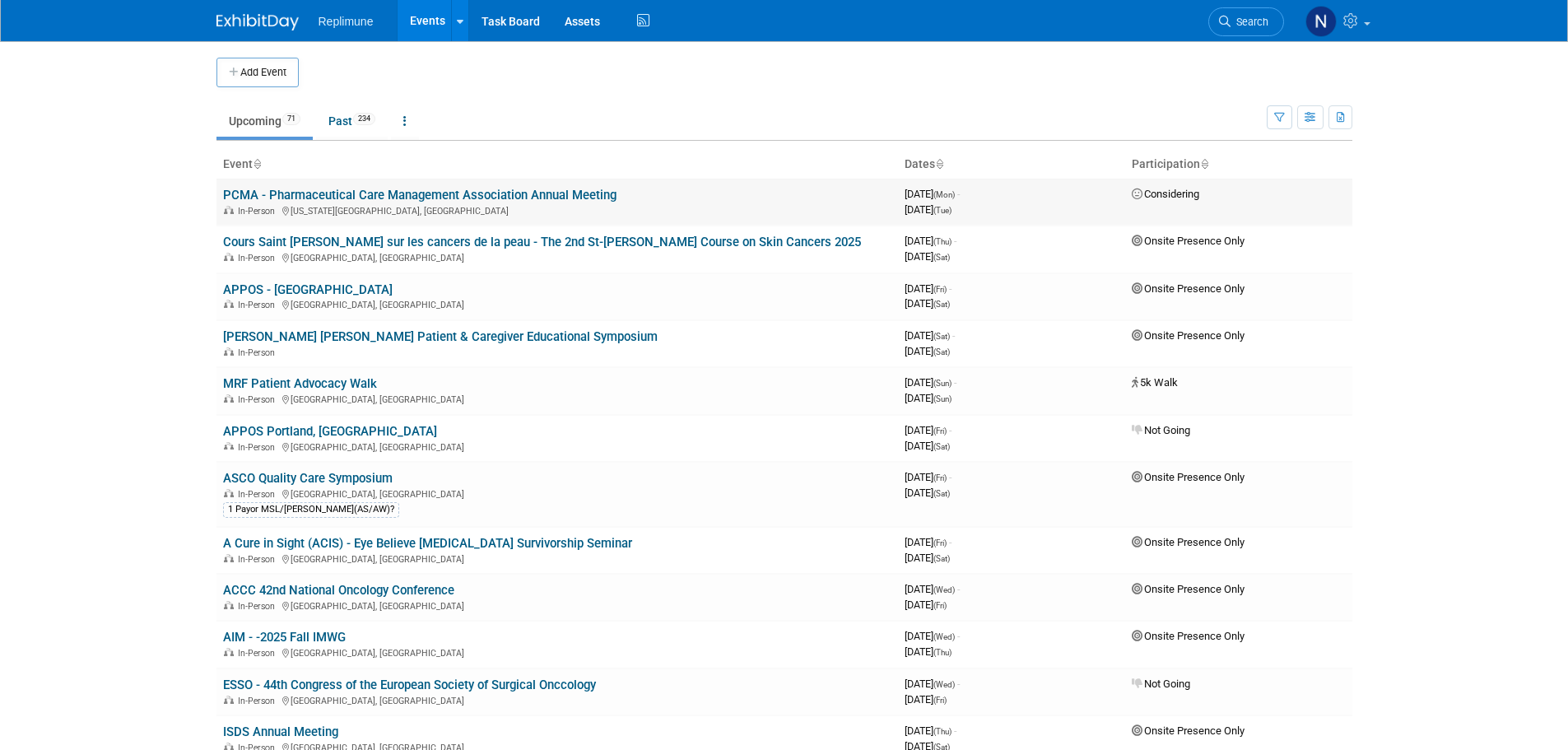
click at [381, 195] on link "PCMA - Pharmaceutical Care Management Association Annual Meeting" at bounding box center [419, 195] width 394 height 15
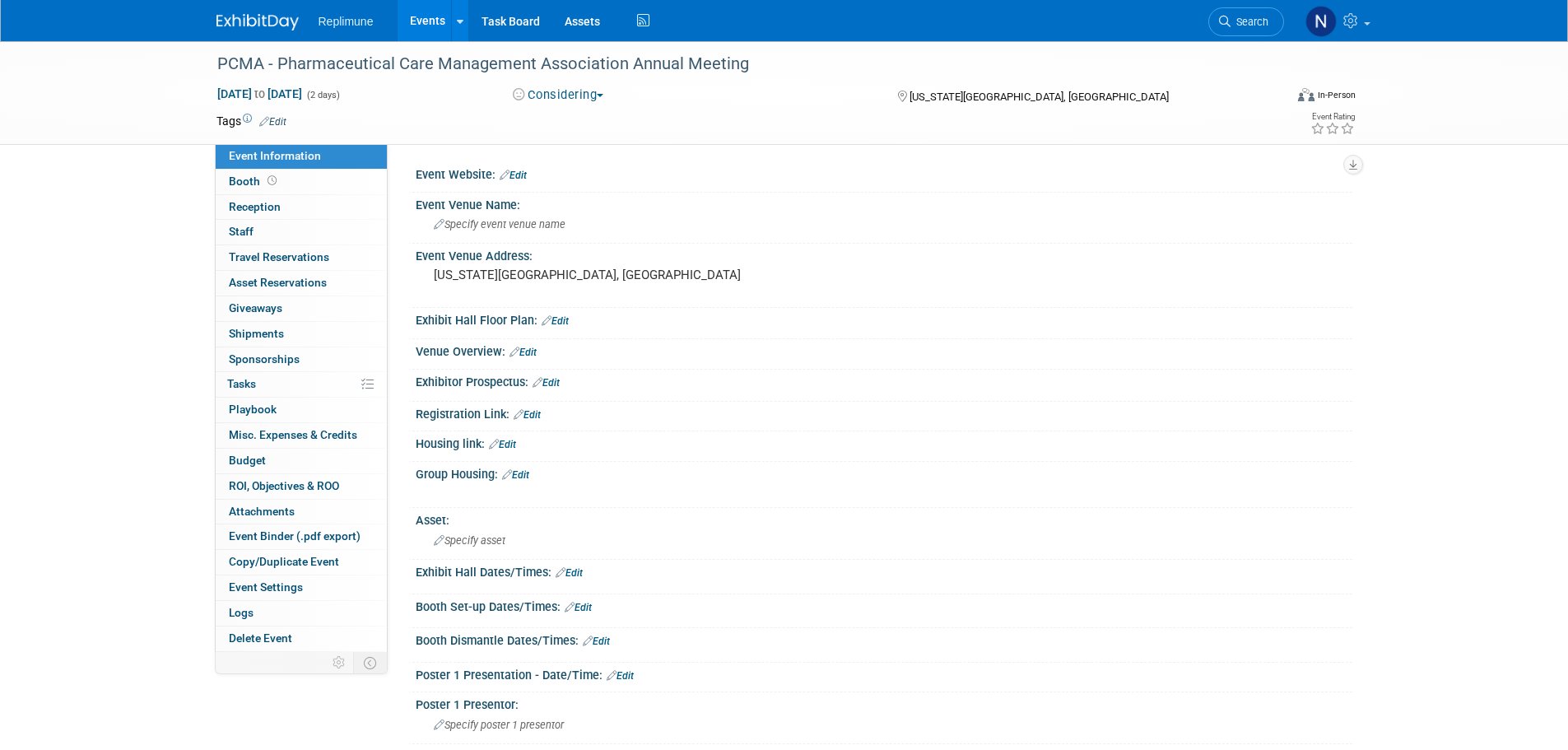
click at [587, 94] on button "Considering" at bounding box center [559, 95] width 103 height 17
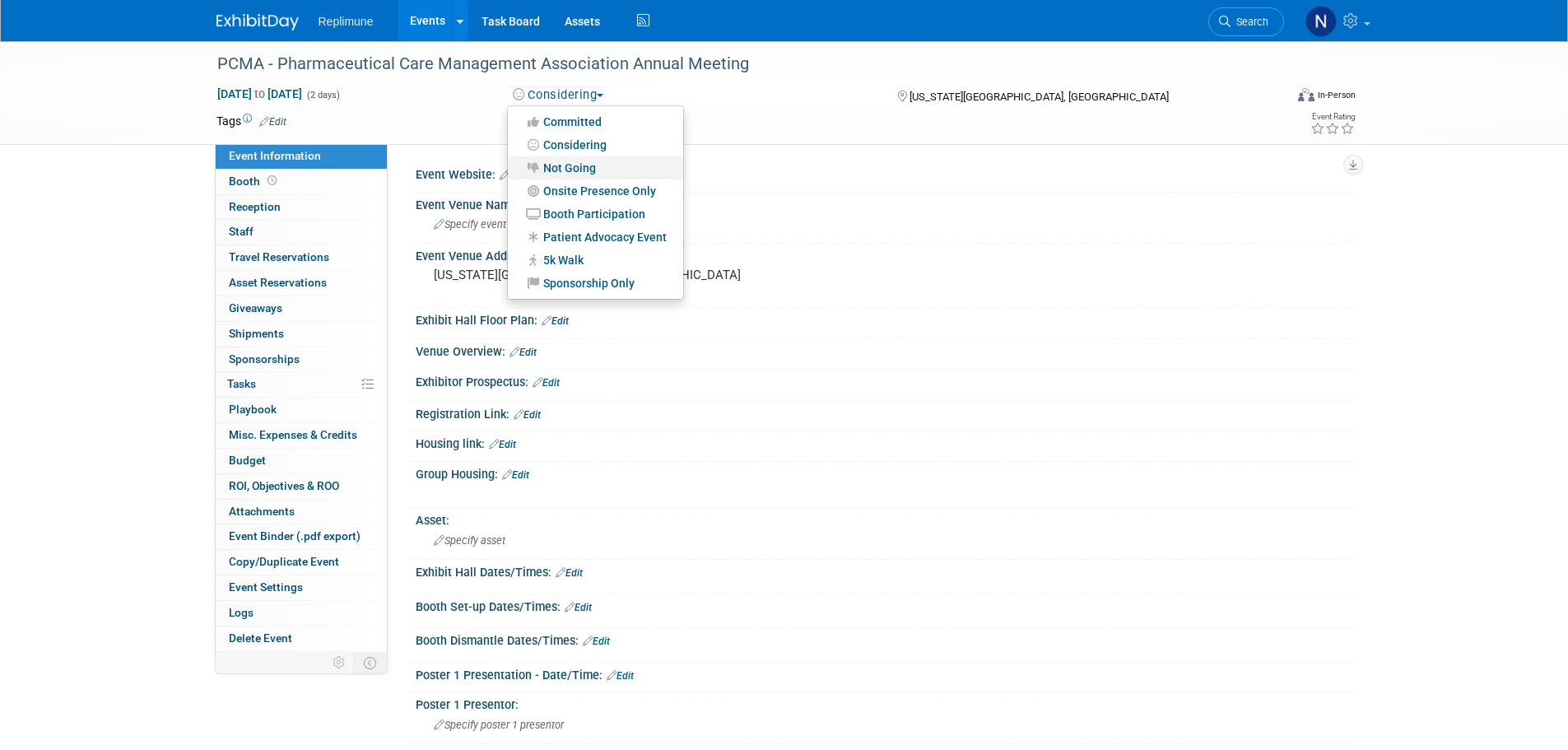
click at [572, 164] on link "Not Going" at bounding box center [596, 167] width 176 height 23
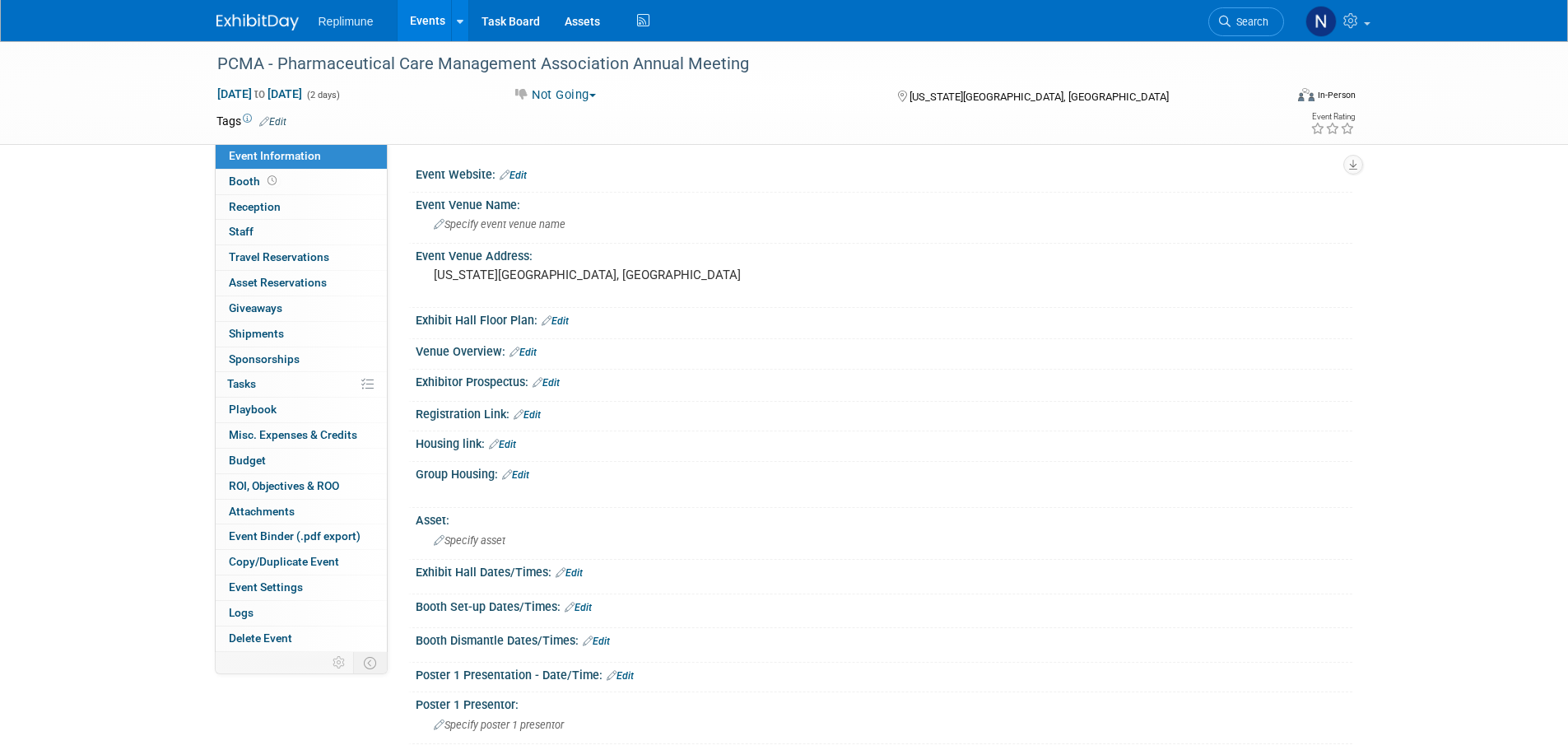
click at [447, 20] on link "Events" at bounding box center [427, 21] width 60 height 41
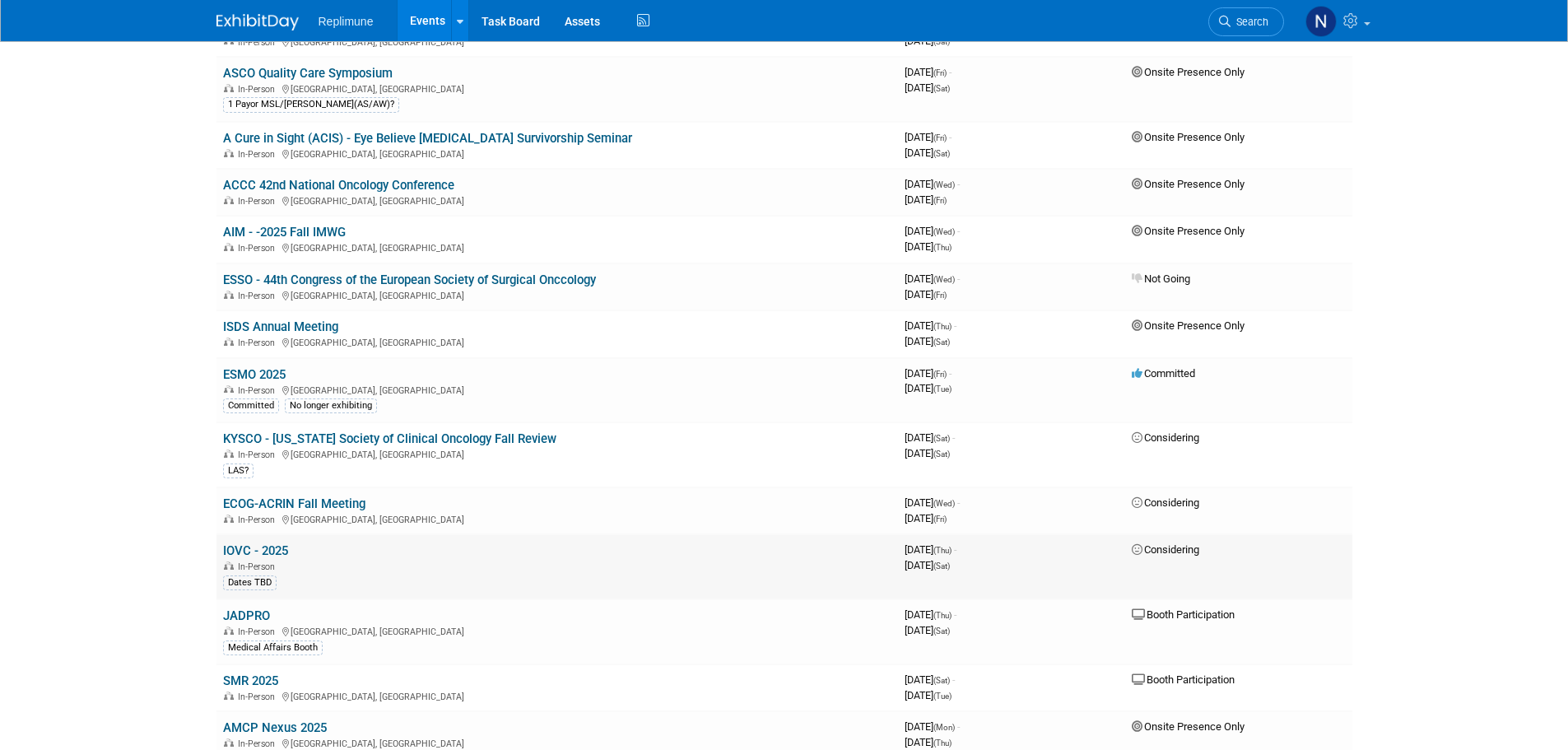
scroll to position [412, 0]
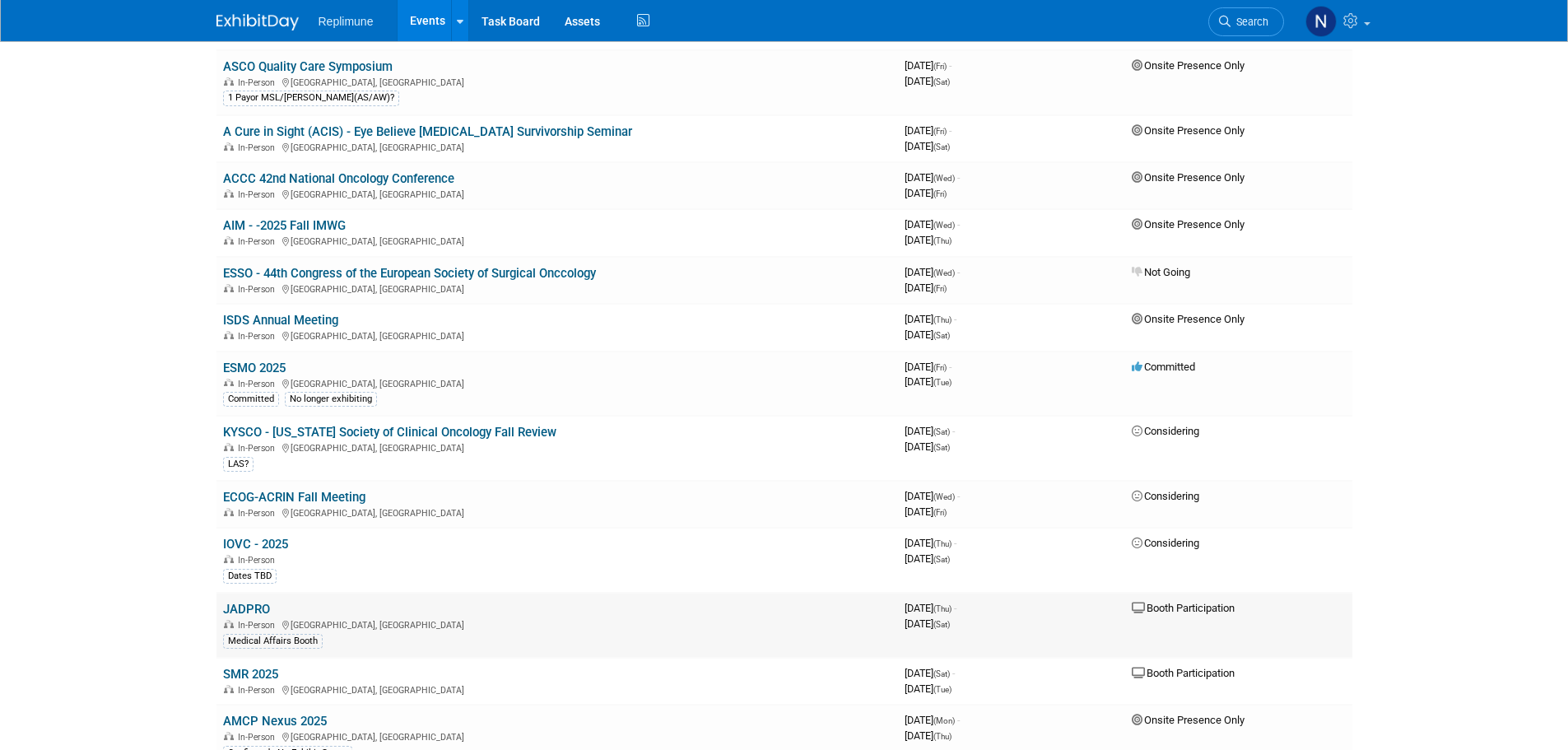
click at [237, 608] on link "JADPRO" at bounding box center [246, 609] width 47 height 15
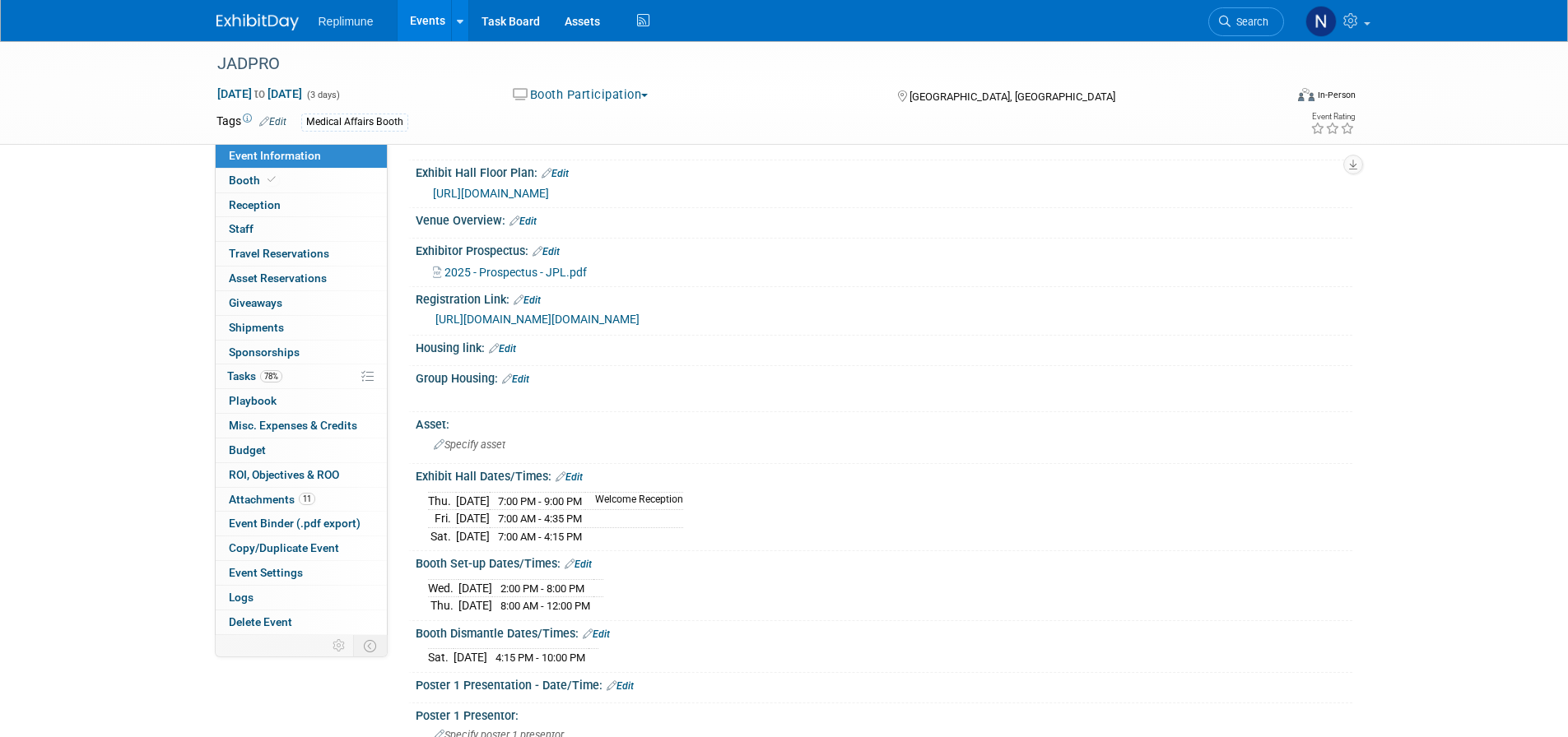
scroll to position [164, 0]
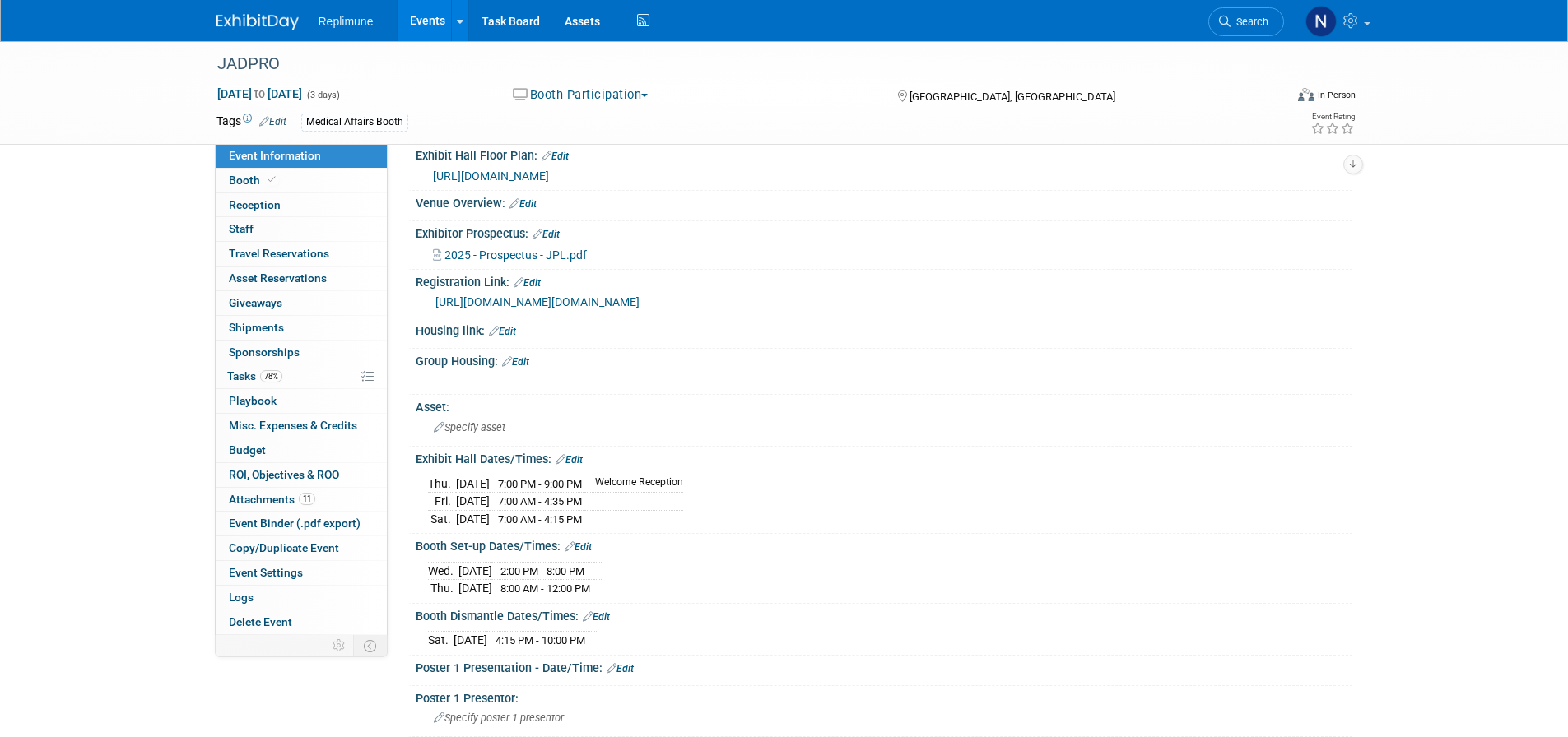
click at [581, 466] on link "Edit" at bounding box center [568, 460] width 27 height 11
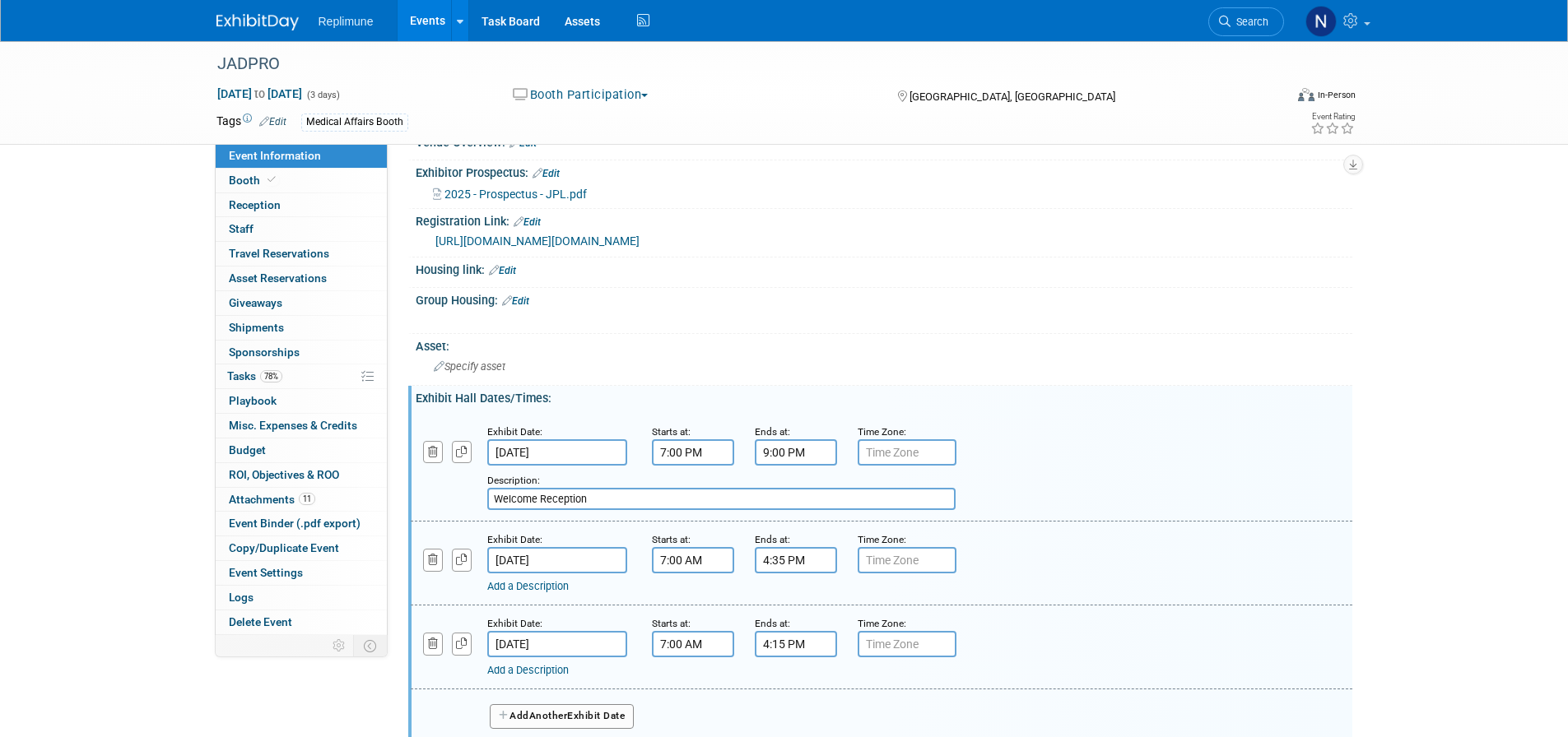
scroll to position [494, 0]
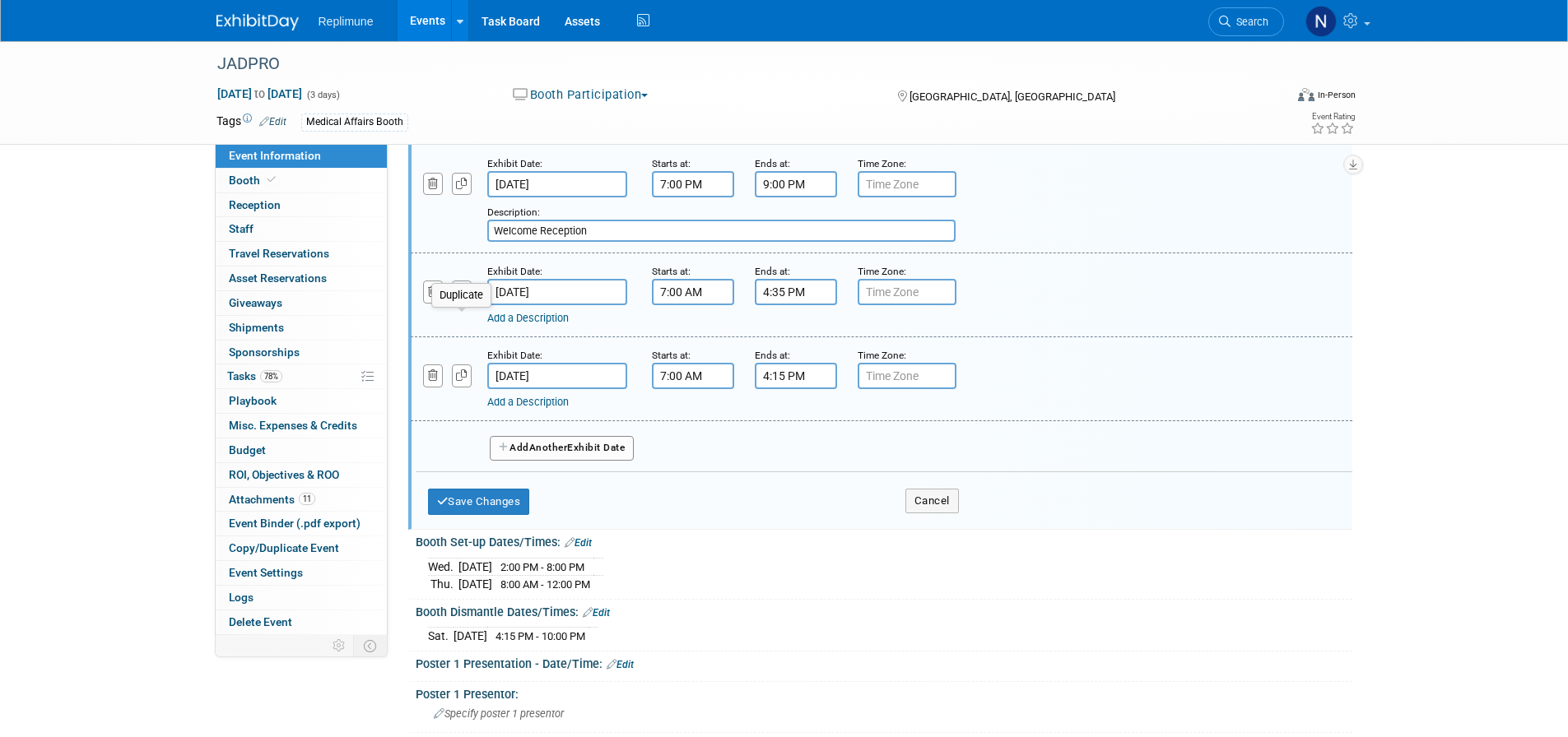
click at [457, 297] on icon "button" at bounding box center [461, 291] width 11 height 10
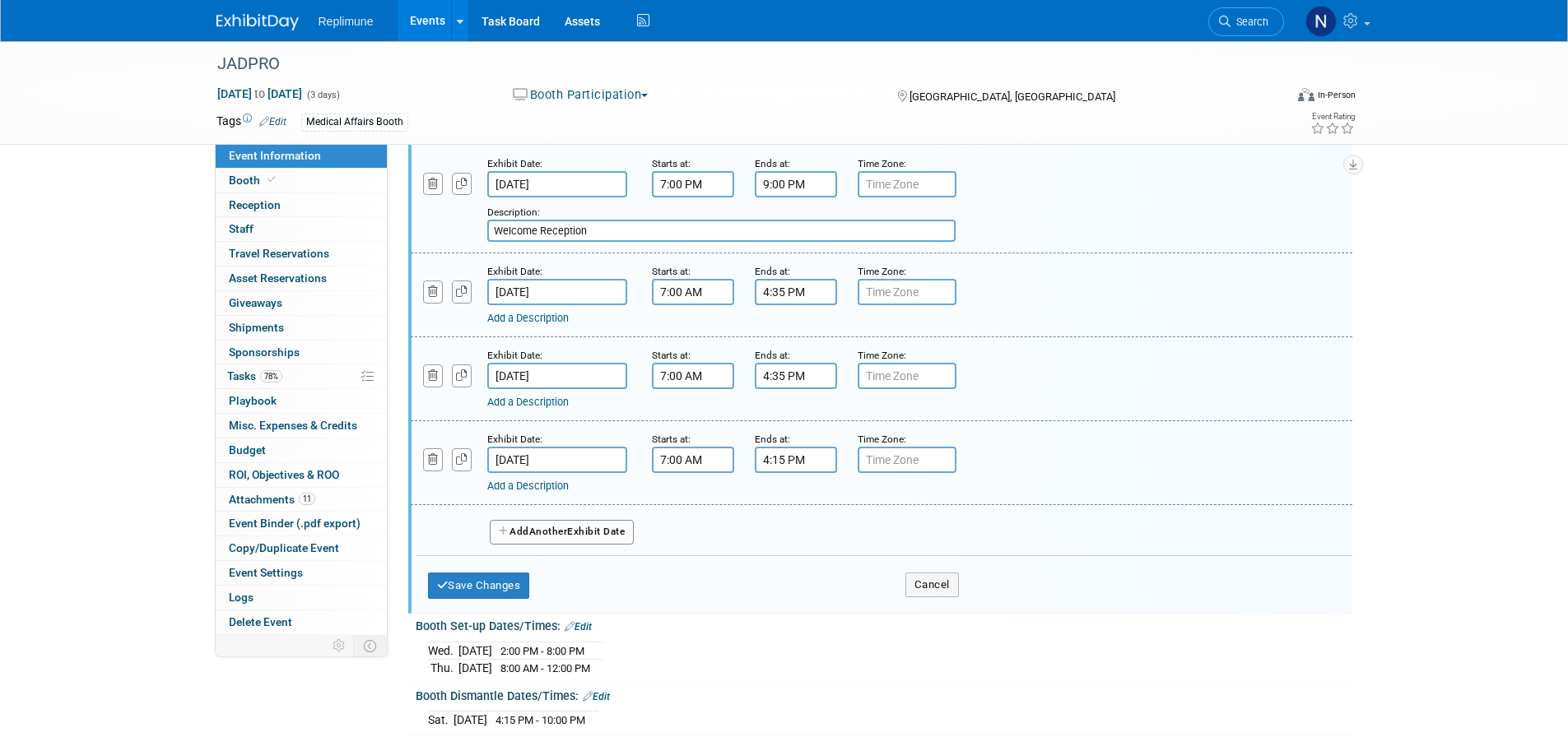
click at [457, 297] on icon "button" at bounding box center [461, 291] width 11 height 10
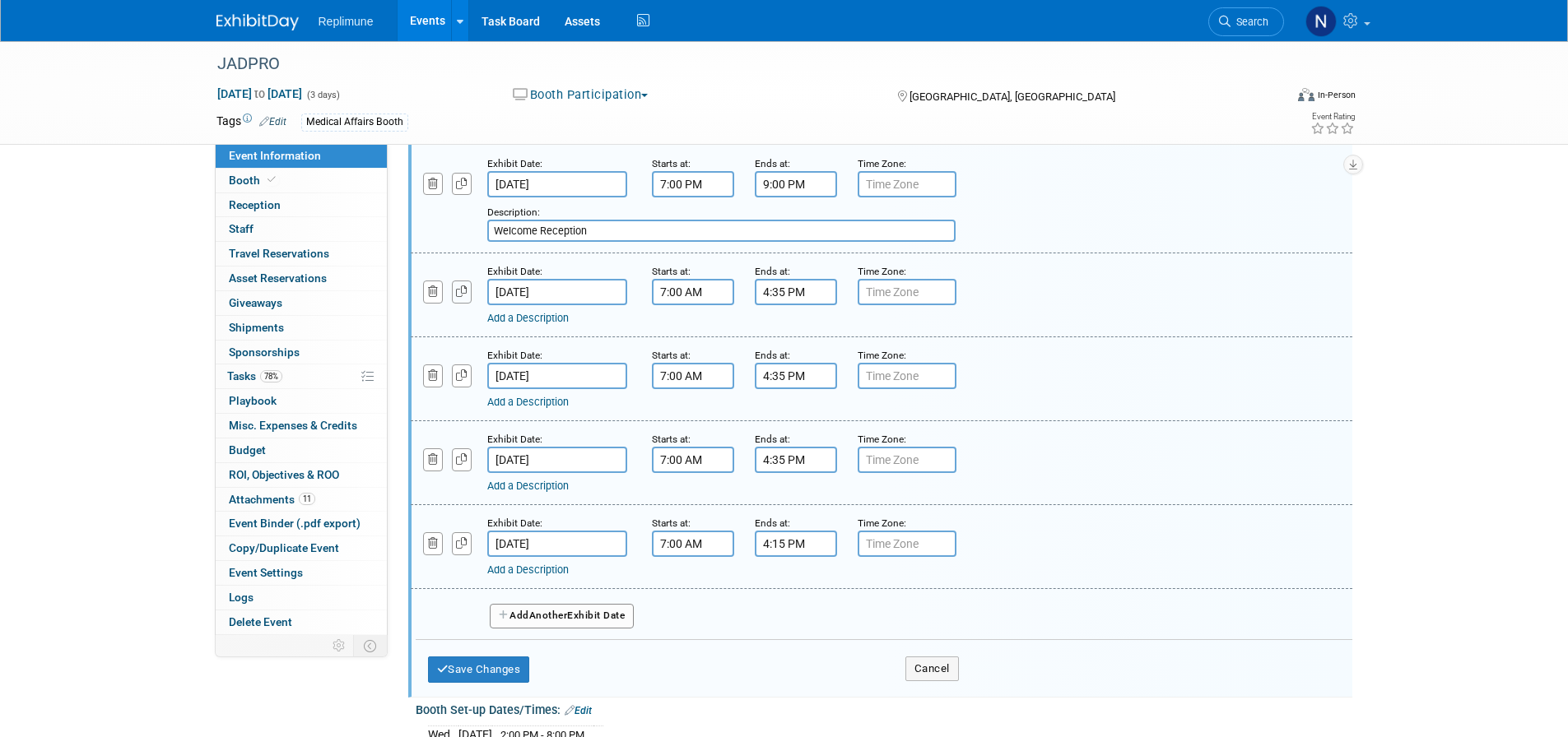
click at [457, 297] on icon "button" at bounding box center [461, 291] width 11 height 10
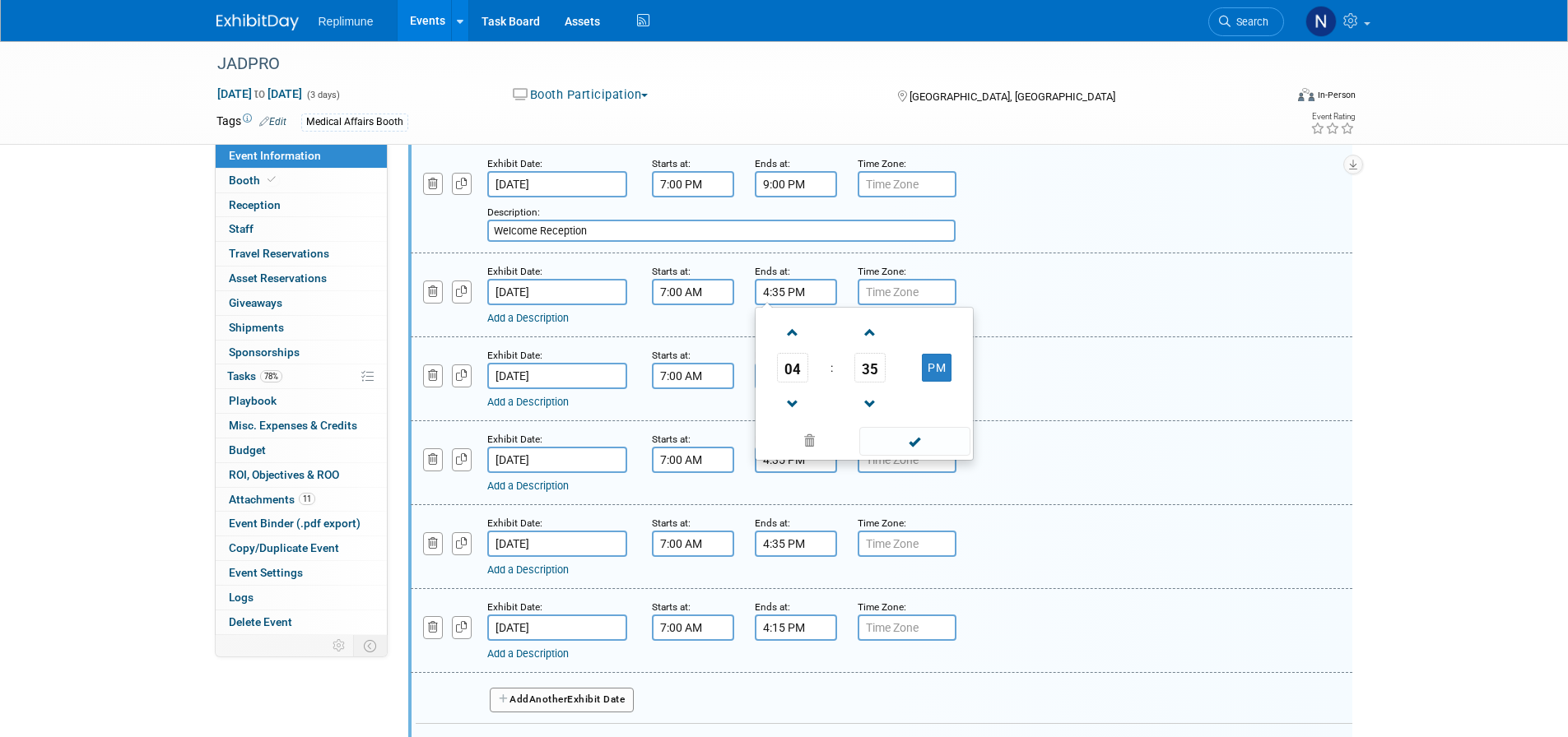
click at [769, 305] on input "4:35 PM" at bounding box center [796, 292] width 83 height 26
click at [783, 382] on span "04" at bounding box center [792, 368] width 31 height 30
click at [778, 444] on td "08" at bounding box center [785, 422] width 53 height 44
click at [872, 382] on span "35" at bounding box center [869, 368] width 31 height 30
click at [774, 400] on td "20" at bounding box center [785, 376] width 53 height 44
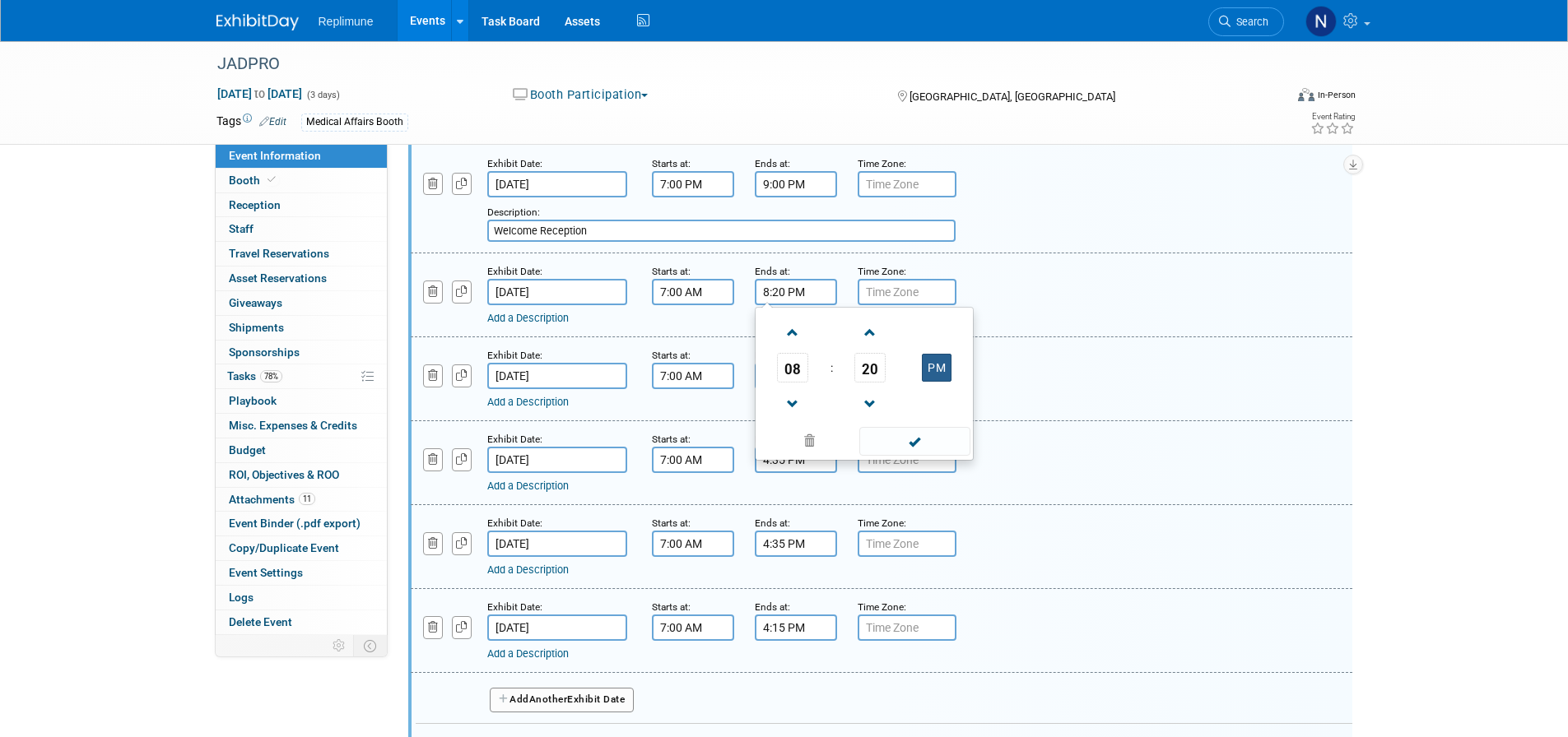
click at [932, 381] on button "PM" at bounding box center [937, 368] width 30 height 28
type input "8:20 AM"
click at [1079, 326] on div "Add a Description Description:" at bounding box center [881, 293] width 966 height 63
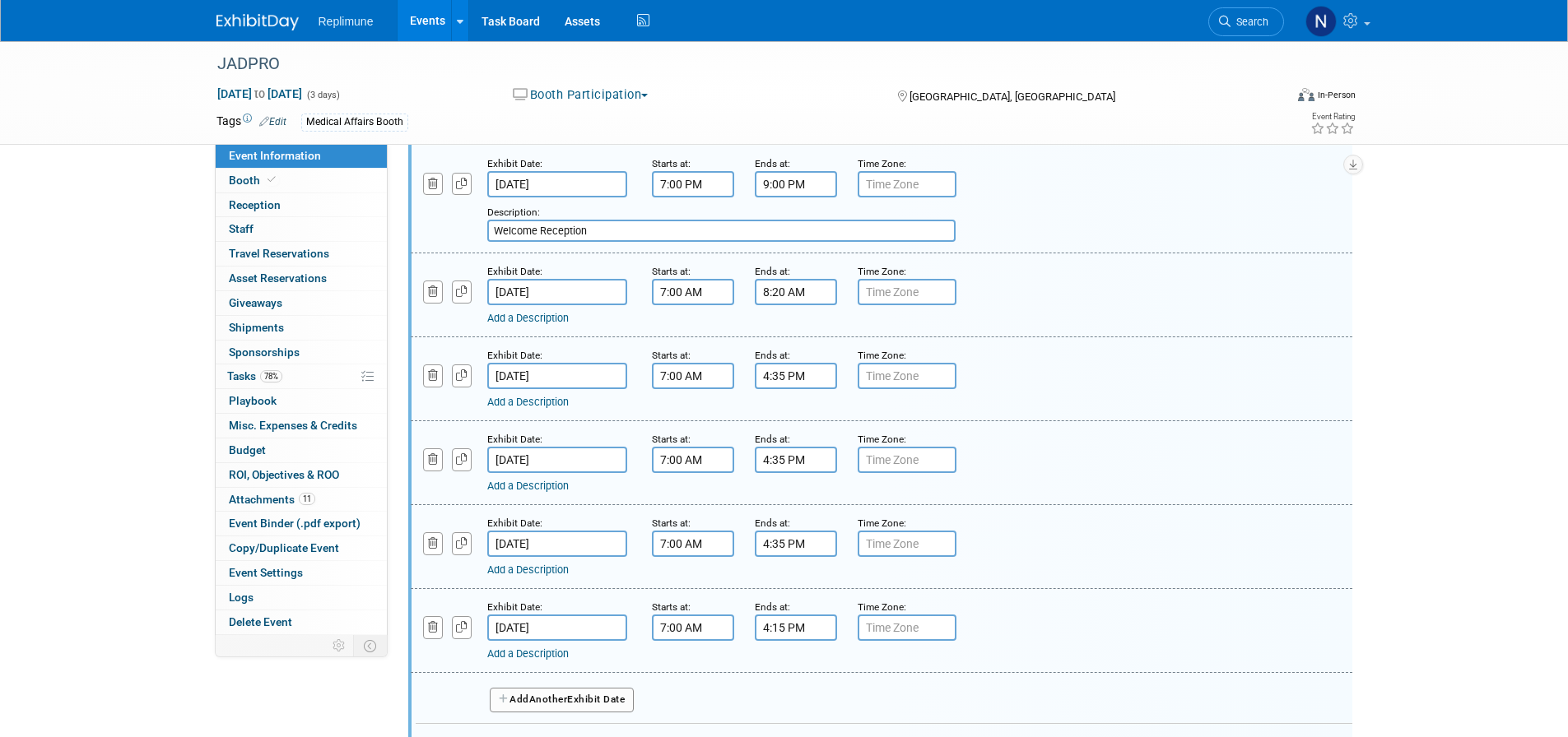
click at [707, 389] on input "7:00 AM" at bounding box center [693, 376] width 83 height 26
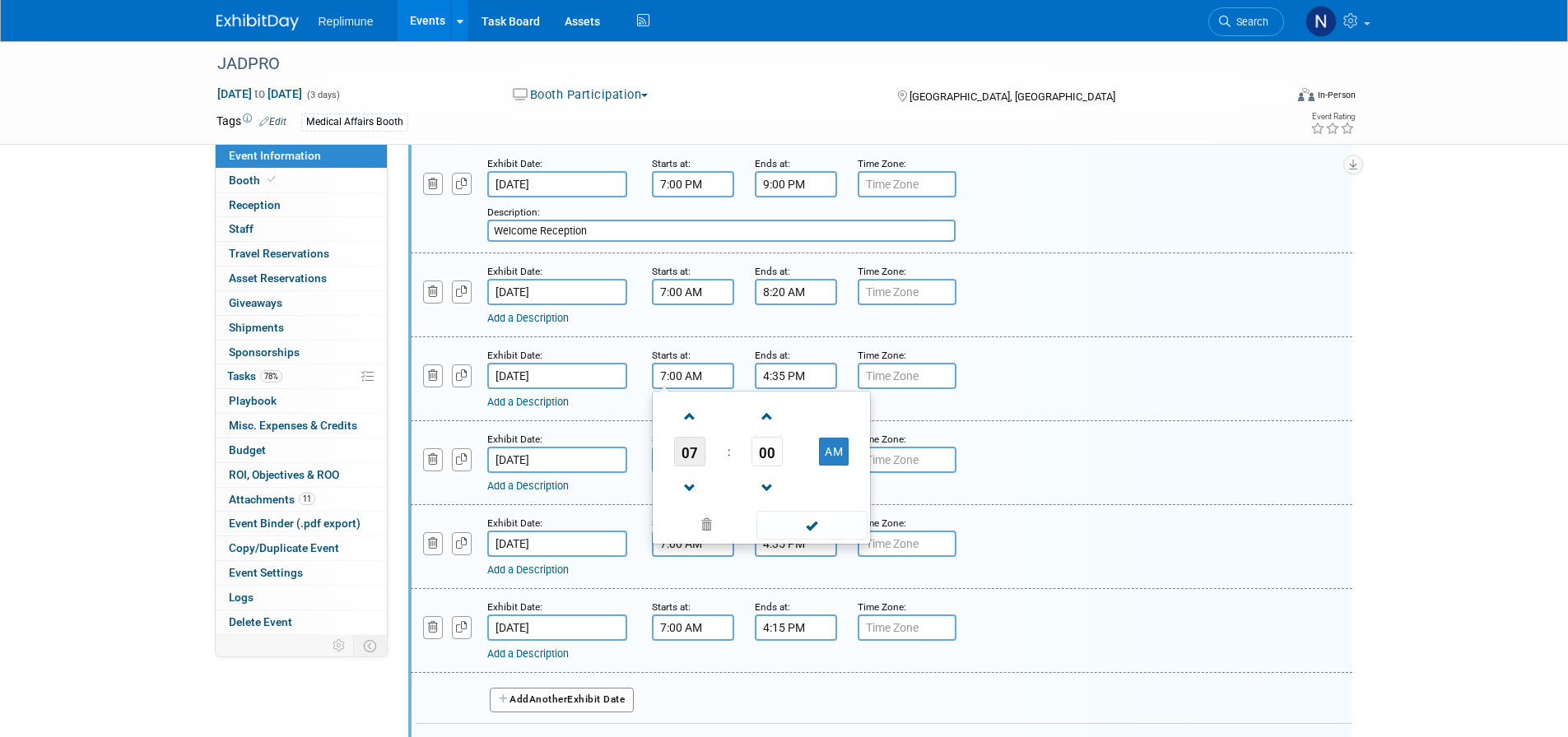
click at [687, 467] on span "07" at bounding box center [689, 452] width 31 height 30
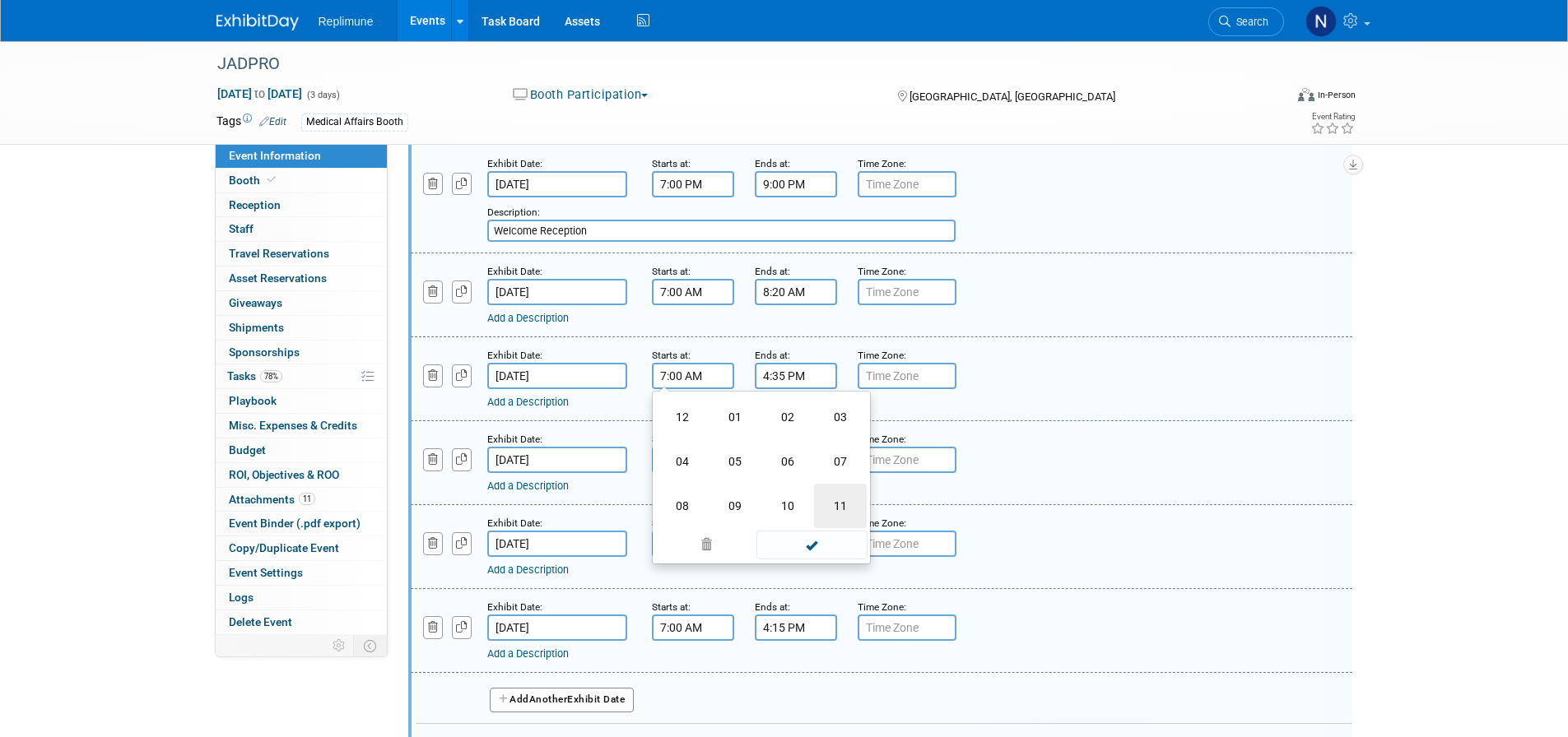
click at [833, 528] on td "11" at bounding box center [840, 505] width 53 height 44
type input "11:00 AM"
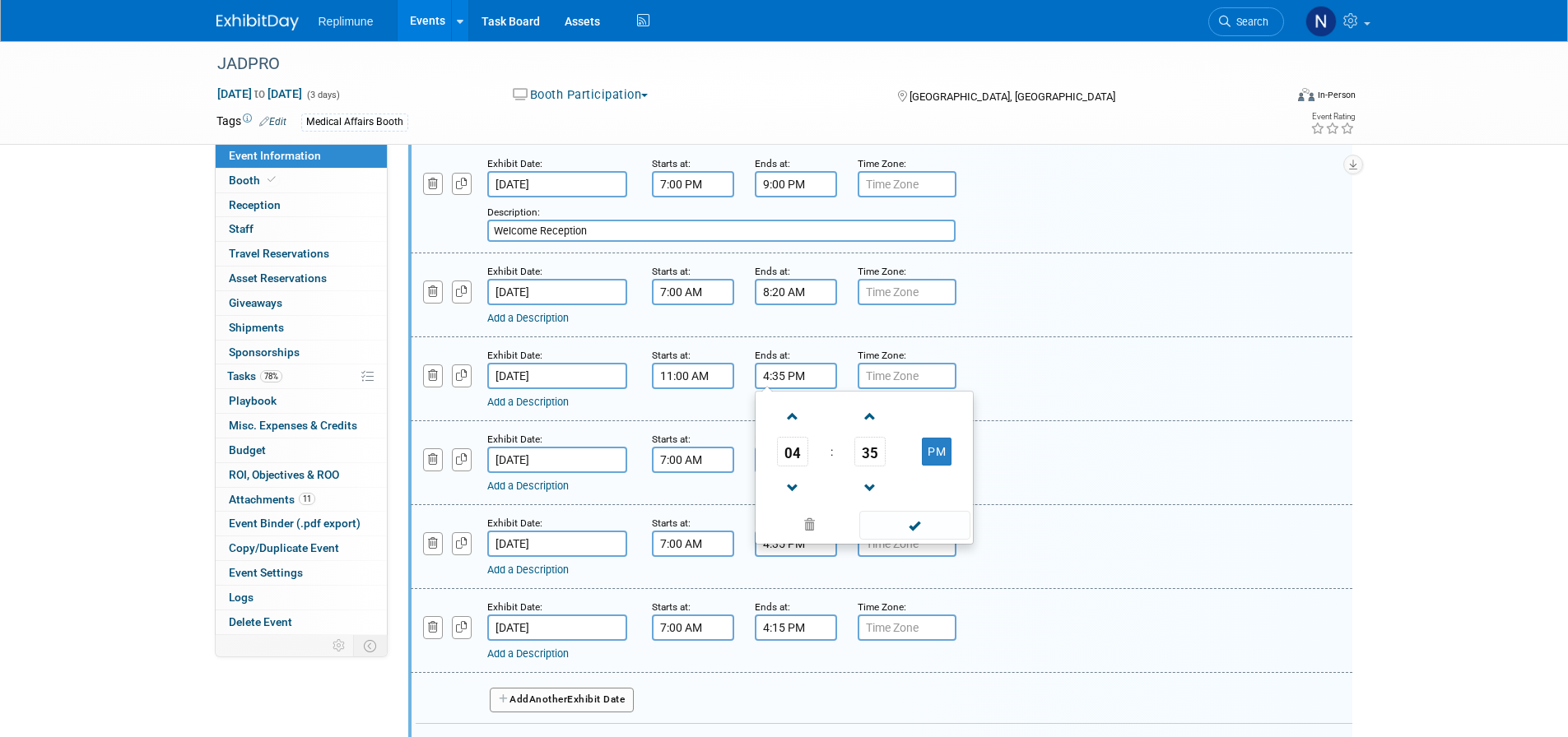
click at [800, 389] on input "4:35 PM" at bounding box center [796, 376] width 83 height 26
click at [789, 467] on span "04" at bounding box center [792, 452] width 31 height 30
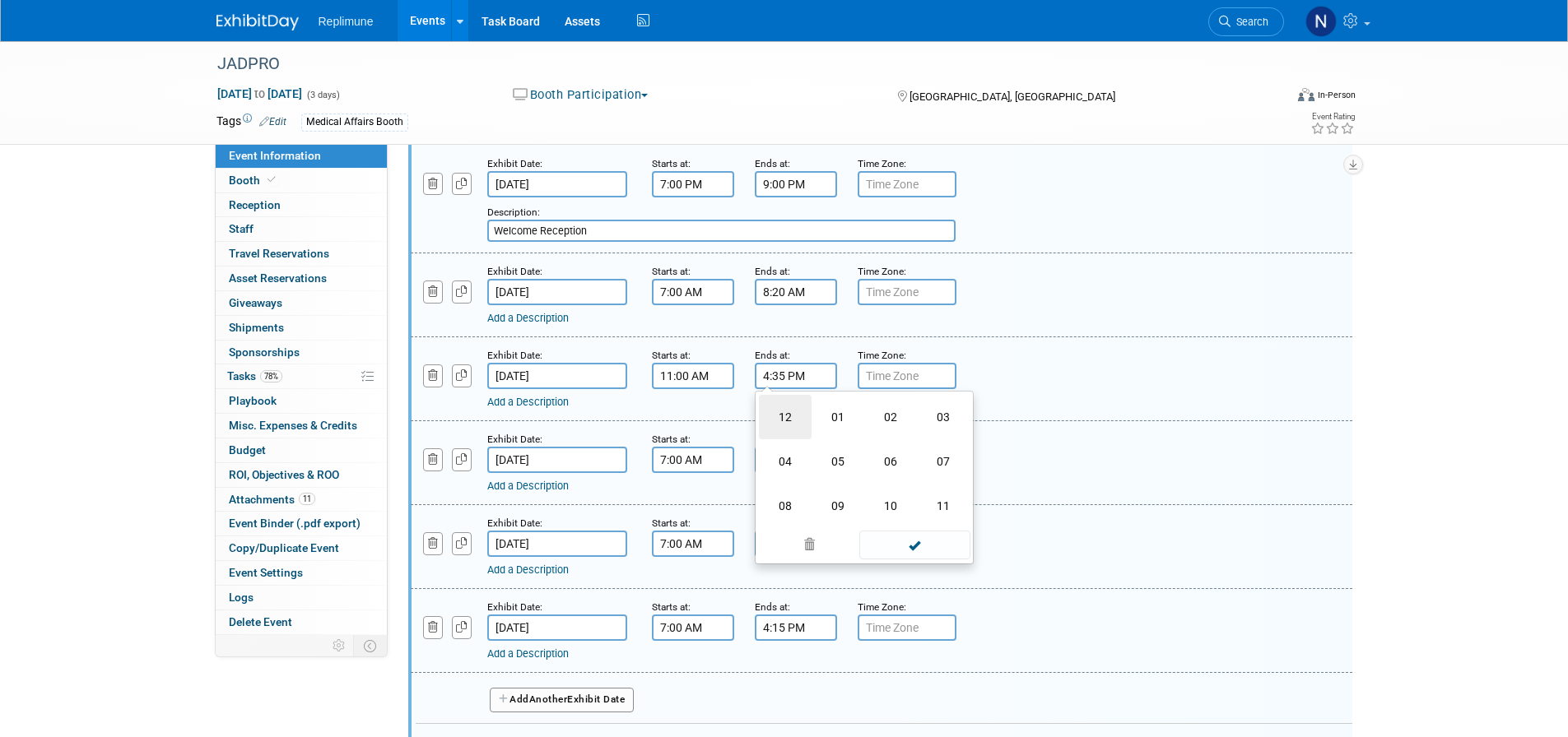
click at [793, 439] on td "12" at bounding box center [785, 416] width 53 height 44
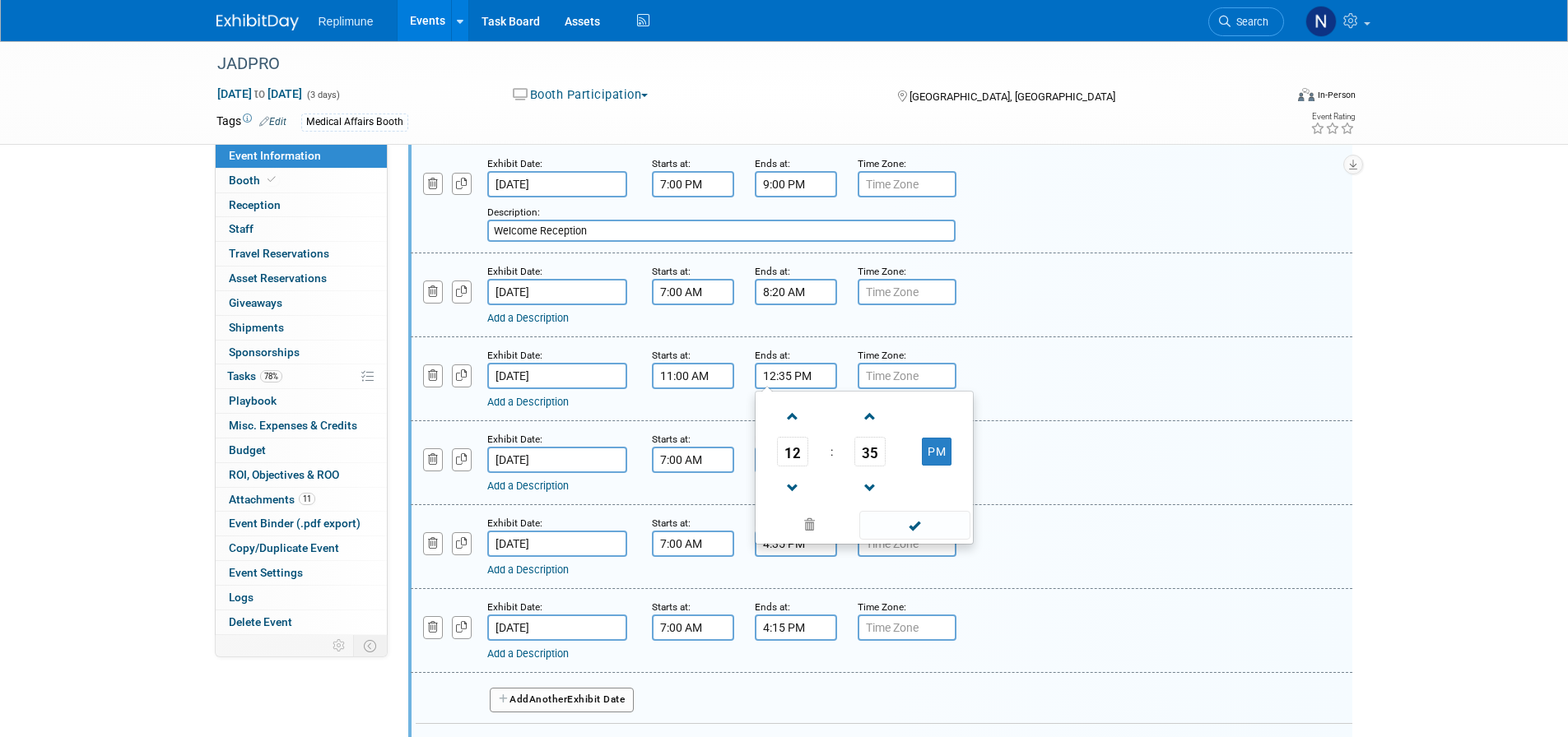
click at [865, 467] on span "35" at bounding box center [869, 452] width 31 height 30
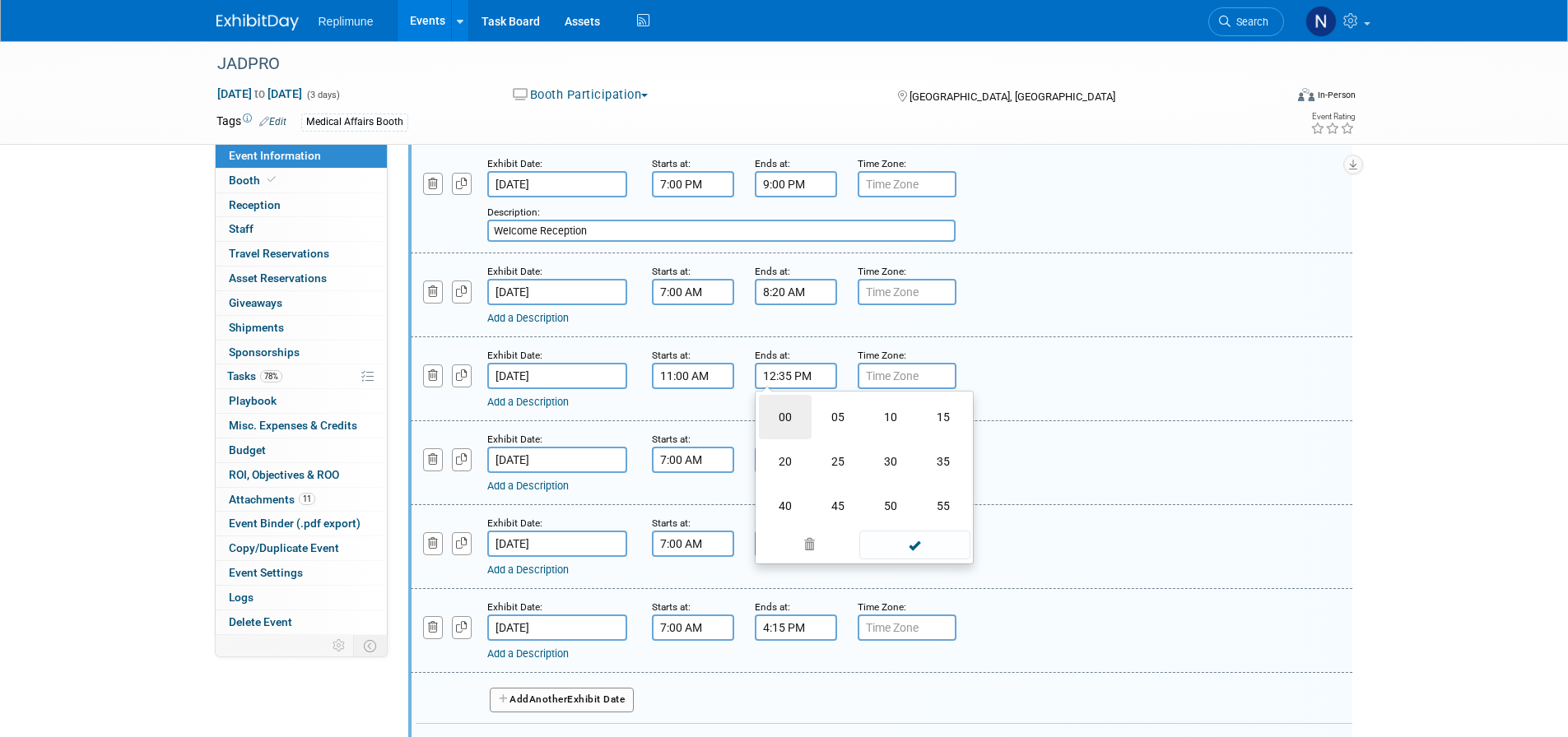
click at [786, 439] on td "00" at bounding box center [785, 416] width 53 height 44
type input "12:00 PM"
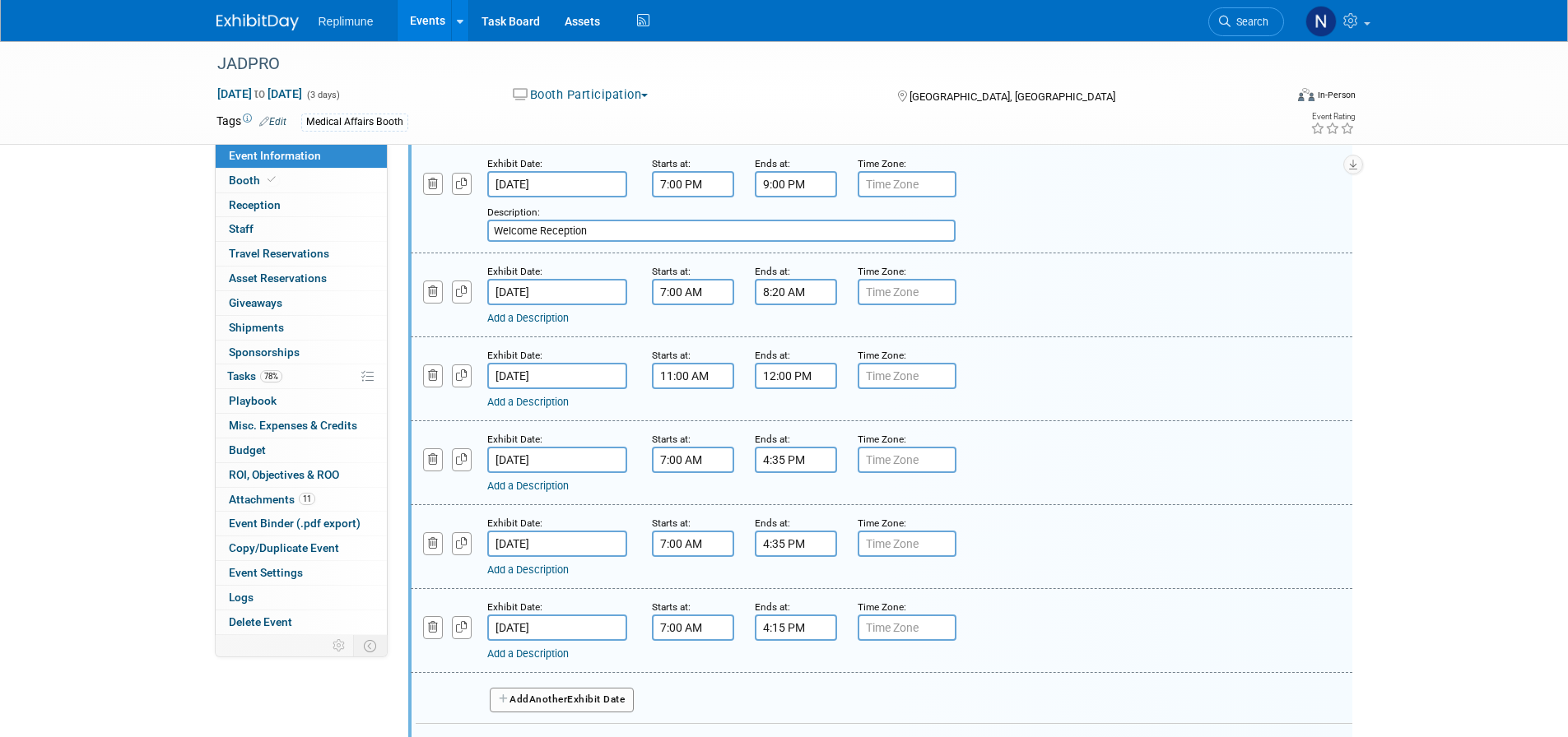
click at [1102, 409] on div "Add a Description Description:" at bounding box center [881, 377] width 966 height 63
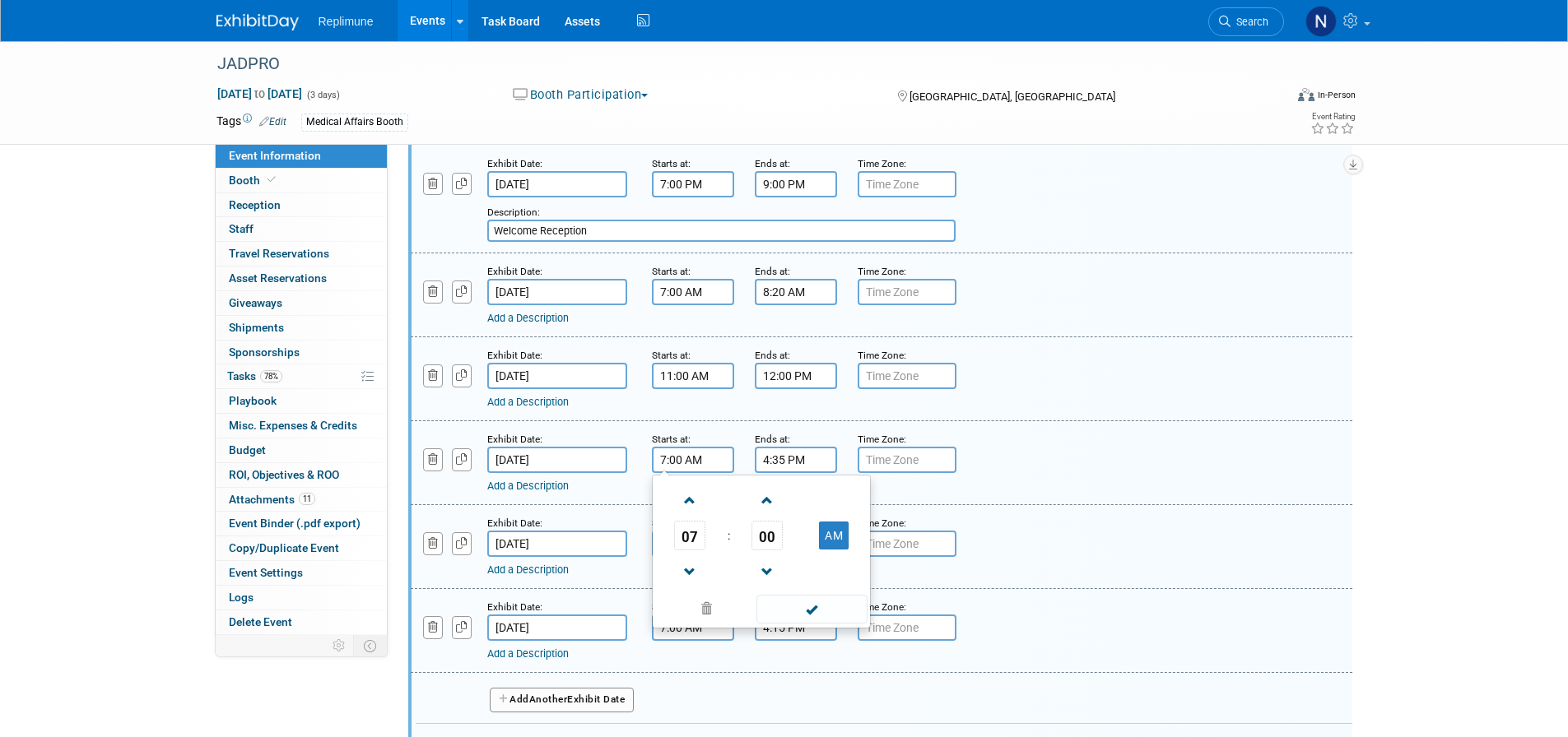
click at [706, 473] on input "7:00 AM" at bounding box center [693, 460] width 83 height 26
click at [691, 550] on span "07" at bounding box center [689, 536] width 31 height 30
click at [742, 523] on td "01" at bounding box center [735, 500] width 53 height 44
click at [831, 549] on button "AM" at bounding box center [834, 535] width 30 height 28
type input "1:00 PM"
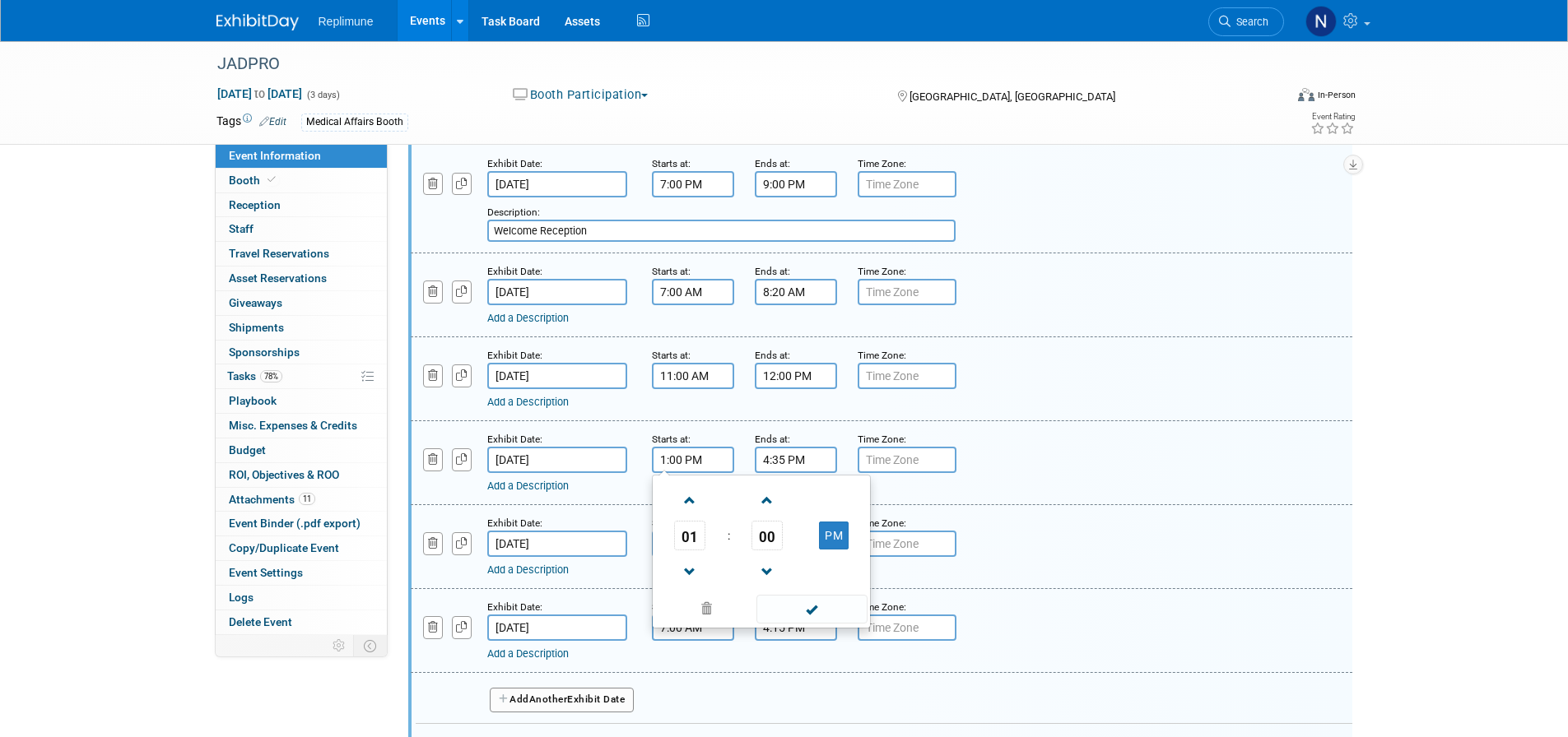
click at [806, 473] on input "4:35 PM" at bounding box center [796, 460] width 83 height 26
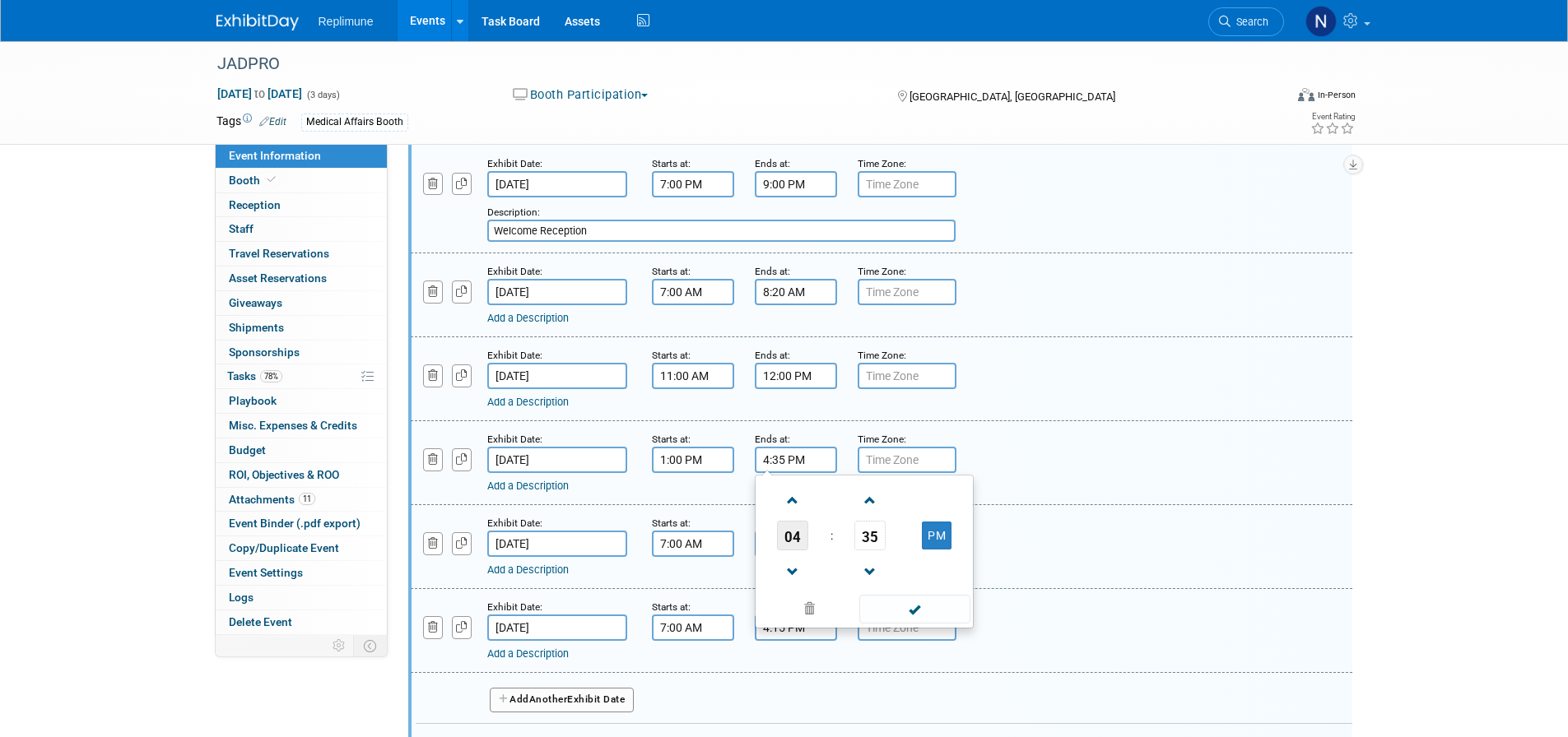
click at [793, 550] on span "04" at bounding box center [792, 536] width 31 height 30
click at [890, 523] on td "02" at bounding box center [891, 500] width 53 height 44
click at [860, 550] on span "35" at bounding box center [869, 536] width 31 height 30
click at [791, 567] on td "20" at bounding box center [785, 545] width 53 height 44
type input "2:20 PM"
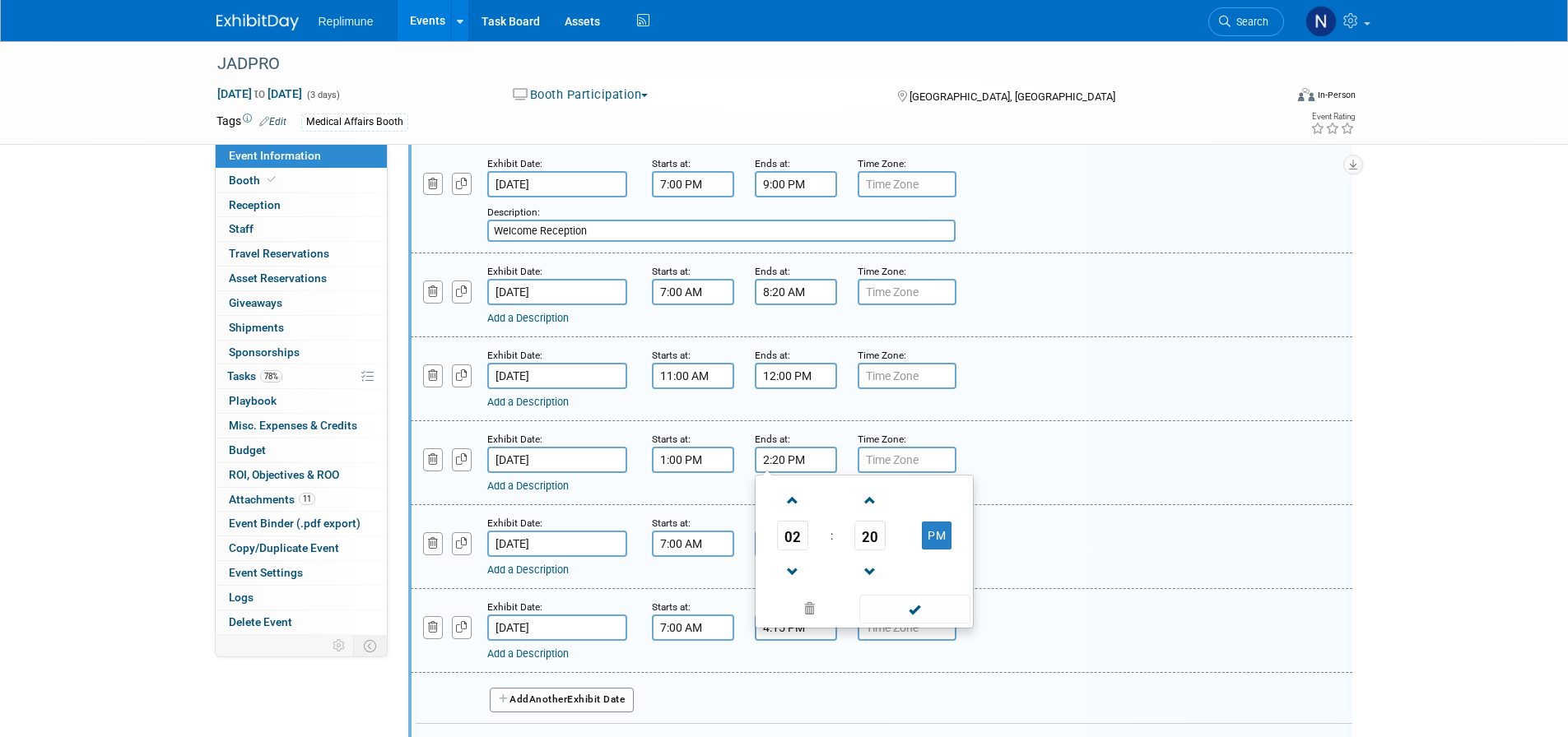
click at [1040, 490] on div "Add a Description Description:" at bounding box center [881, 461] width 966 height 63
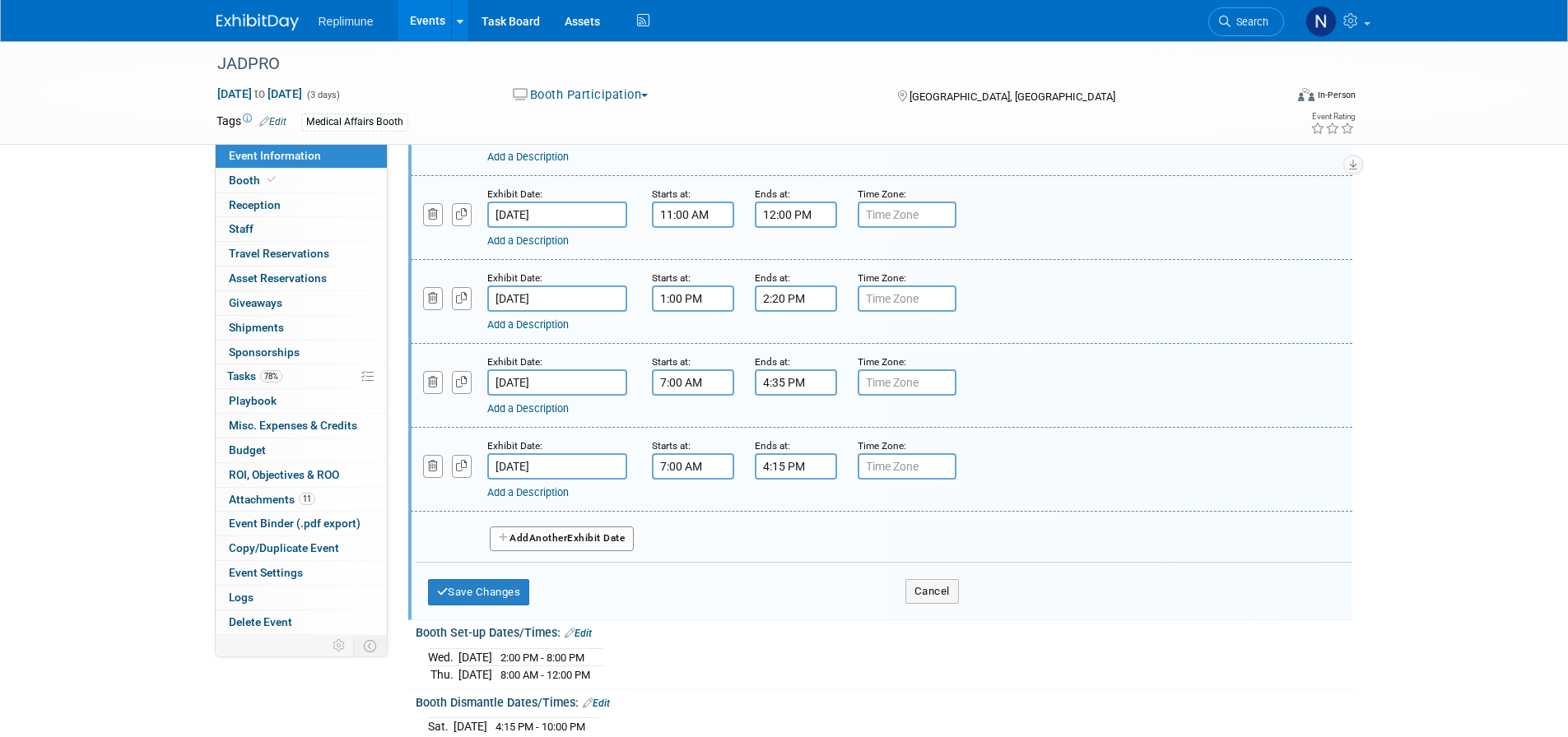
scroll to position [658, 0]
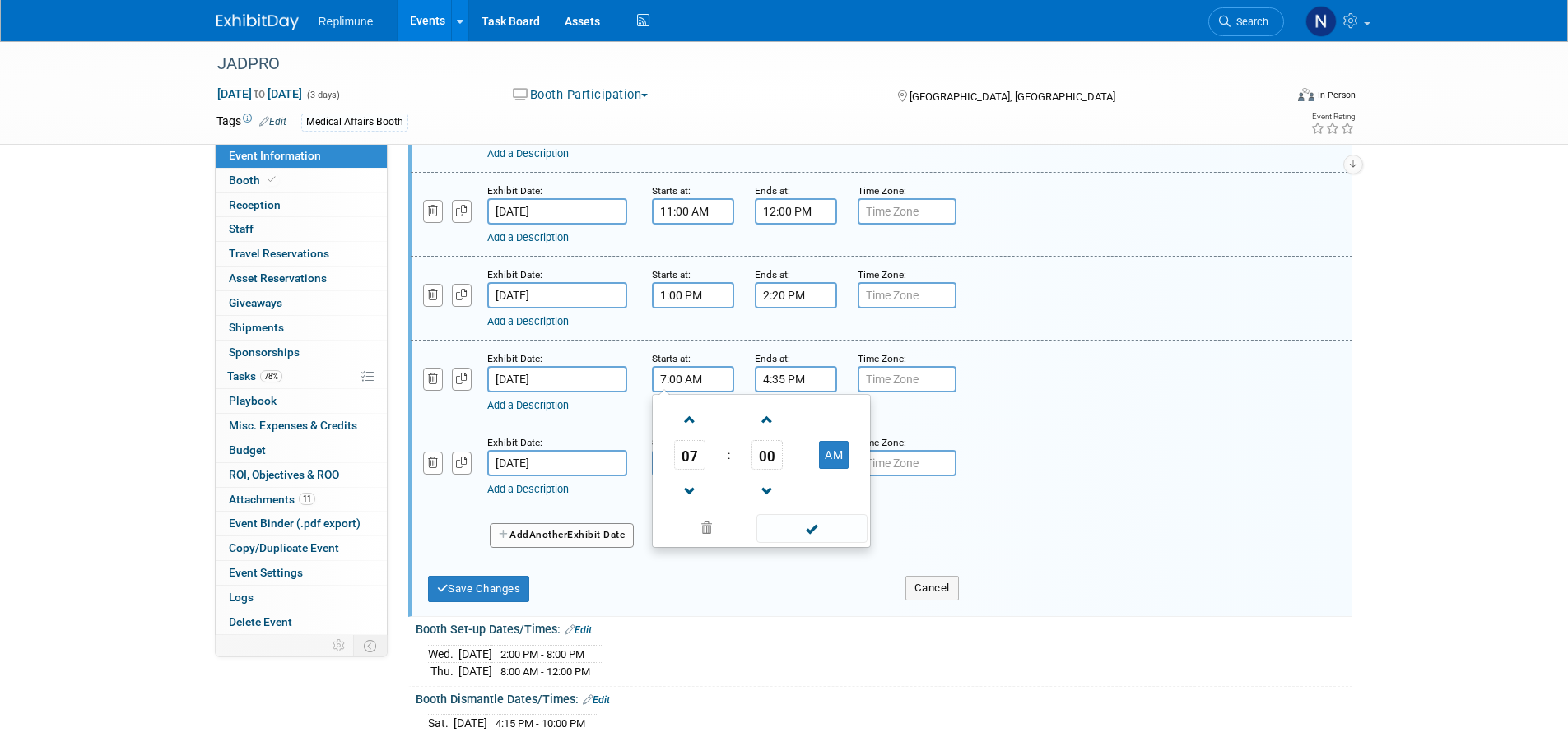
click at [703, 392] on input "7:00 AM" at bounding box center [693, 379] width 83 height 26
click at [687, 469] on span "07" at bounding box center [689, 455] width 31 height 30
click at [846, 442] on td "03" at bounding box center [840, 420] width 53 height 44
click at [772, 469] on span "00" at bounding box center [767, 455] width 31 height 30
click at [843, 487] on td "35" at bounding box center [840, 464] width 53 height 44
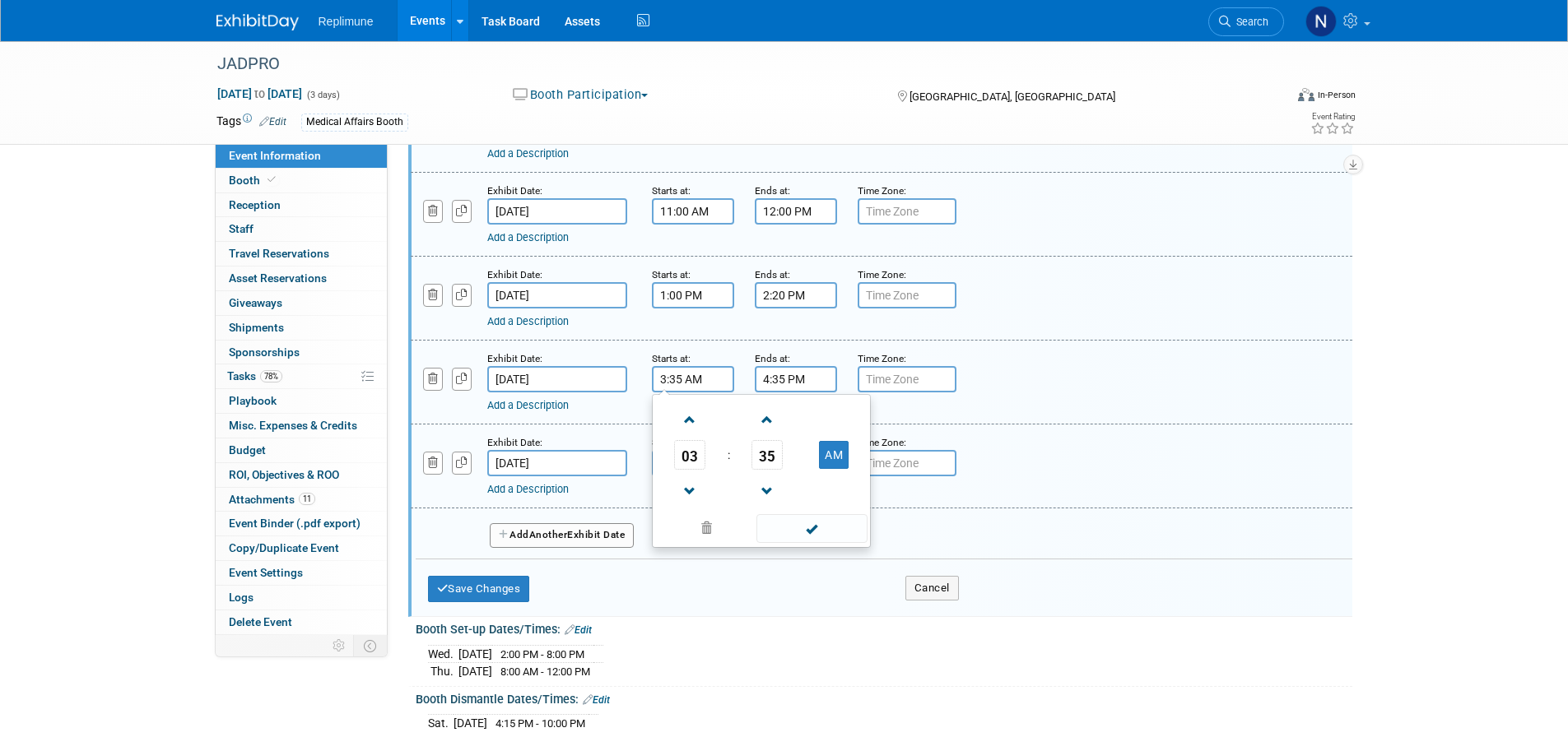
click at [818, 392] on input "4:35 PM" at bounding box center [796, 379] width 83 height 26
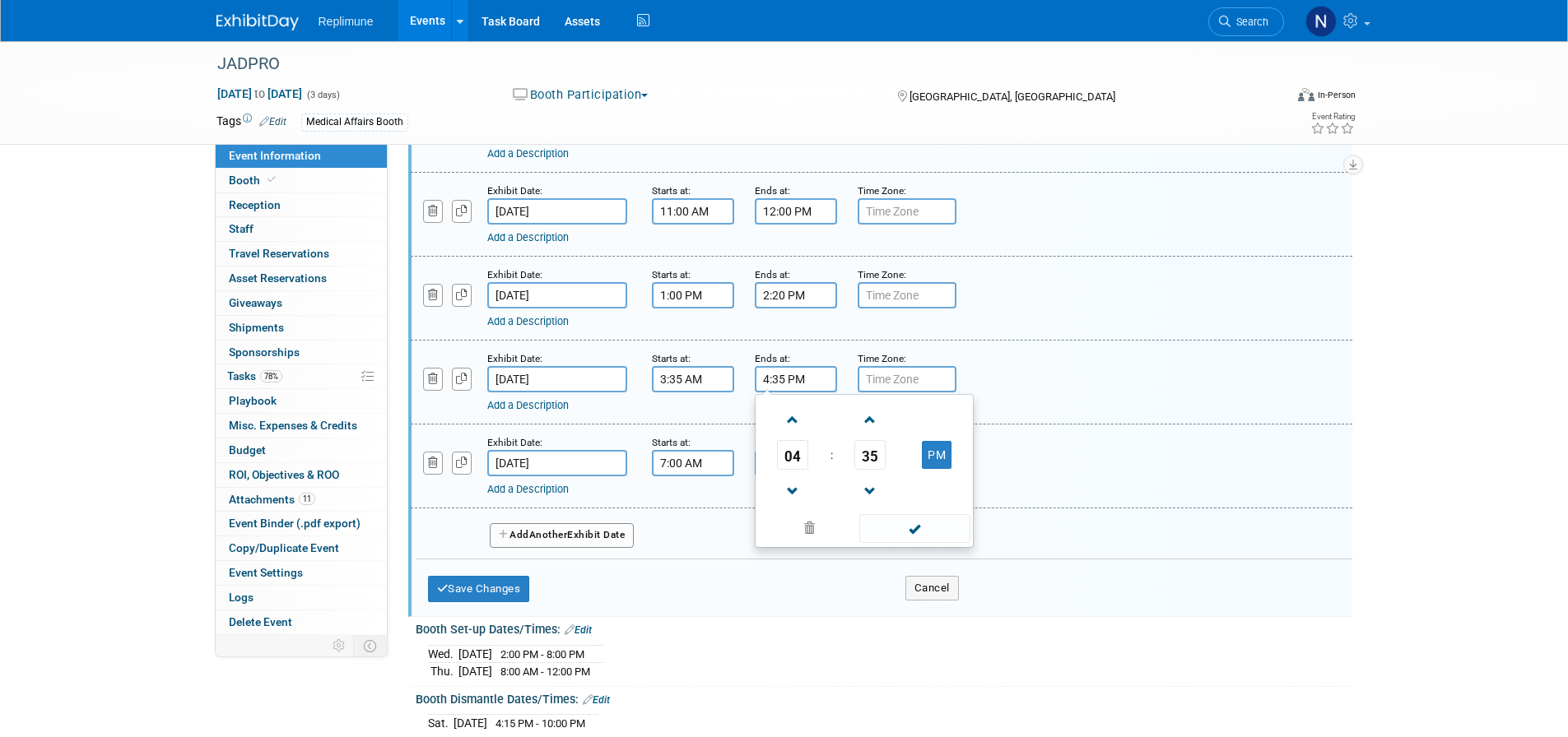
click at [713, 392] on input "3:35 AM" at bounding box center [693, 379] width 83 height 26
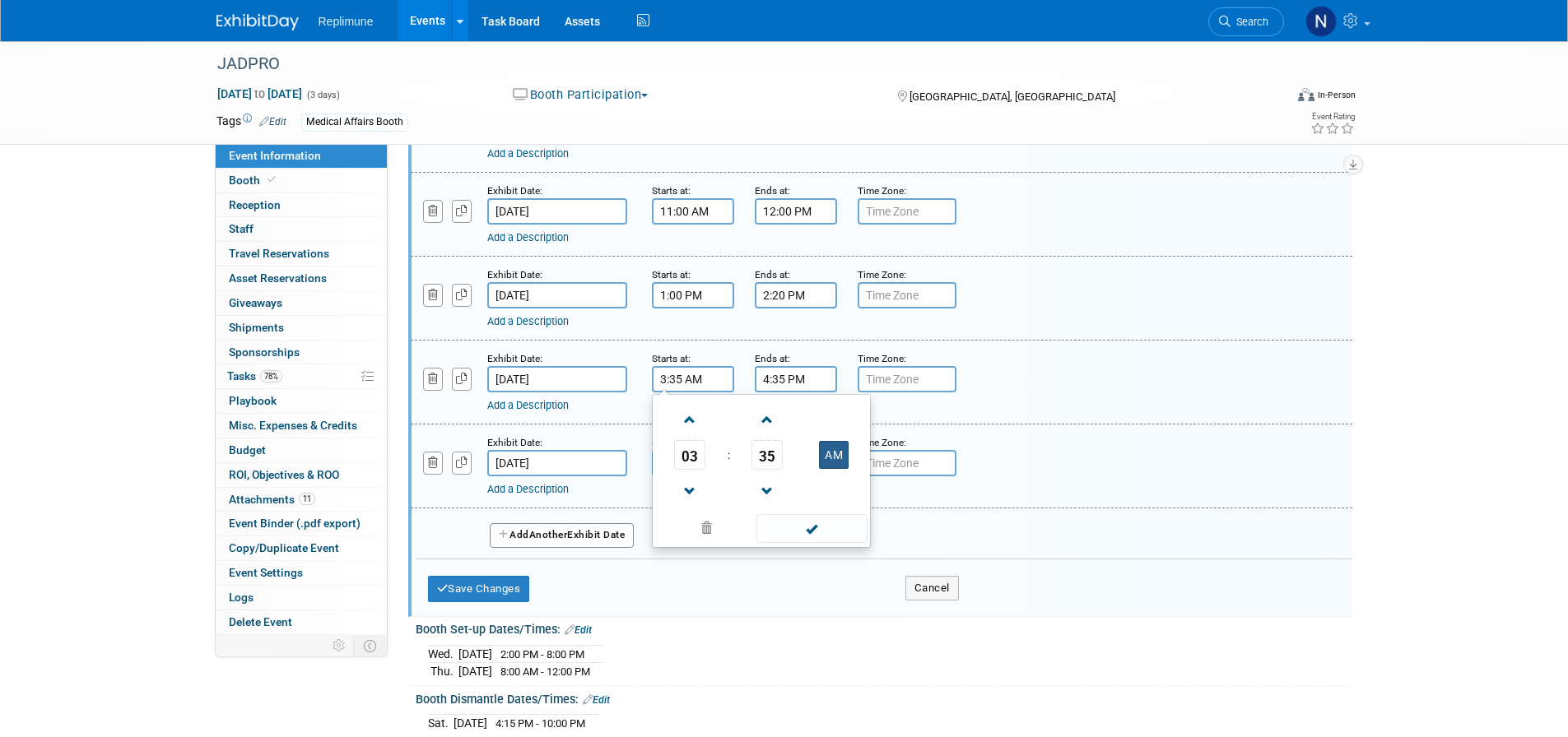
click at [834, 468] on button "AM" at bounding box center [834, 455] width 30 height 28
type input "3:35 PM"
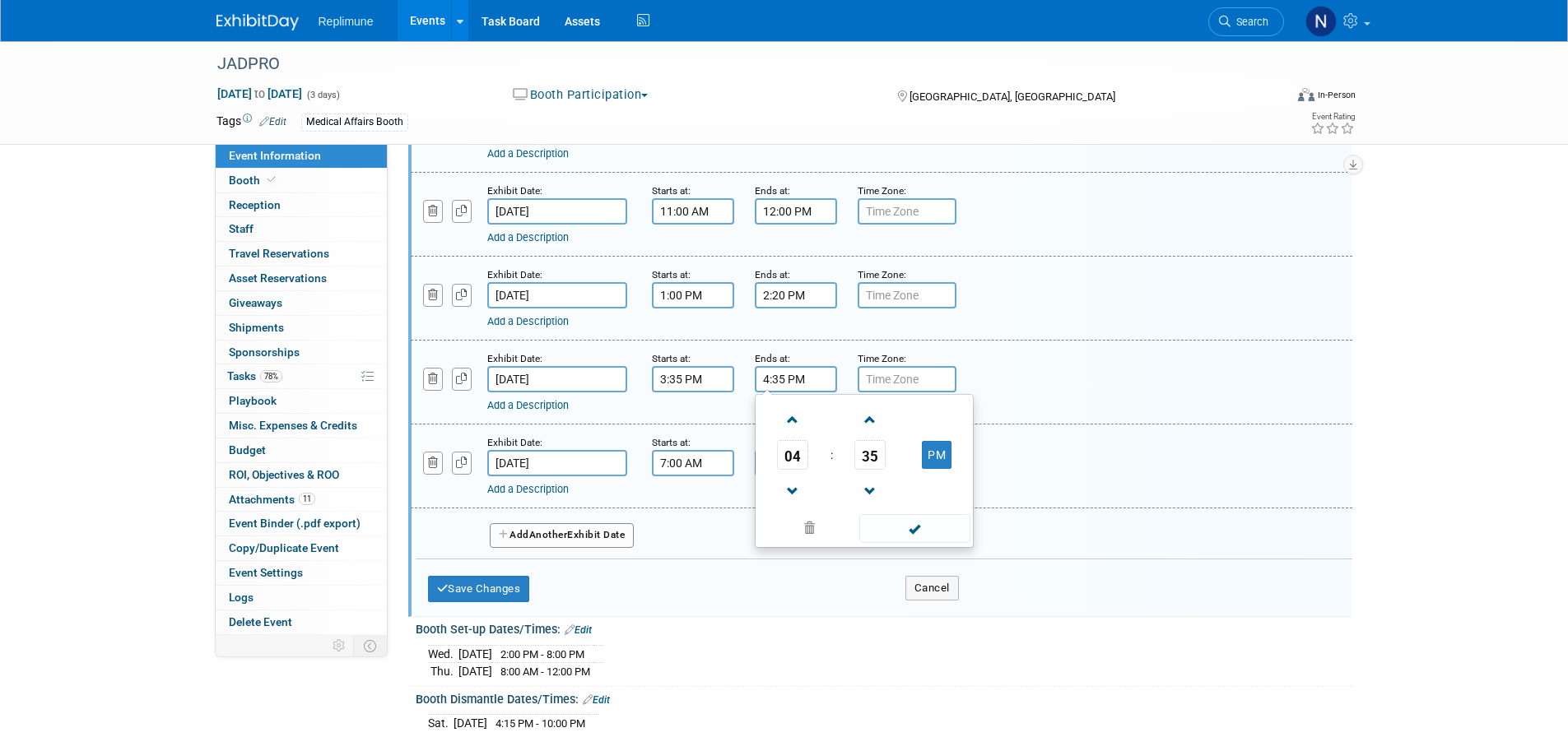
click at [815, 392] on input "4:35 PM" at bounding box center [796, 379] width 83 height 26
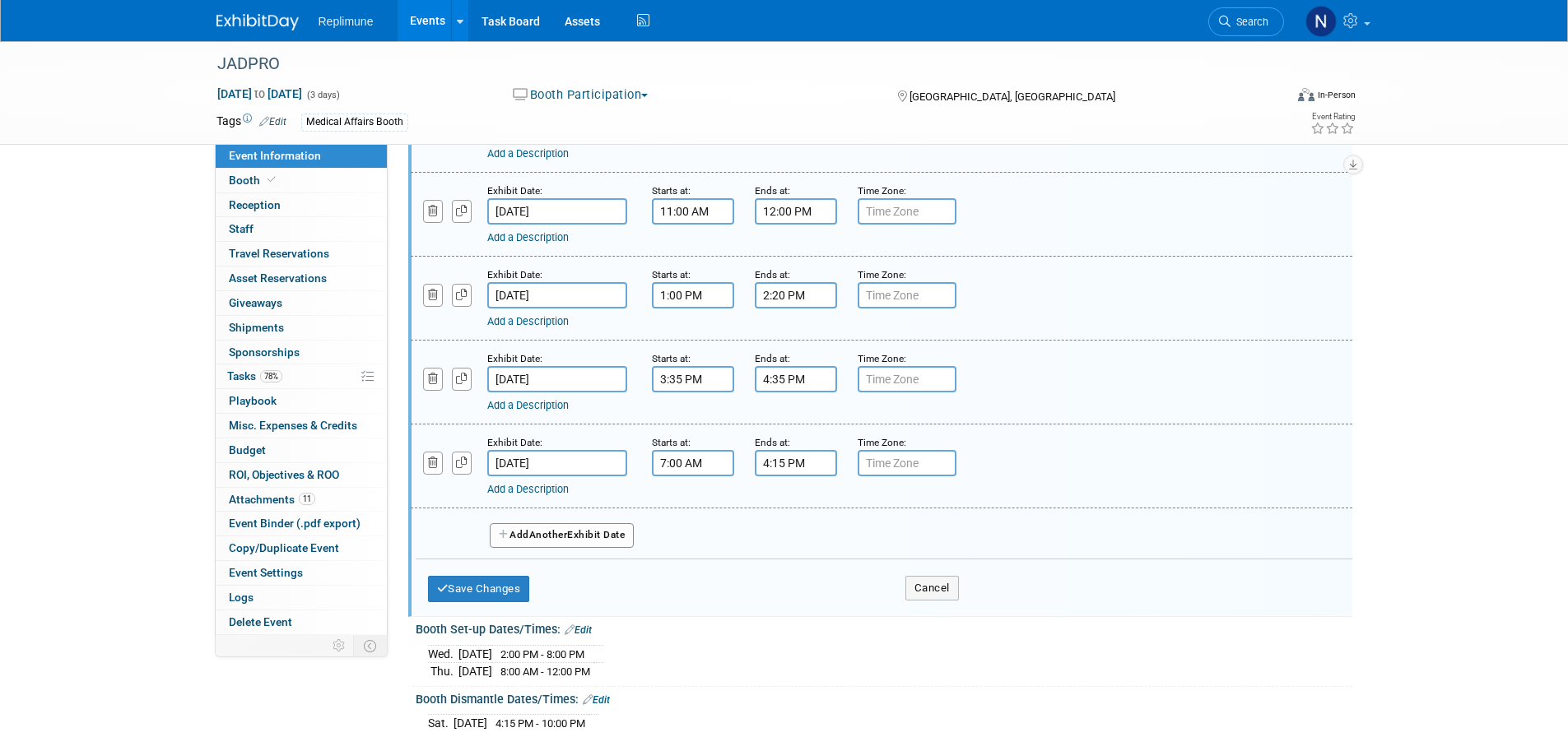
click at [1076, 413] on div "Add a Description Description:" at bounding box center [839, 403] width 704 height 21
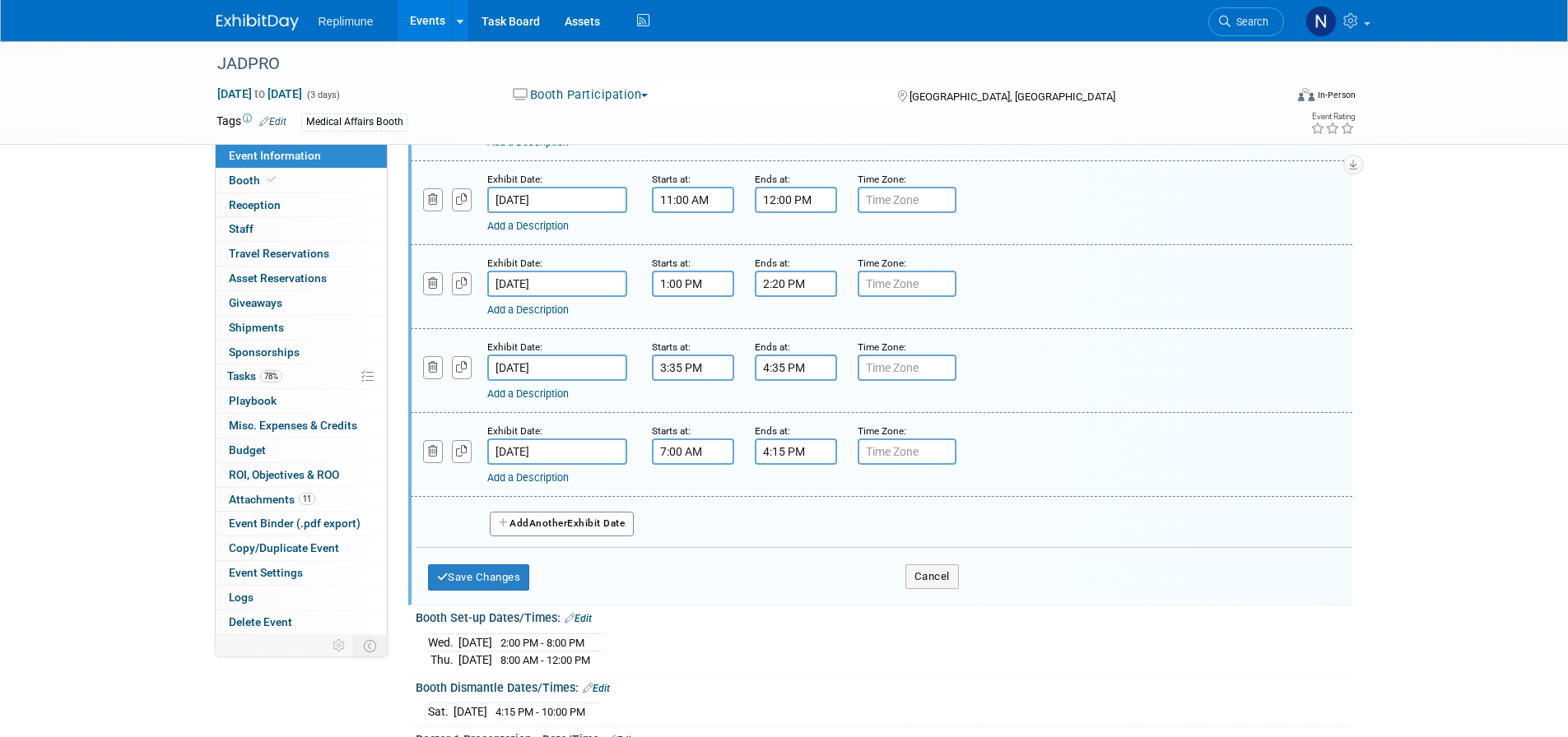
scroll to position [822, 0]
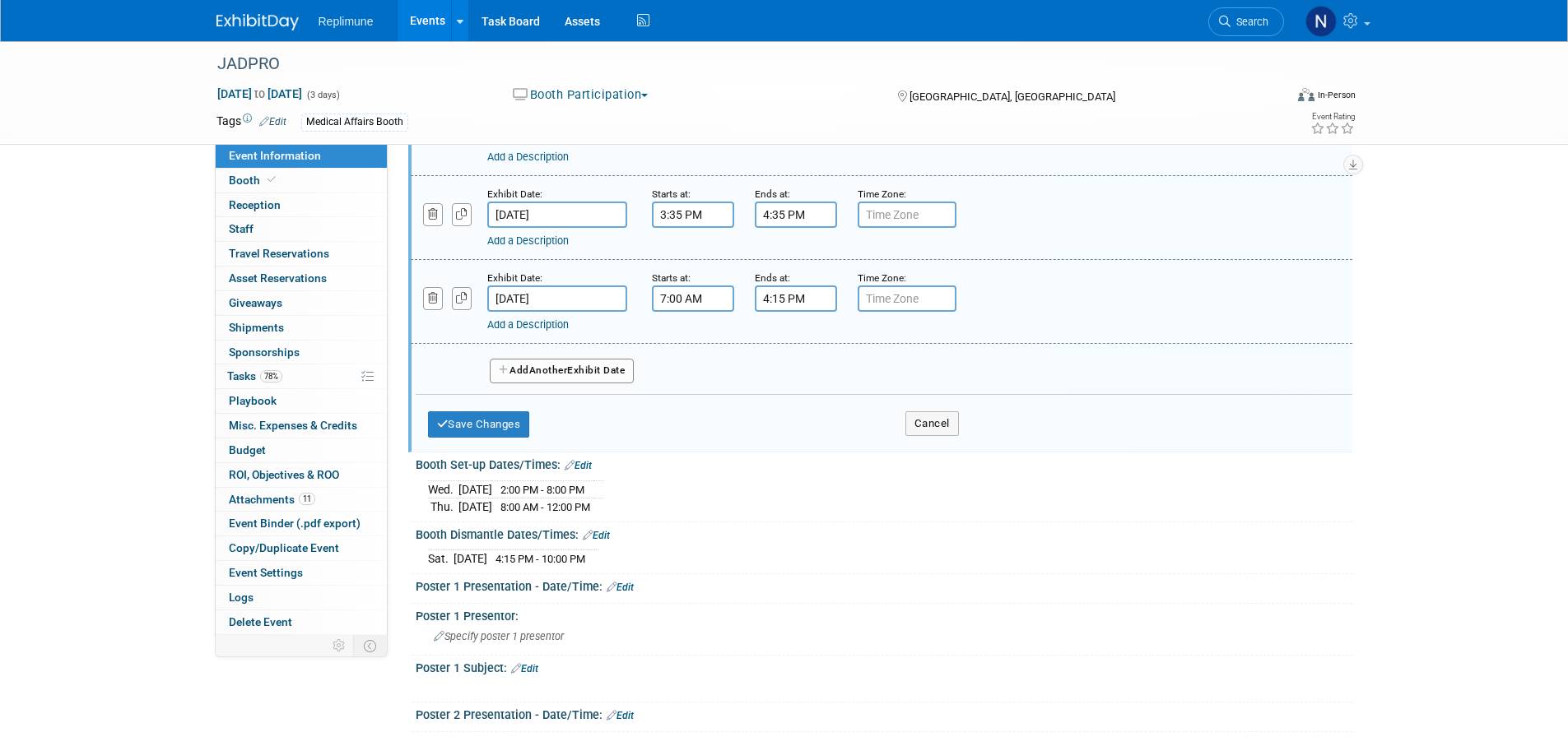
click at [465, 303] on icon "button" at bounding box center [461, 298] width 11 height 10
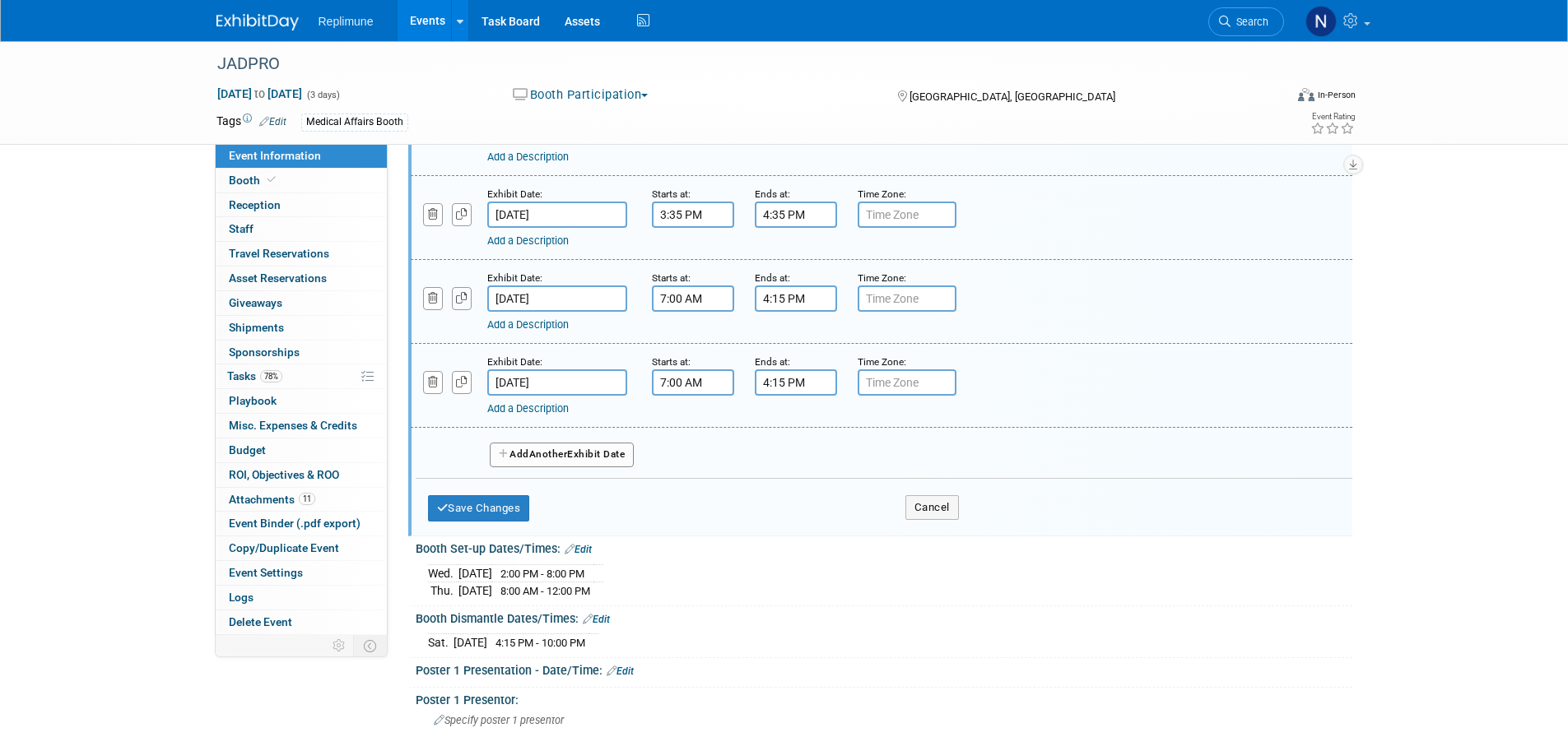
click at [466, 303] on icon "button" at bounding box center [461, 298] width 11 height 10
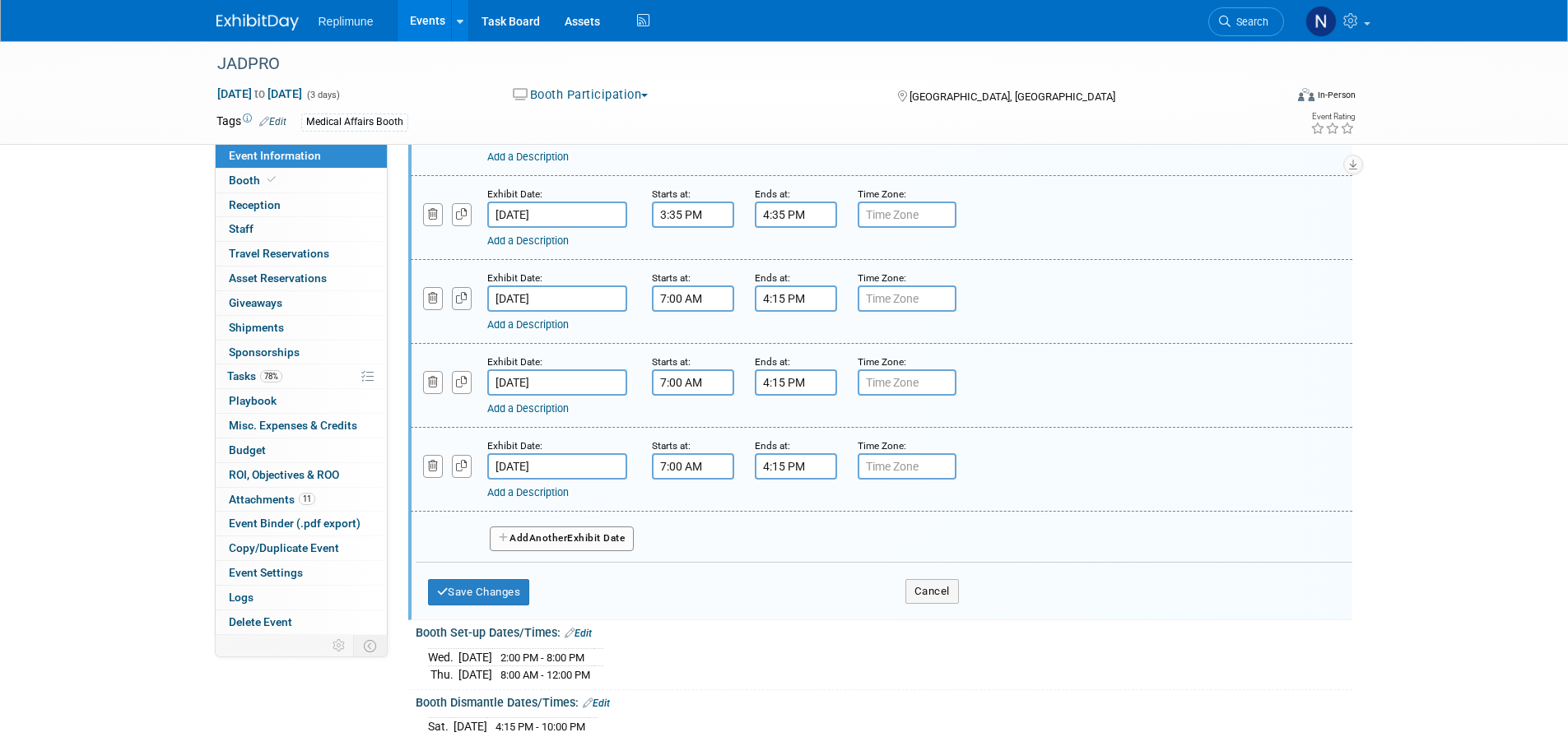
click at [466, 303] on icon "button" at bounding box center [461, 298] width 11 height 10
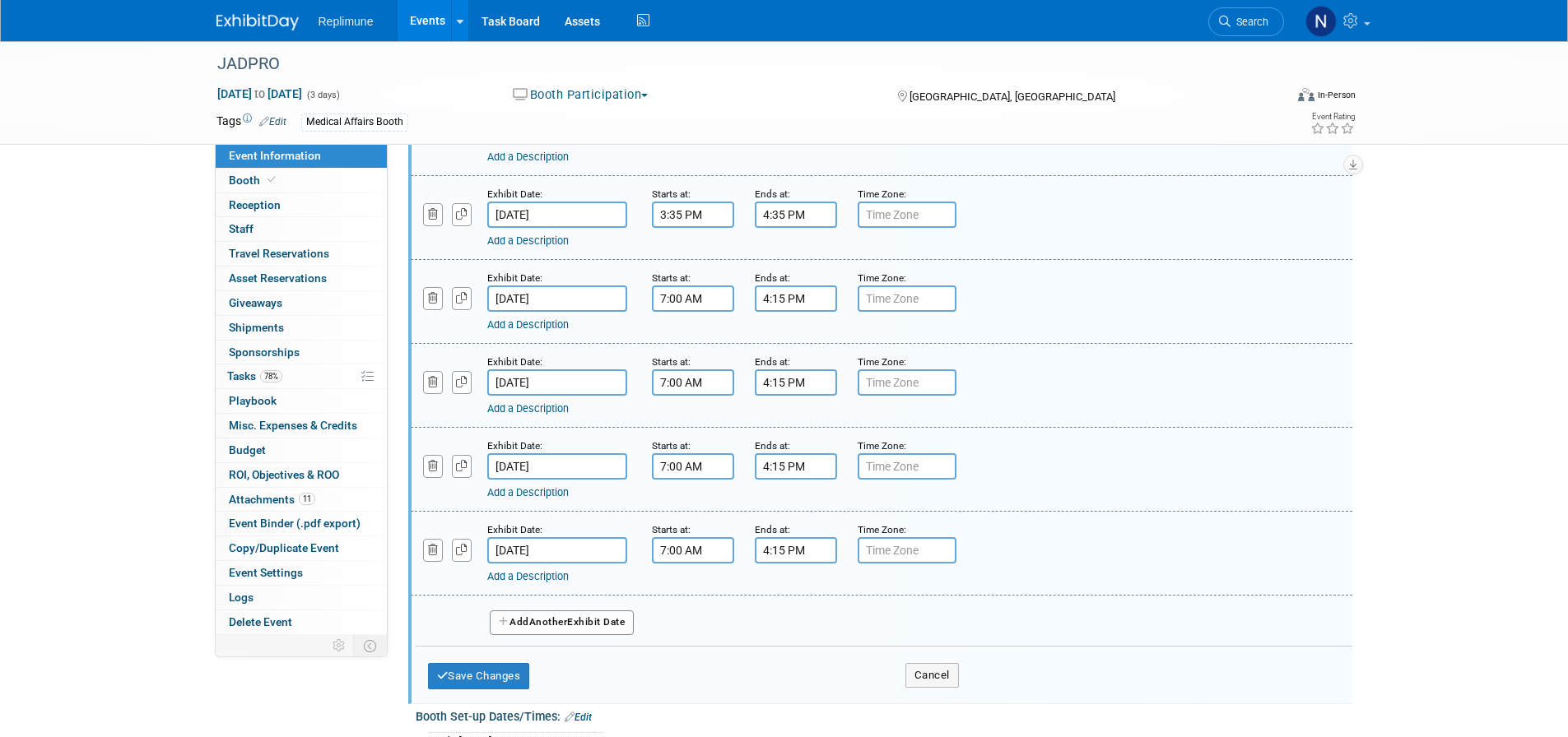
click at [793, 312] on input "4:15 PM" at bounding box center [796, 299] width 83 height 26
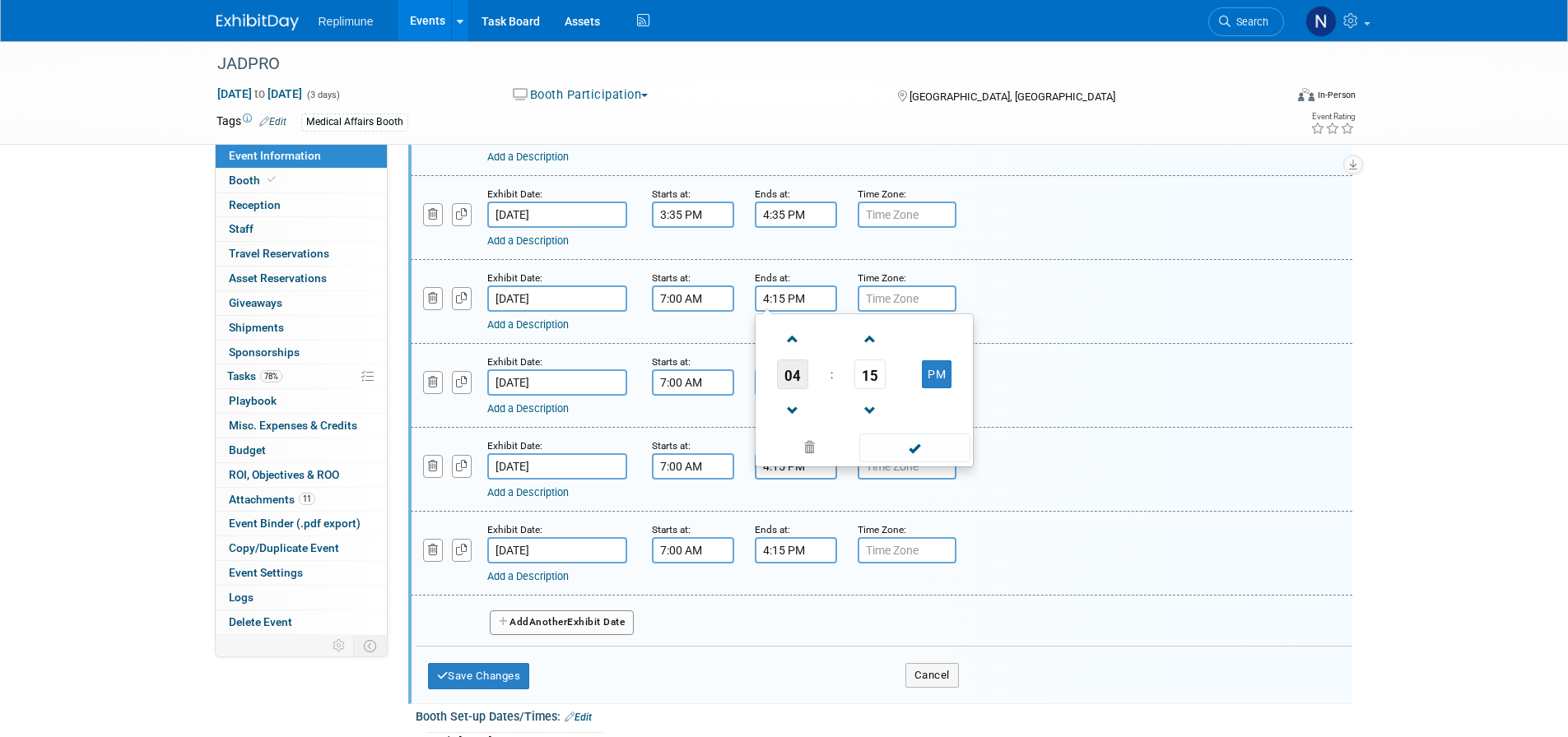
click at [793, 389] on span "04" at bounding box center [792, 375] width 31 height 30
click at [786, 451] on td "08" at bounding box center [785, 428] width 53 height 44
click at [940, 388] on button "PM" at bounding box center [937, 375] width 30 height 28
type input "8:15 AM"
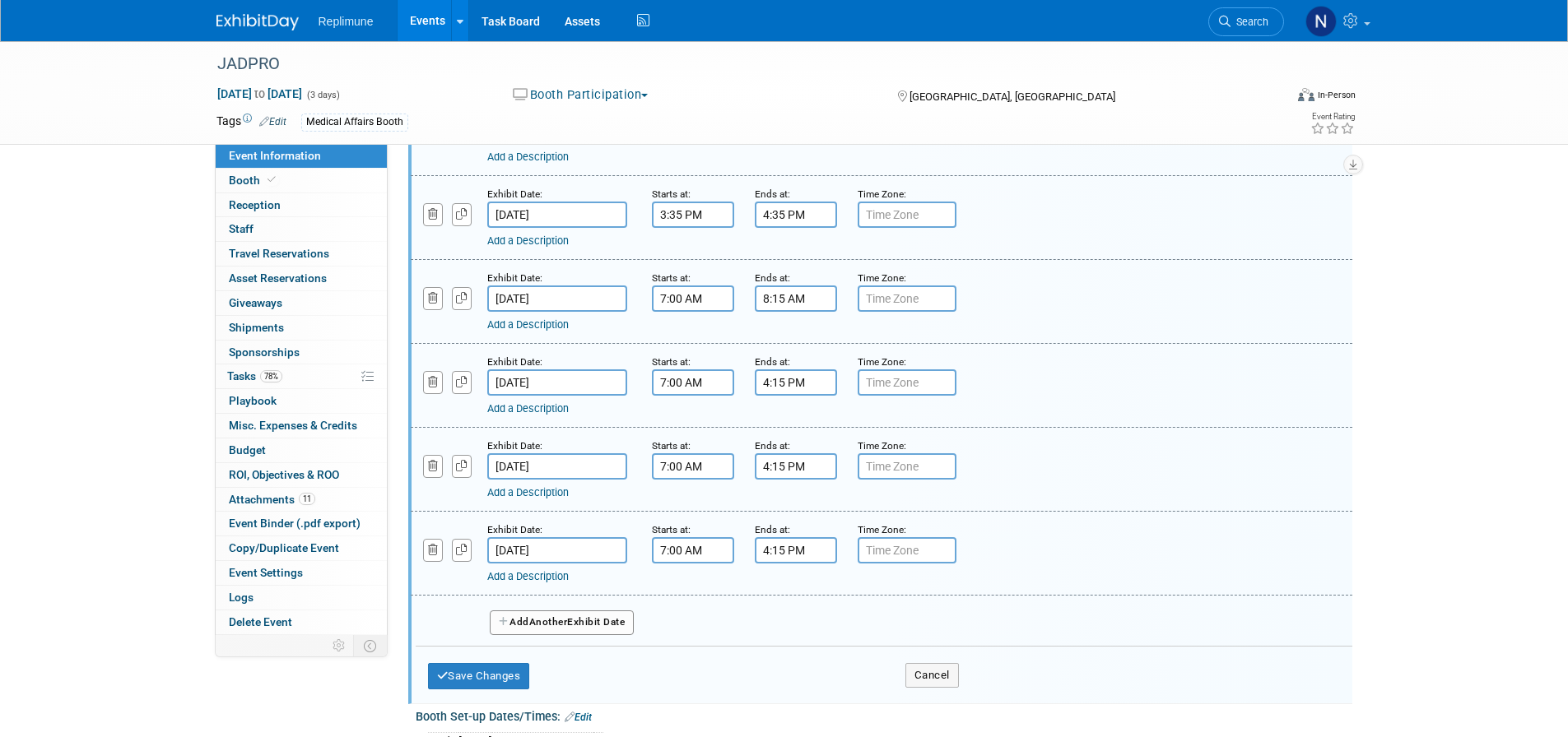
click at [1063, 332] on div "Add a Description Description:" at bounding box center [881, 299] width 966 height 63
click at [700, 395] on input "7:00 AM" at bounding box center [693, 382] width 83 height 26
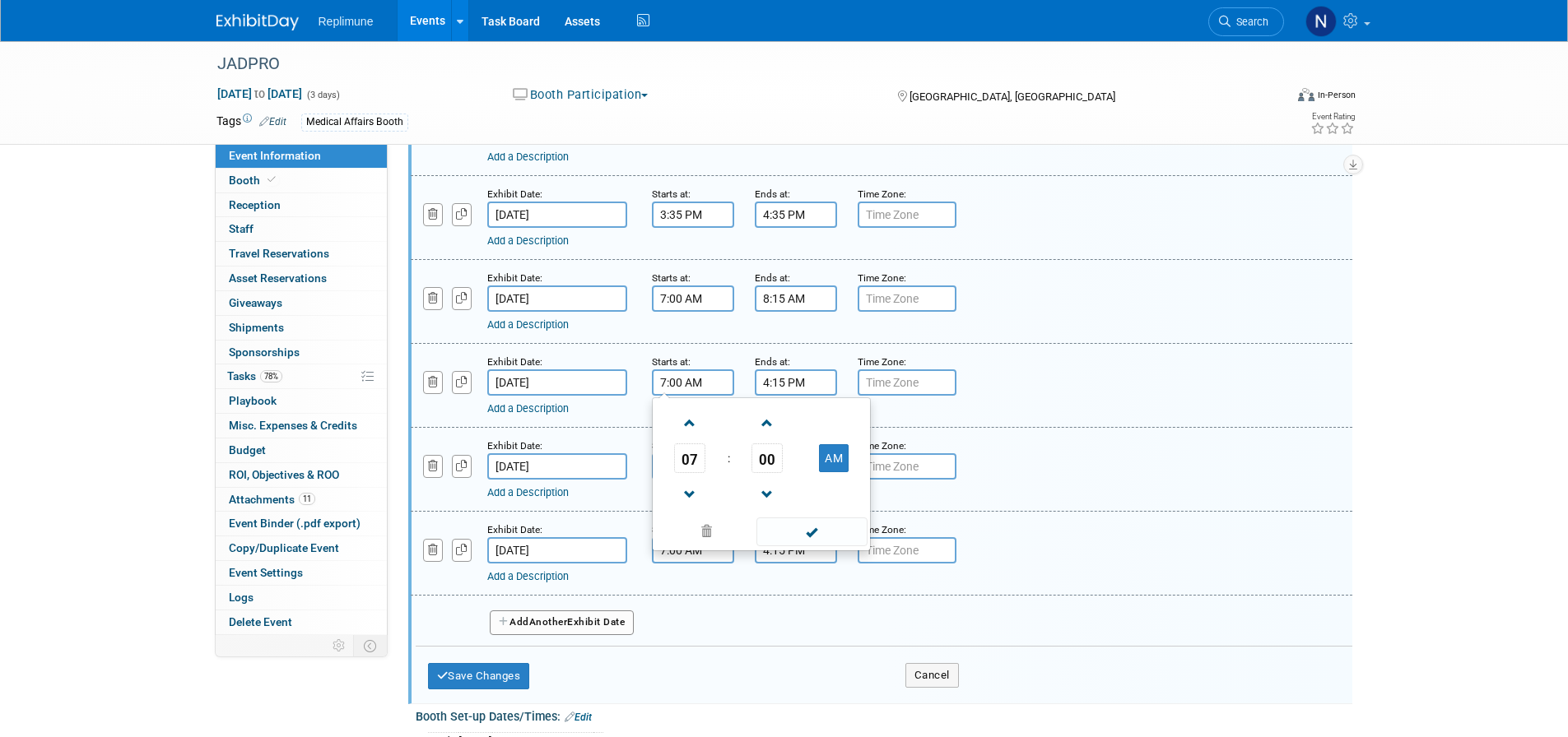
click at [687, 473] on span "07" at bounding box center [689, 458] width 31 height 30
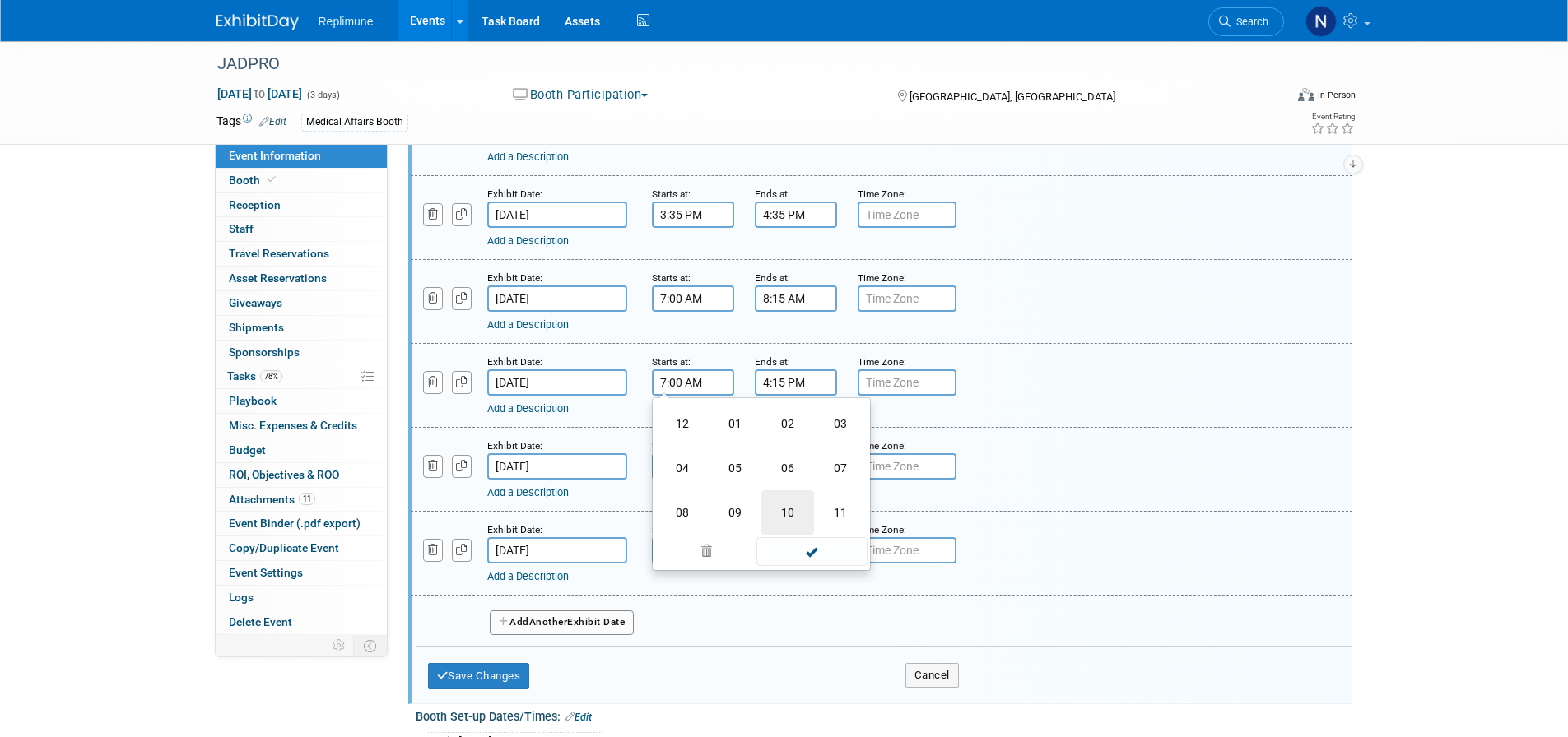
click at [789, 534] on td "10" at bounding box center [787, 512] width 53 height 44
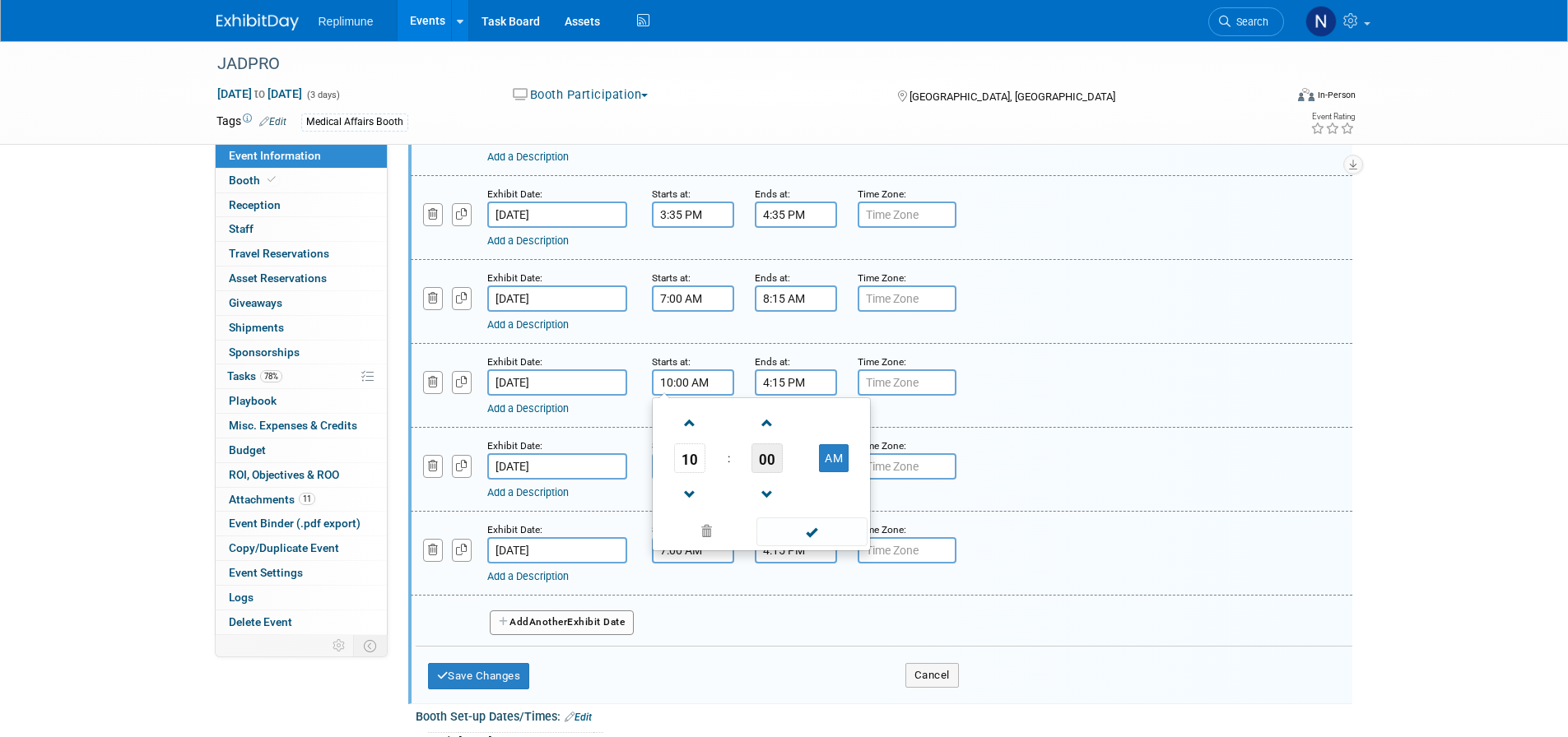
click at [767, 473] on span "00" at bounding box center [767, 458] width 31 height 30
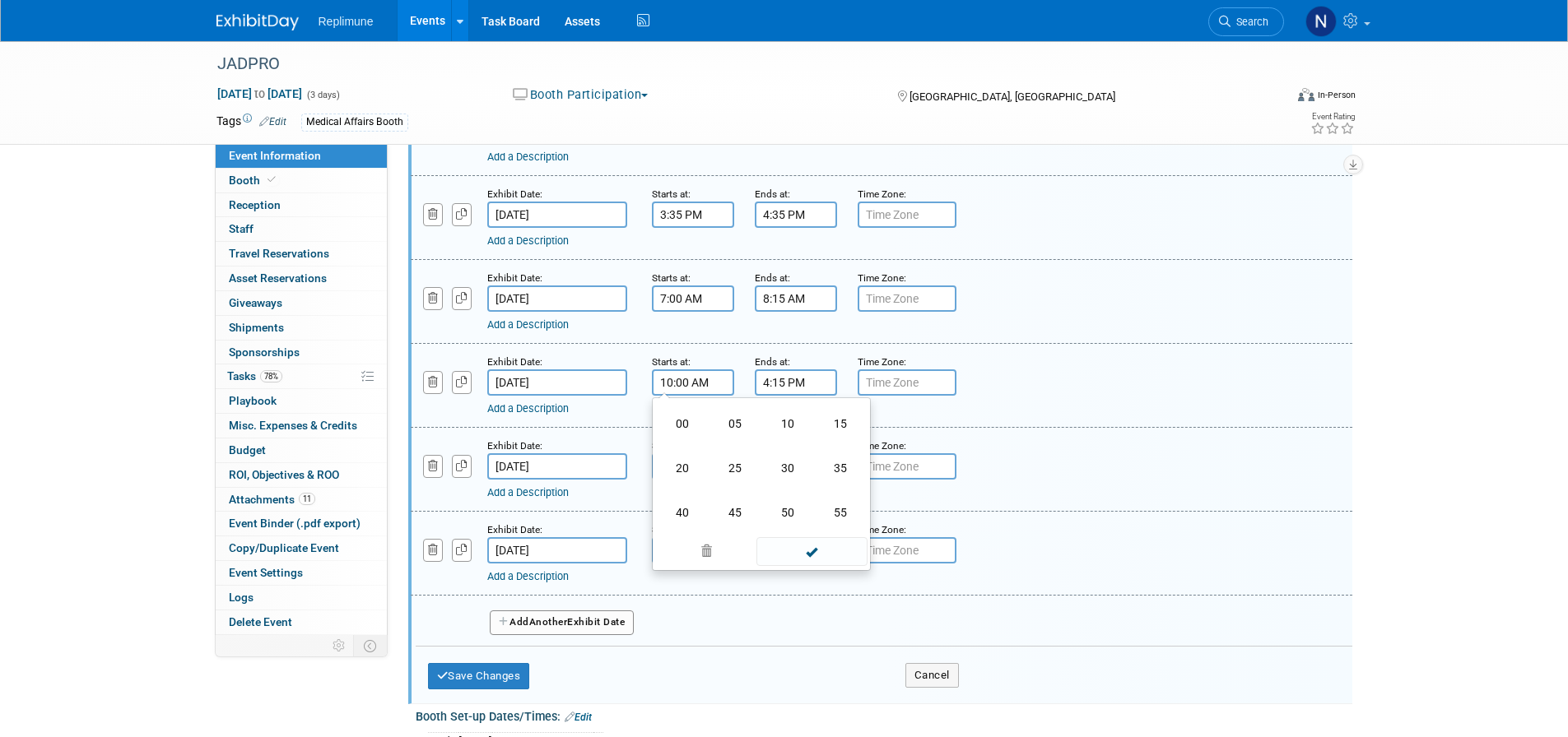
click at [789, 490] on td "30" at bounding box center [787, 468] width 53 height 44
type input "10:30 AM"
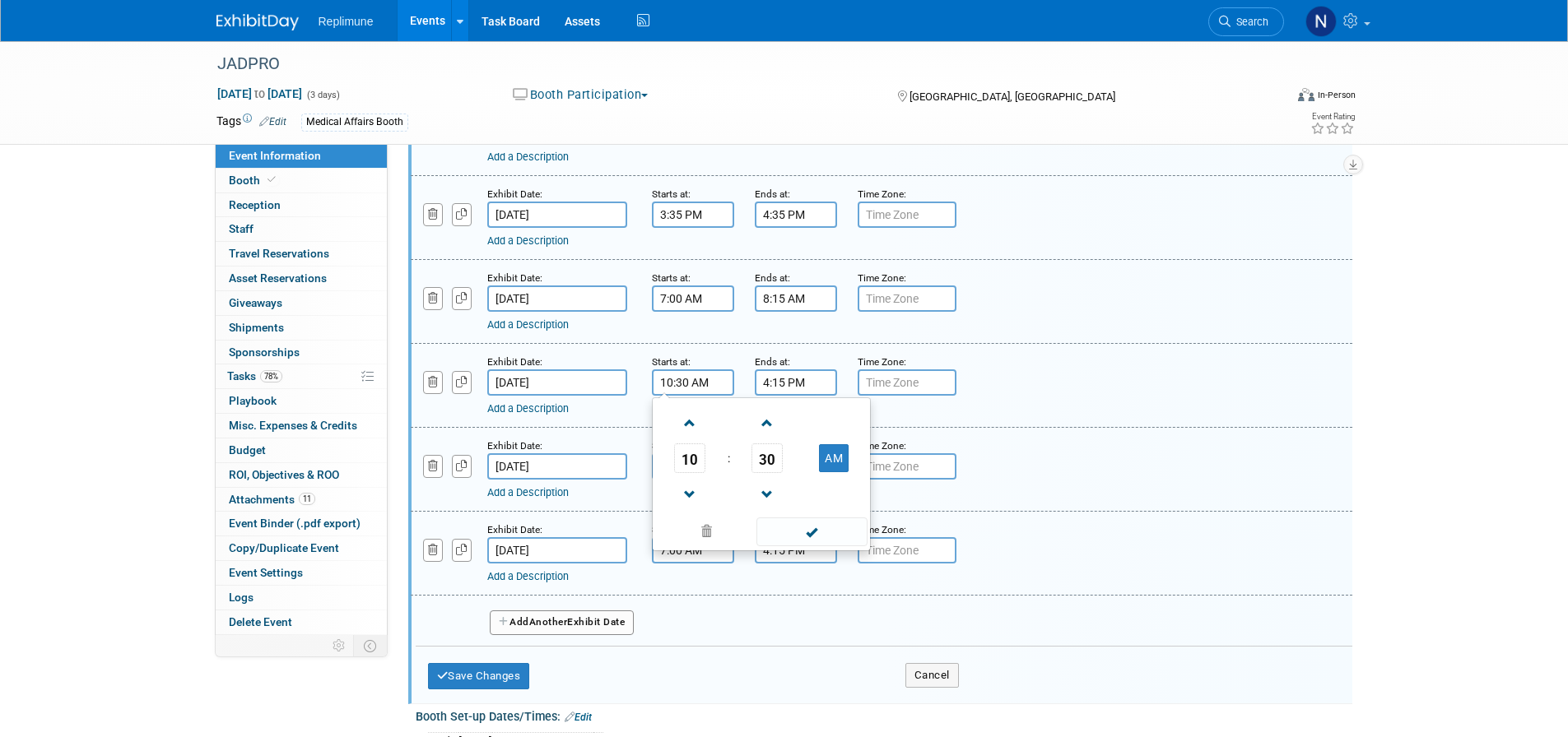
click at [822, 395] on input "4:15 PM" at bounding box center [796, 382] width 83 height 26
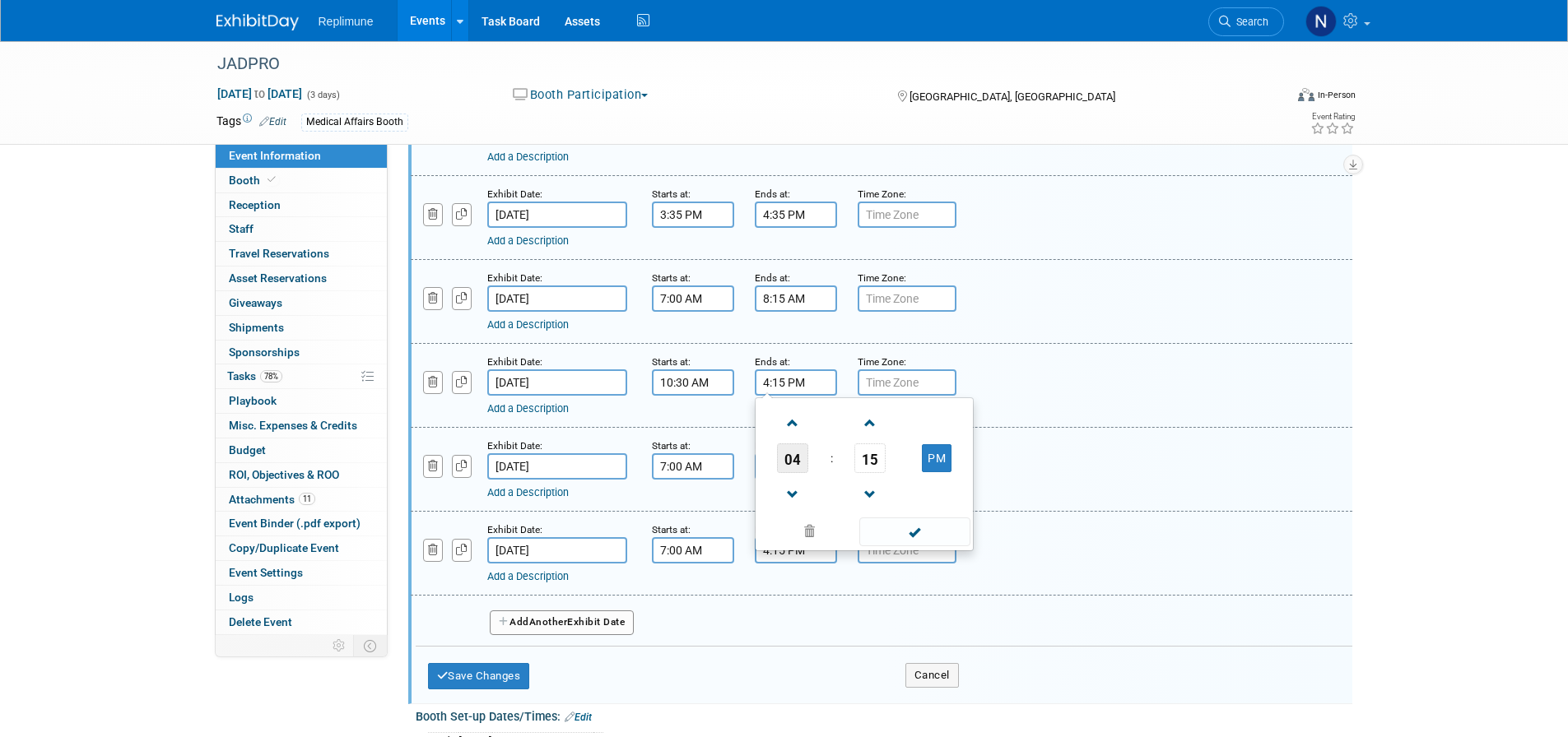
click at [793, 473] on span "04" at bounding box center [792, 458] width 31 height 30
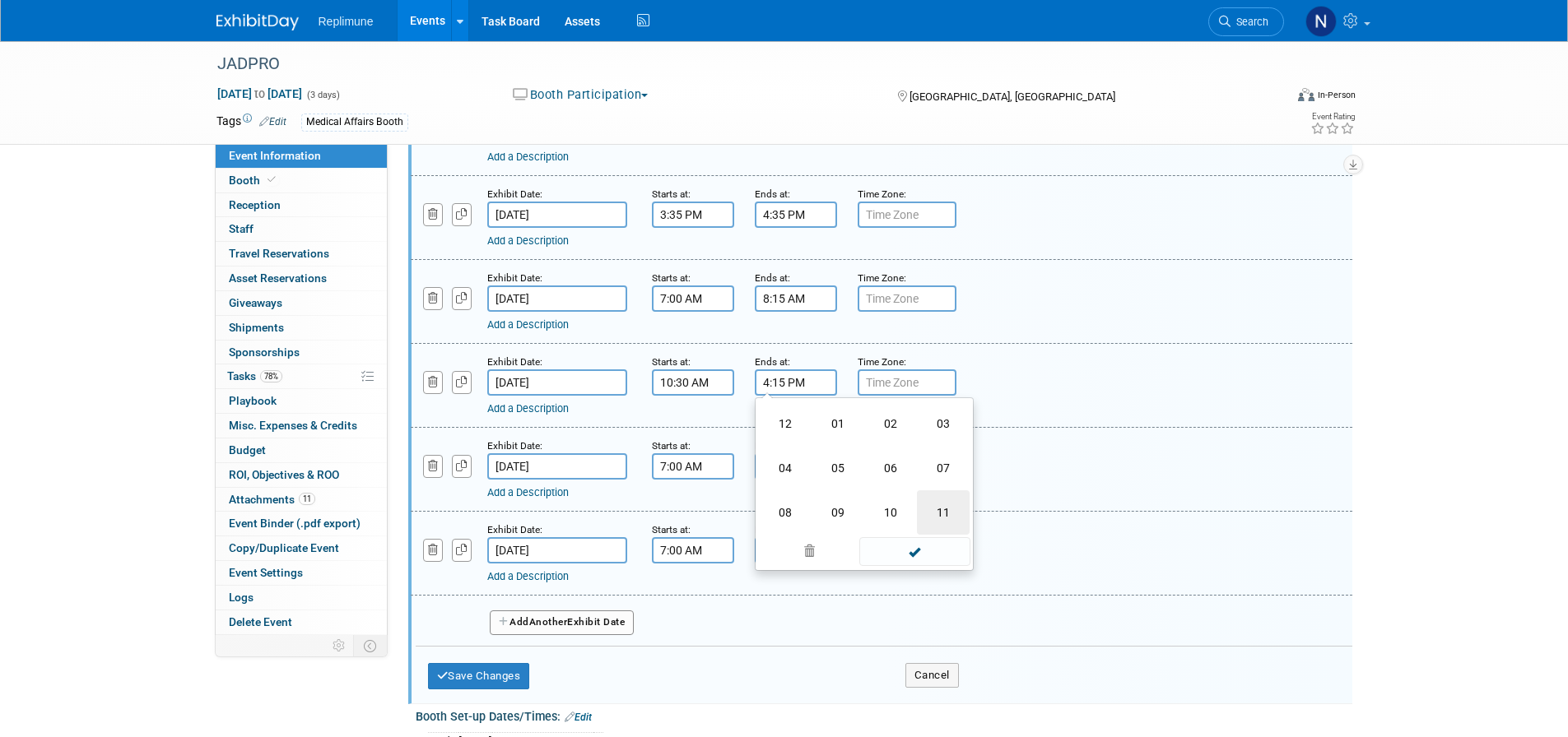
click at [936, 534] on td "11" at bounding box center [943, 512] width 53 height 44
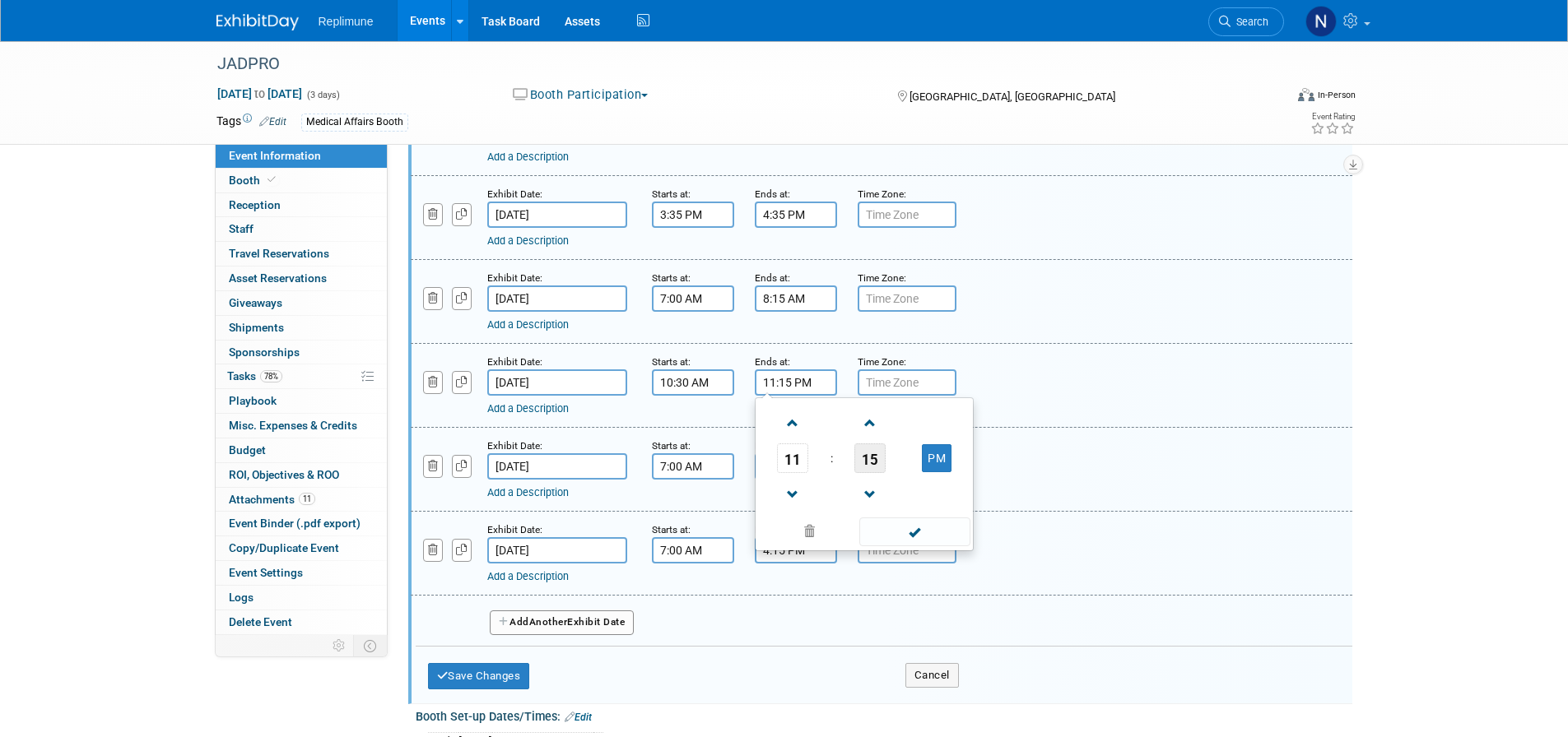
click at [872, 473] on span "15" at bounding box center [869, 458] width 31 height 30
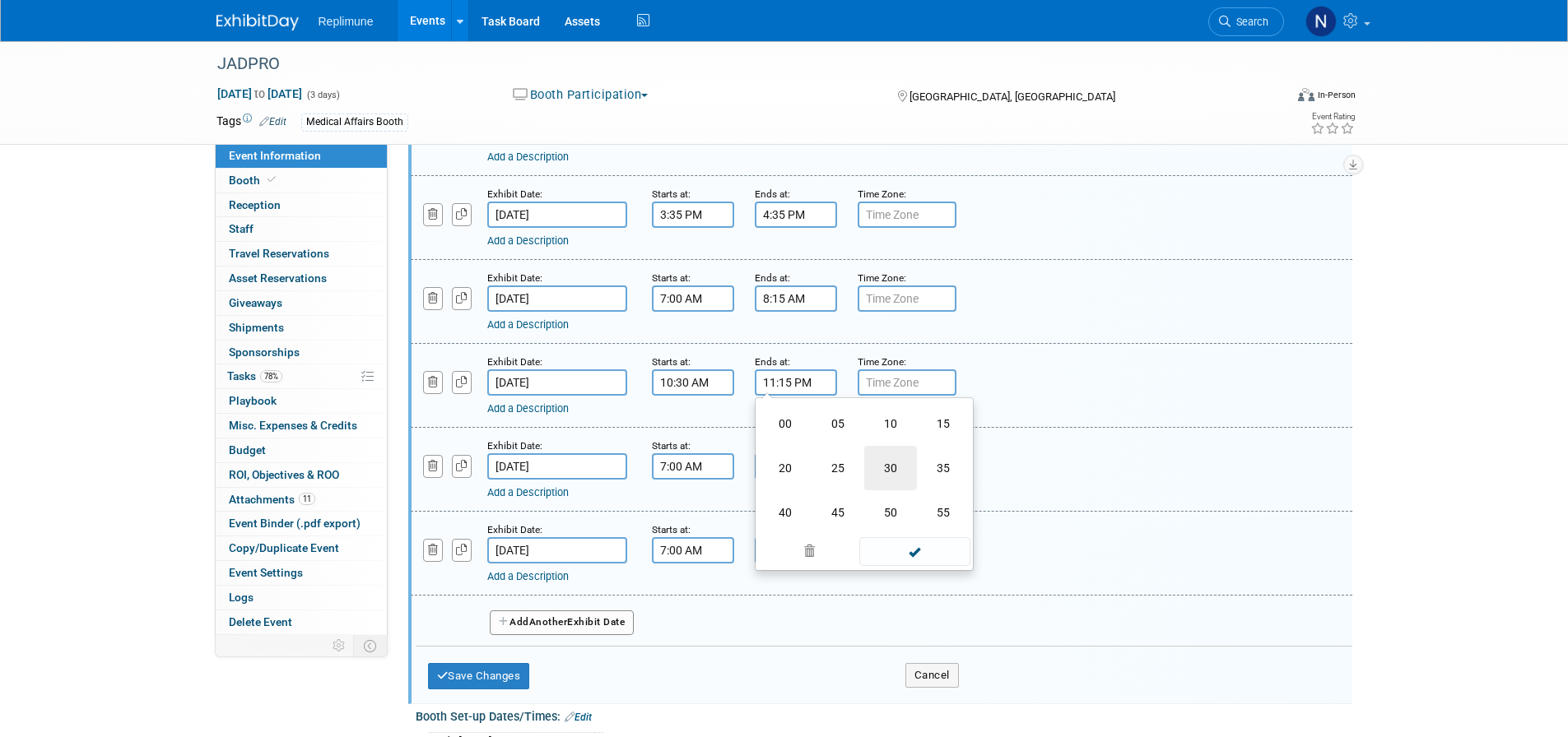
click at [887, 490] on td "30" at bounding box center [891, 468] width 53 height 44
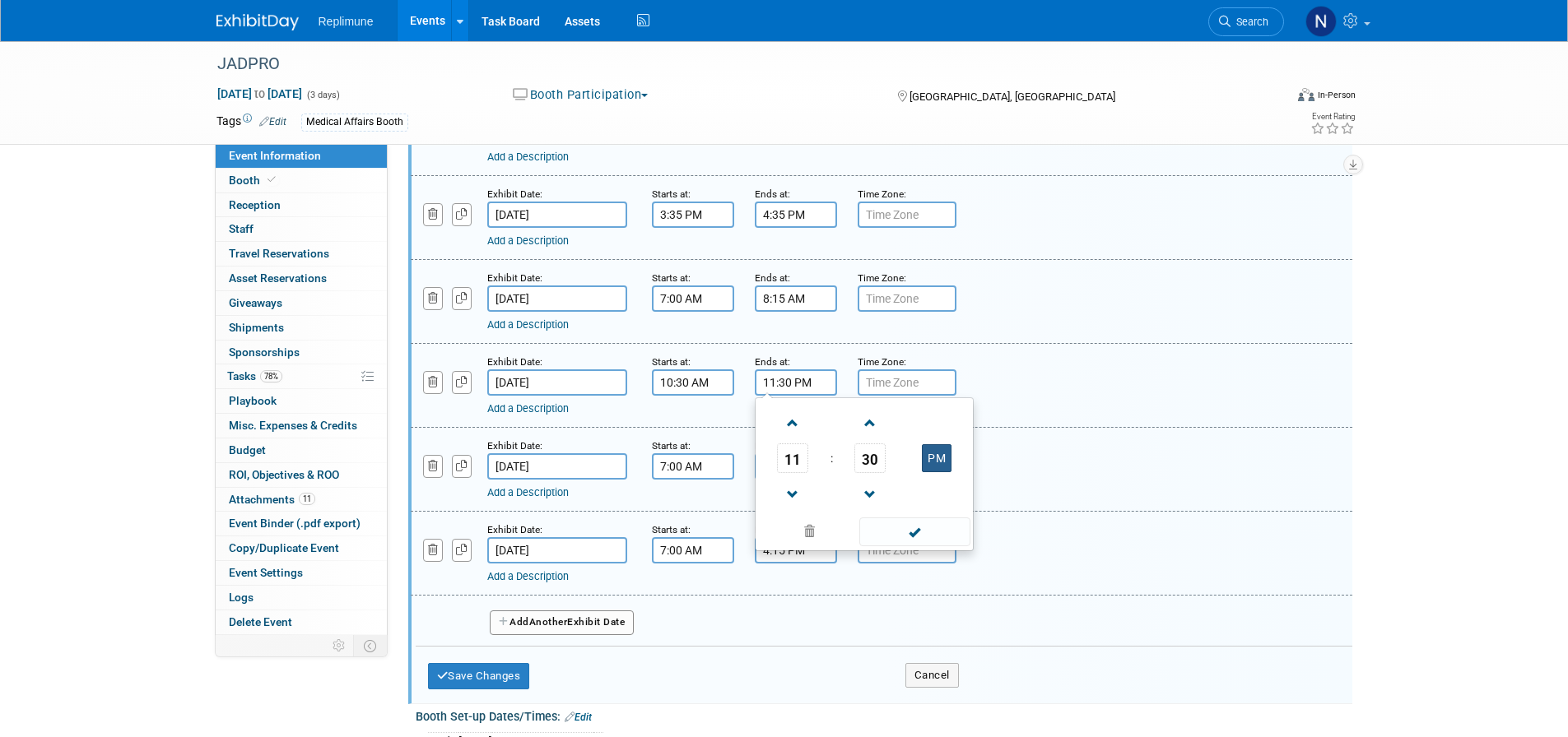
click at [931, 472] on button "PM" at bounding box center [937, 458] width 30 height 28
type input "11:30 AM"
click at [1055, 416] on div "Add a Description Description:" at bounding box center [881, 384] width 966 height 63
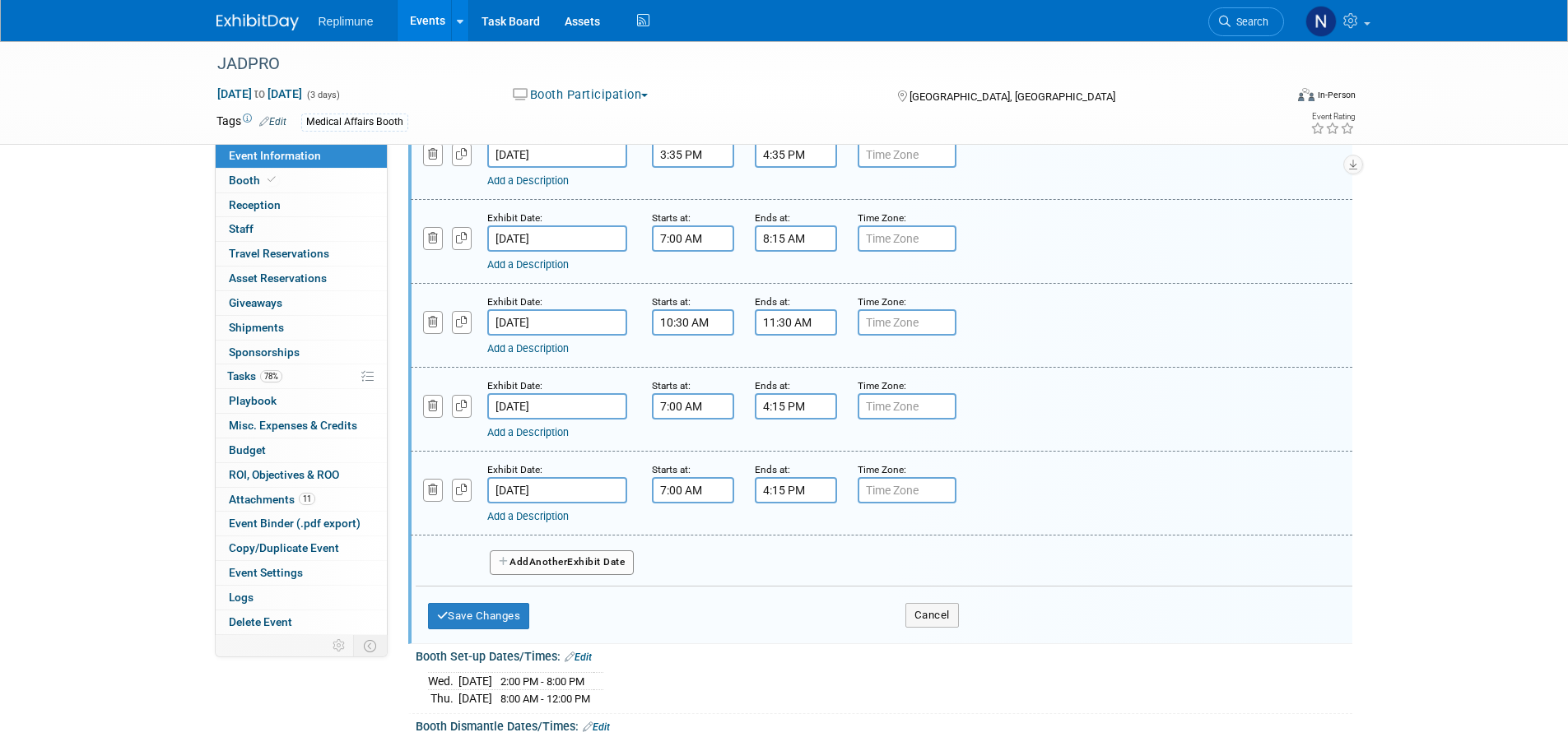
scroll to position [987, 0]
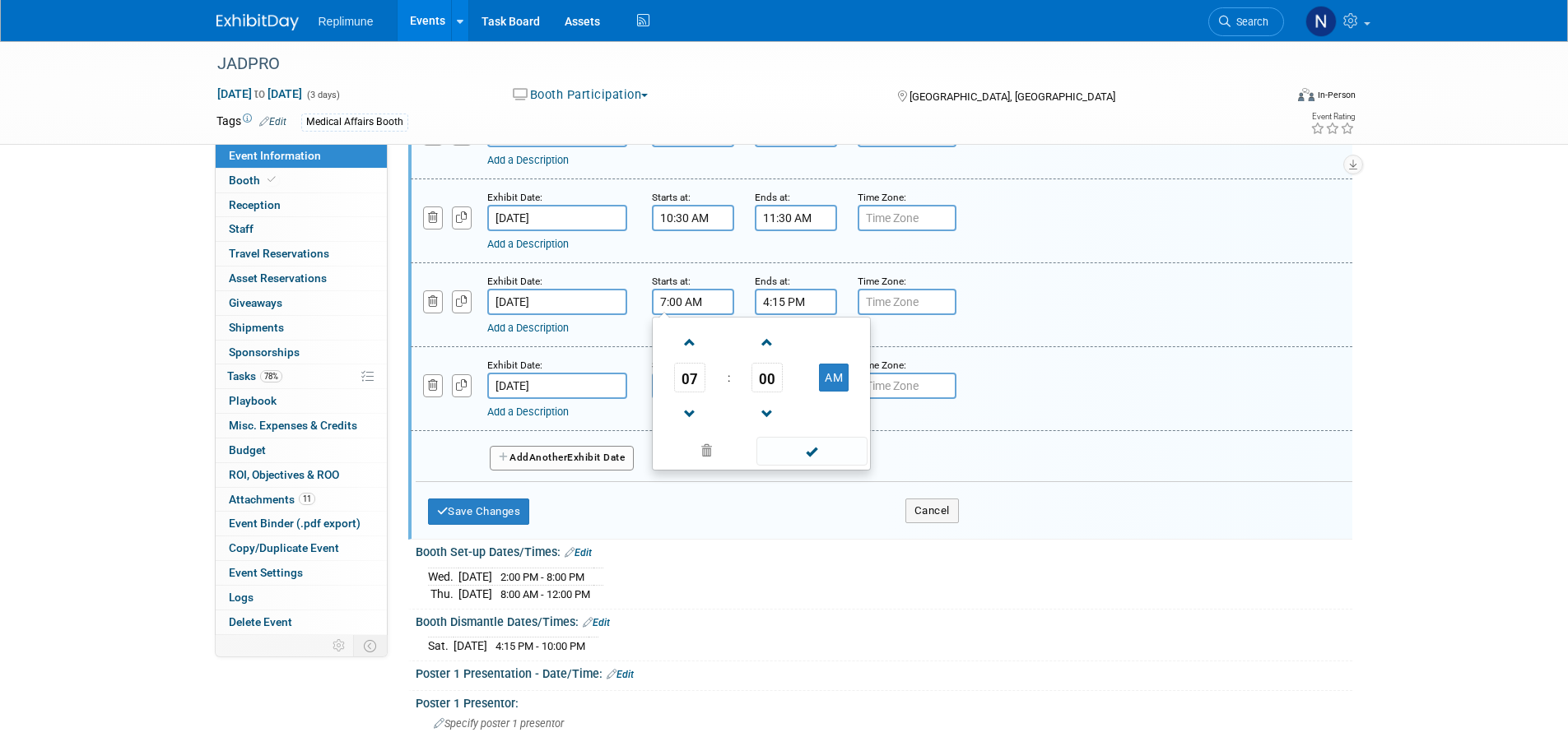
click at [686, 315] on input "7:00 AM" at bounding box center [693, 301] width 83 height 26
click at [684, 392] on span "07" at bounding box center [689, 377] width 31 height 30
click at [691, 365] on td "12" at bounding box center [682, 343] width 53 height 44
click at [768, 392] on span "00" at bounding box center [767, 377] width 31 height 30
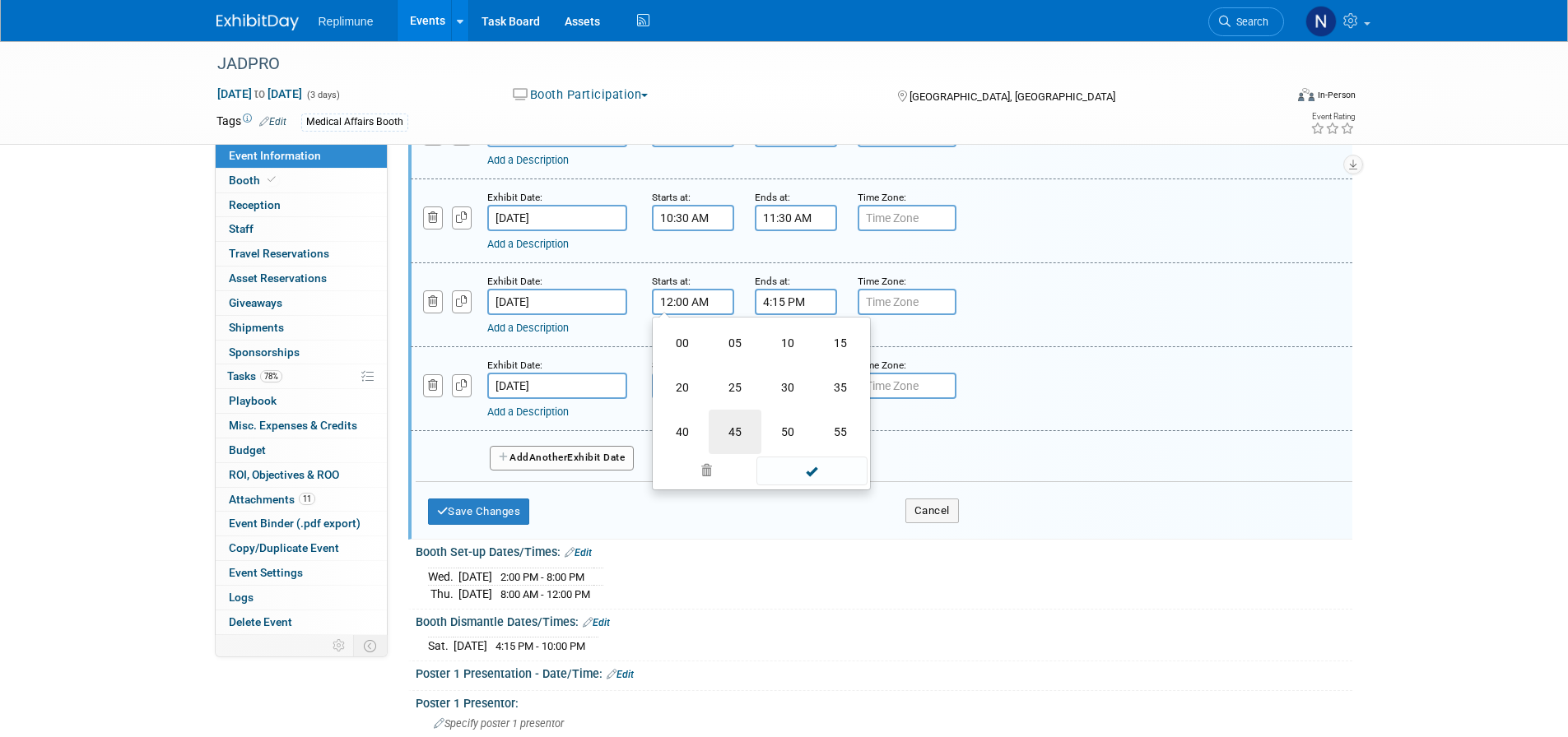
click at [738, 454] on td "45" at bounding box center [735, 431] width 53 height 44
click at [835, 392] on button "AM" at bounding box center [834, 377] width 30 height 28
type input "12:45 PM"
click at [803, 315] on input "4:15 PM" at bounding box center [796, 301] width 83 height 26
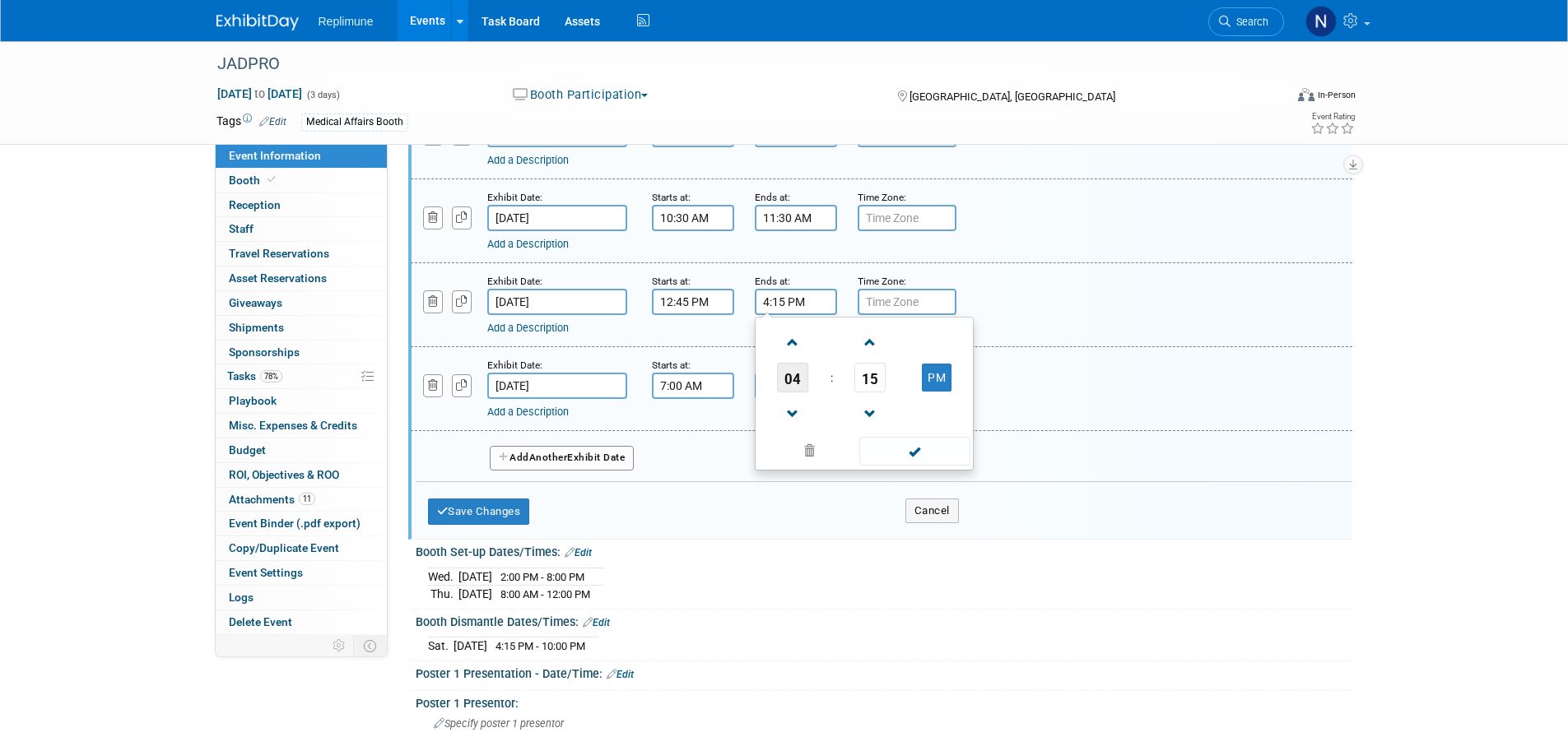
click at [794, 392] on span "04" at bounding box center [792, 377] width 31 height 30
click at [885, 365] on td "02" at bounding box center [891, 343] width 53 height 44
click at [875, 392] on span "15" at bounding box center [869, 377] width 31 height 30
click at [782, 365] on td "00" at bounding box center [785, 343] width 53 height 44
type input "2:00 PM"
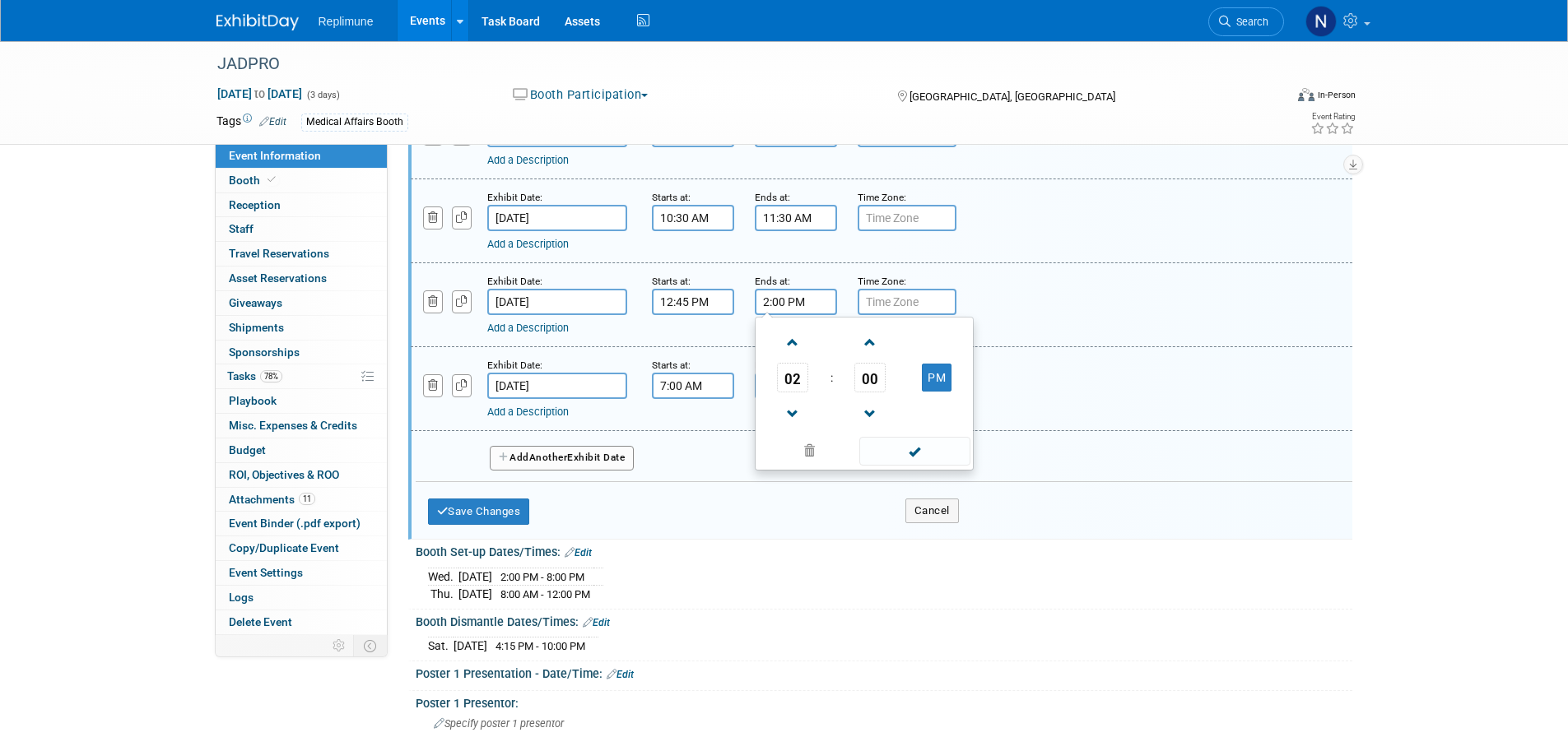
click at [1085, 335] on div "Add a Description" at bounding box center [839, 329] width 704 height 15
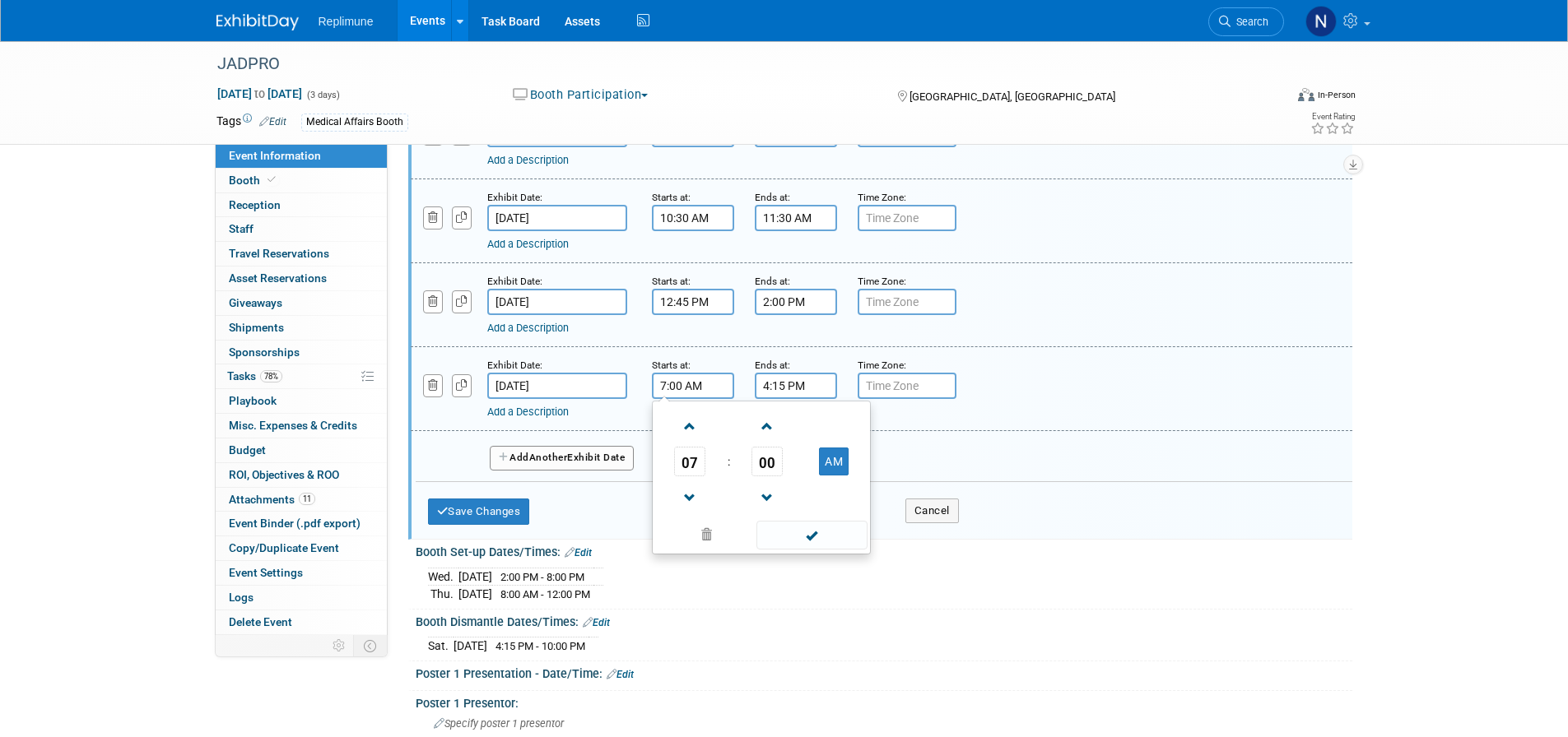
click at [702, 399] on input "7:00 AM" at bounding box center [693, 386] width 83 height 26
click at [688, 476] on span "07" at bounding box center [689, 462] width 31 height 30
click at [842, 449] on td "03" at bounding box center [840, 426] width 53 height 44
click at [821, 475] on button "AM" at bounding box center [834, 462] width 30 height 28
type input "3:00 PM"
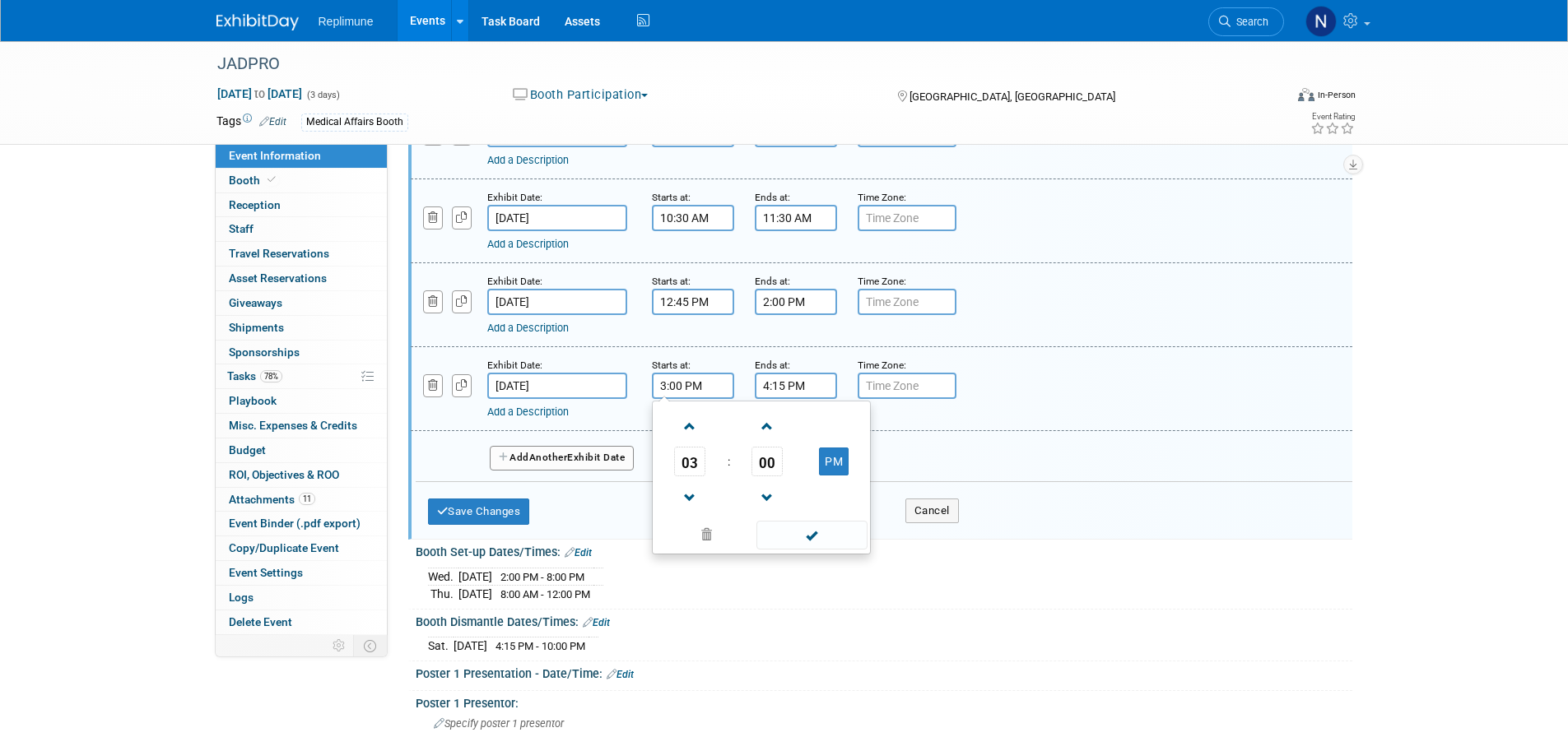
click at [807, 399] on input "4:15 PM" at bounding box center [796, 386] width 83 height 26
click at [1086, 420] on div "Add a Description" at bounding box center [839, 412] width 704 height 15
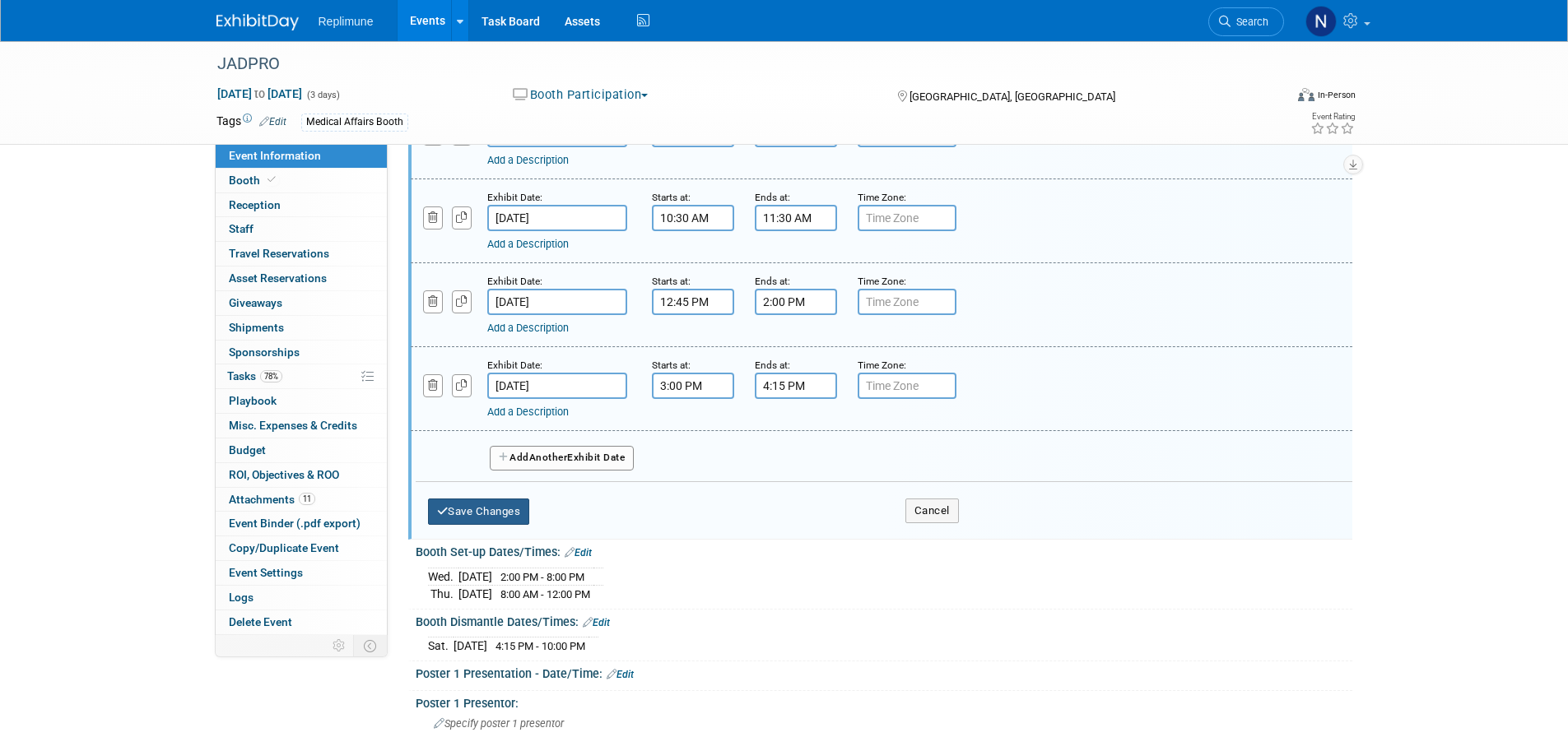
click at [468, 525] on button "Save Changes" at bounding box center [479, 512] width 102 height 26
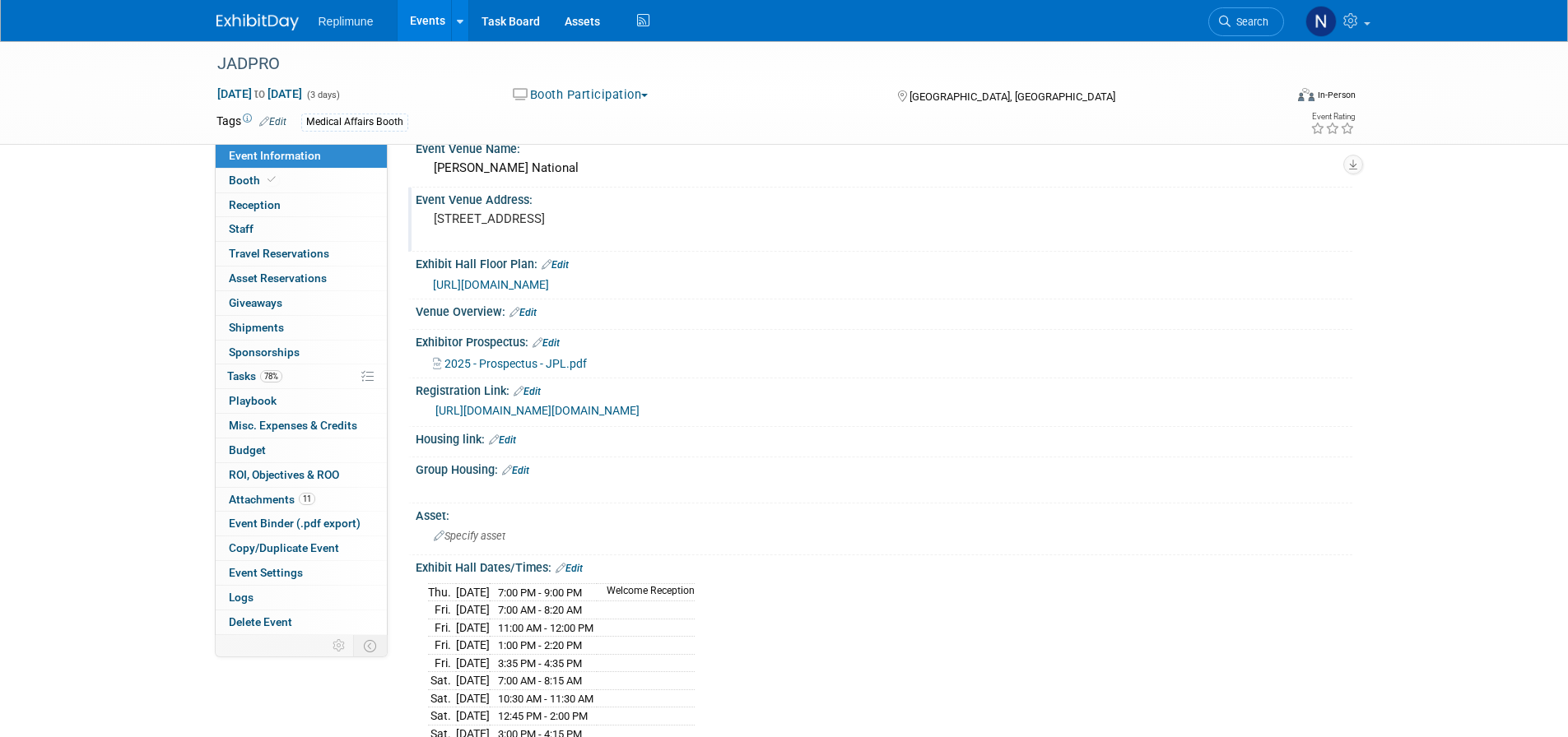
scroll to position [0, 0]
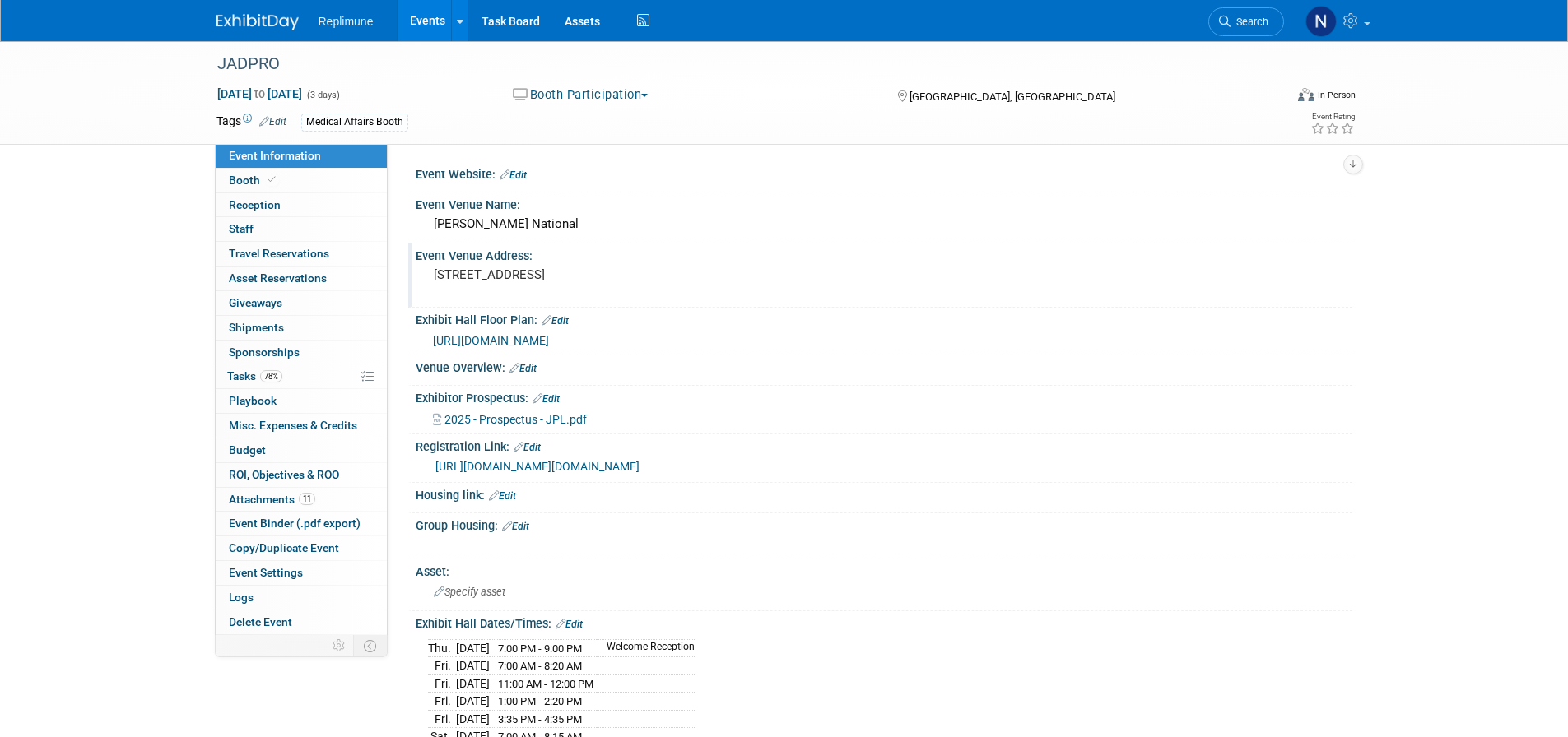
click at [438, 278] on pre "201 Waterfront Street National Harbor, MD" at bounding box center [611, 275] width 354 height 15
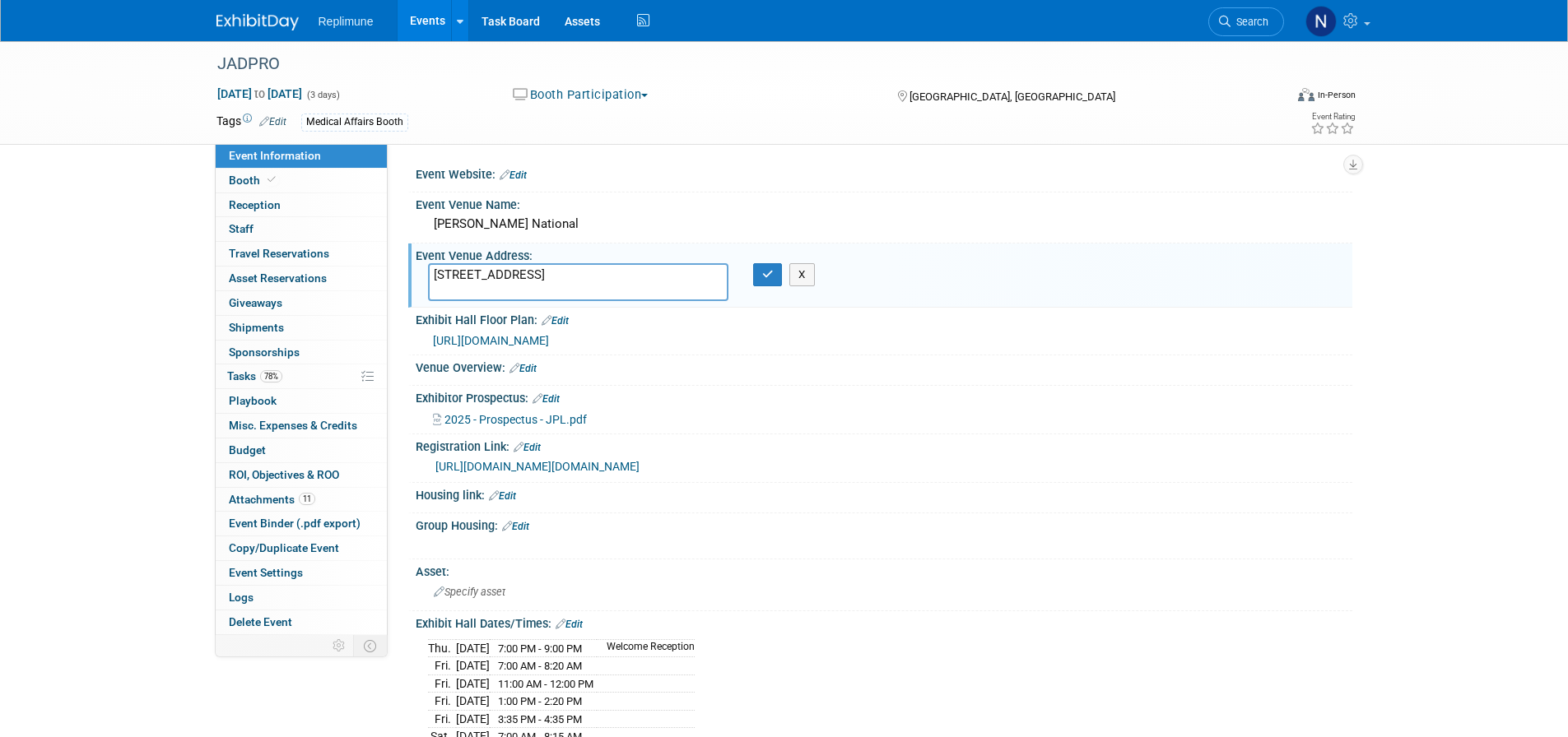
click at [432, 277] on textarea "201 Waterfront Street National Harbor, MD" at bounding box center [579, 282] width 301 height 38
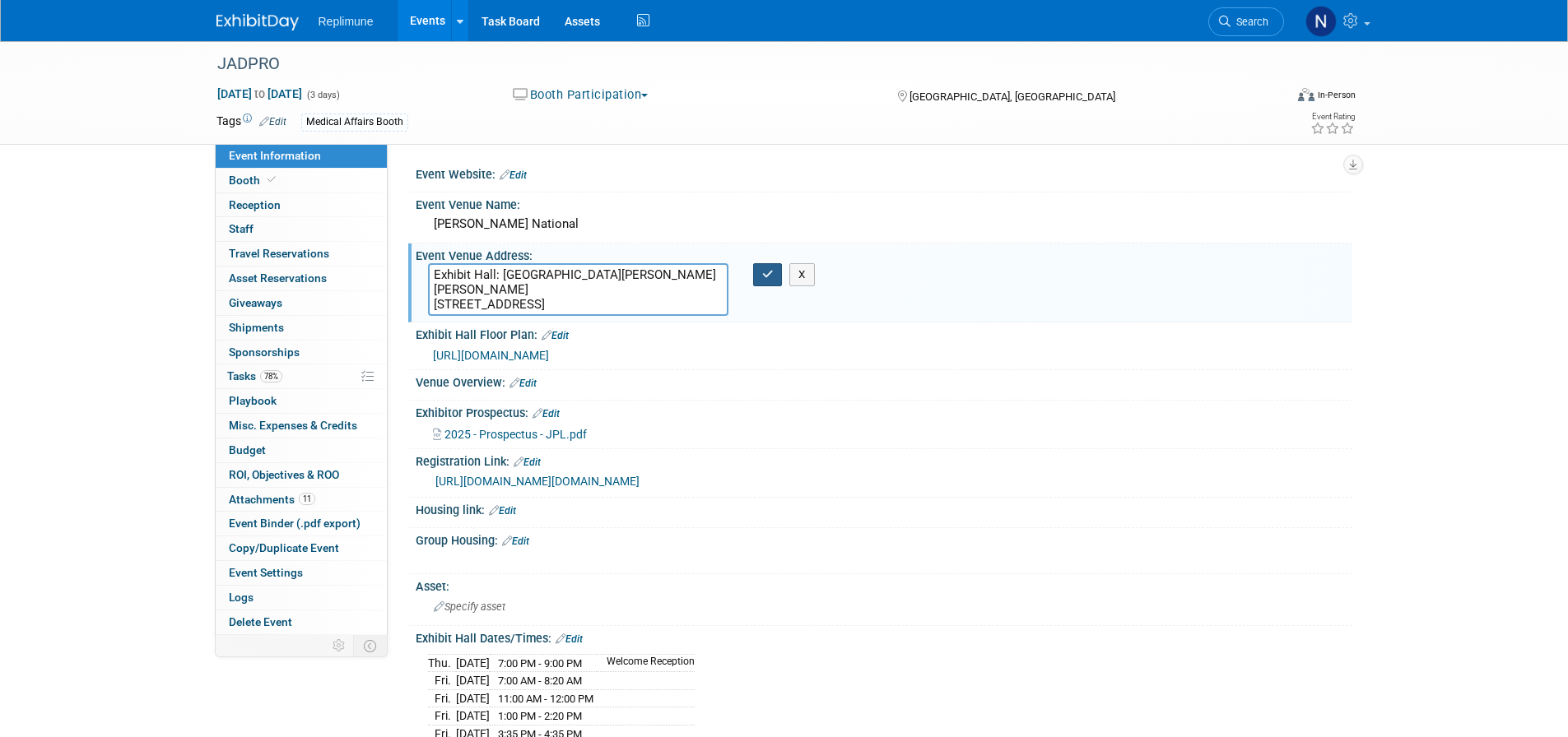
type textarea "Exhibit Hall: Prince George's Exhibition Hall A-B 201 Waterfront Street Nationa…"
click at [770, 279] on icon "button" at bounding box center [768, 273] width 11 height 10
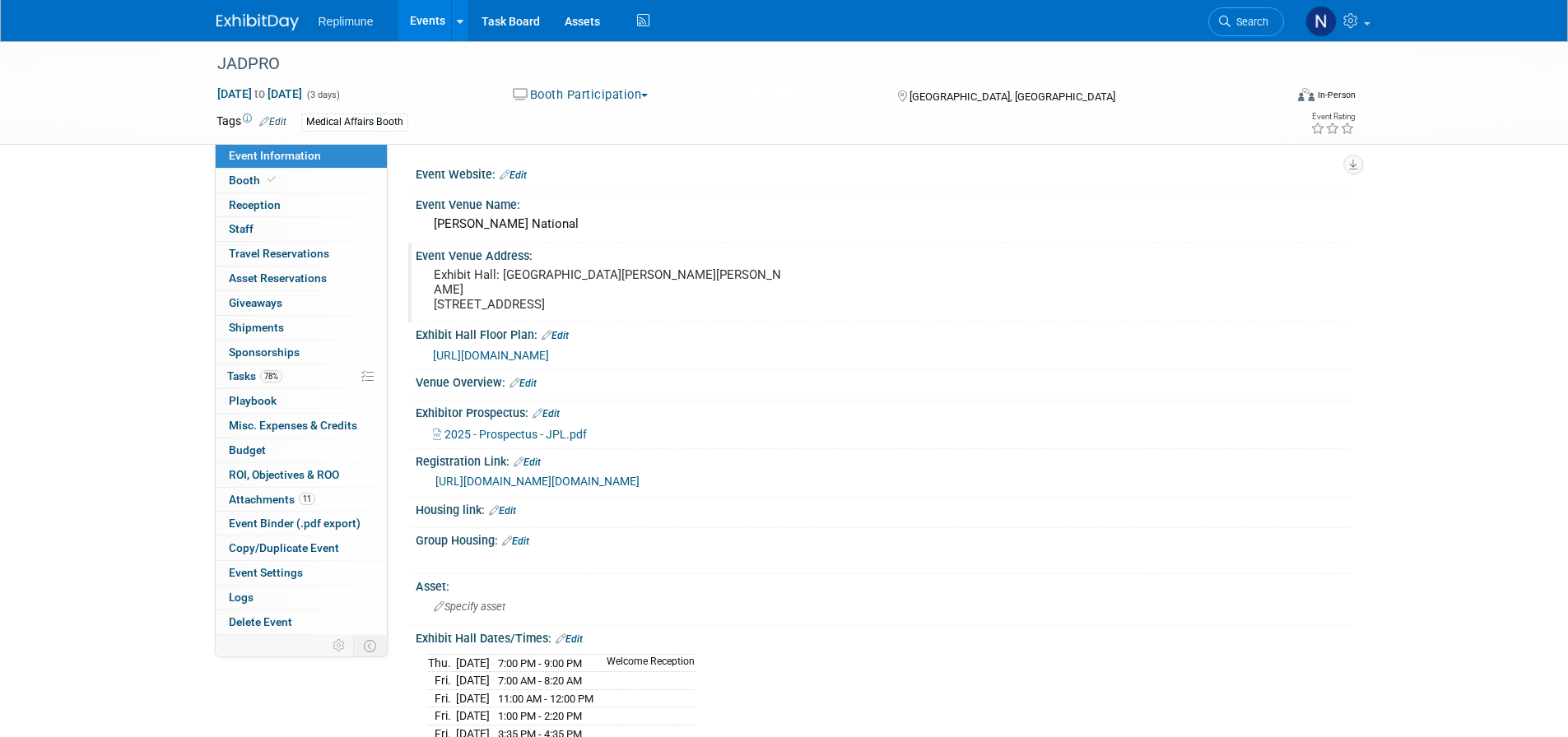
click at [521, 176] on link "Edit" at bounding box center [513, 175] width 27 height 11
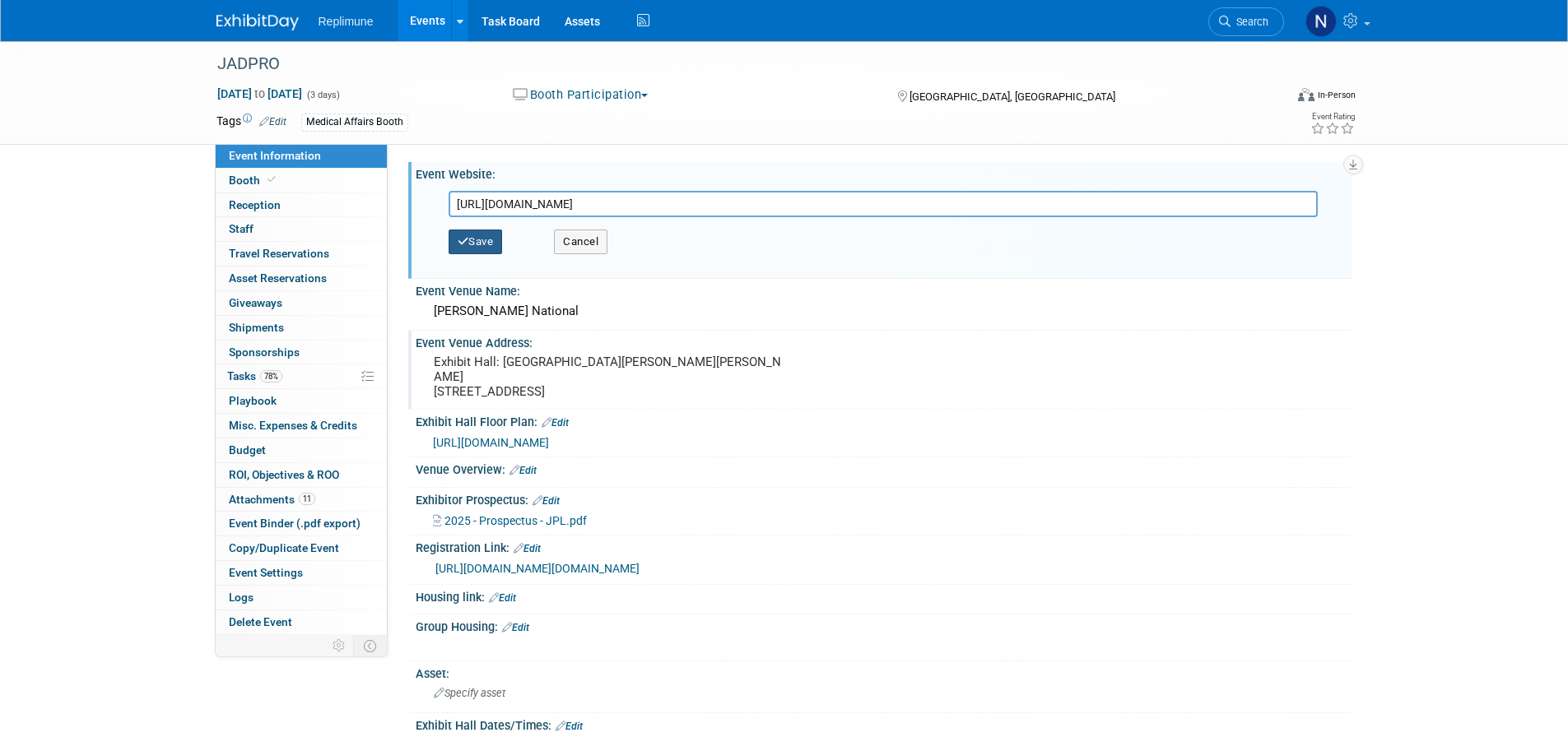
type input "https://jadprolive.com/"
click at [474, 248] on button "Save" at bounding box center [475, 241] width 54 height 24
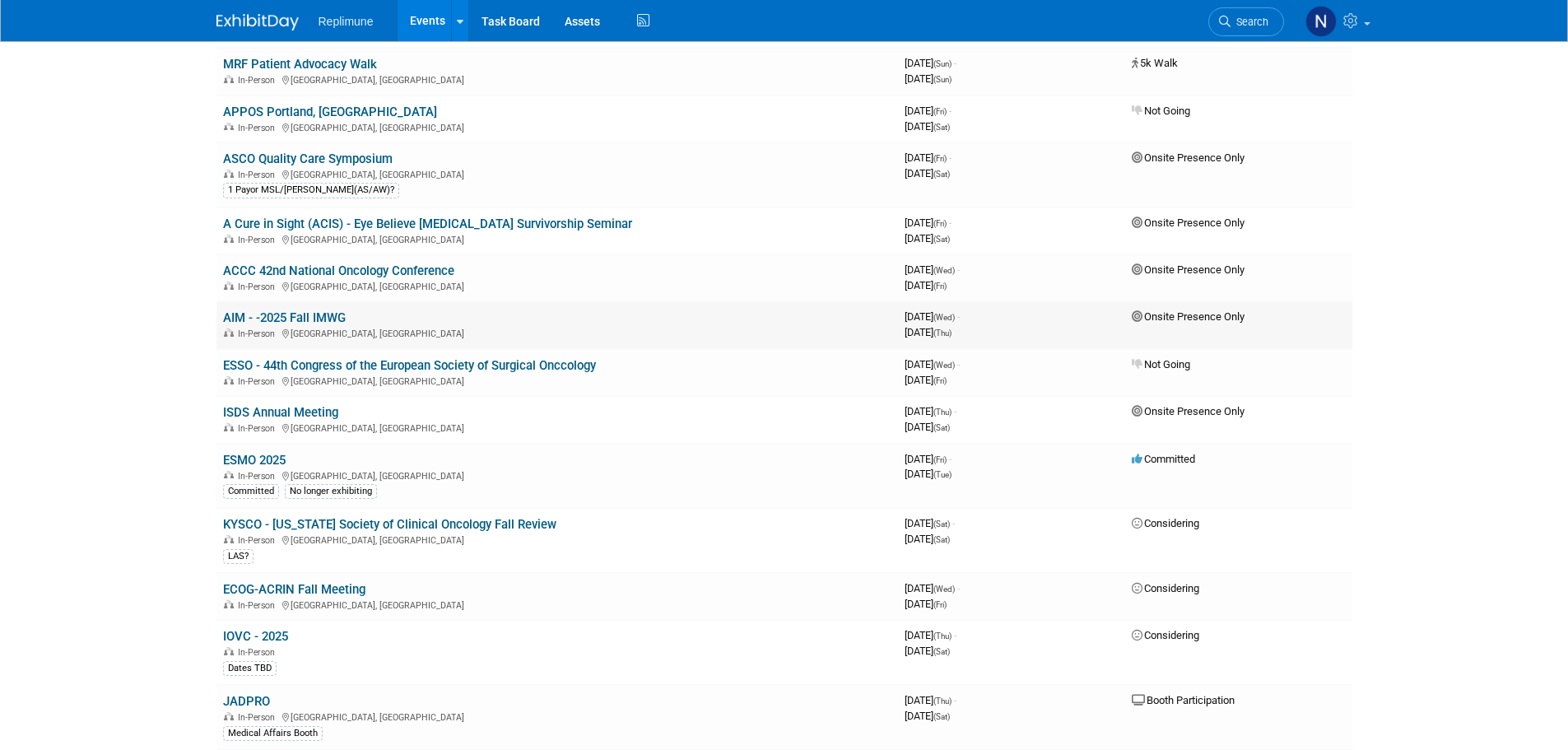
scroll to position [329, 0]
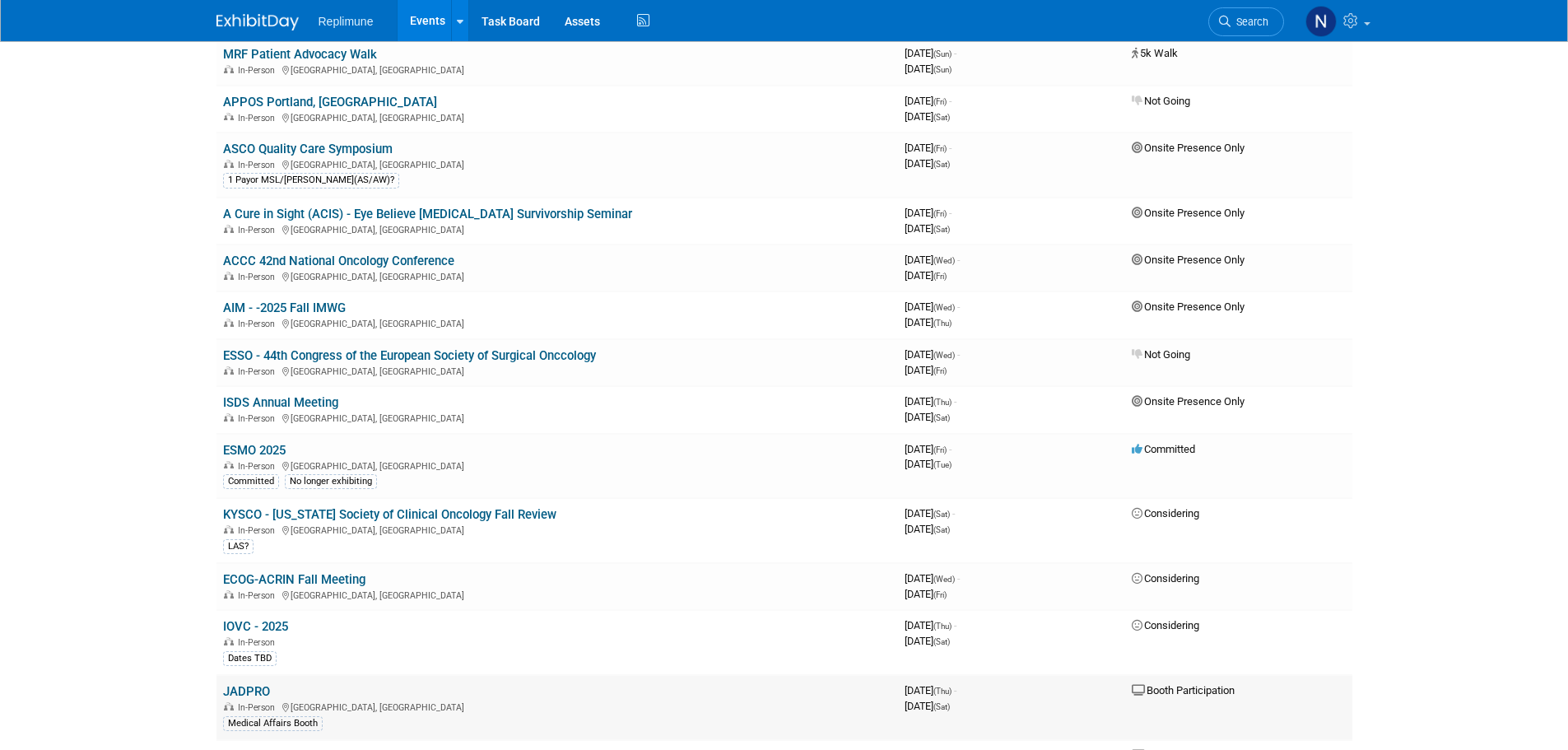
click at [243, 692] on link "JADPRO" at bounding box center [246, 692] width 47 height 15
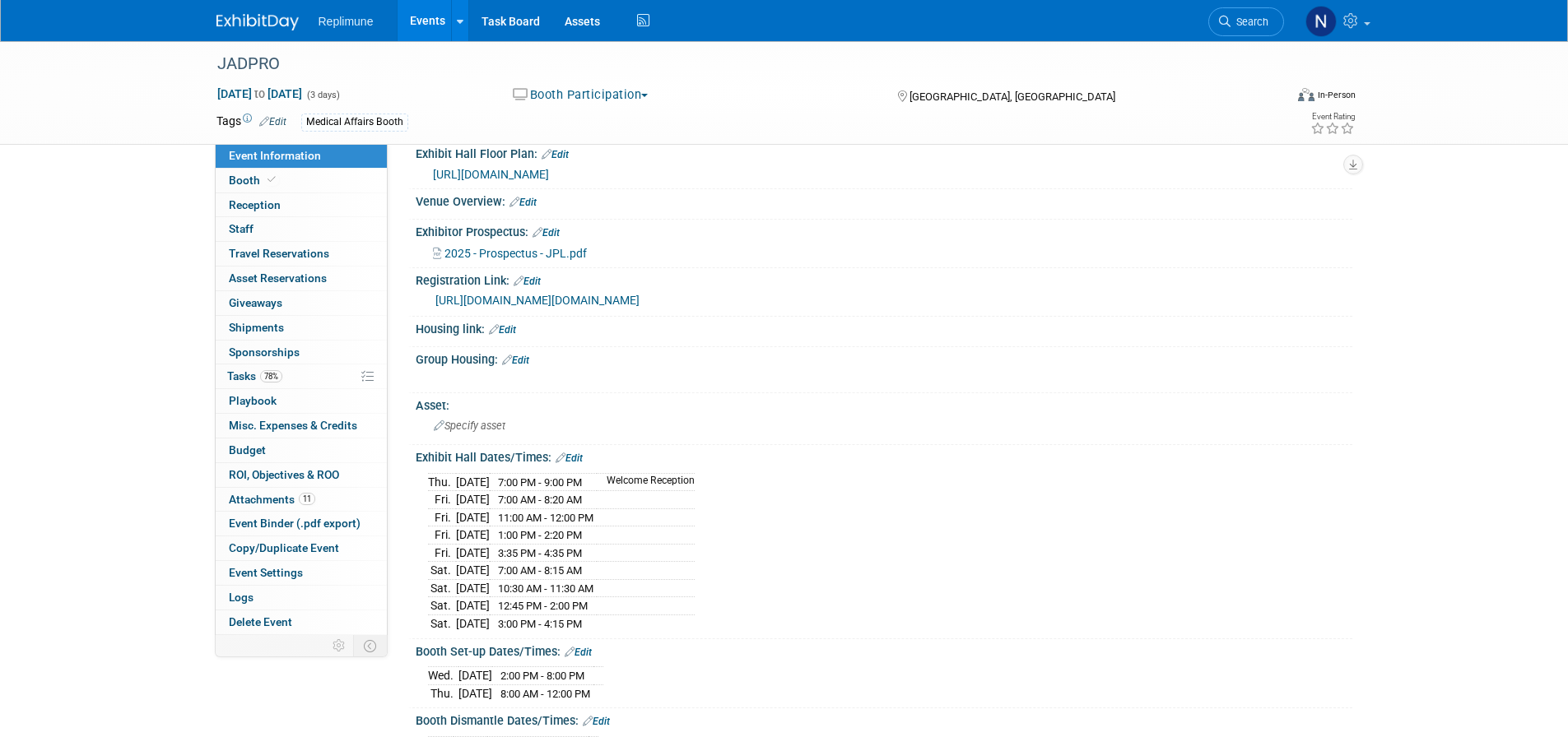
scroll to position [247, 0]
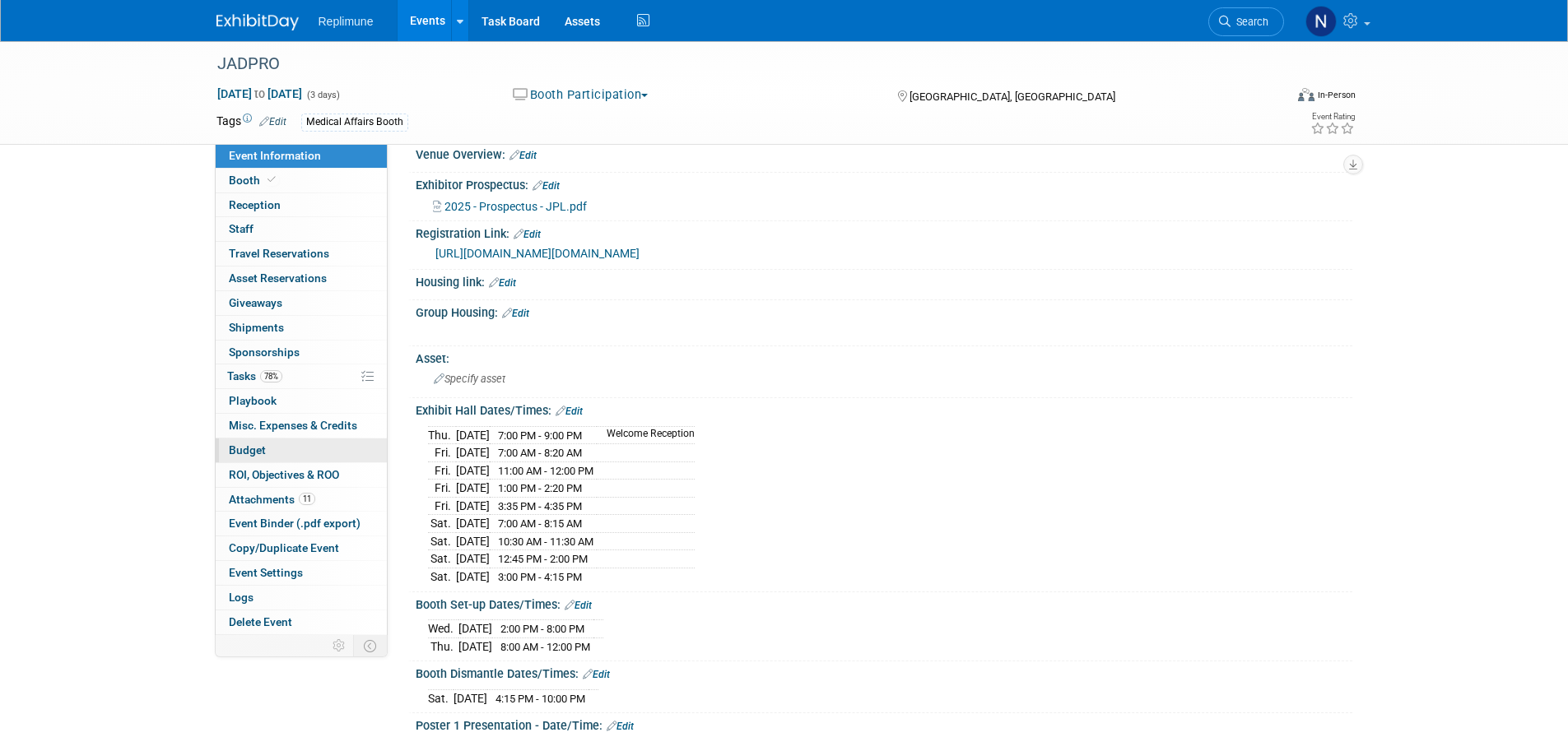
click at [249, 456] on span "Budget" at bounding box center [247, 450] width 37 height 13
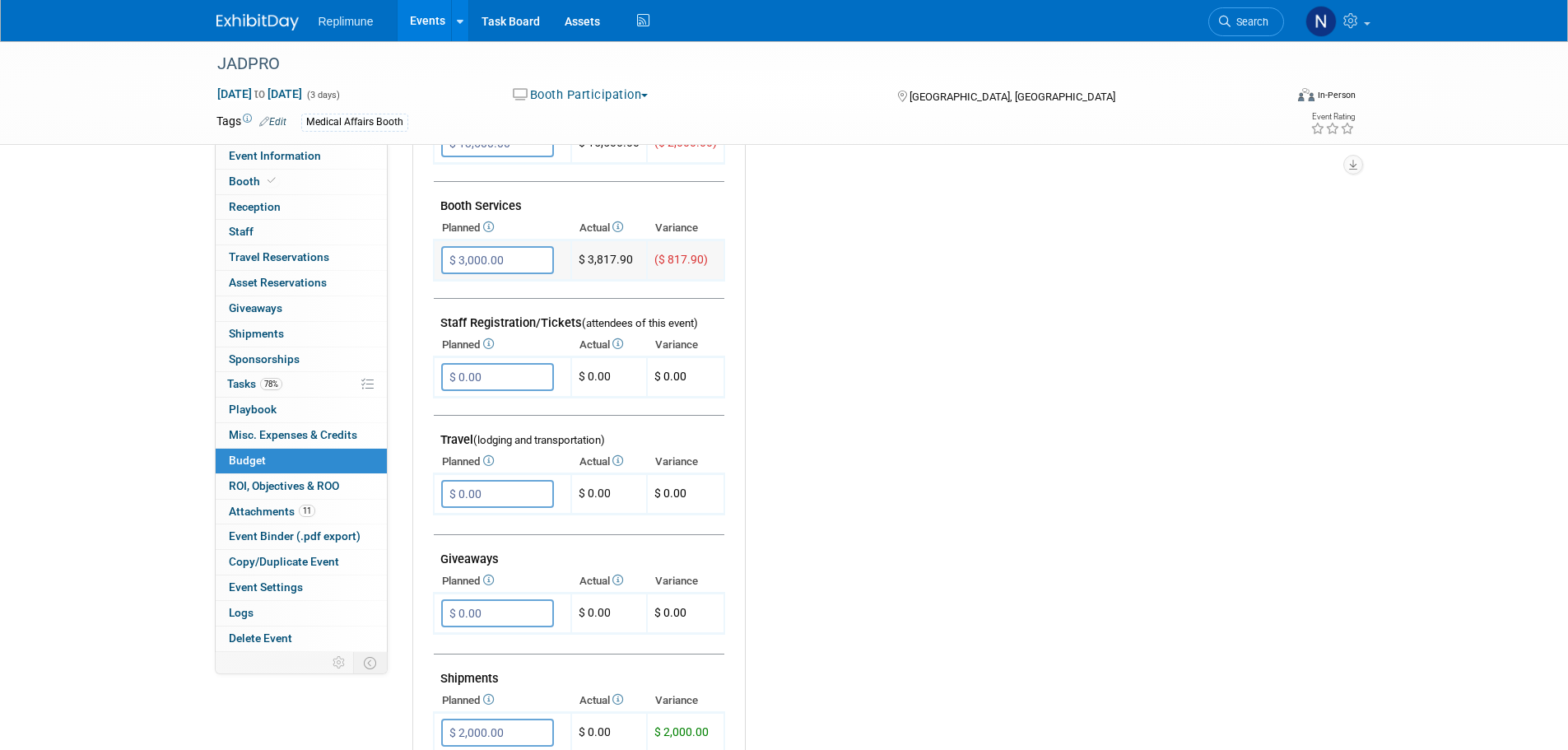
scroll to position [412, 0]
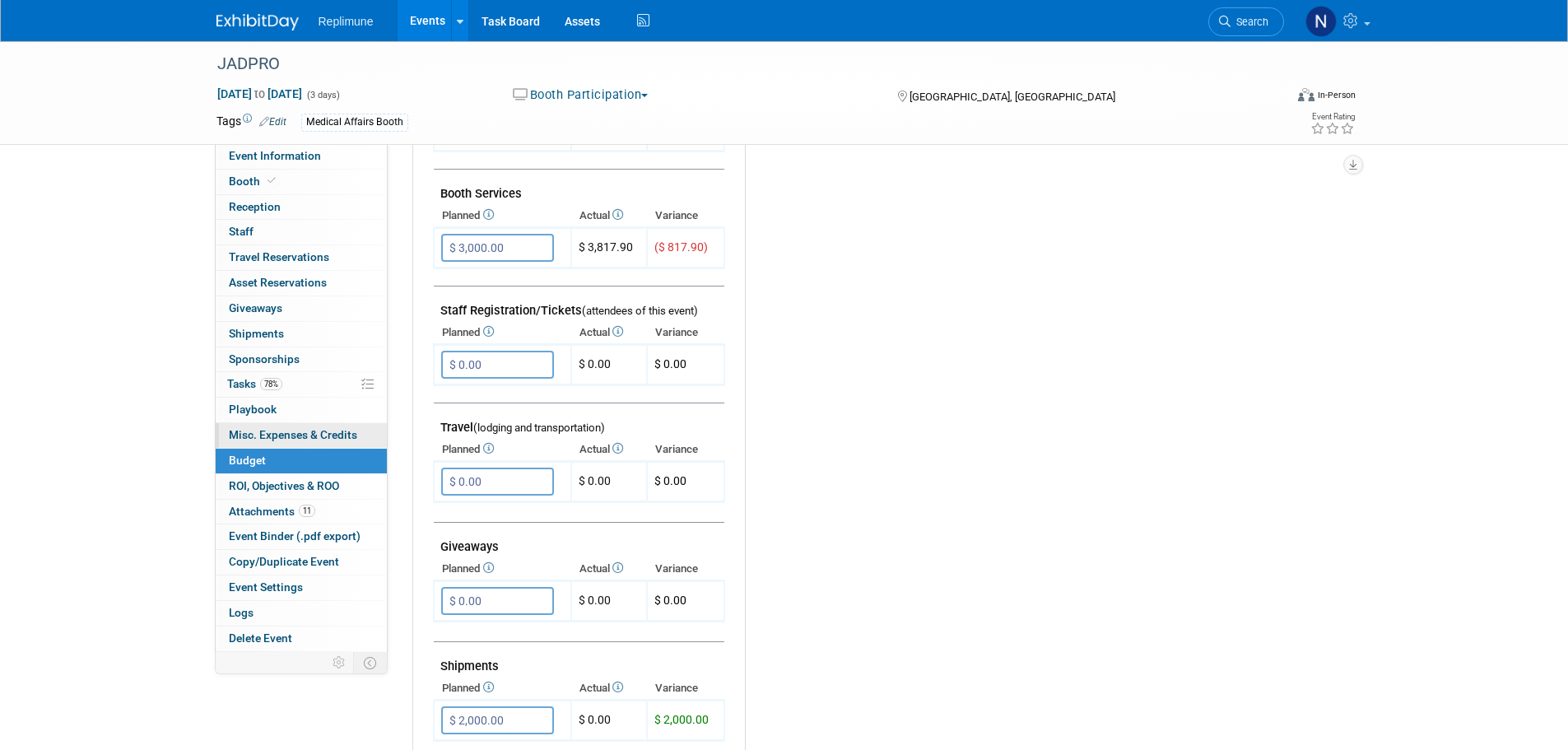
click at [311, 436] on span "Misc. Expenses & Credits 0" at bounding box center [293, 435] width 129 height 13
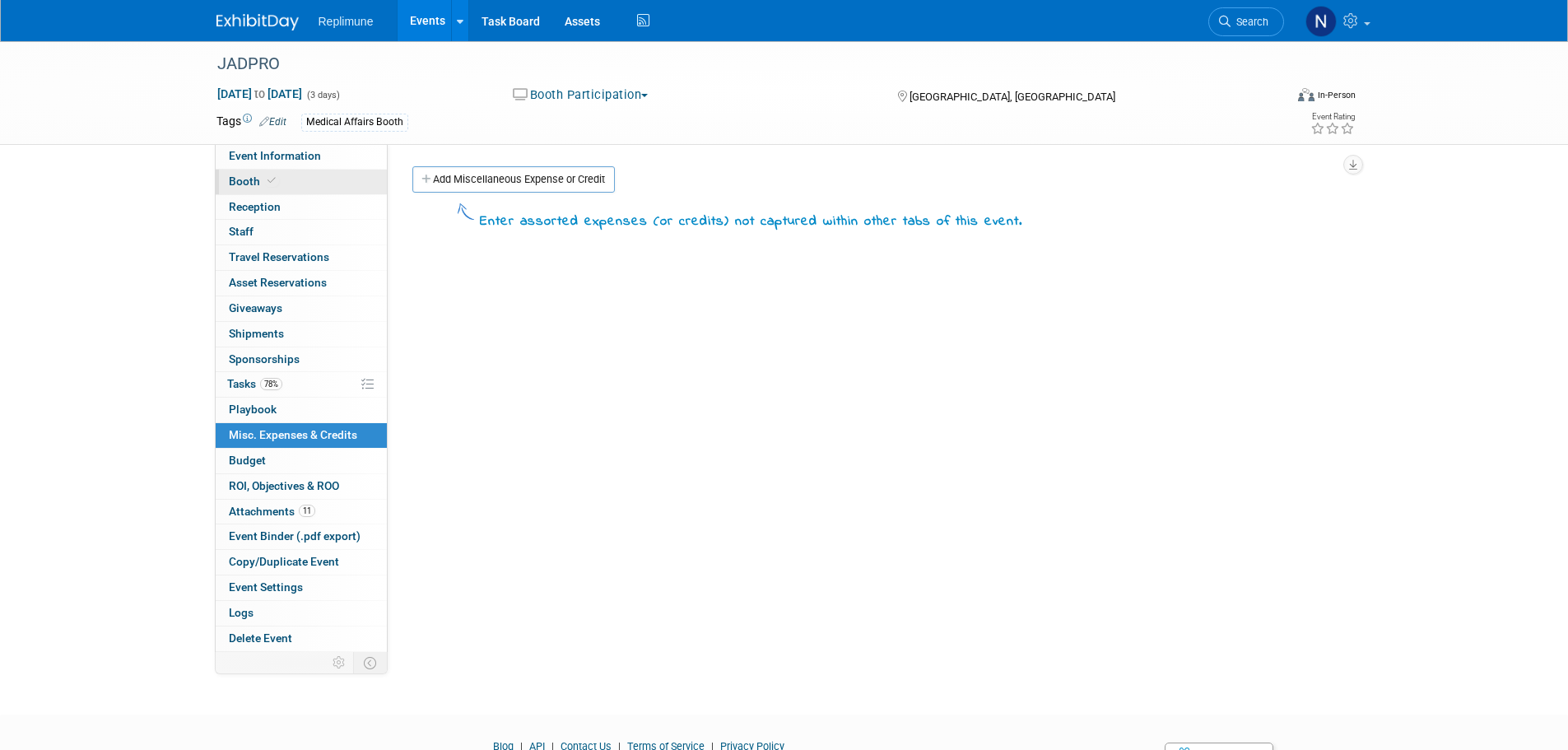
click at [249, 177] on span "Booth" at bounding box center [254, 181] width 50 height 13
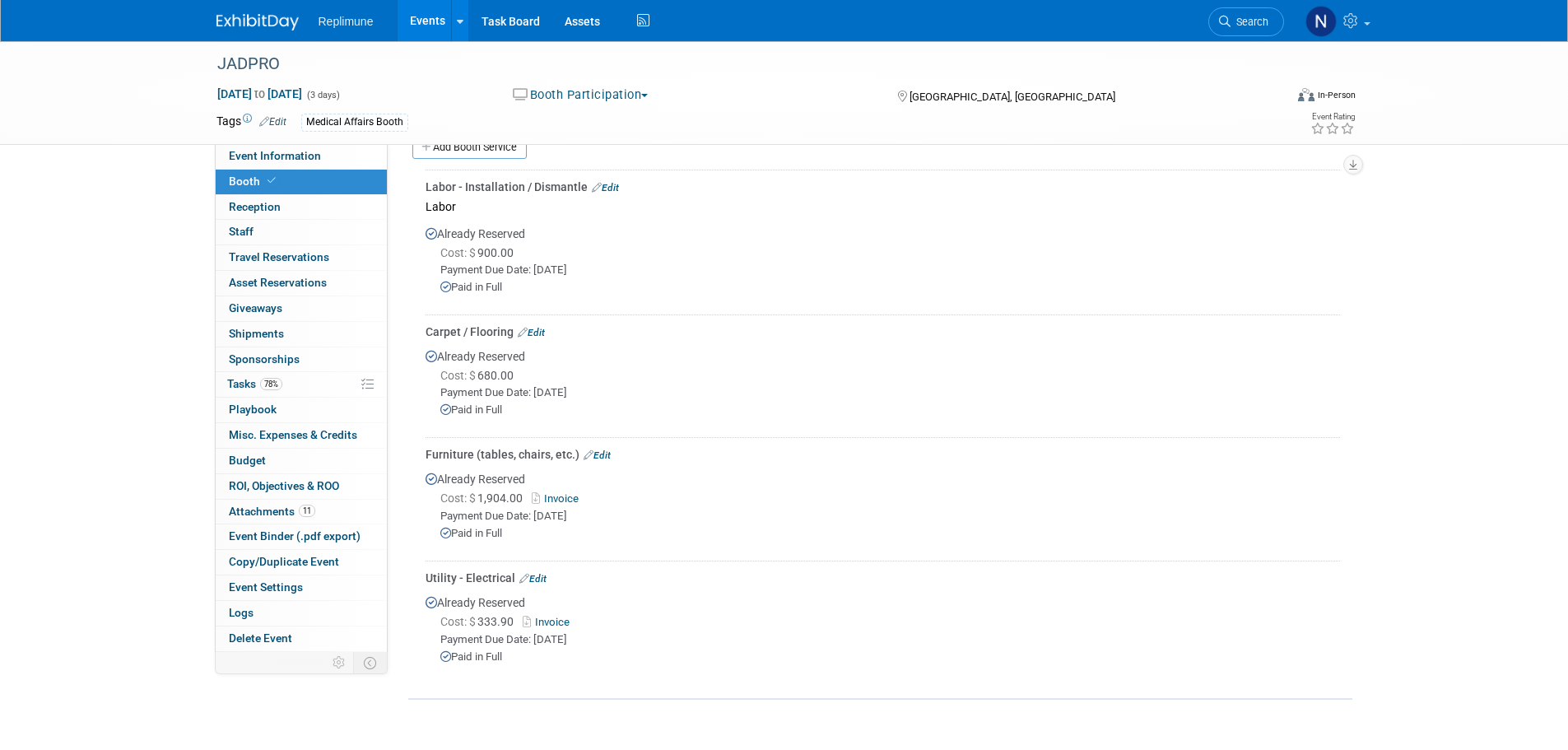
scroll to position [576, 0]
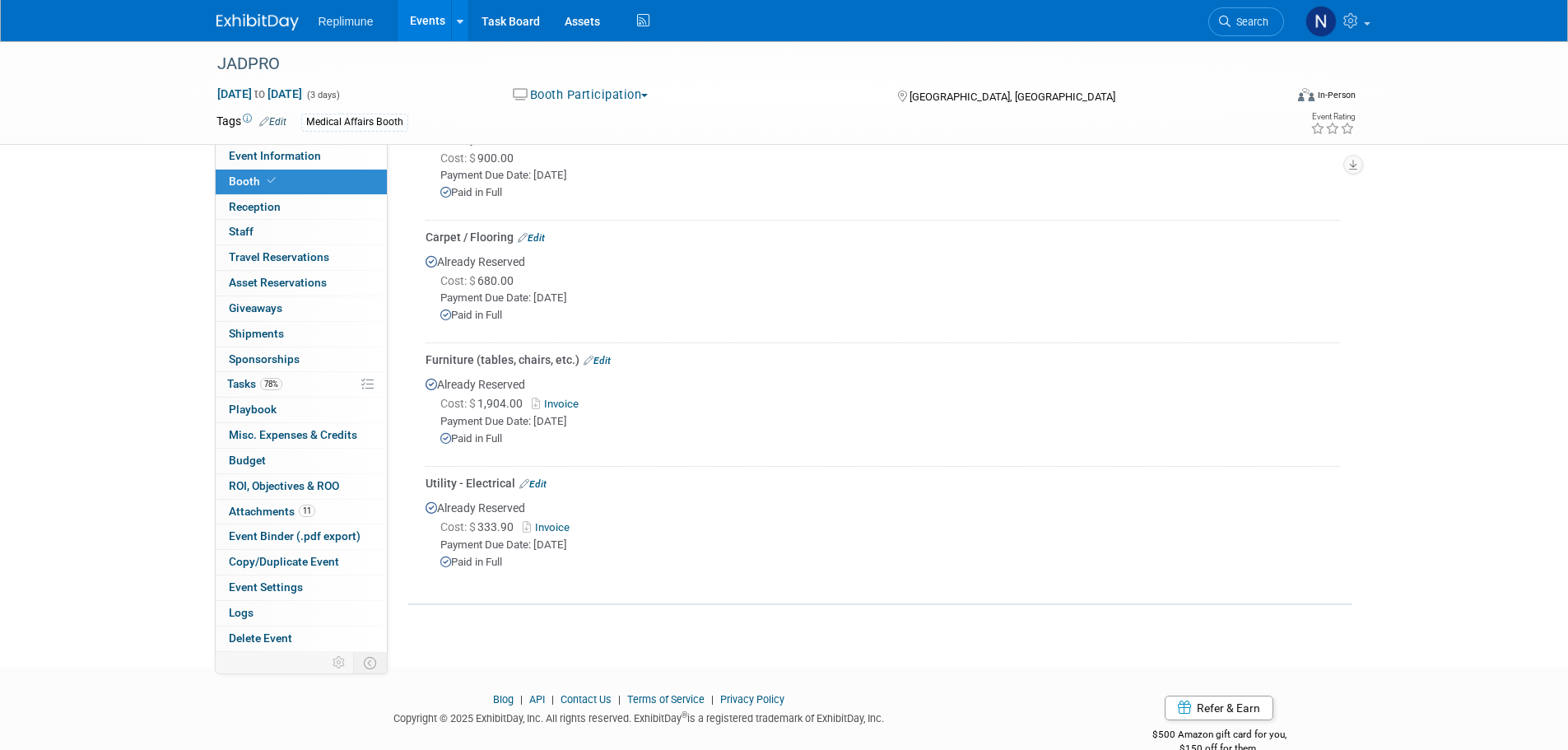
click at [604, 357] on link "Edit" at bounding box center [597, 361] width 27 height 11
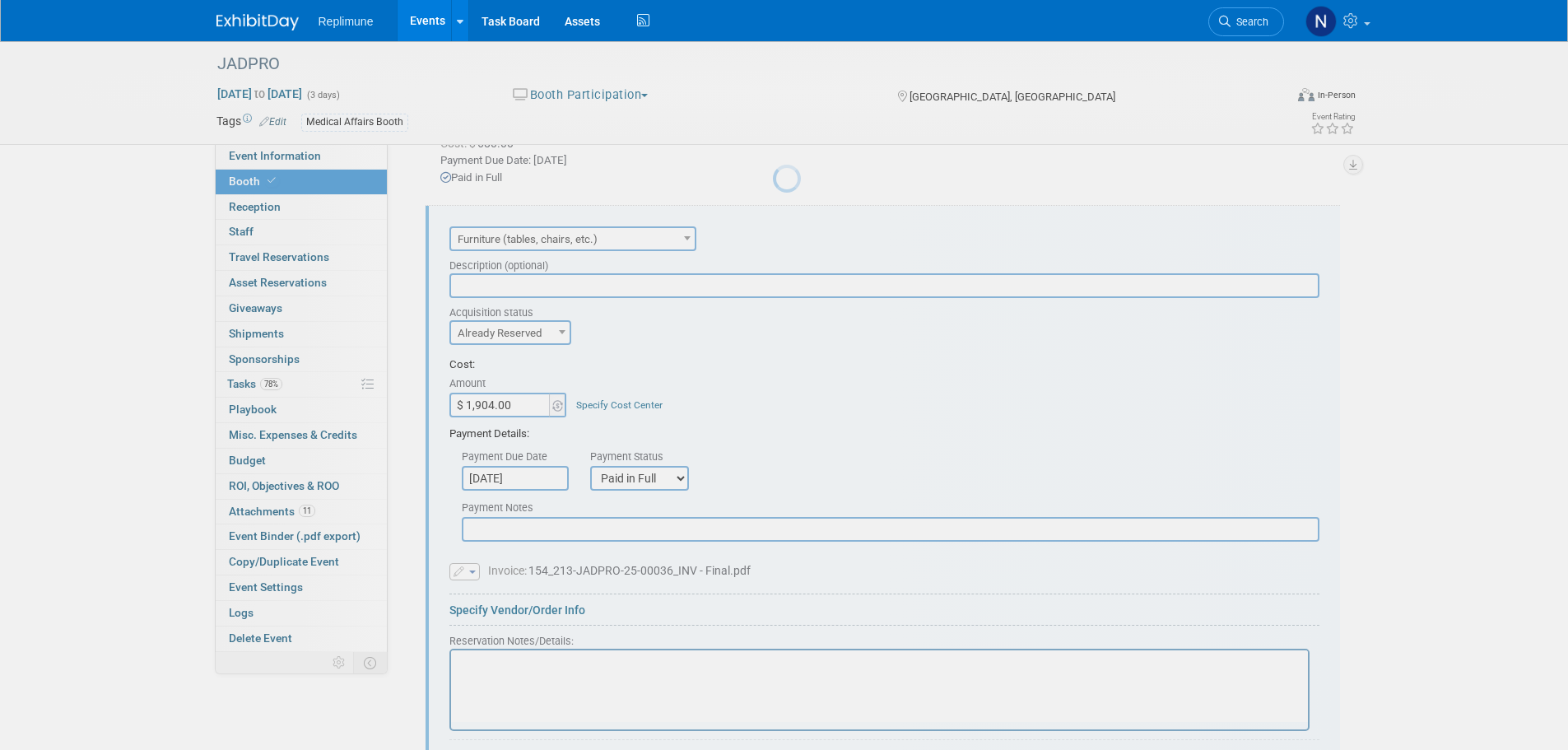
scroll to position [0, 0]
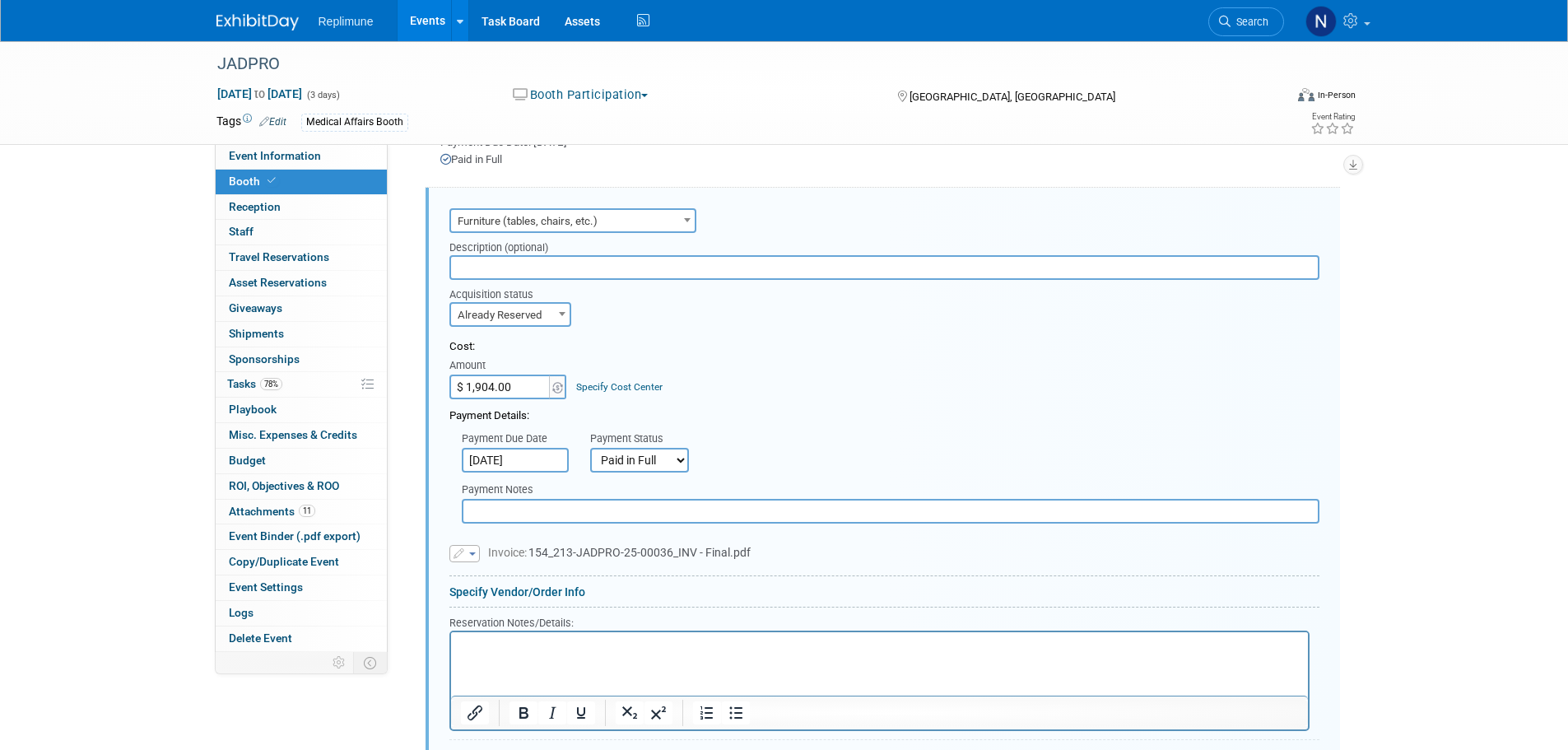
click at [511, 385] on input "$ 1,904.00" at bounding box center [501, 387] width 103 height 24
click at [763, 369] on div "Cost: Amount $ 1,904.00 Specify Cost Center Cost Center -- Not Specified -- Bio…" at bounding box center [884, 369] width 870 height 60
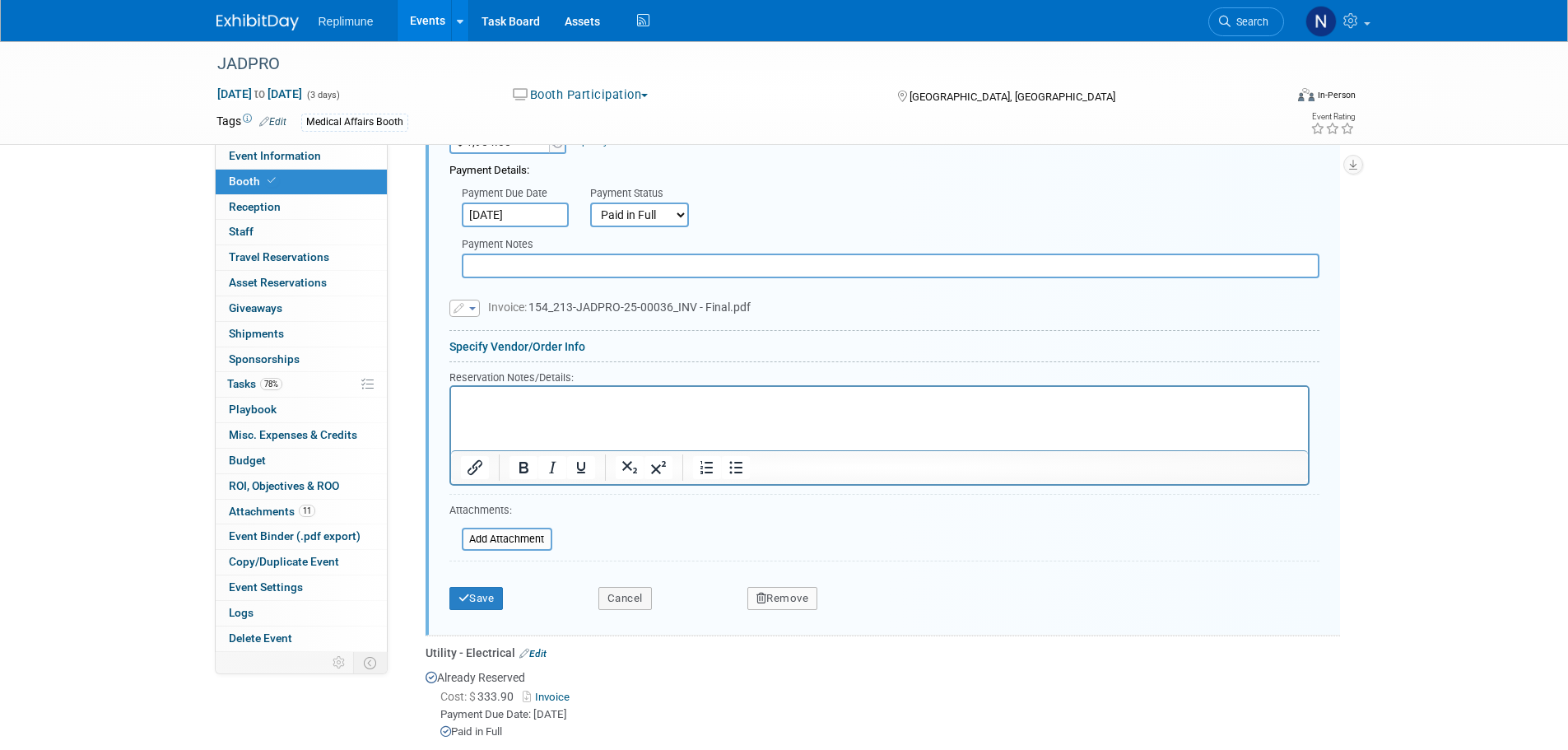
scroll to position [979, 0]
click at [488, 594] on button "Save" at bounding box center [476, 597] width 54 height 23
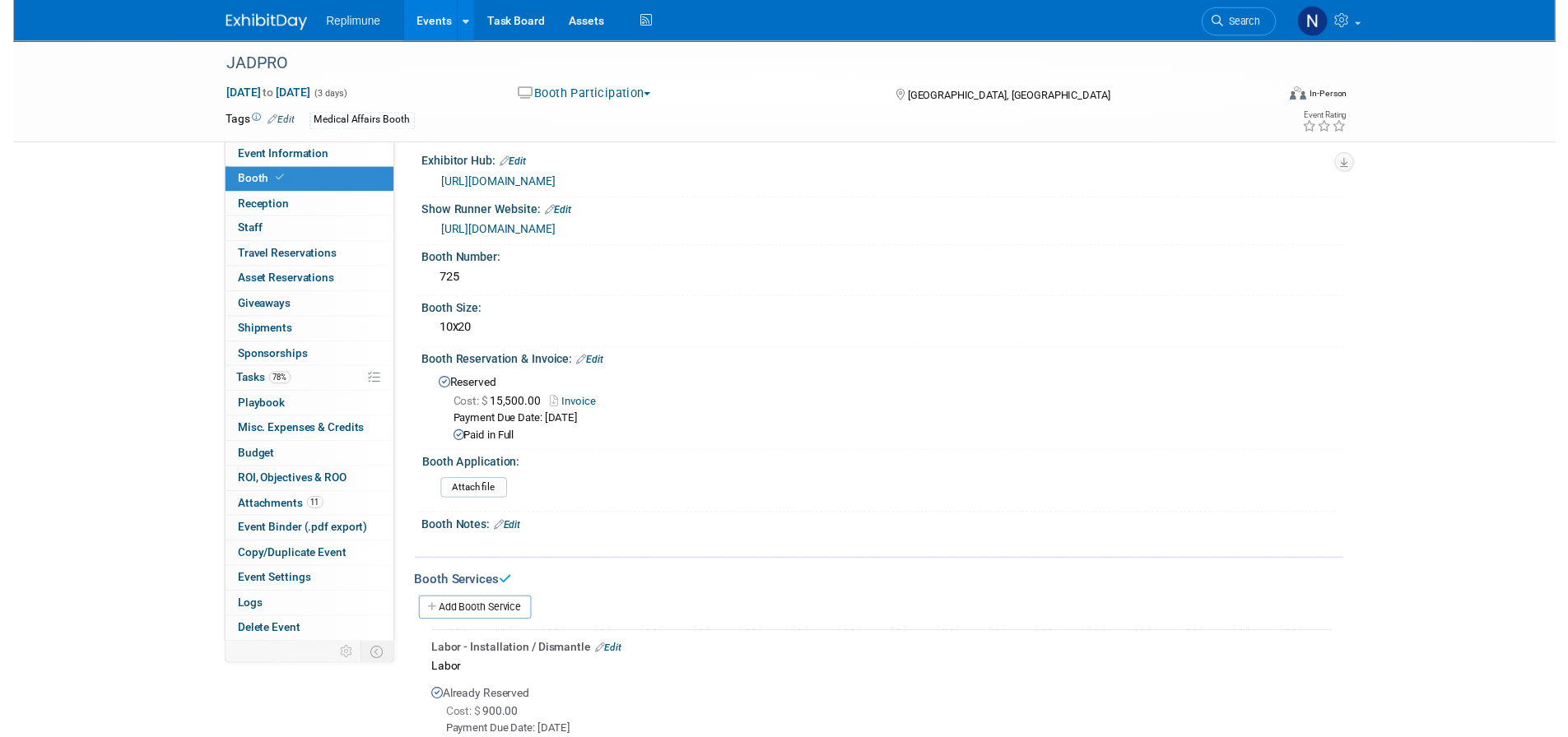
scroll to position [0, 0]
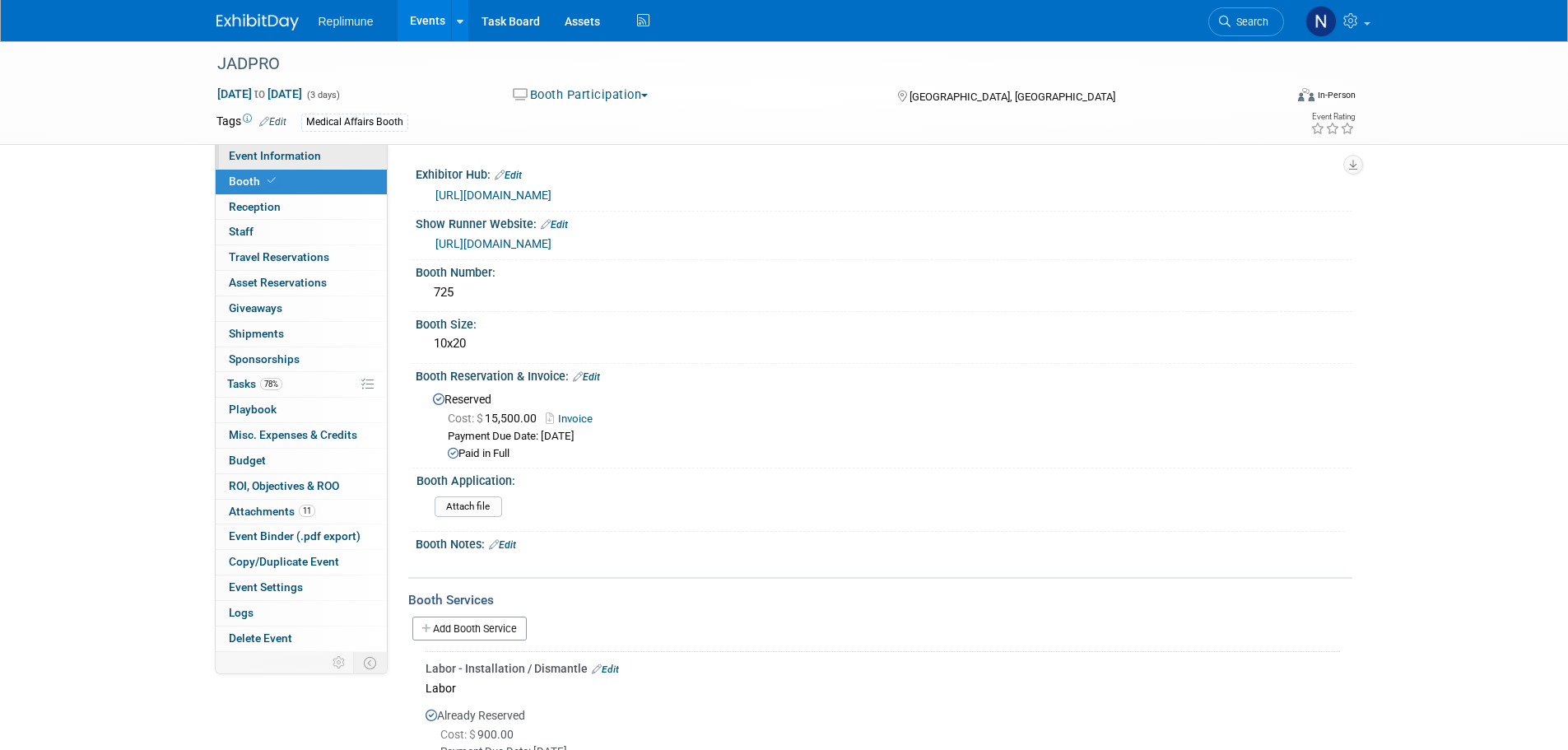
click at [285, 153] on span "Event Information" at bounding box center [275, 156] width 92 height 13
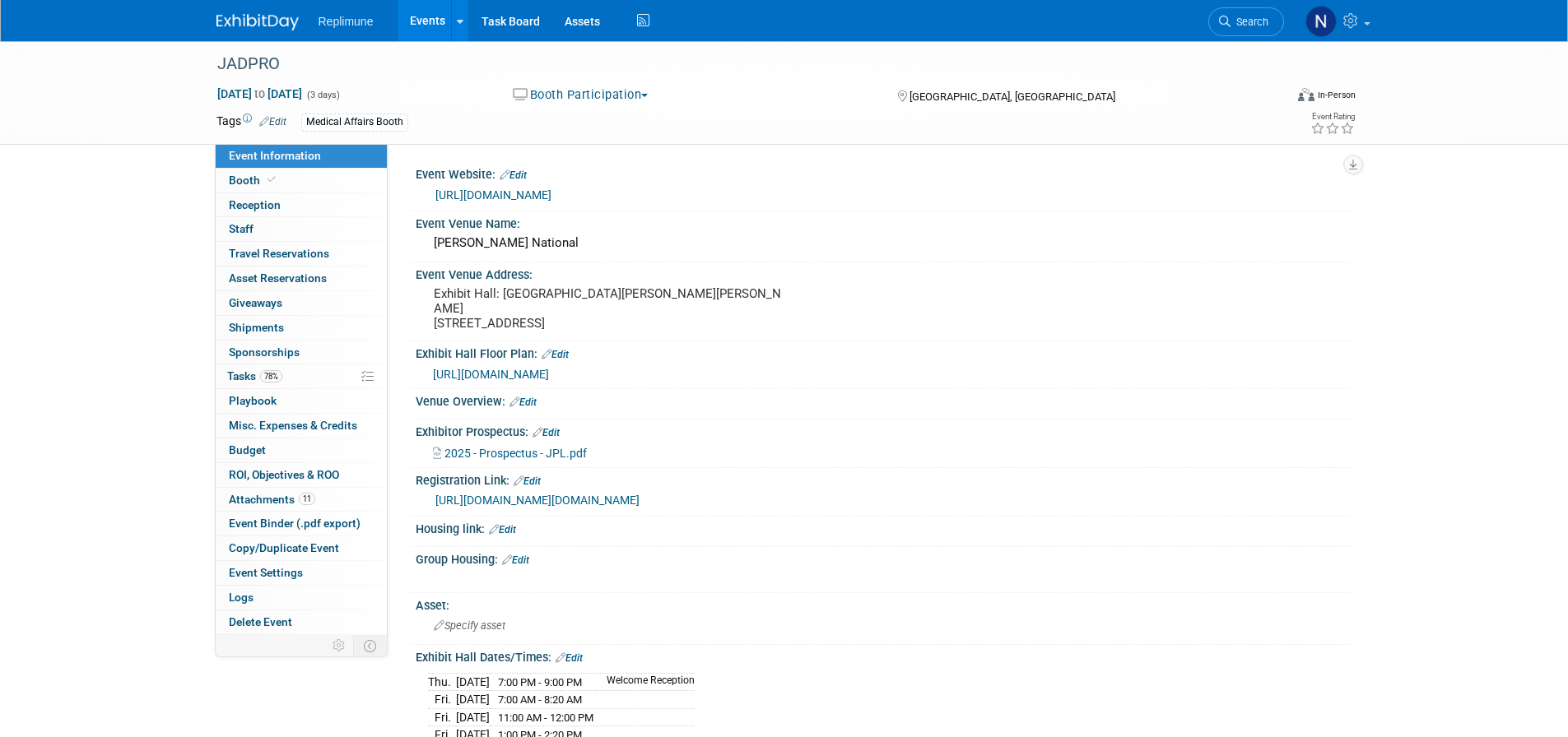
click at [1241, 24] on span "Search" at bounding box center [1250, 22] width 38 height 12
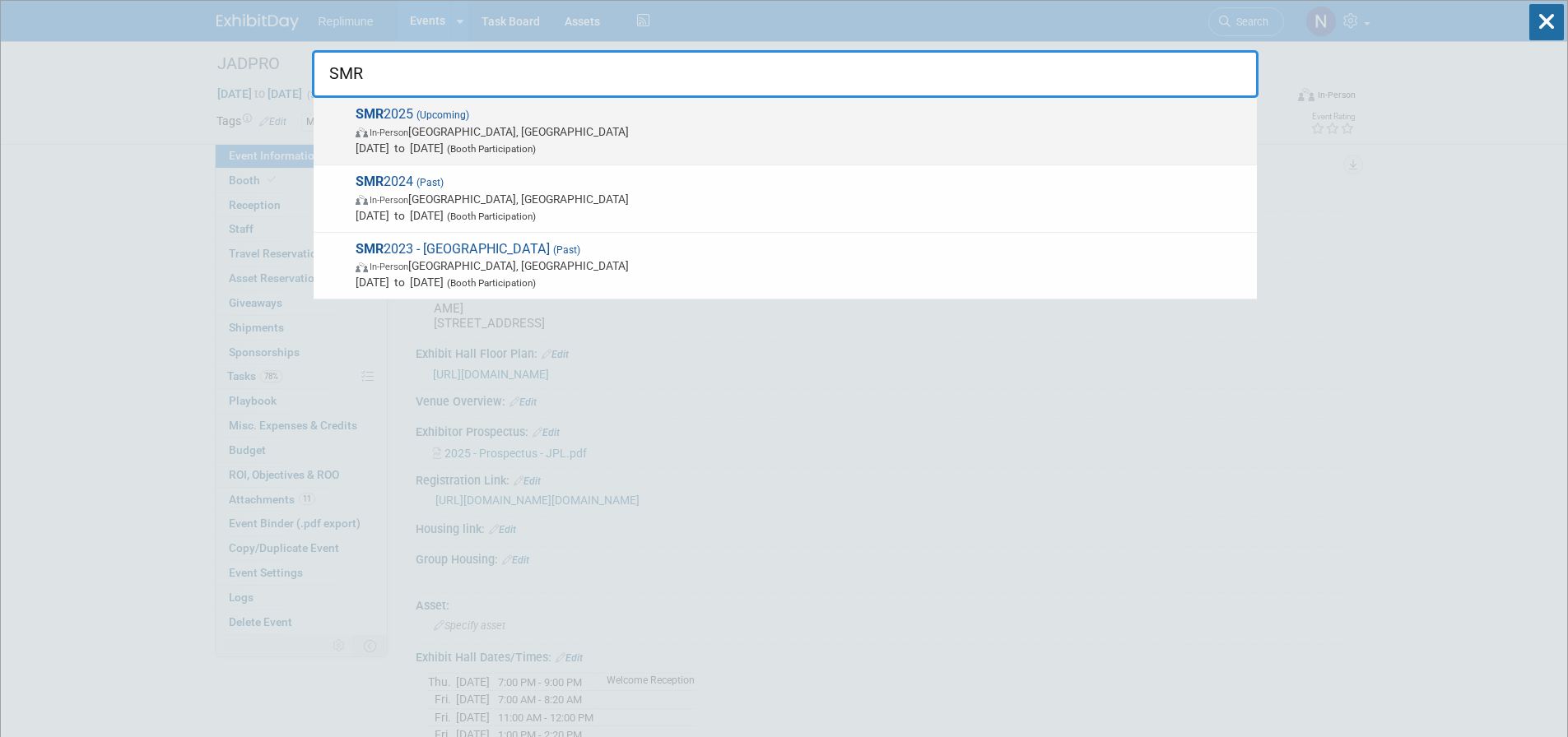
type input "SMR"
click at [514, 137] on span "In-Person Amsterdam, Netherlands" at bounding box center [801, 131] width 893 height 17
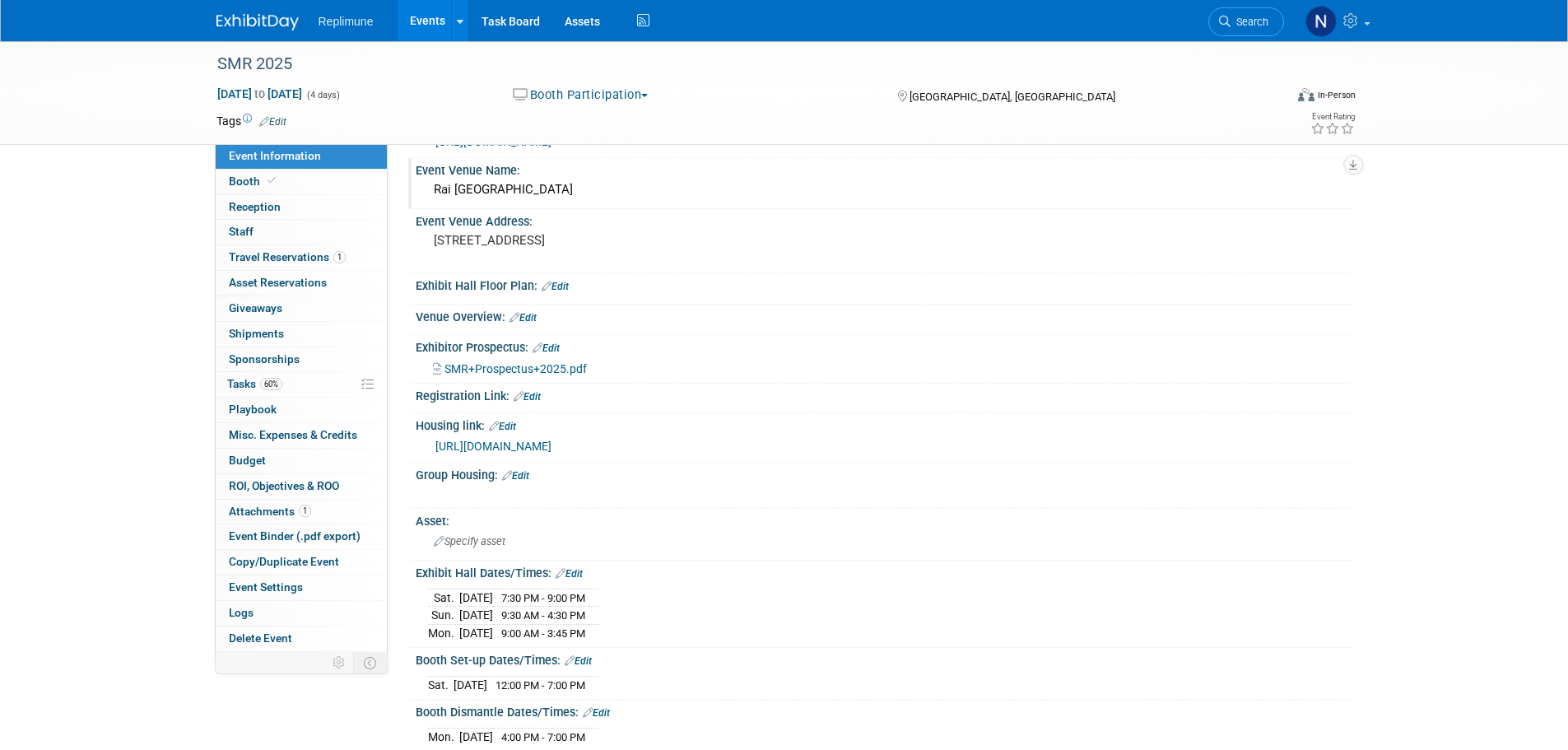
scroll to position [83, 0]
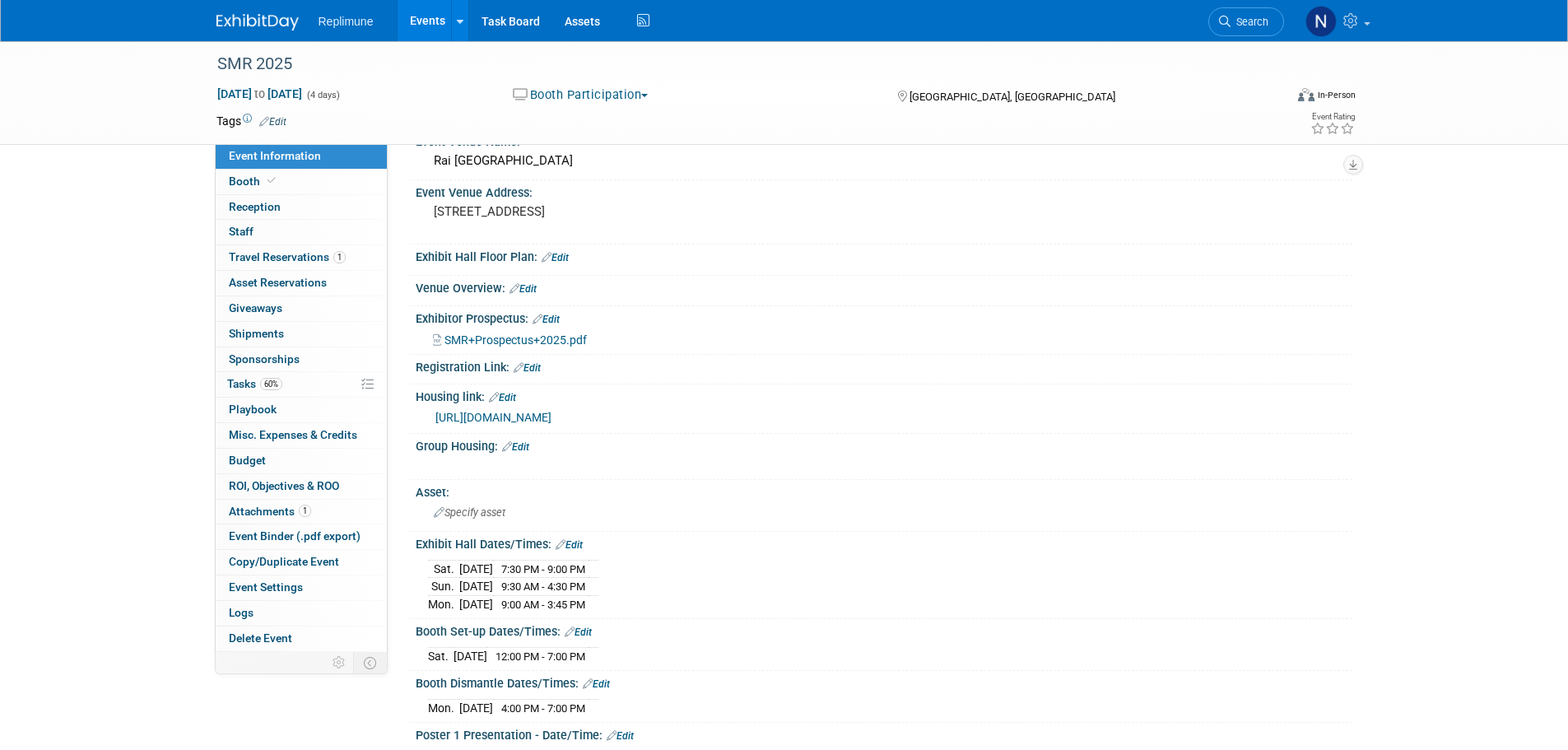
click at [472, 338] on span "SMR+Prospectus+2025.pdf" at bounding box center [516, 340] width 143 height 13
click at [242, 178] on span "Booth" at bounding box center [254, 181] width 50 height 13
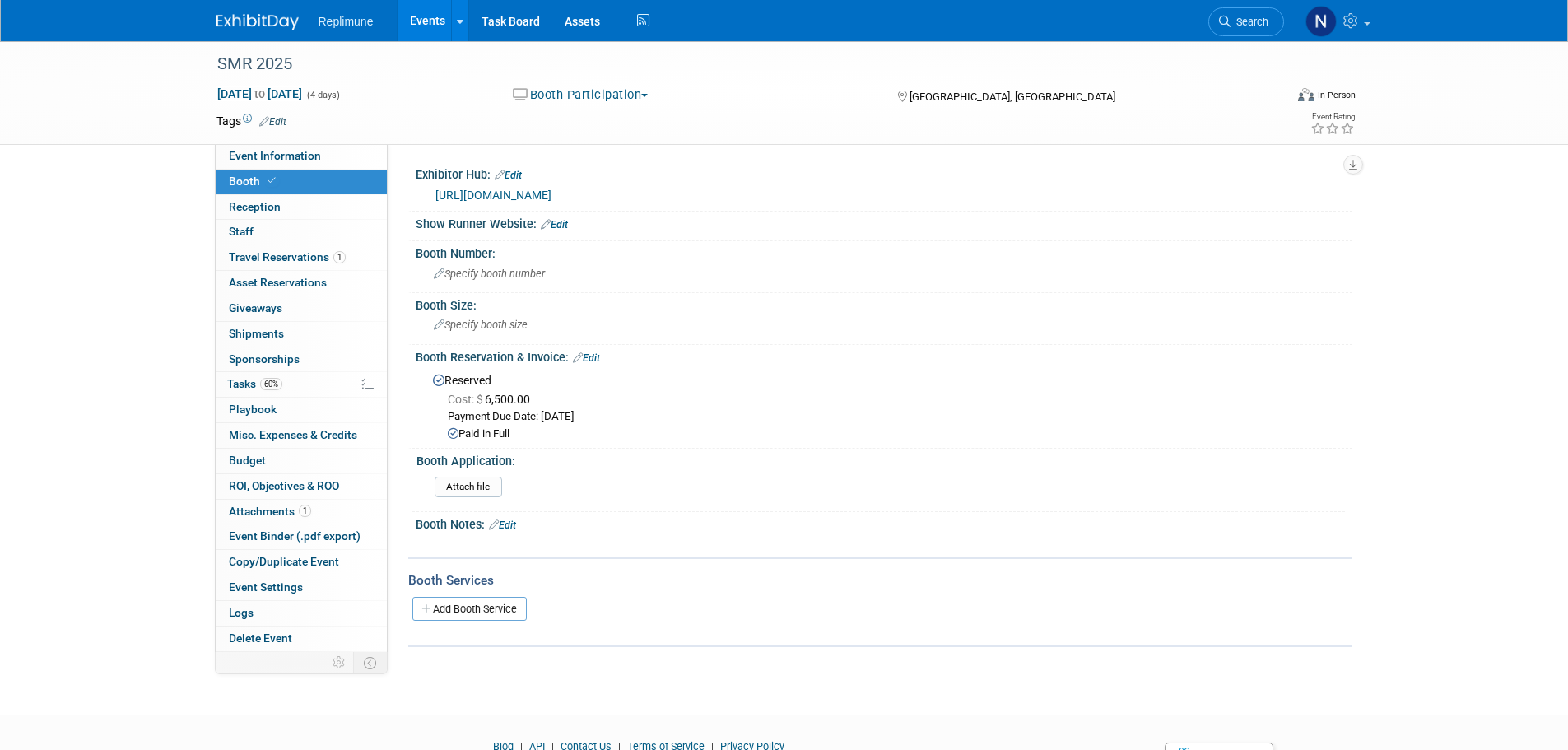
click at [509, 523] on link "Edit" at bounding box center [502, 525] width 27 height 11
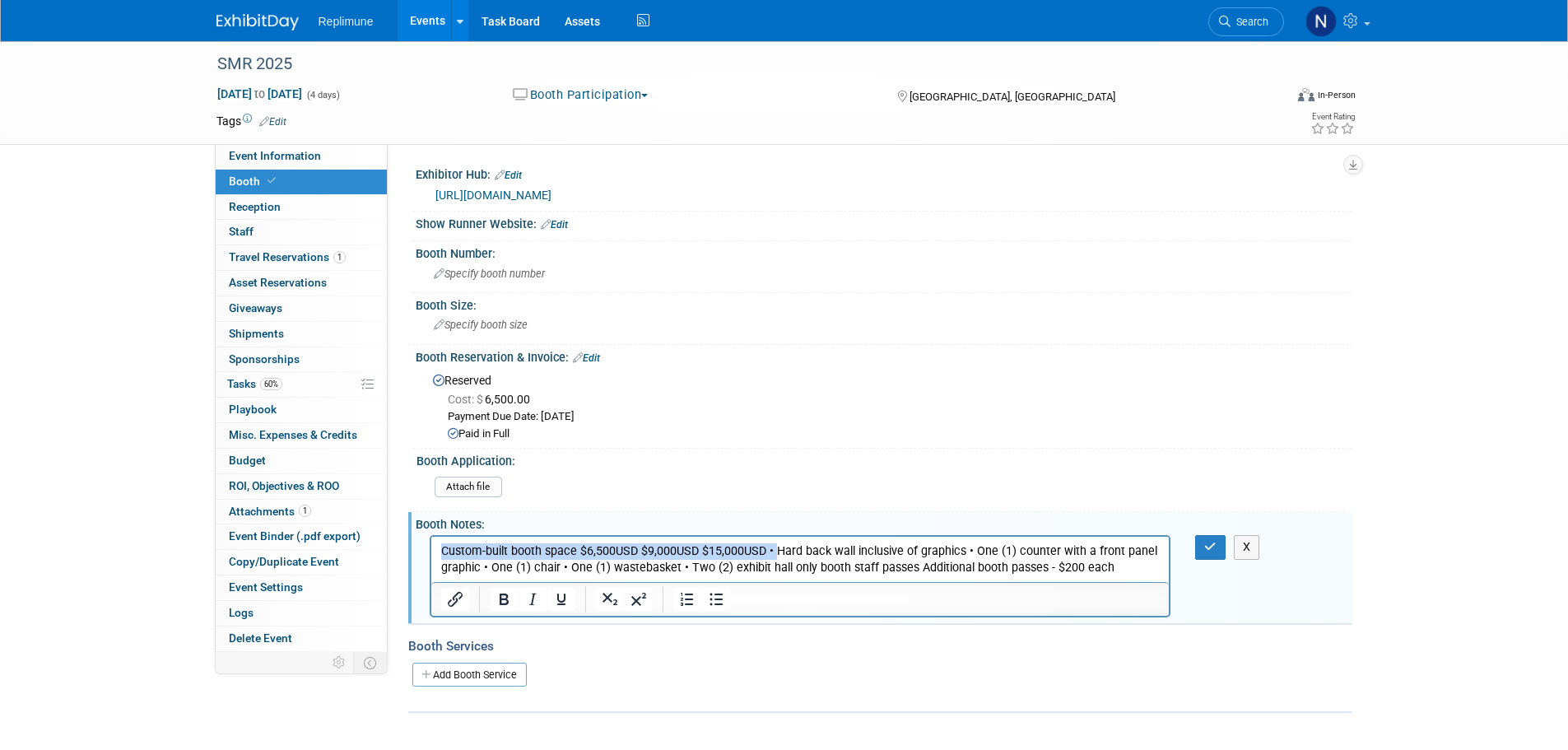
drag, startPoint x: 773, startPoint y: 552, endPoint x: 435, endPoint y: 552, distance: 338.0
click at [435, 552] on html "Custom-built booth space $6,500USD $9,000USD $15,000USD • Hard back wall inclus…" at bounding box center [800, 556] width 738 height 39
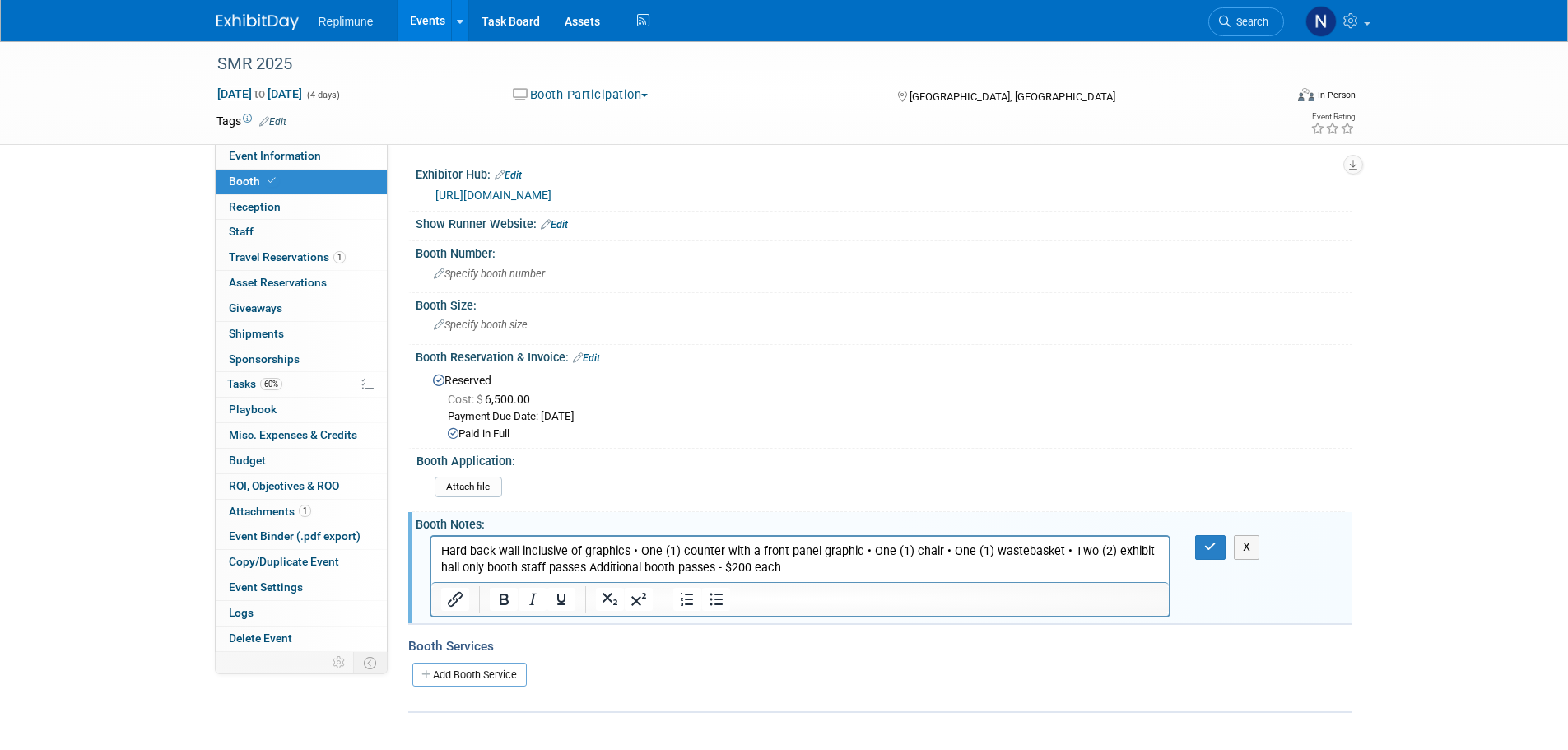
click at [639, 552] on p "Hard back wall inclusive of graphics • One (1) counter with a front panel graph…" at bounding box center [800, 559] width 720 height 33
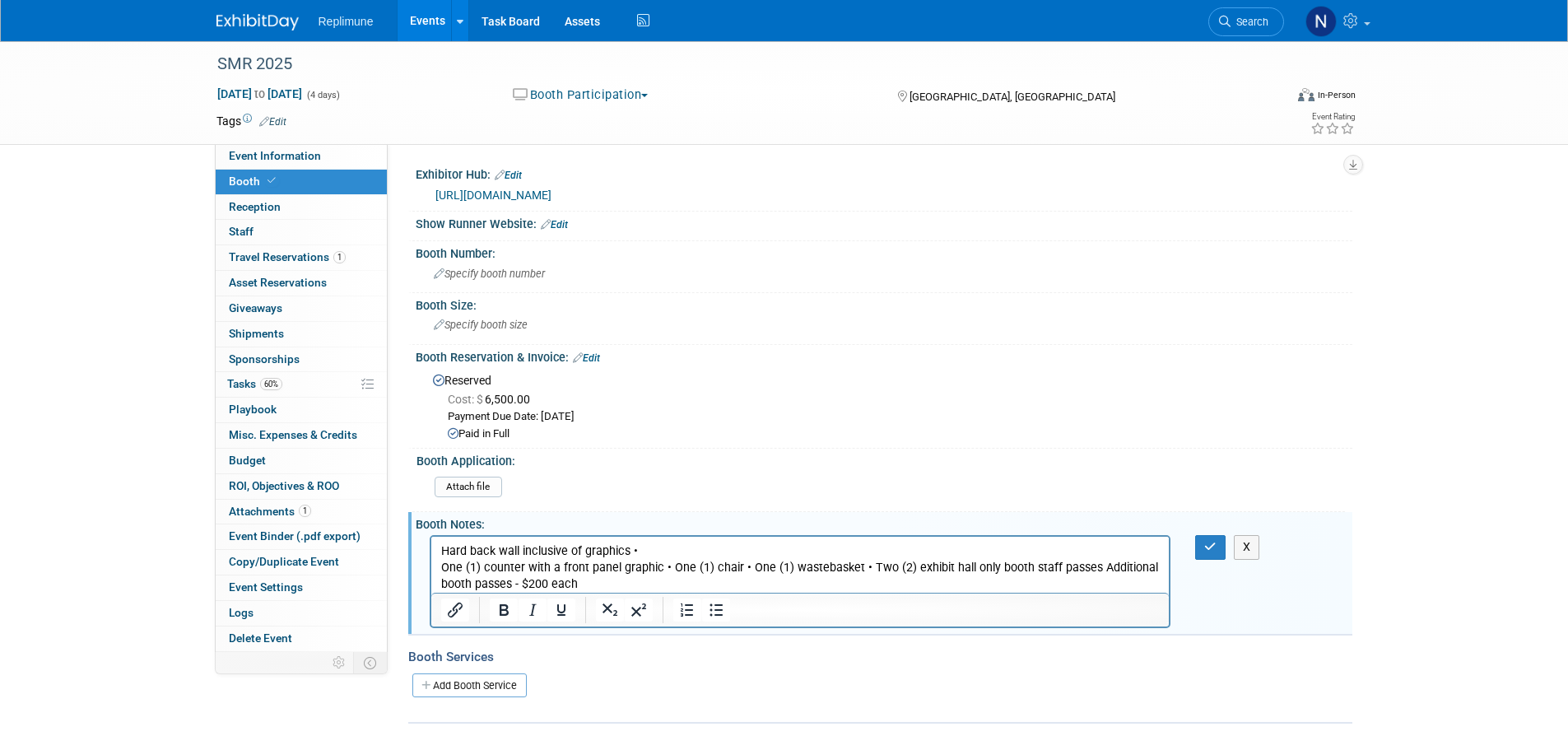
click at [669, 571] on p "One (1) counter with a front panel graphic • One (1) chair • One (1) wastebaske…" at bounding box center [800, 576] width 720 height 33
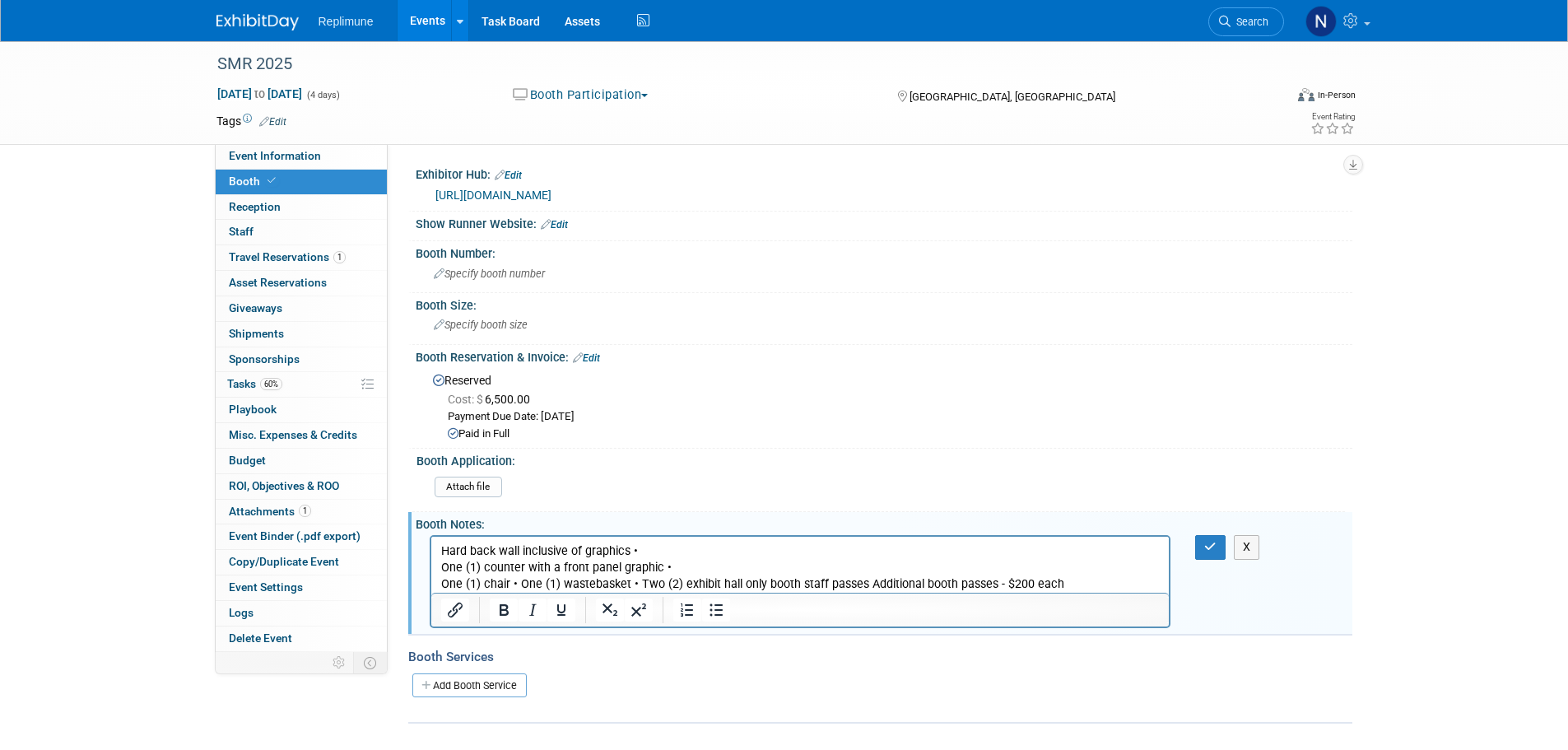
drag, startPoint x: 1162, startPoint y: 621, endPoint x: 1178, endPoint y: 635, distance: 21.3
click at [1178, 635] on div "Exhibitor Hub: Edit [URL][DOMAIN_NAME] Show Runner Website: Edit" at bounding box center [876, 443] width 927 height 561
click at [520, 583] on p "One (1) chair • One (1) wastebasket • Two (2) exhibit hall only booth staff pas…" at bounding box center [800, 585] width 720 height 17
click at [660, 568] on p "One (1) counter with a front panel graphic •" at bounding box center [800, 569] width 720 height 17
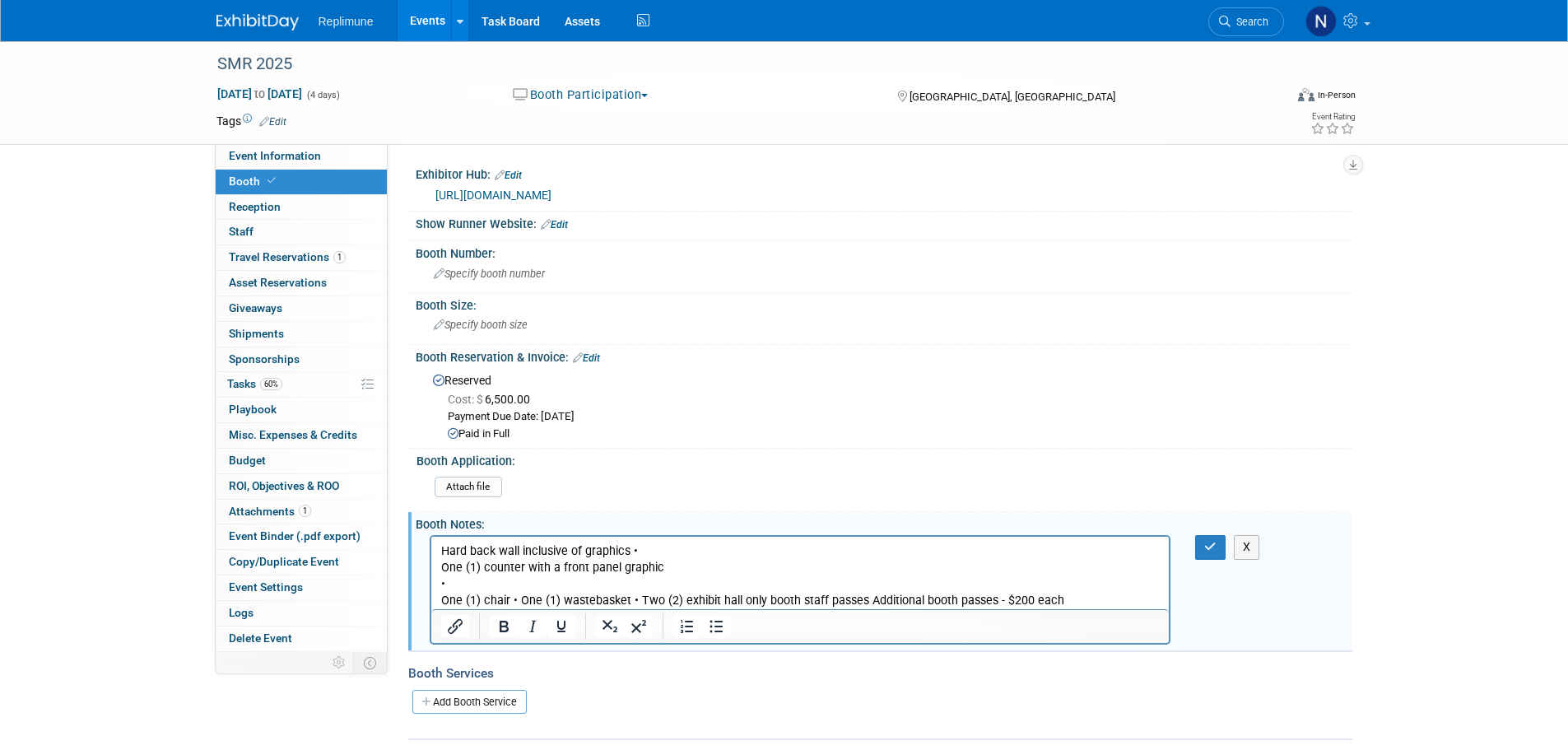
click at [632, 553] on p "Hard back wall inclusive of graphics •" at bounding box center [800, 552] width 720 height 17
click at [441, 602] on p "One (1) chair • One (1) wastebasket • Two (2) exhibit hall only booth staff pas…" at bounding box center [800, 602] width 720 height 17
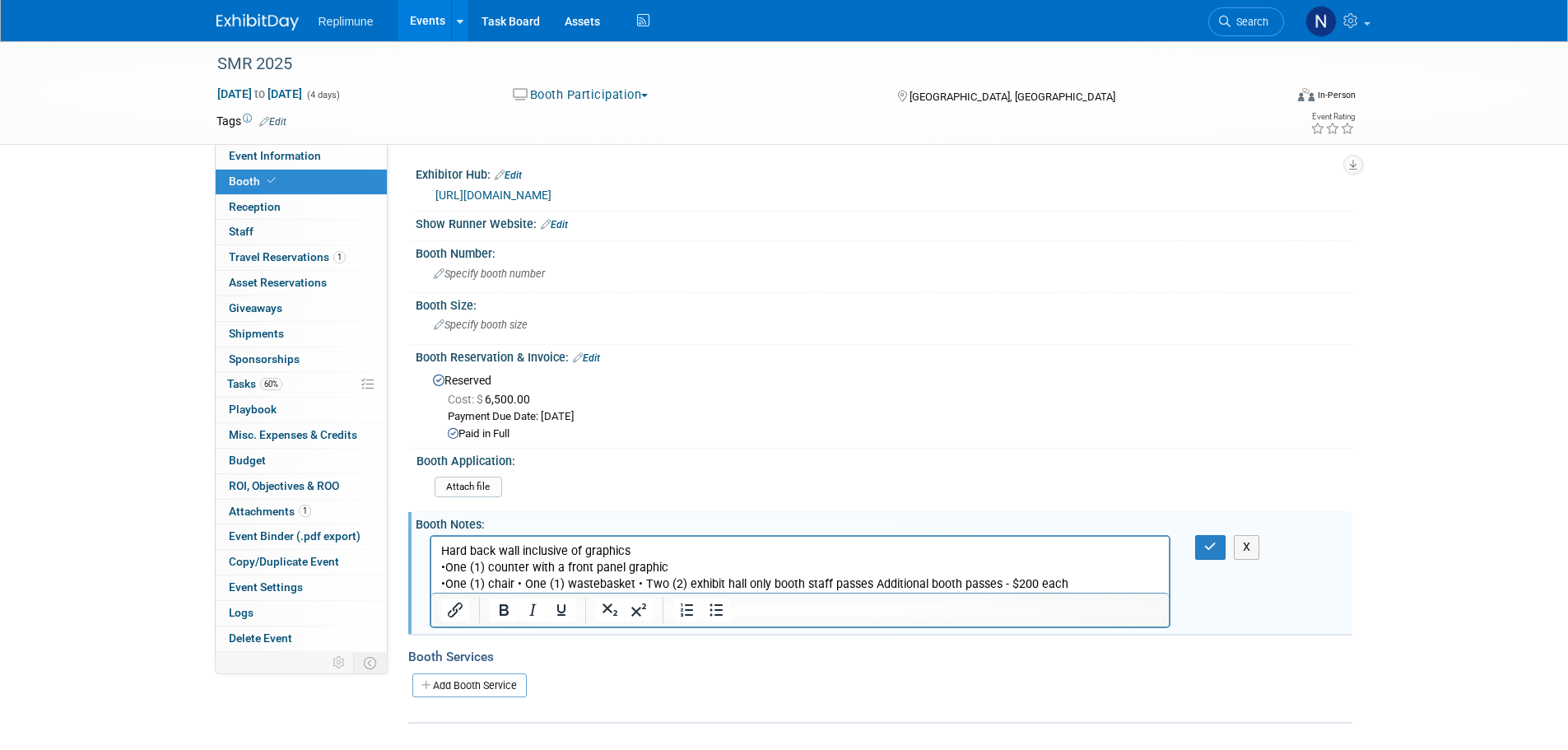
click at [636, 586] on p "• One (1) chair • One (1) wastebasket • Two (2) exhibit hall only booth staff p…" at bounding box center [800, 585] width 720 height 17
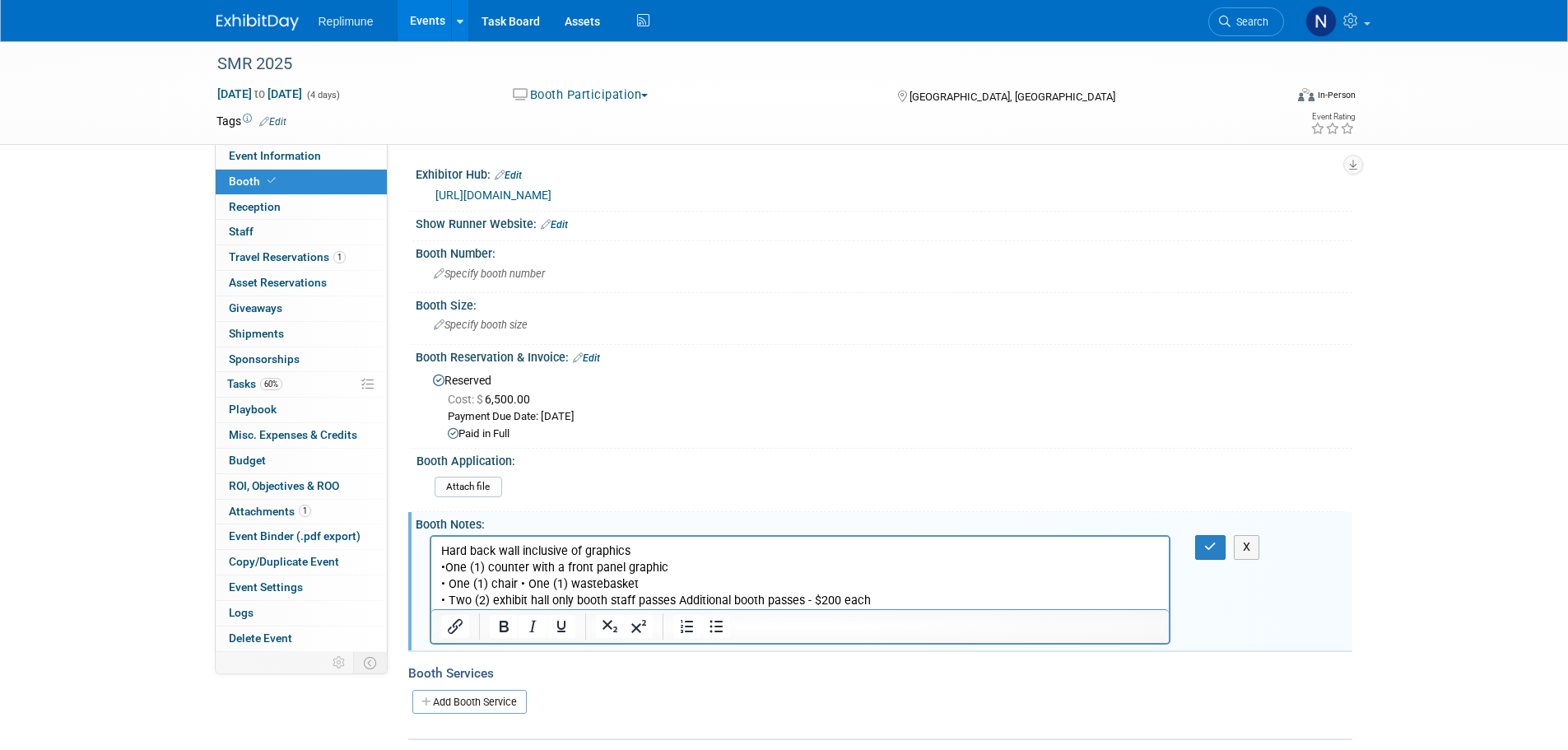
scroll to position [83, 0]
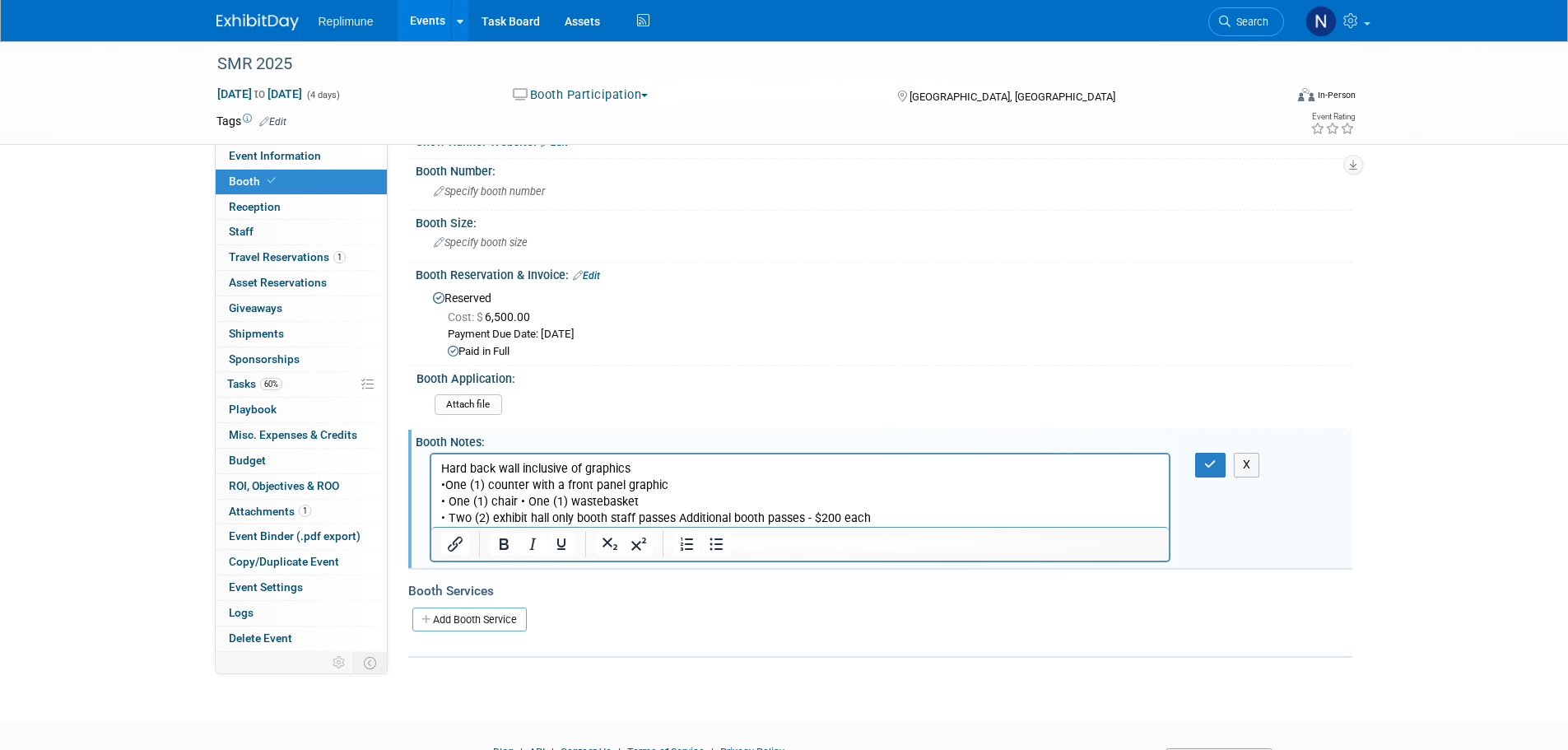
click at [677, 522] on p "• Two (2) exhibit hall only booth staff passes Additional booth passes - $200 e…" at bounding box center [800, 519] width 720 height 17
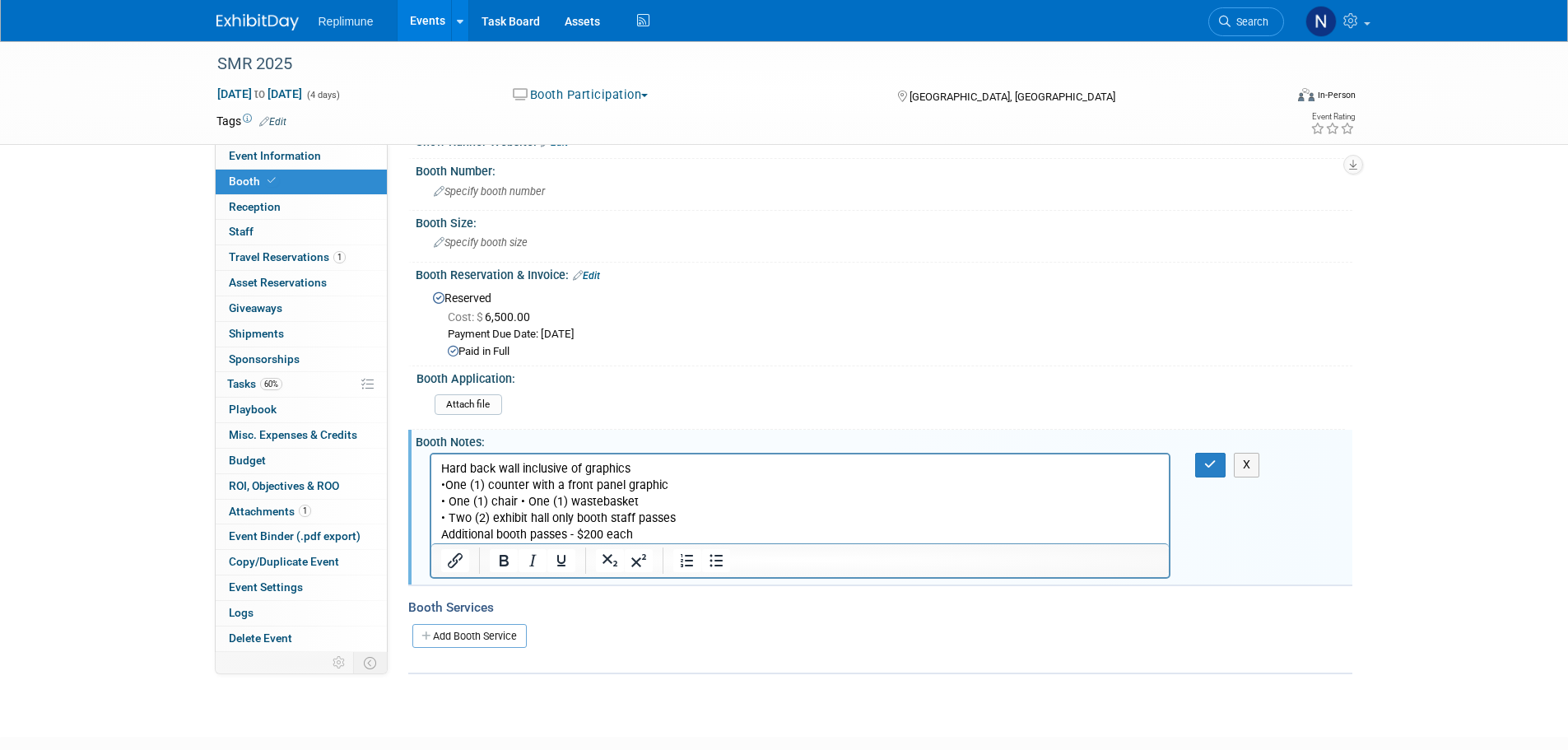
click at [1248, 555] on div "X" at bounding box center [883, 514] width 937 height 132
click at [518, 497] on p "• One (1) chair • One (1) wastebasket" at bounding box center [800, 503] width 720 height 17
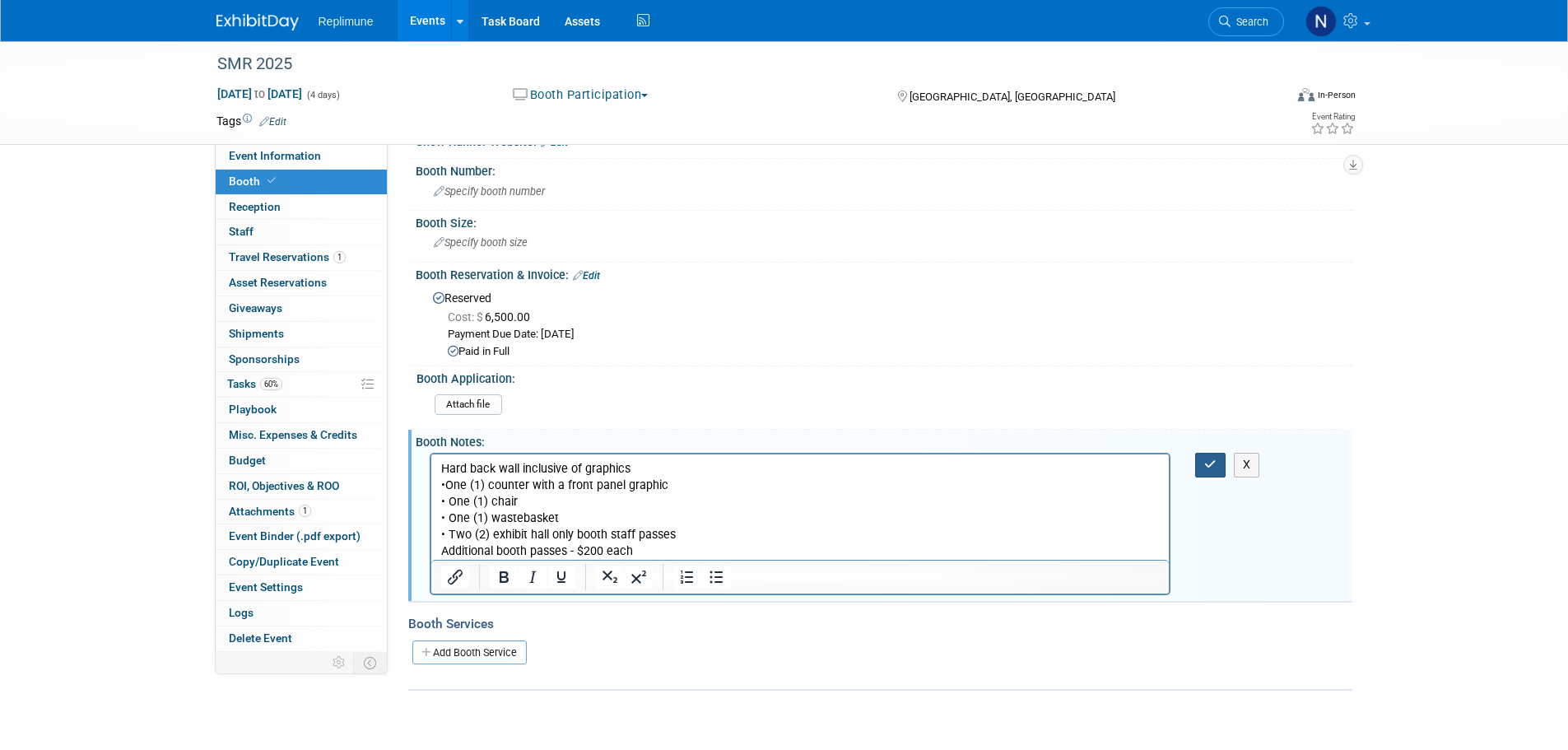
click at [1205, 463] on icon "button" at bounding box center [1210, 464] width 12 height 11
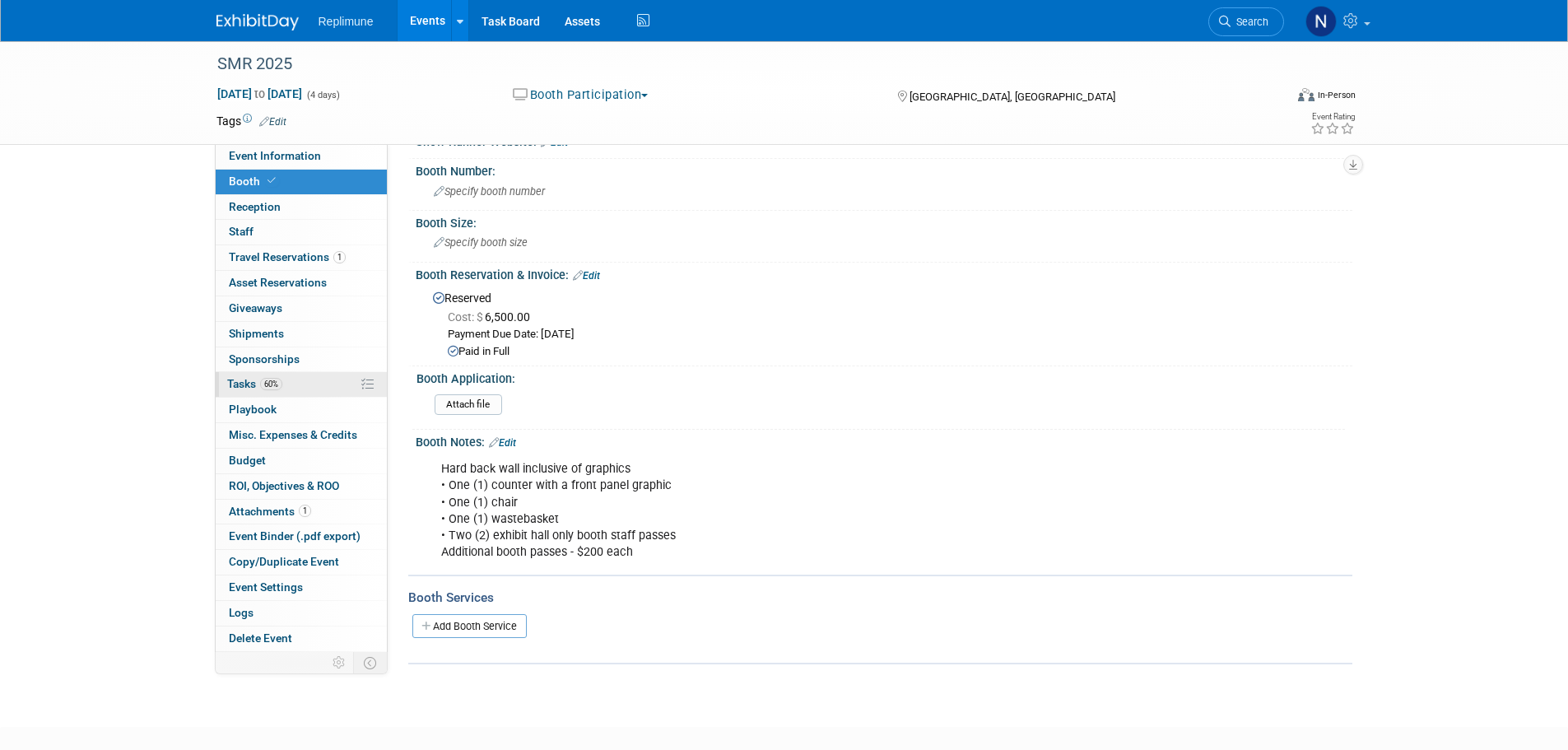
click at [242, 384] on span "Tasks 60%" at bounding box center [255, 383] width 55 height 13
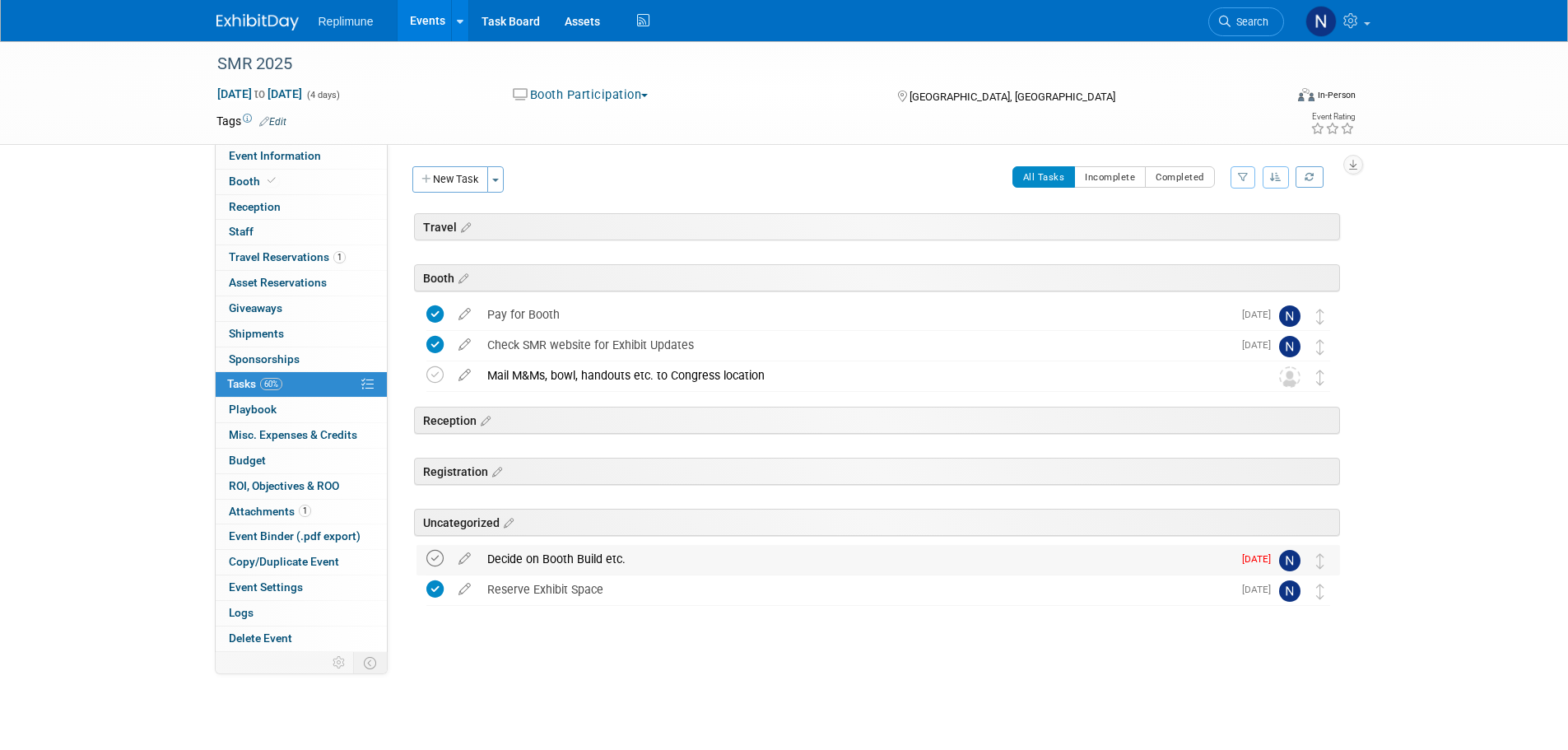
click at [429, 561] on icon at bounding box center [435, 558] width 17 height 17
click at [256, 182] on span "Booth" at bounding box center [254, 181] width 50 height 13
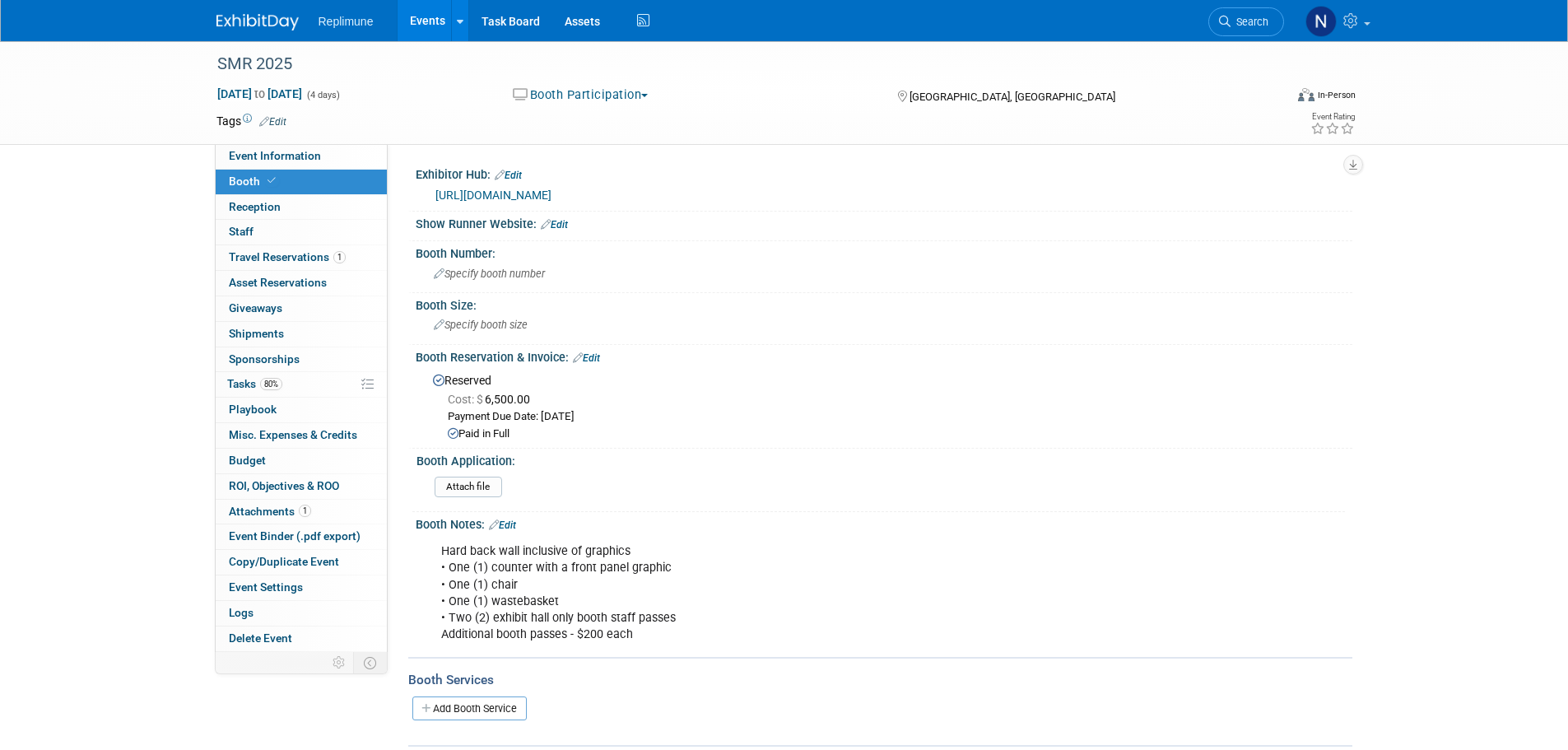
click at [248, 179] on span "Booth" at bounding box center [254, 181] width 50 height 13
click at [499, 322] on span "Specify booth size" at bounding box center [481, 324] width 94 height 12
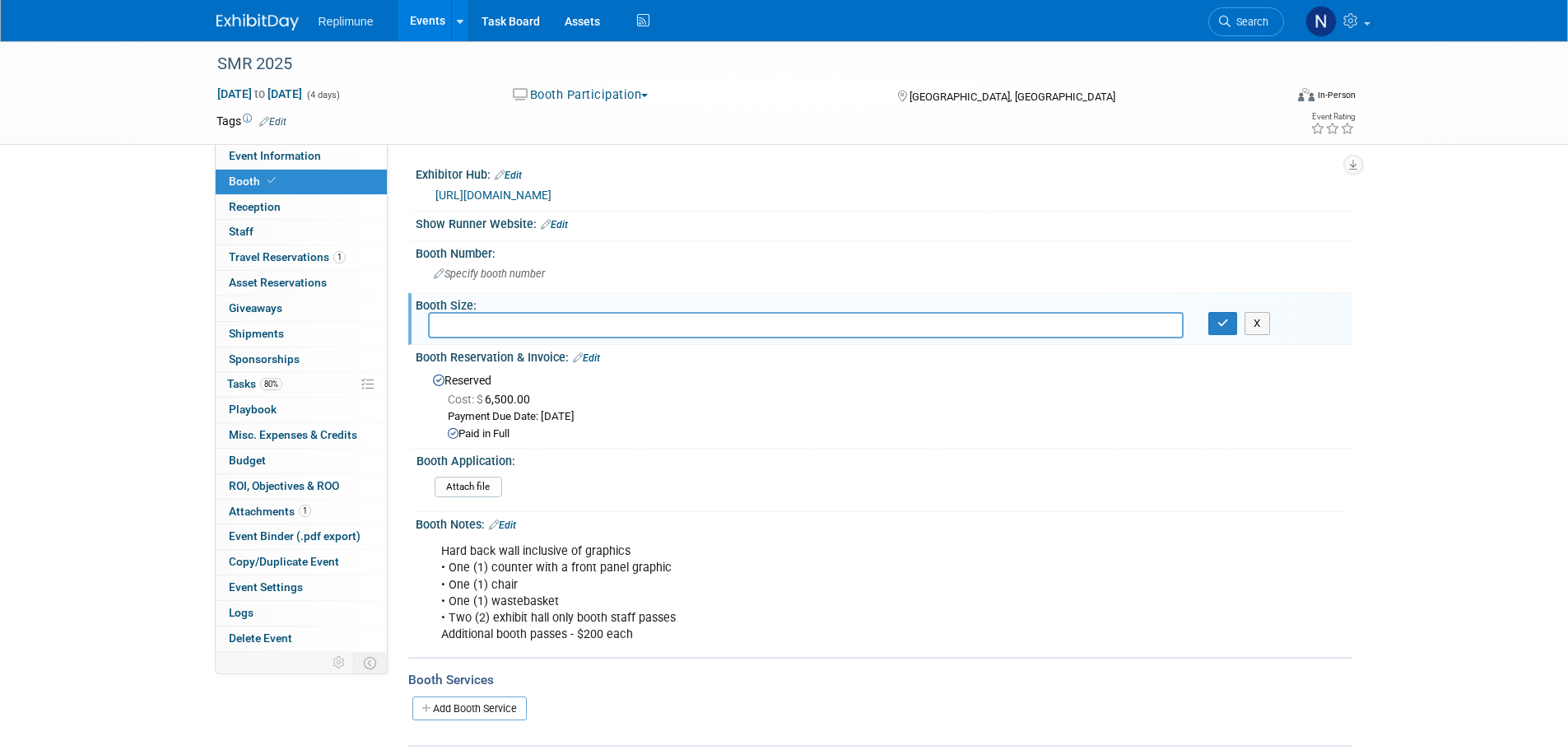
click at [275, 143] on div "SMR 2025 [DATE] to [DATE] (4 days) [DATE] to [DATE] Booth Participation Committ…" at bounding box center [784, 93] width 1160 height 103
click at [276, 154] on span "Event Information" at bounding box center [275, 156] width 92 height 13
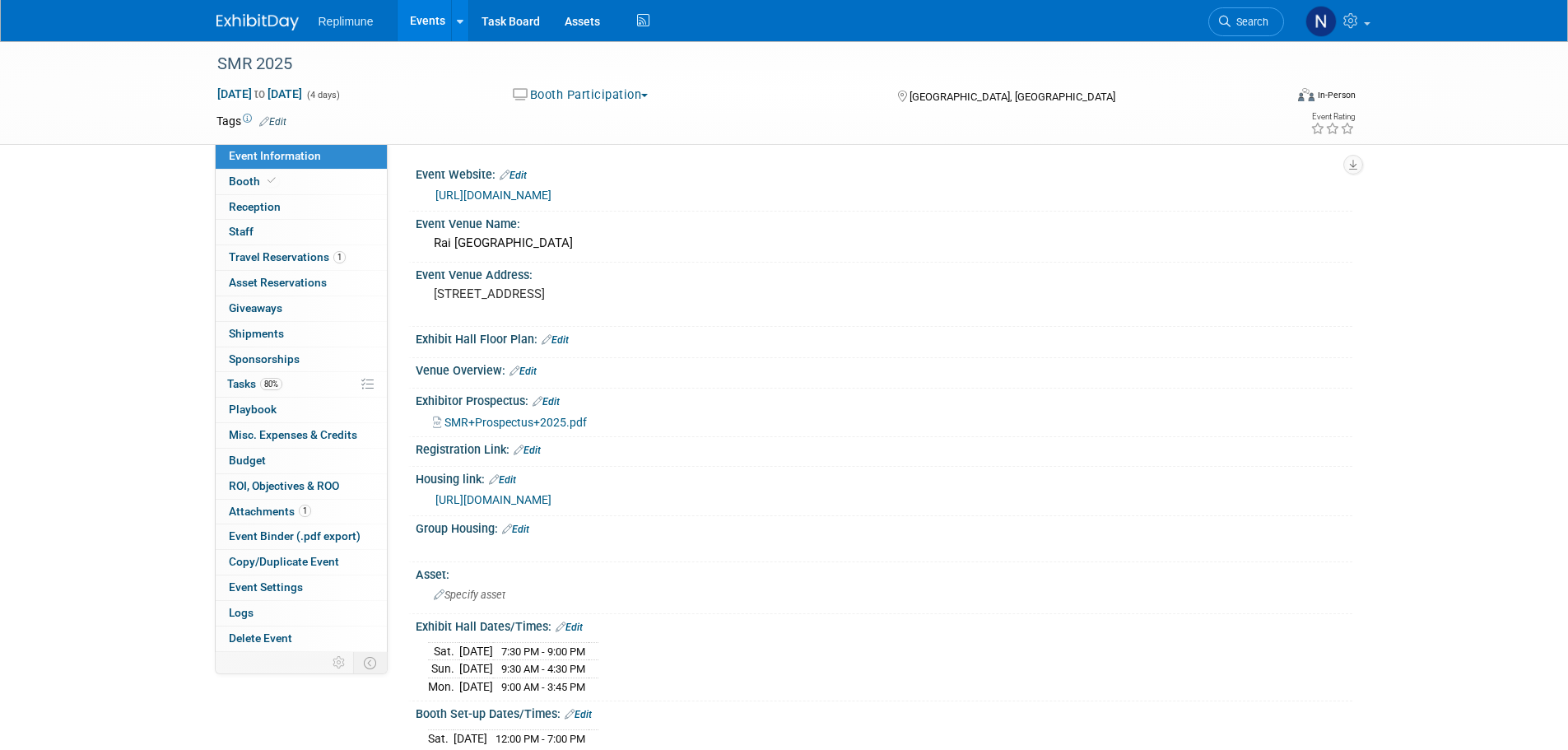
click at [472, 417] on span "SMR+Prospectus+2025.pdf" at bounding box center [516, 422] width 143 height 13
click at [236, 164] on link "Event Information" at bounding box center [302, 156] width 171 height 24
click at [238, 182] on span "Booth" at bounding box center [254, 181] width 50 height 13
